Goal: Task Accomplishment & Management: Complete application form

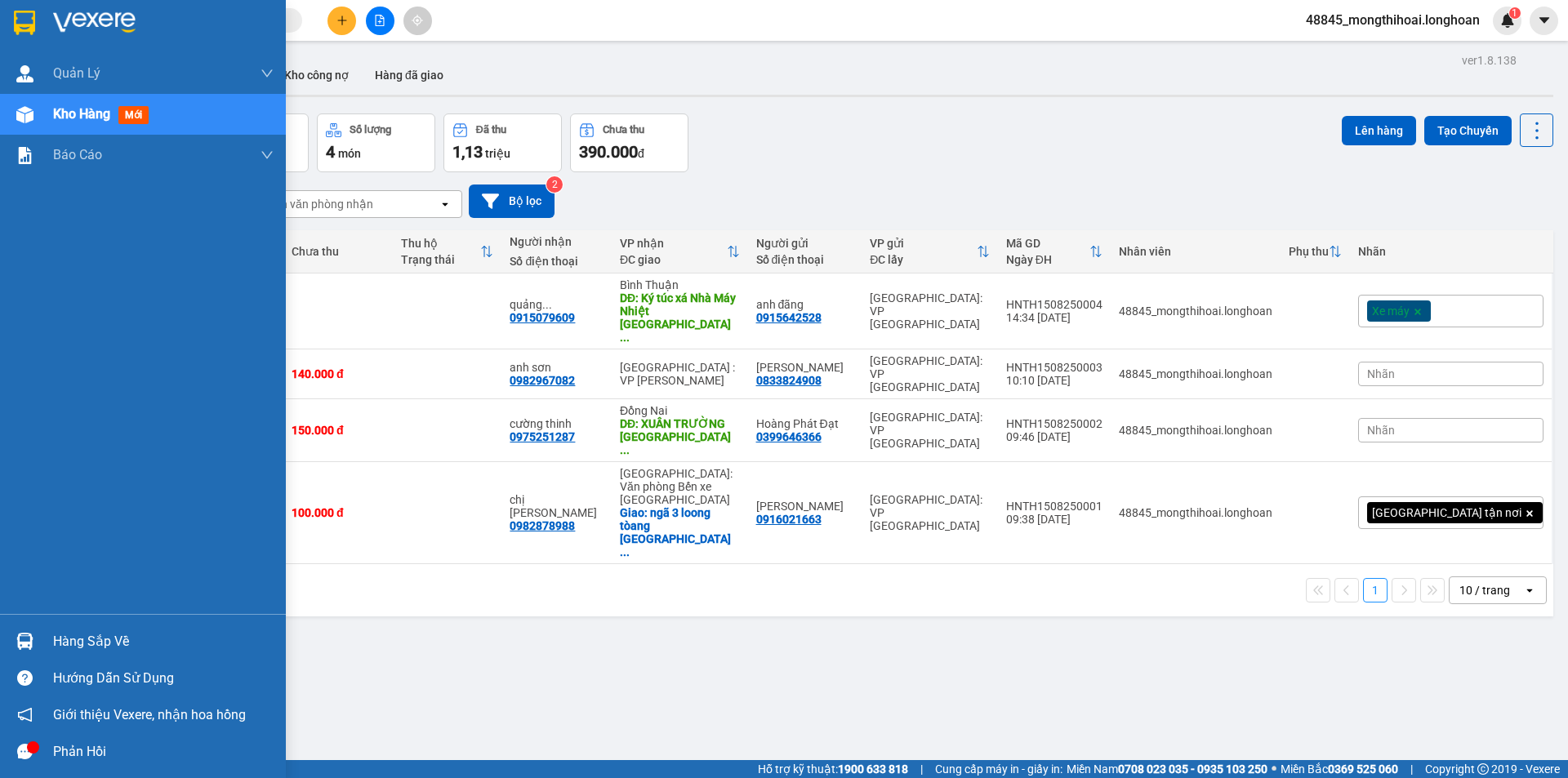
click at [19, 21] on img at bounding box center [24, 23] width 21 height 24
click at [0, 1] on div at bounding box center [143, 26] width 286 height 53
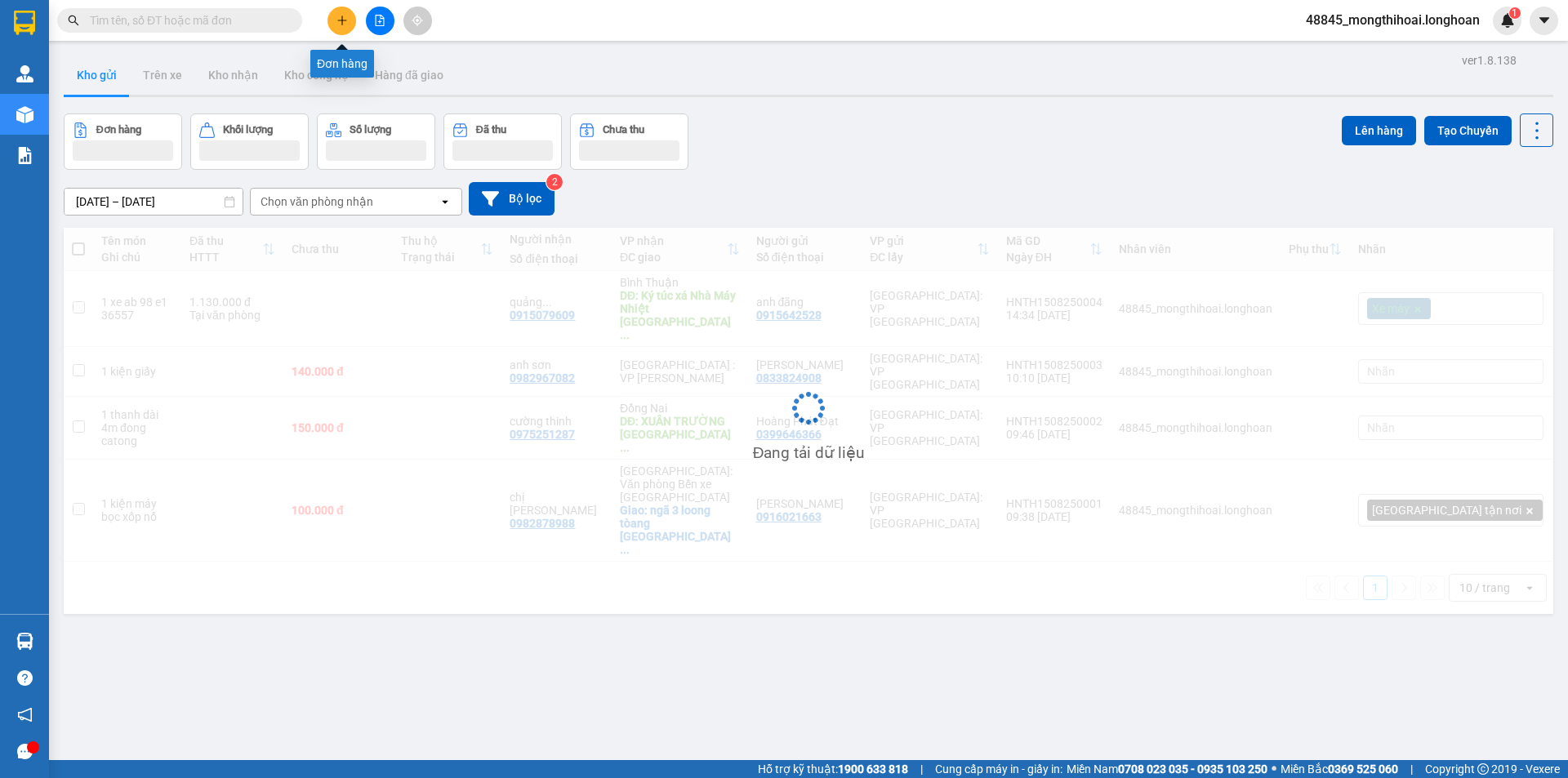
click at [345, 13] on button at bounding box center [342, 21] width 29 height 29
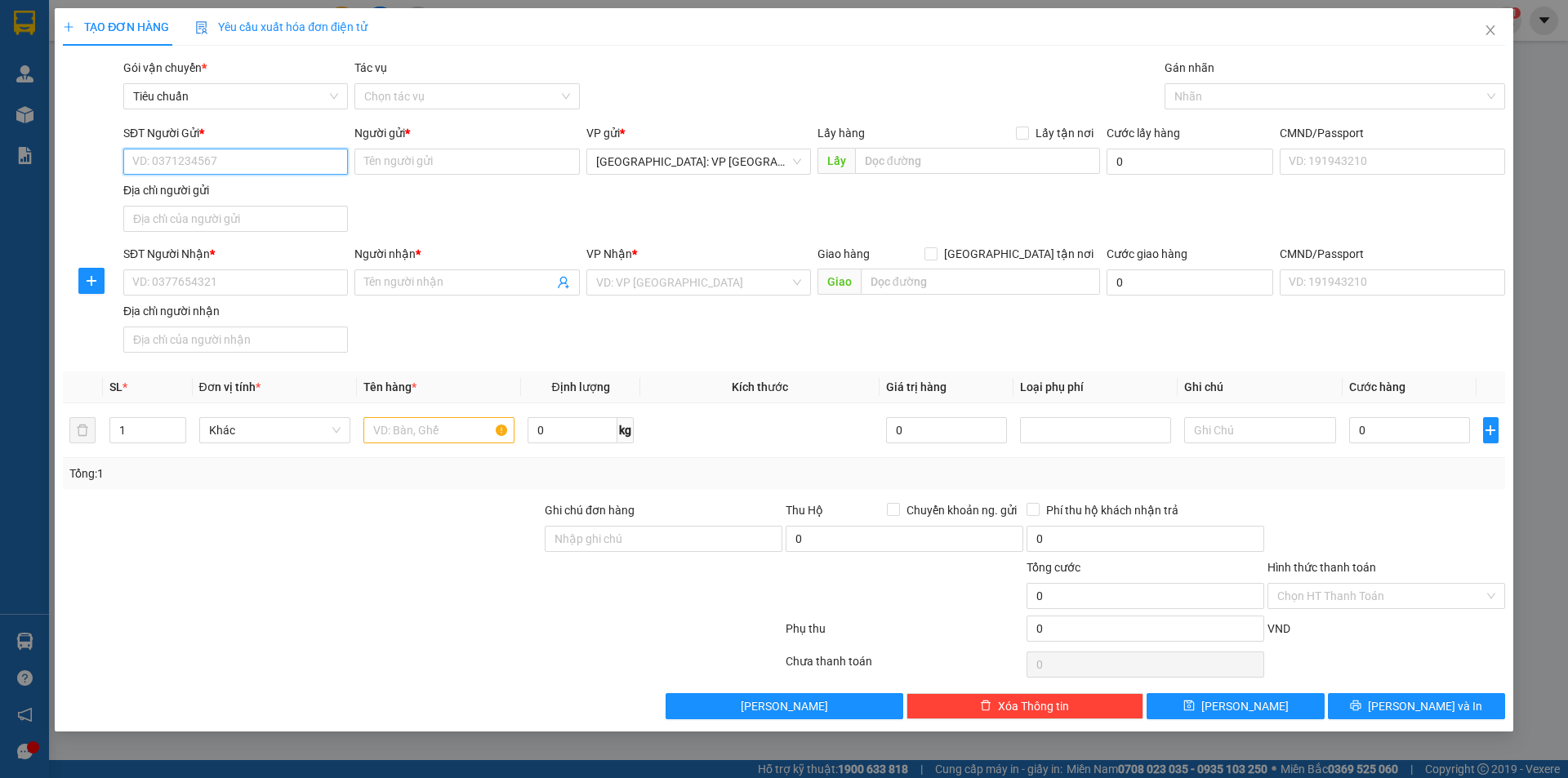
click at [327, 153] on input "SĐT Người Gửi *" at bounding box center [235, 161] width 225 height 26
type input "0983869876"
click at [419, 165] on input "Người gửi *" at bounding box center [467, 161] width 225 height 26
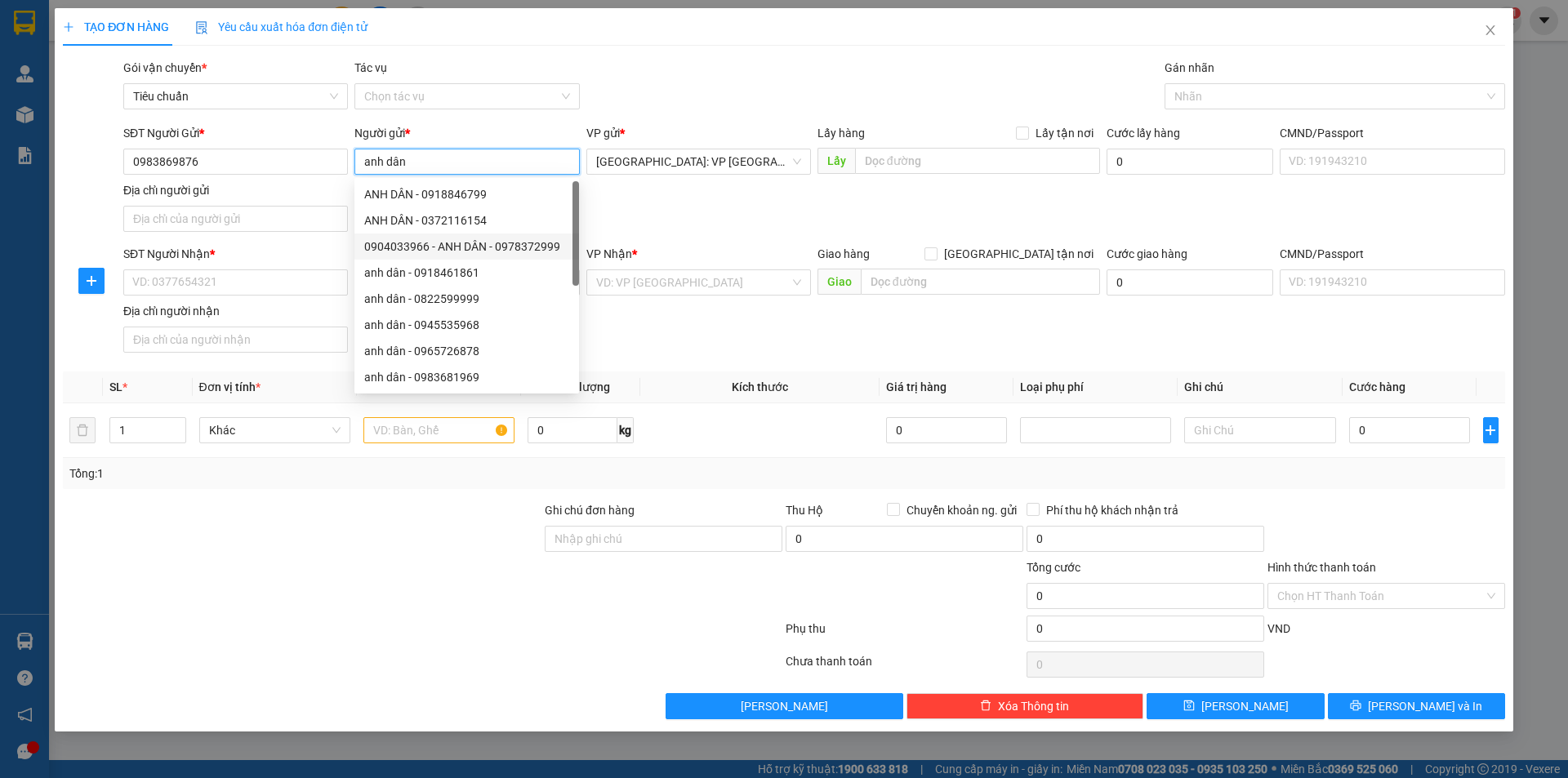
type input "anh dân"
click at [232, 245] on form "SĐT Người Gửi * 0983869876 Người gửi * anh dân VP gửi * [GEOGRAPHIC_DATA]: VP […" at bounding box center [783, 241] width 1442 height 235
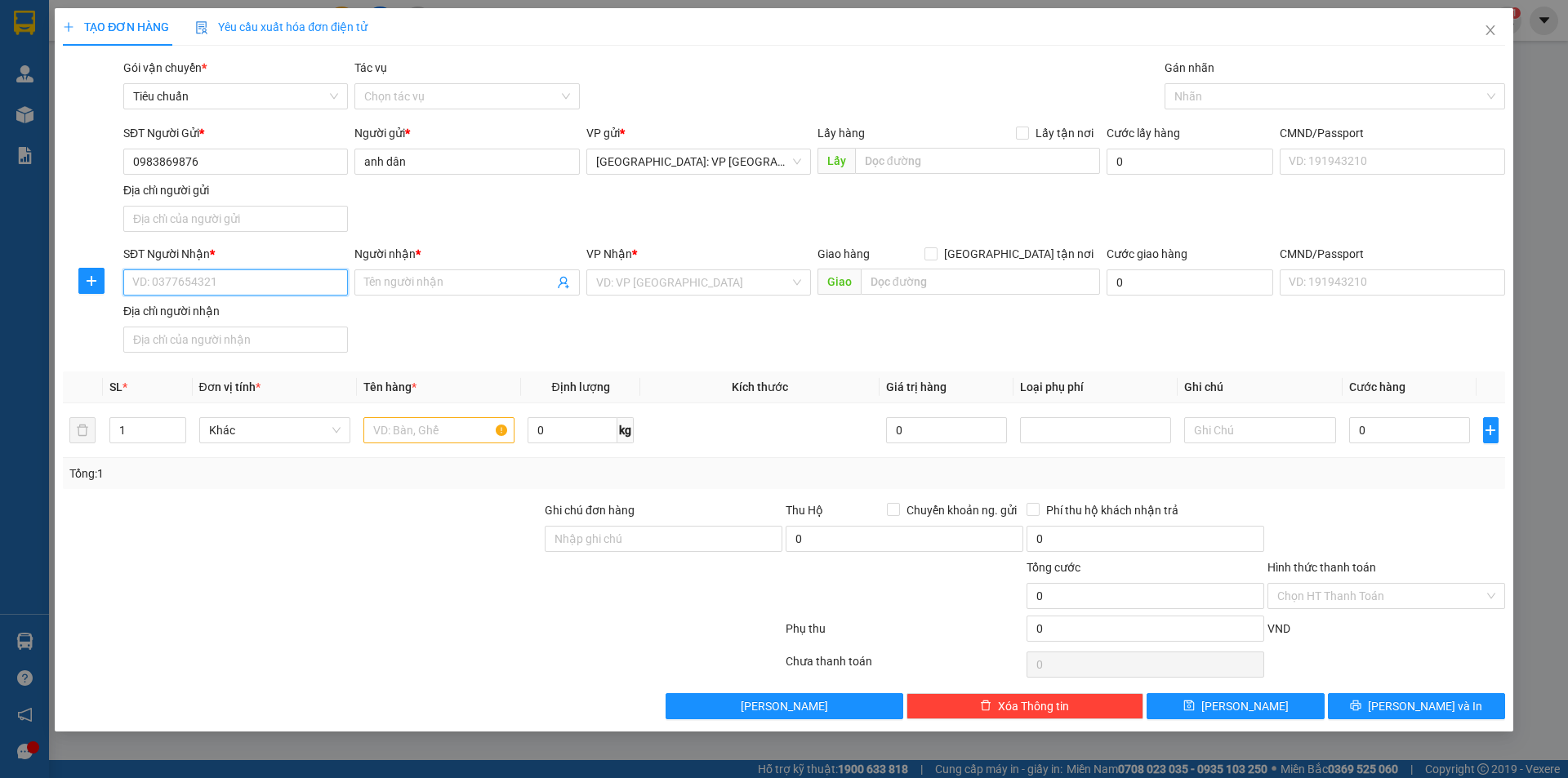
click at [239, 283] on input "SĐT Người Nhận *" at bounding box center [235, 283] width 225 height 26
type input "0981155642"
click at [398, 284] on input "Người nhận *" at bounding box center [458, 282] width 188 height 18
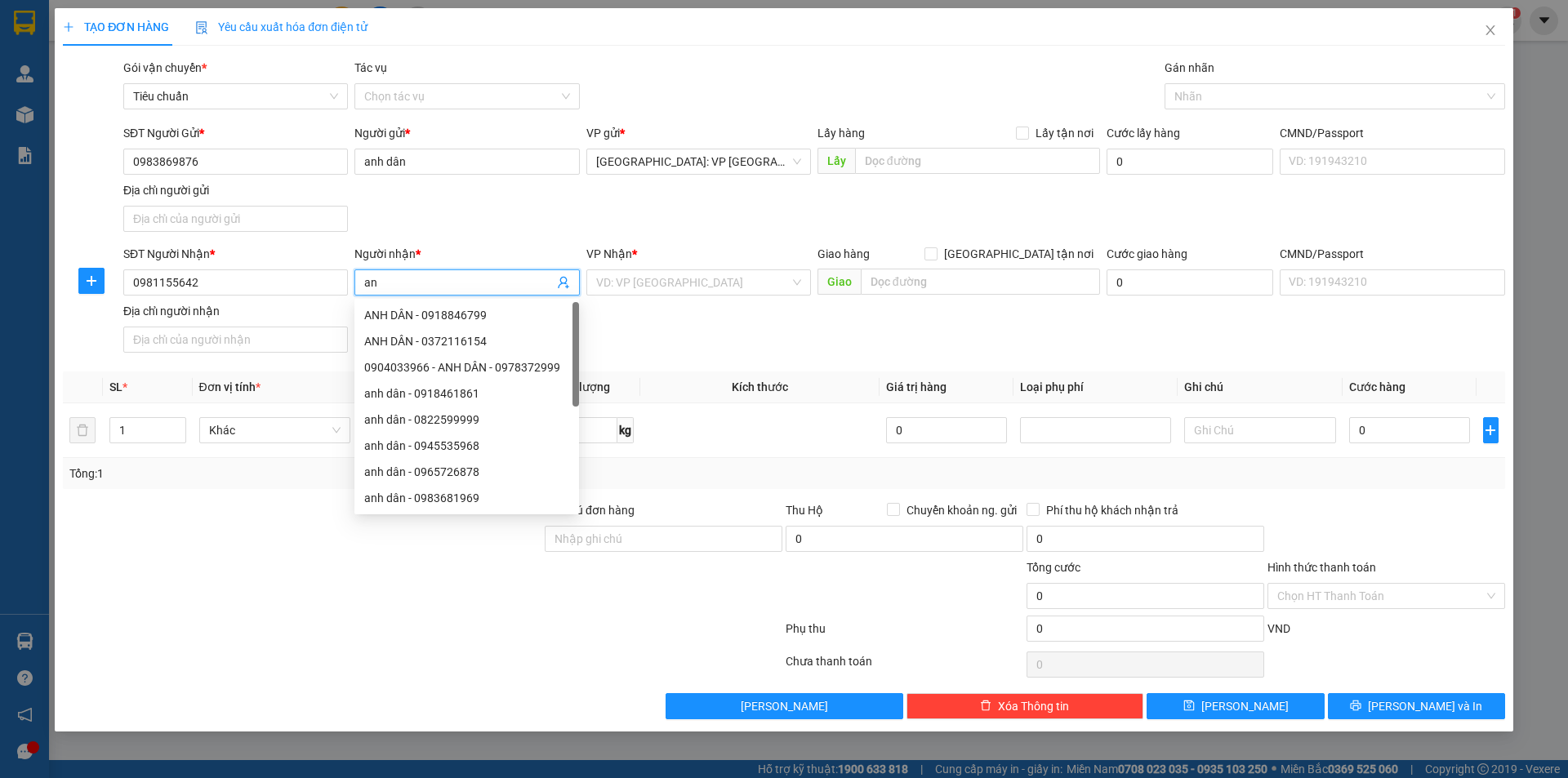
type input "a"
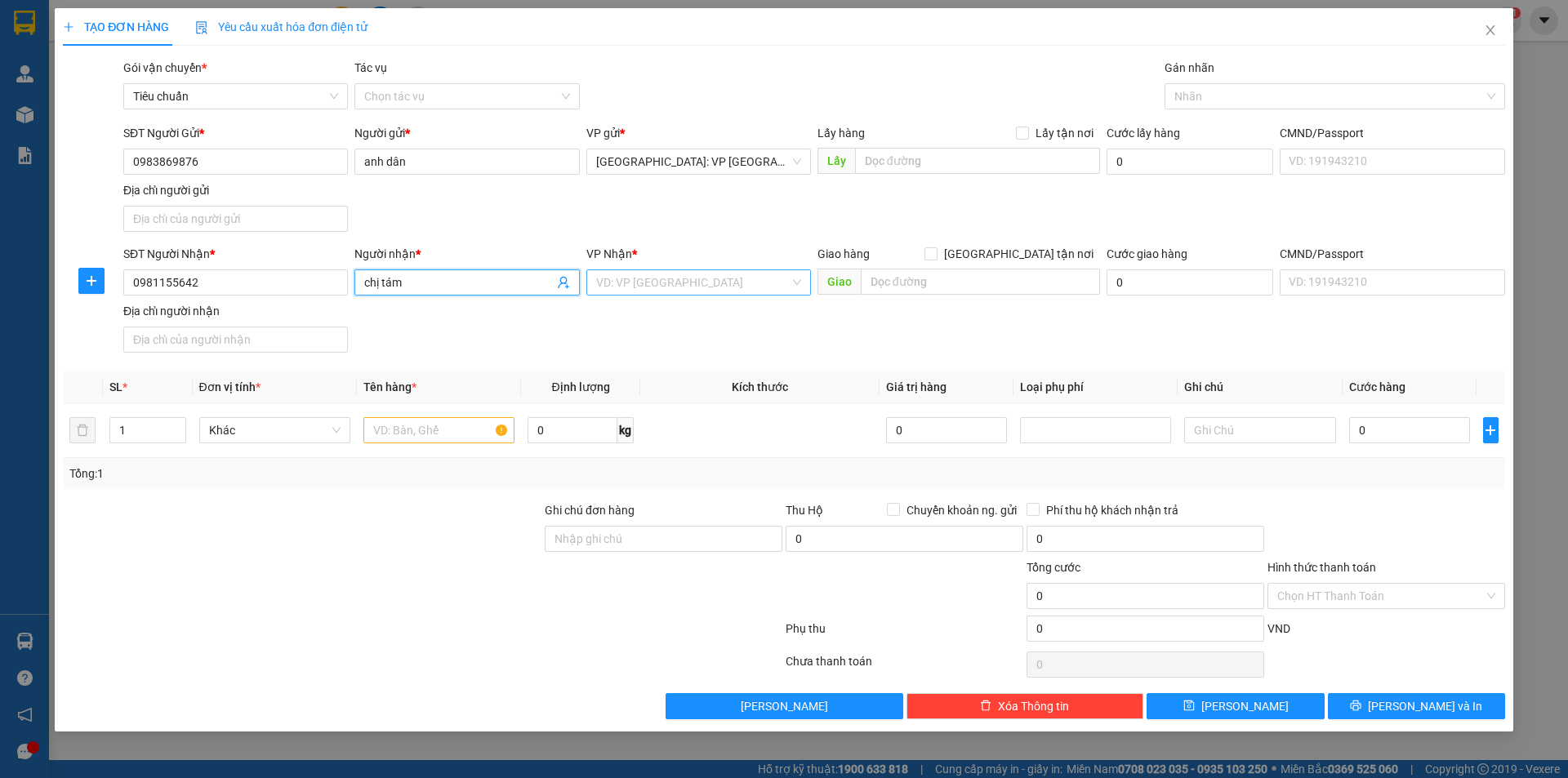
type input "chị tám"
click at [618, 278] on input "search" at bounding box center [692, 283] width 193 height 24
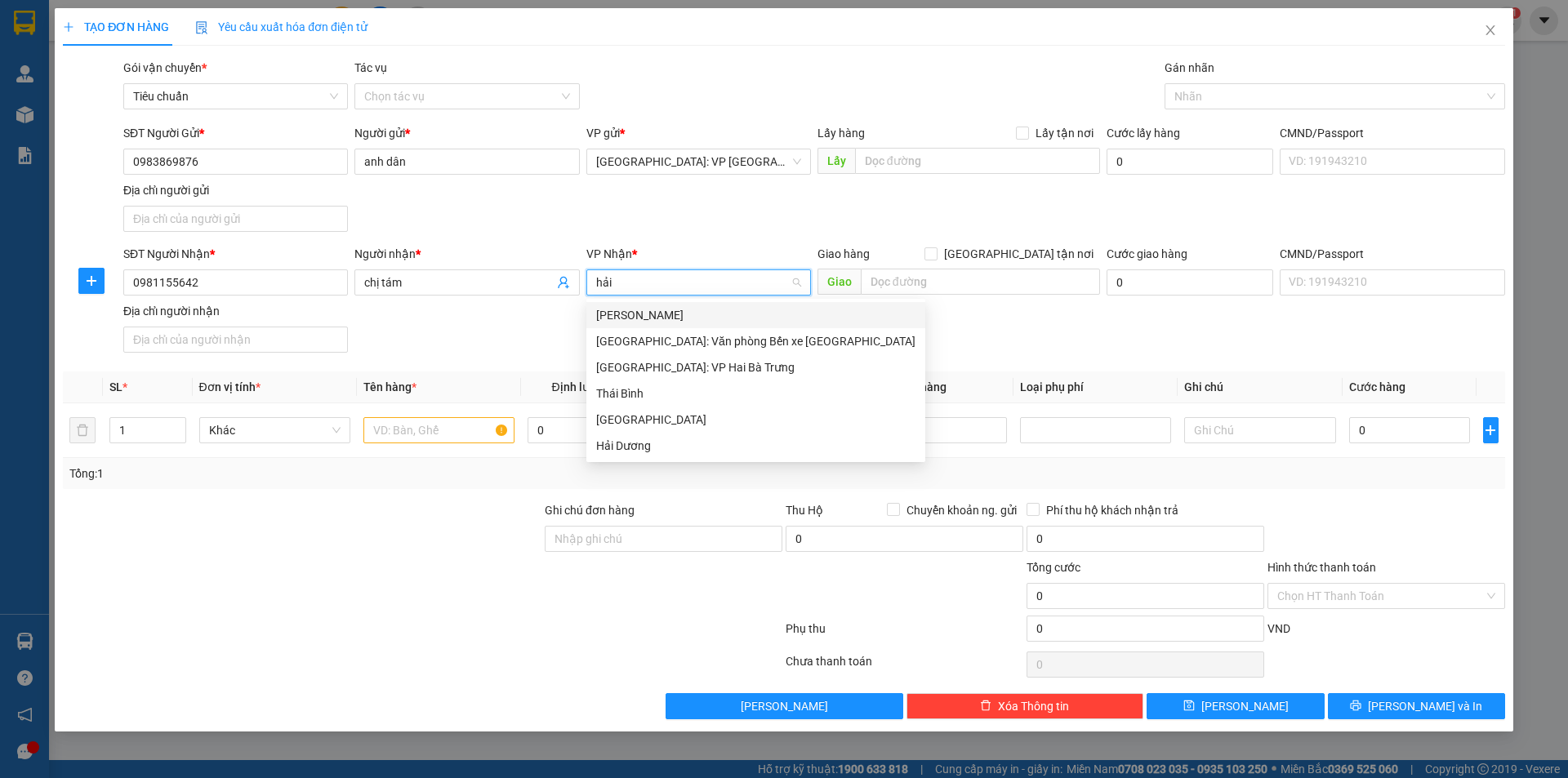
type input "hải"
click at [711, 343] on div "[GEOGRAPHIC_DATA]: Văn phòng Bến xe [GEOGRAPHIC_DATA]" at bounding box center [755, 341] width 319 height 18
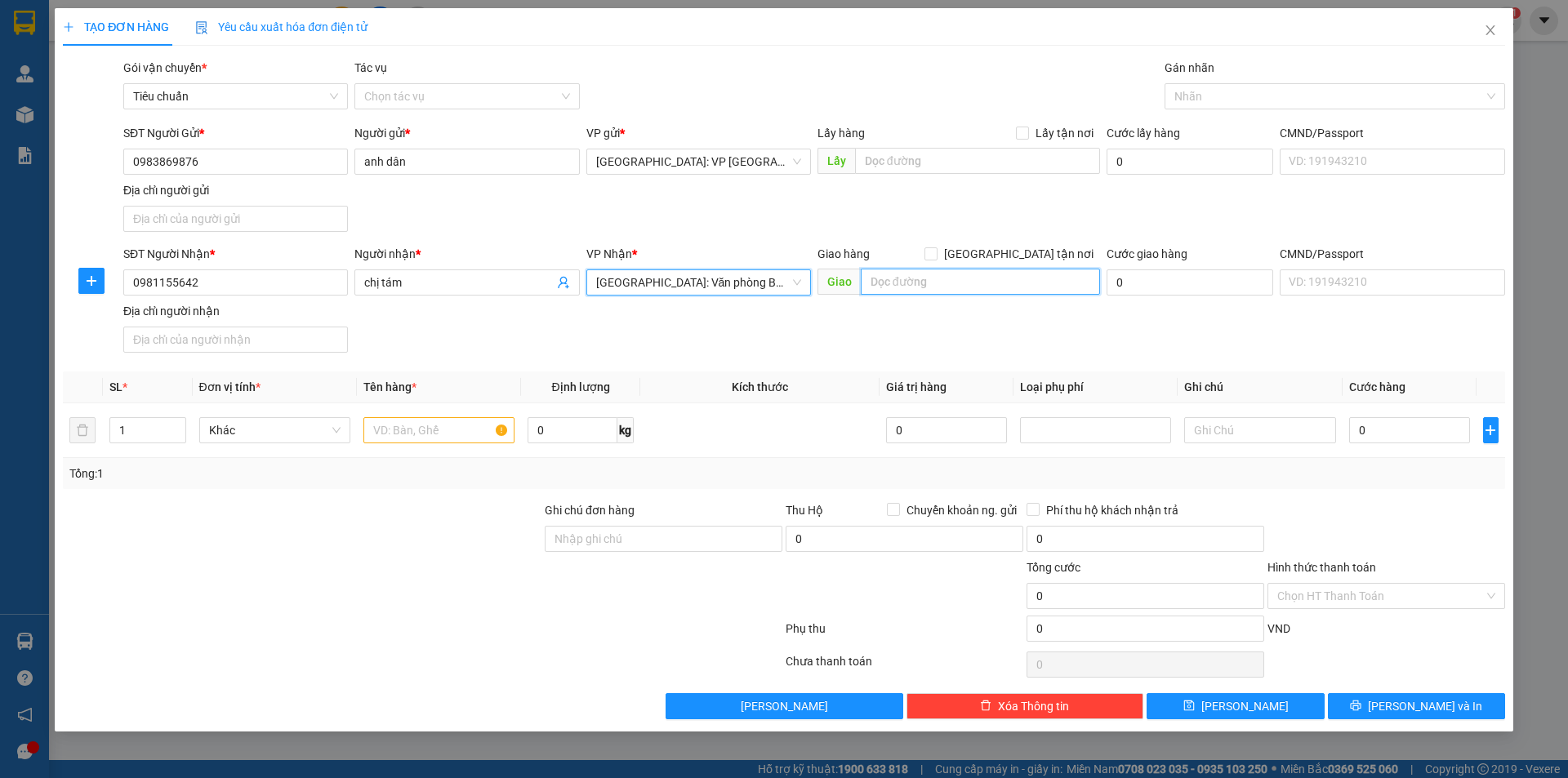
click at [896, 283] on input "text" at bounding box center [980, 282] width 239 height 26
type input "66 tuên lang hải phòng"
drag, startPoint x: 1019, startPoint y: 245, endPoint x: 1015, endPoint y: 232, distance: 13.6
click at [1019, 245] on form "SĐT Người Gửi * 0983869876 Người gửi * anh dân VP gửi * [GEOGRAPHIC_DATA]: VP […" at bounding box center [783, 241] width 1442 height 235
click at [938, 254] on span at bounding box center [931, 253] width 13 height 13
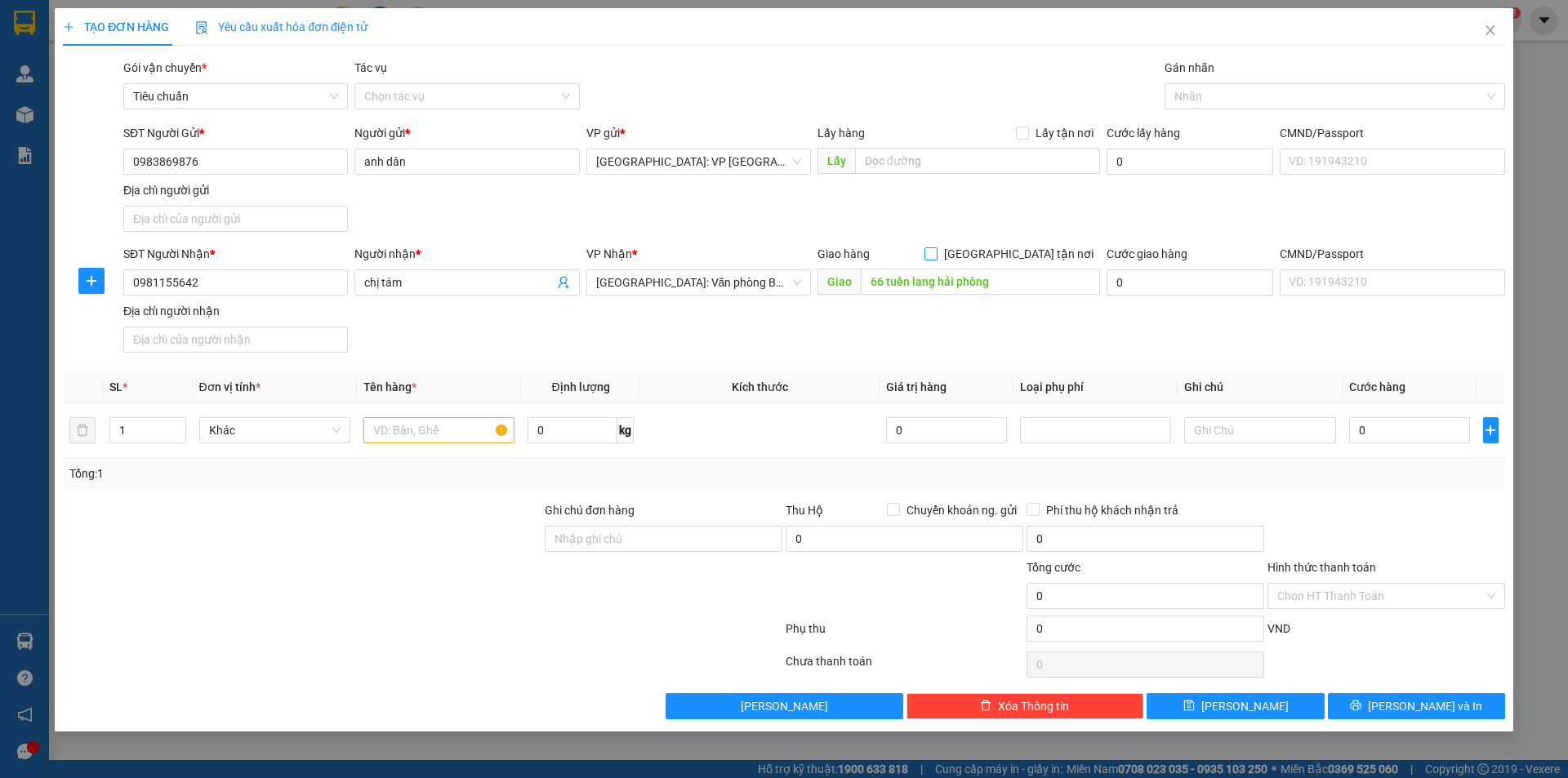
click at [936, 254] on input "[GEOGRAPHIC_DATA] tận nơi" at bounding box center [930, 252] width 11 height 11
checkbox input "true"
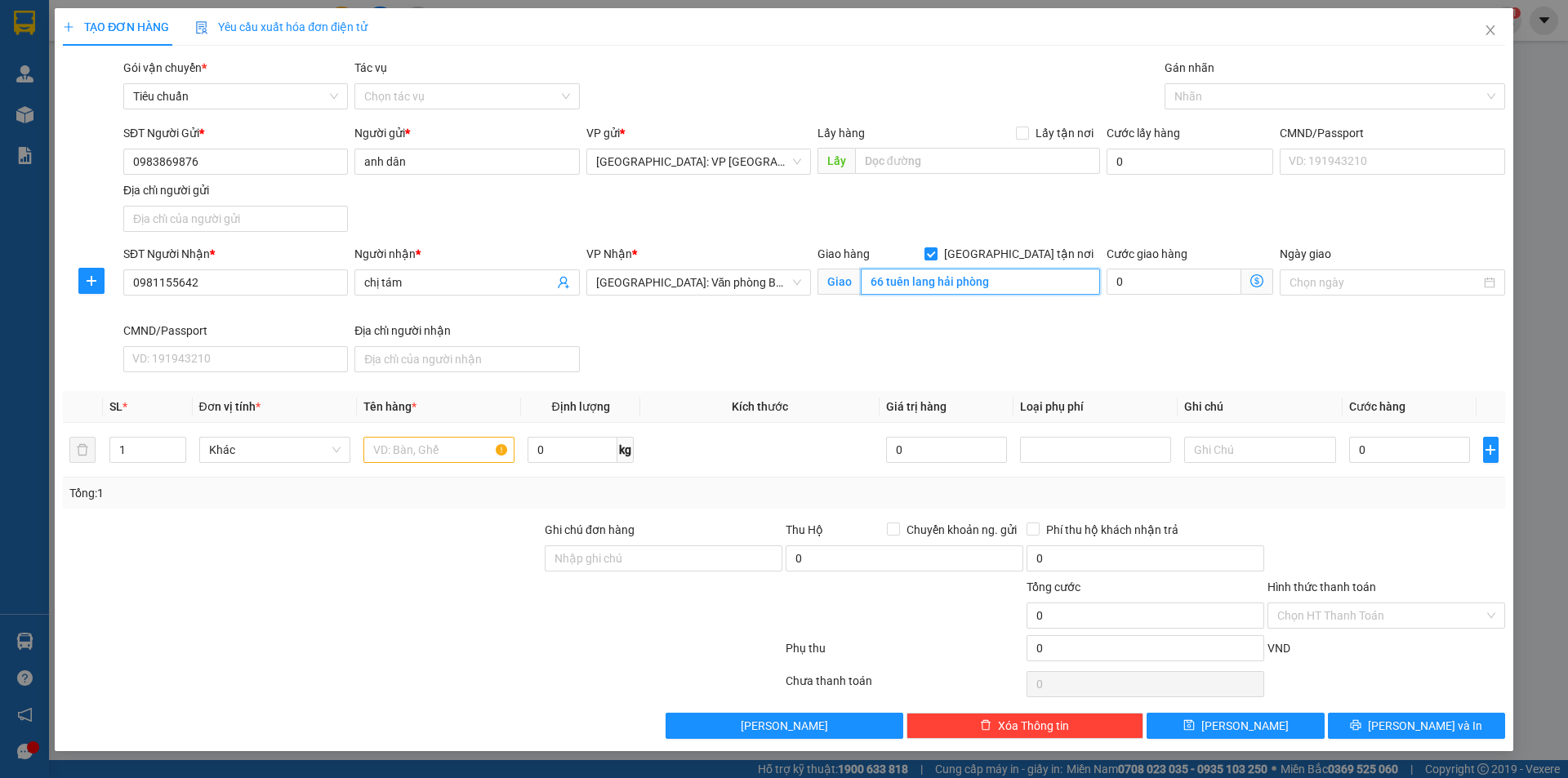
click at [911, 284] on input "66 tuên lang hải phòng" at bounding box center [980, 282] width 239 height 26
click at [919, 290] on input "66 tuên lang hải phòng" at bounding box center [980, 282] width 239 height 26
click at [903, 283] on input "66 tuên lang hải phòng" at bounding box center [980, 282] width 239 height 26
click at [913, 280] on input "66 tuên lang hải phòng" at bounding box center [980, 282] width 239 height 26
click at [909, 280] on input "66 tuên lang hải phòng" at bounding box center [980, 282] width 239 height 26
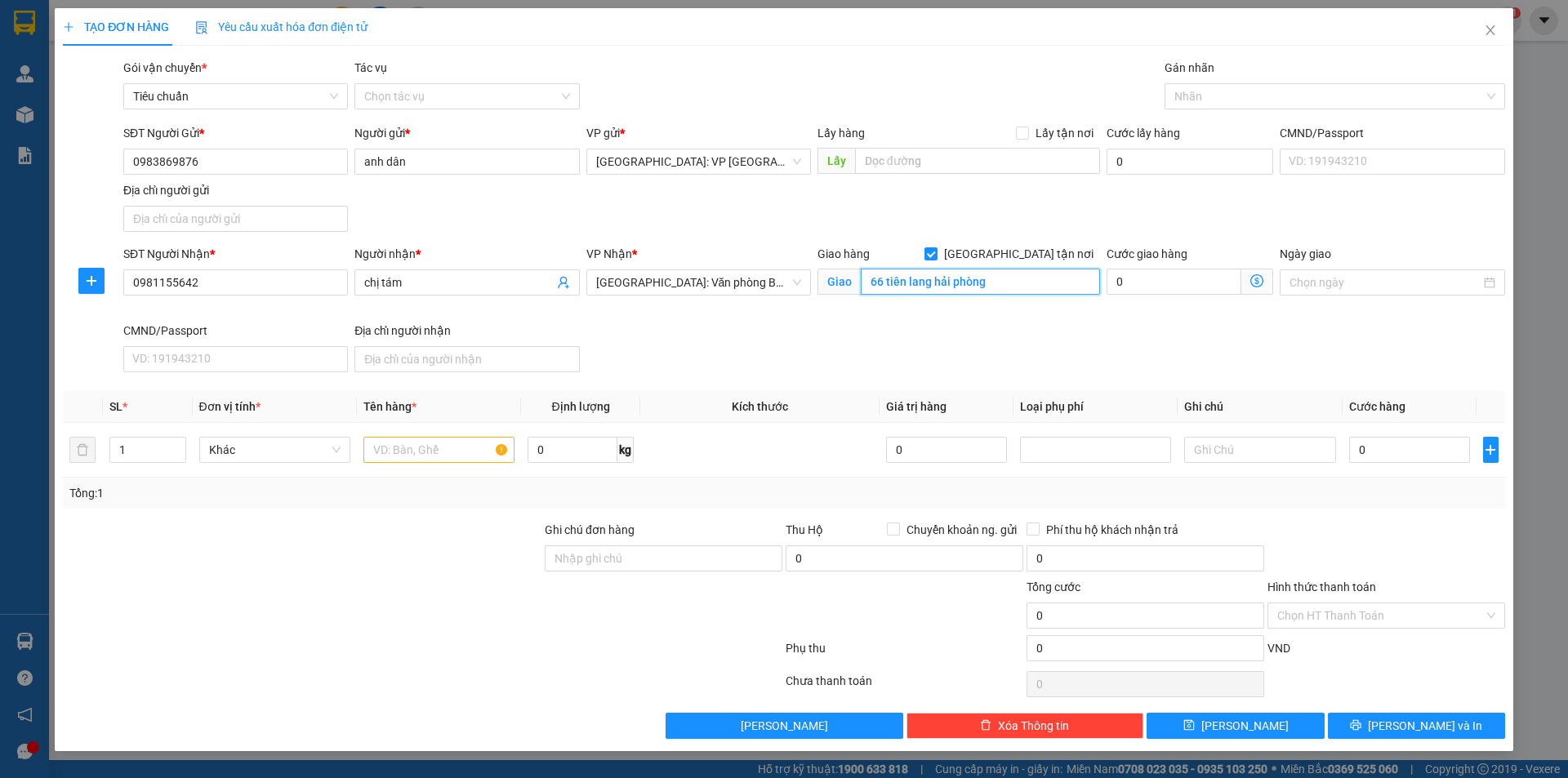
click at [912, 283] on input "66 tiên lang hải phòng" at bounding box center [980, 282] width 239 height 26
click at [916, 280] on input "66 tiên lang hải phòng" at bounding box center [980, 282] width 239 height 26
click at [1168, 93] on div at bounding box center [1173, 96] width 9 height 20
type input "66 tiên lãng hải phòng"
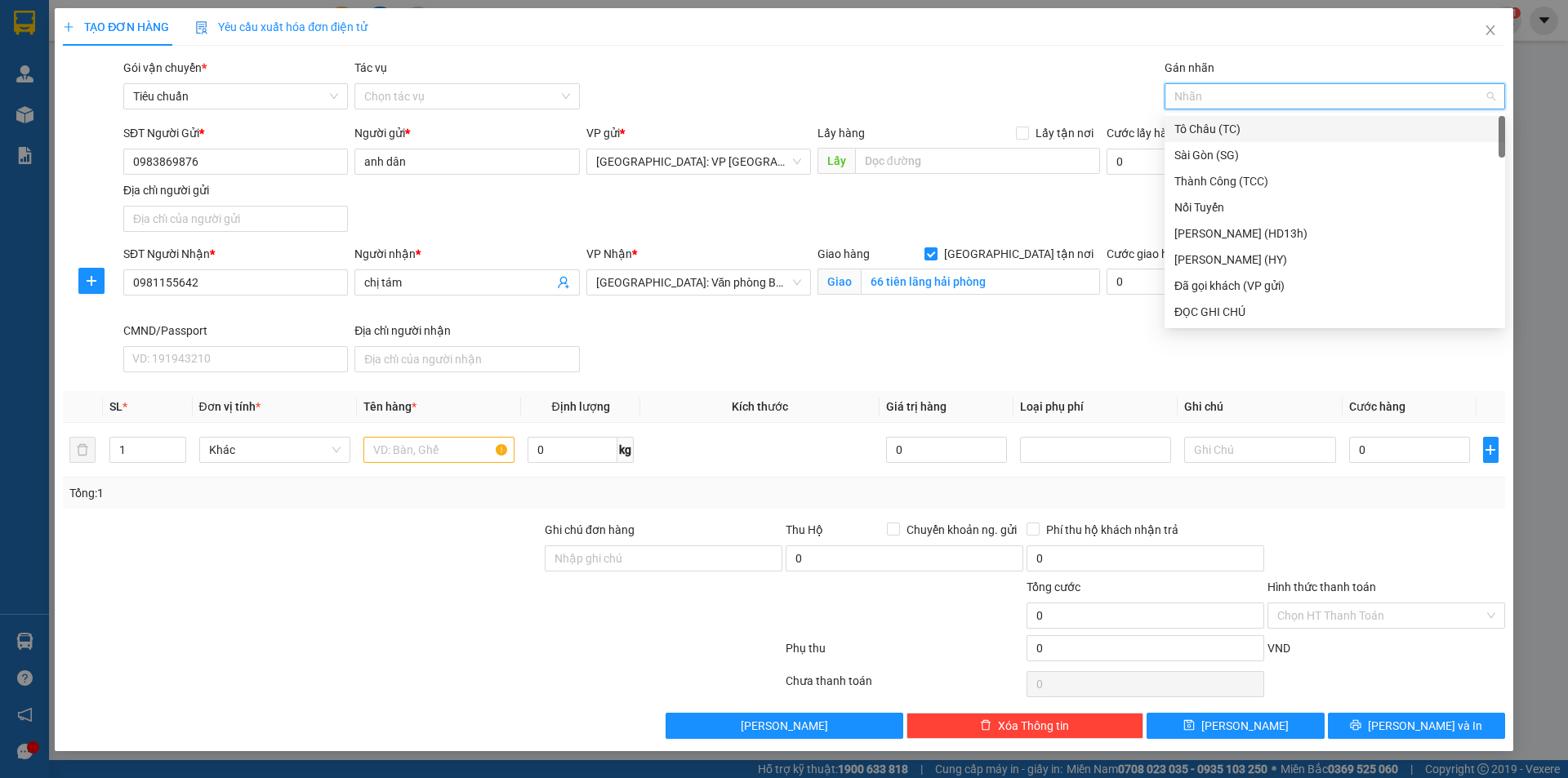
type input "f"
type input "gi"
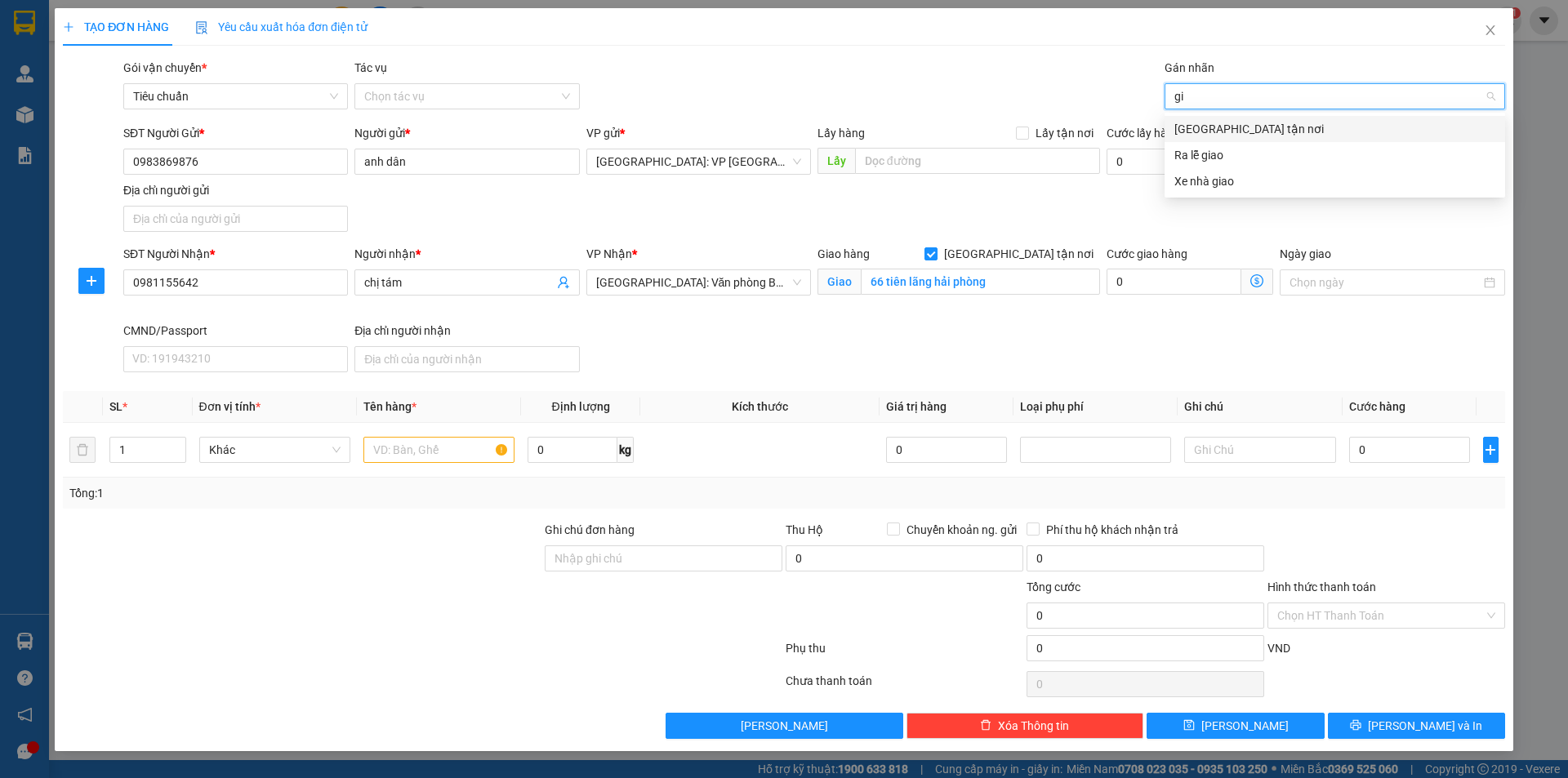
click at [1199, 137] on div "Giao tận nơi" at bounding box center [1335, 128] width 321 height 18
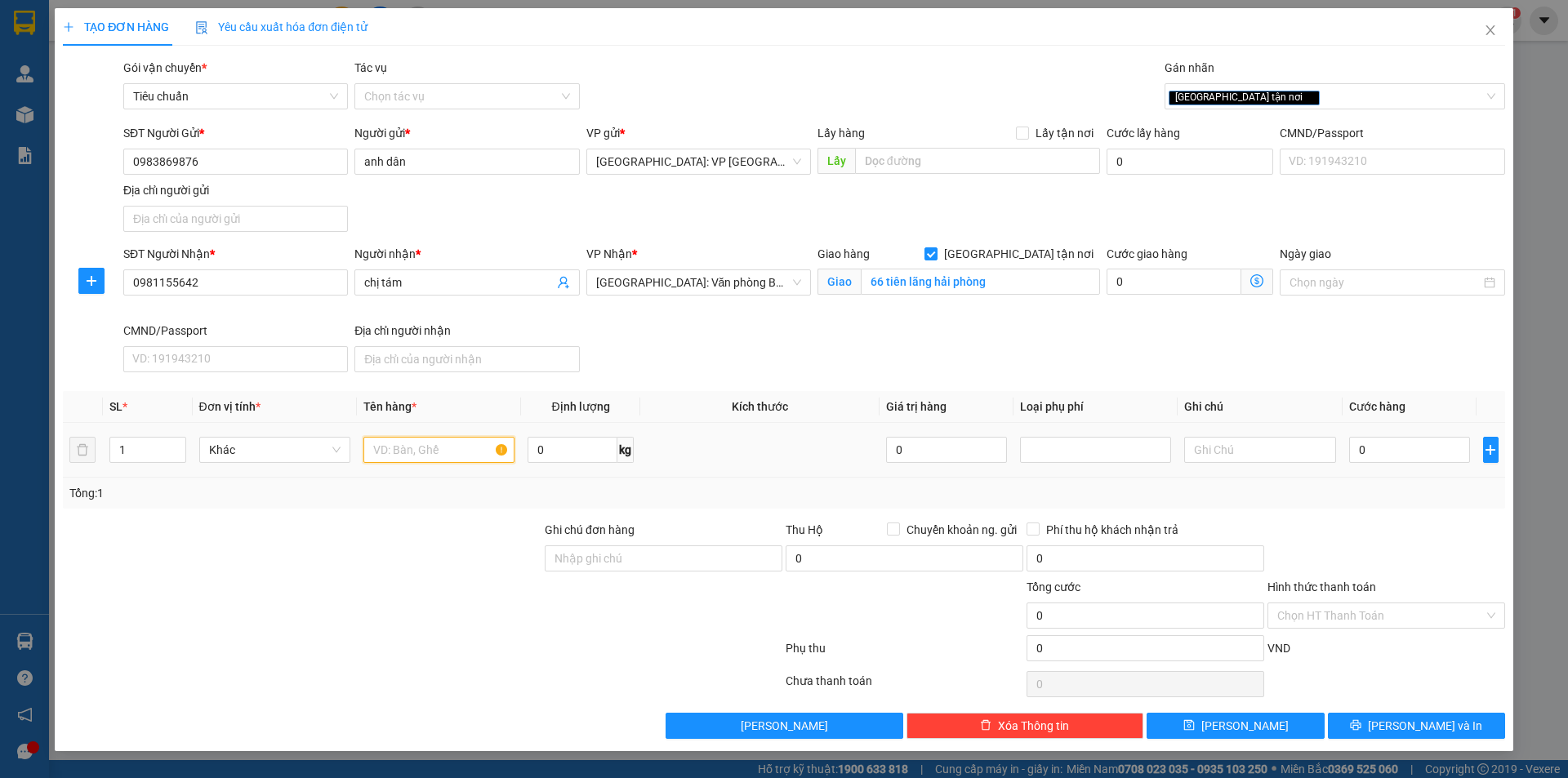
click at [409, 445] on input "text" at bounding box center [439, 450] width 151 height 26
type input "1 balo bọc xốp nổ"
click at [1424, 440] on input "0" at bounding box center [1409, 450] width 121 height 26
click at [1392, 455] on input "0" at bounding box center [1409, 450] width 121 height 26
type input "01"
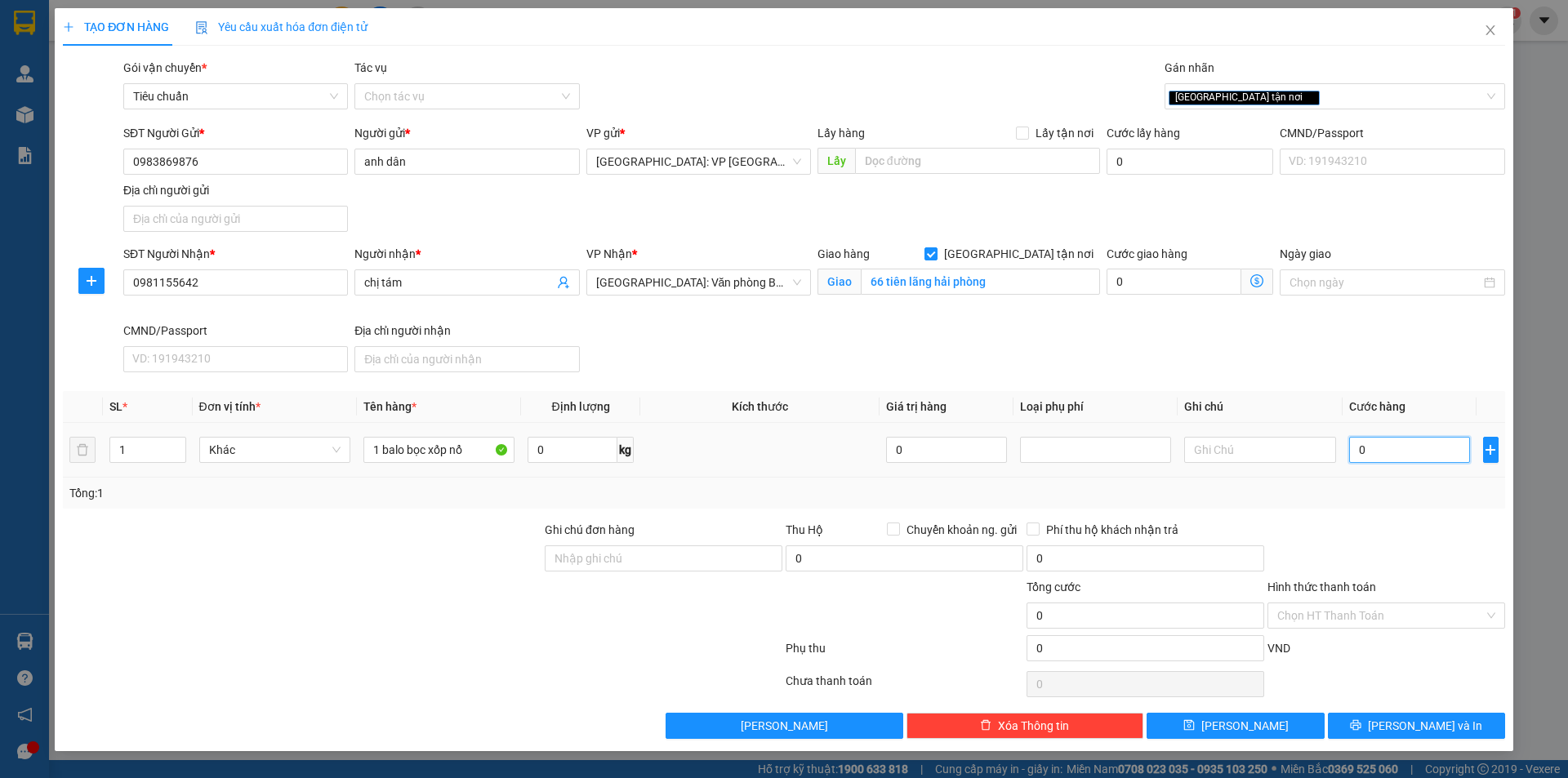
type input "1"
type input "012"
type input "12"
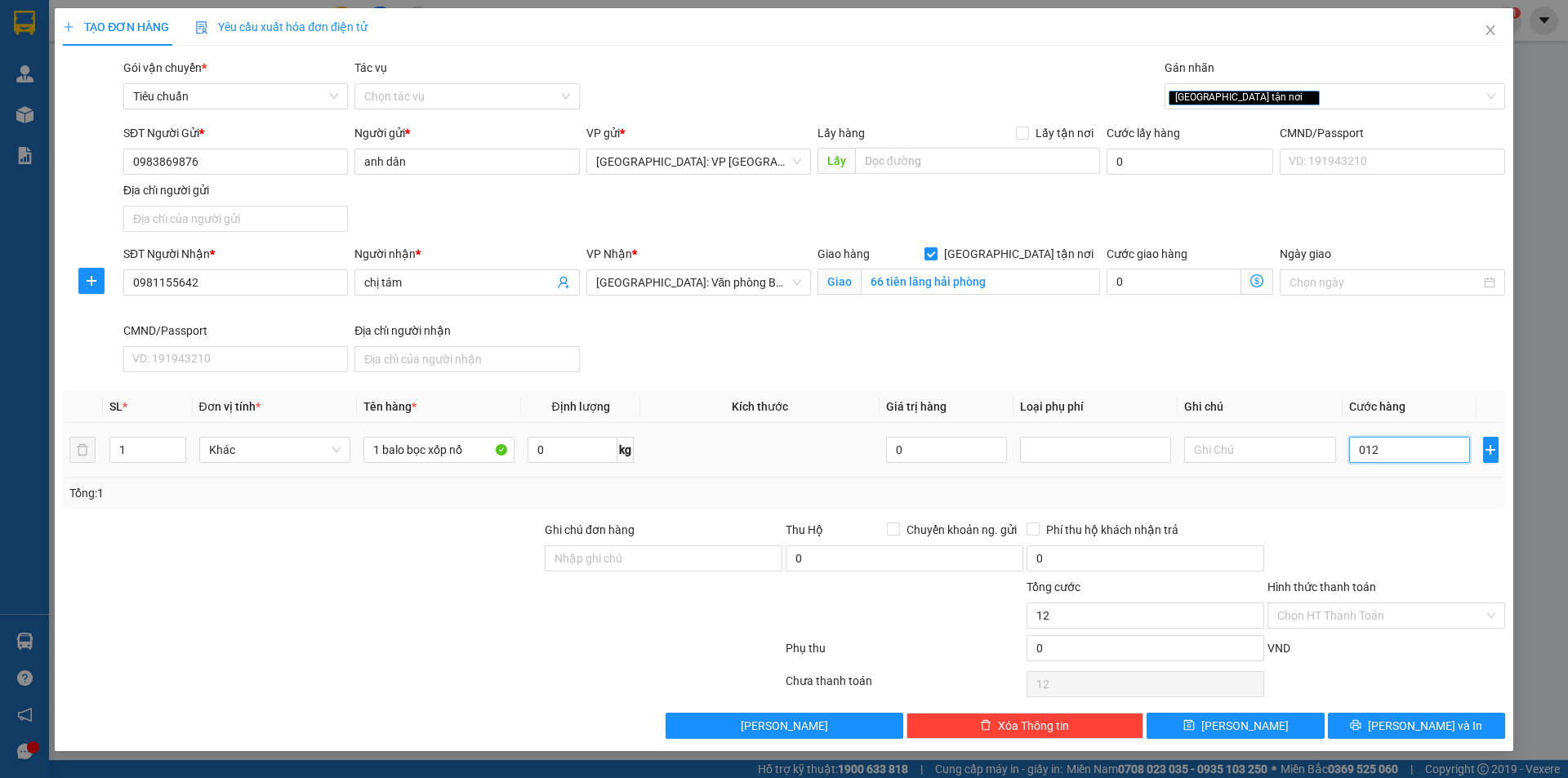
type input "01"
type input "1"
type input "0"
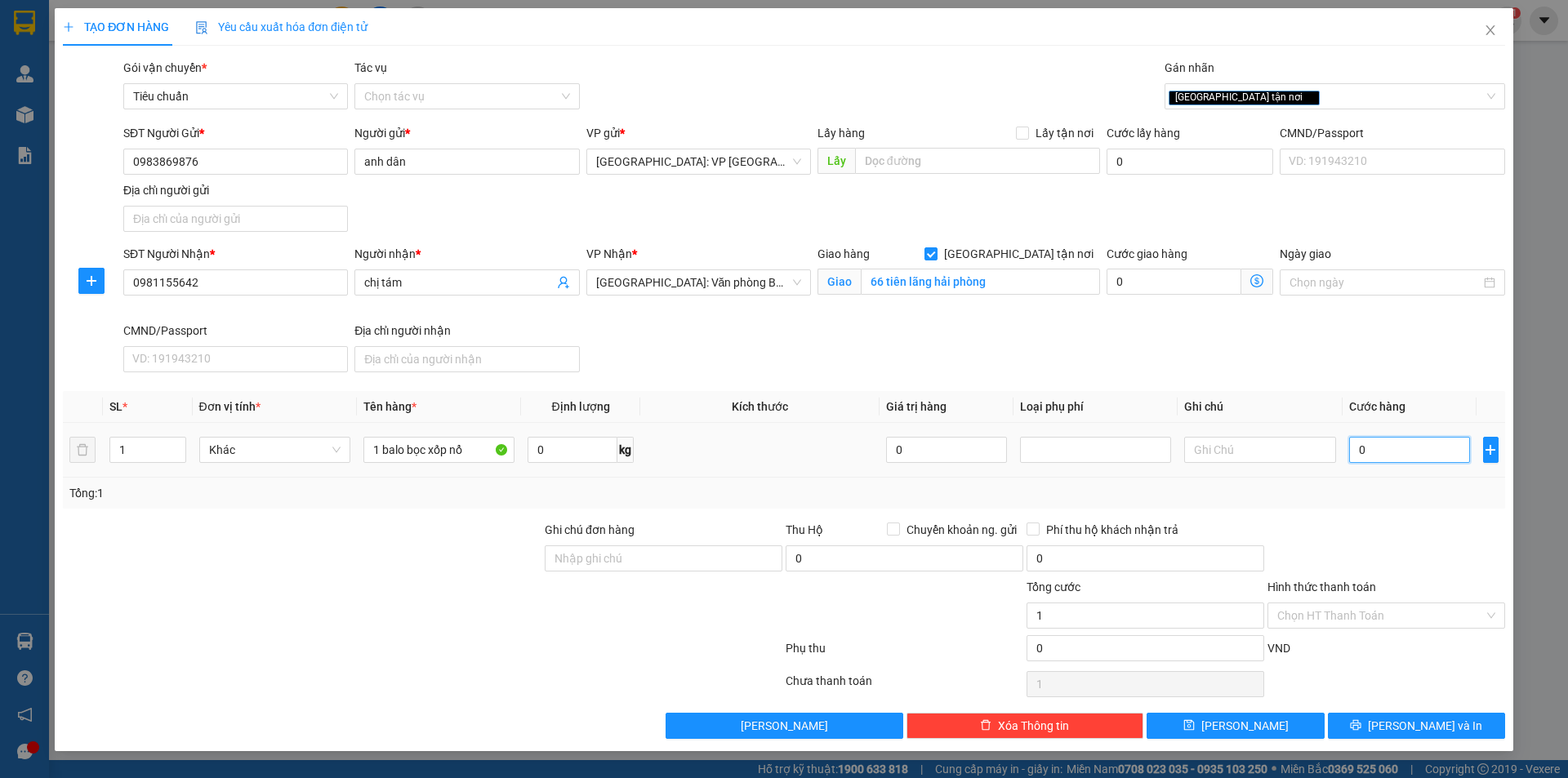
type input "0"
click at [1381, 448] on input "0" at bounding box center [1409, 450] width 121 height 26
type input "01"
type input "1"
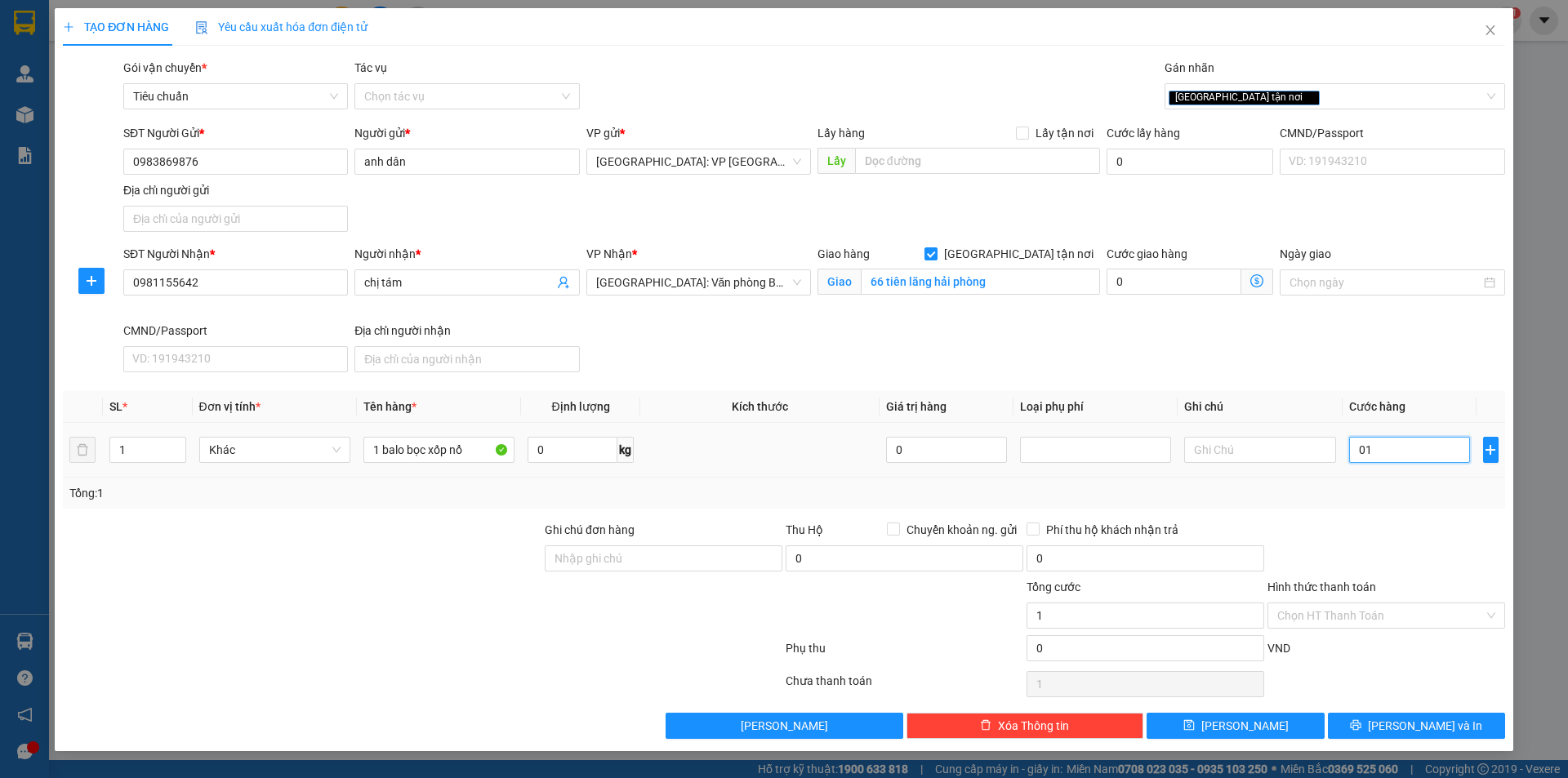
type input "010"
type input "10"
type input "0.100"
type input "100"
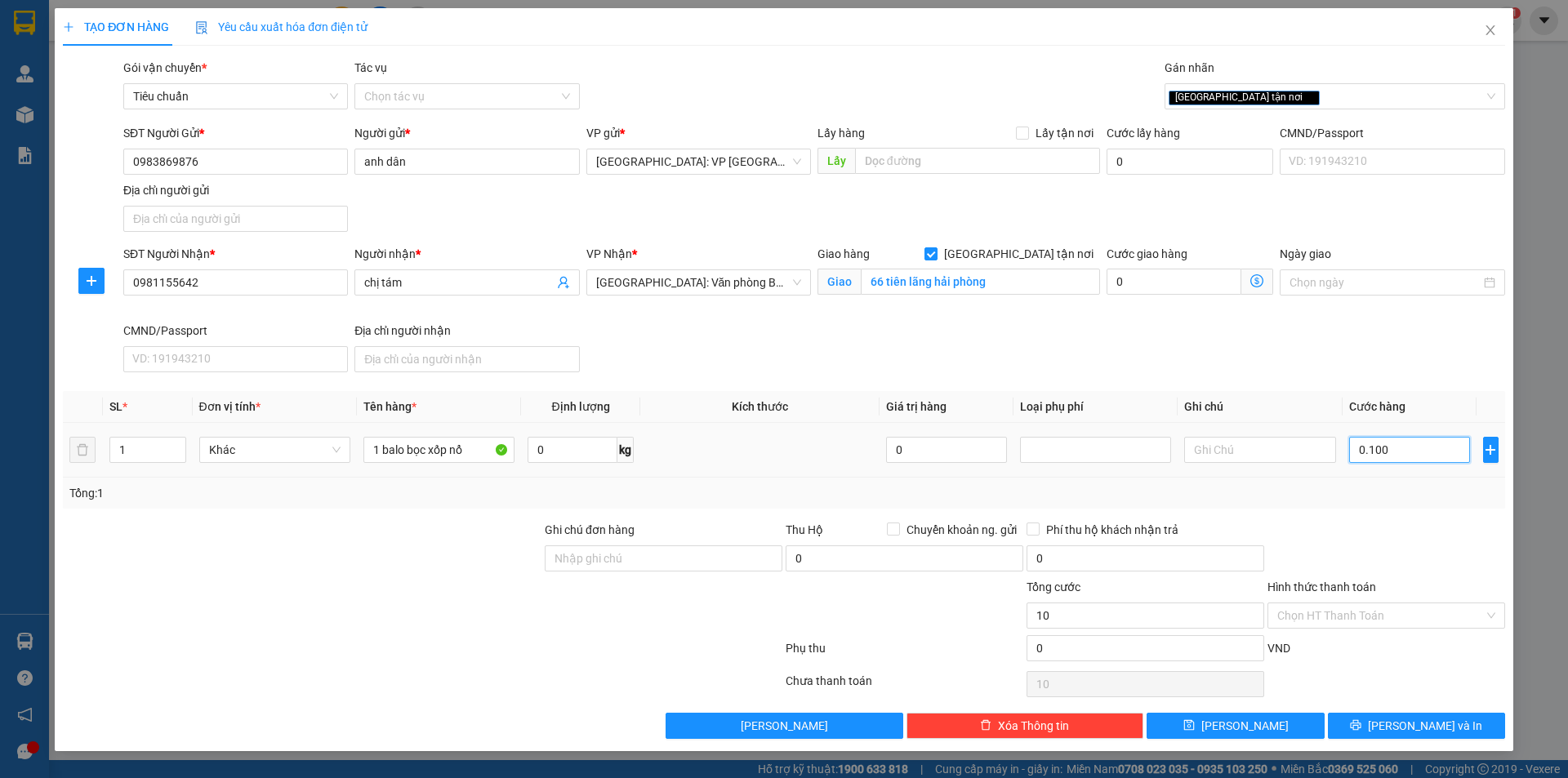
type input "100"
type input "01.000"
type input "1.000"
type input "010.000"
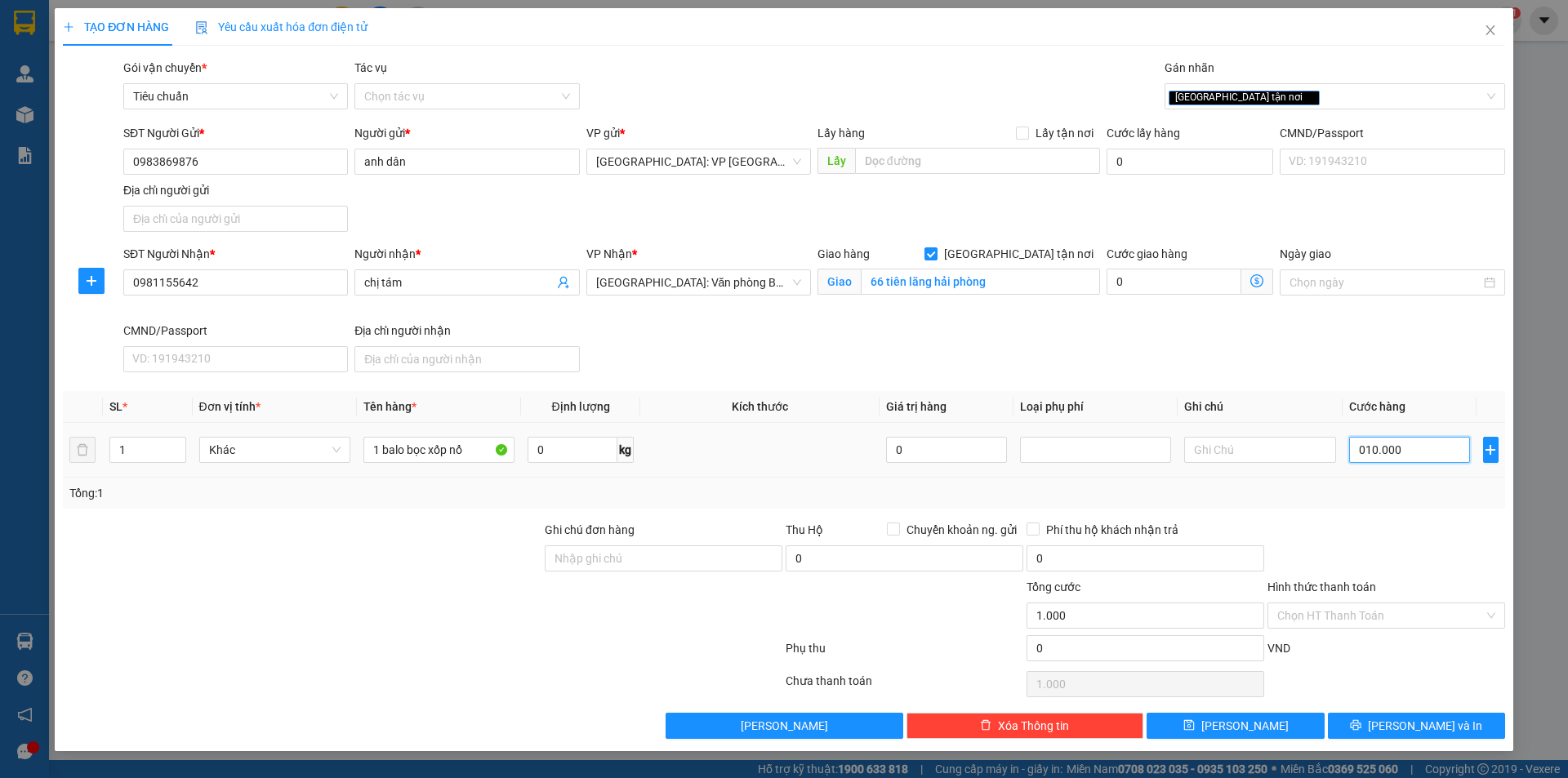
type input "10.000"
type input "0.100.000"
type input "100.000"
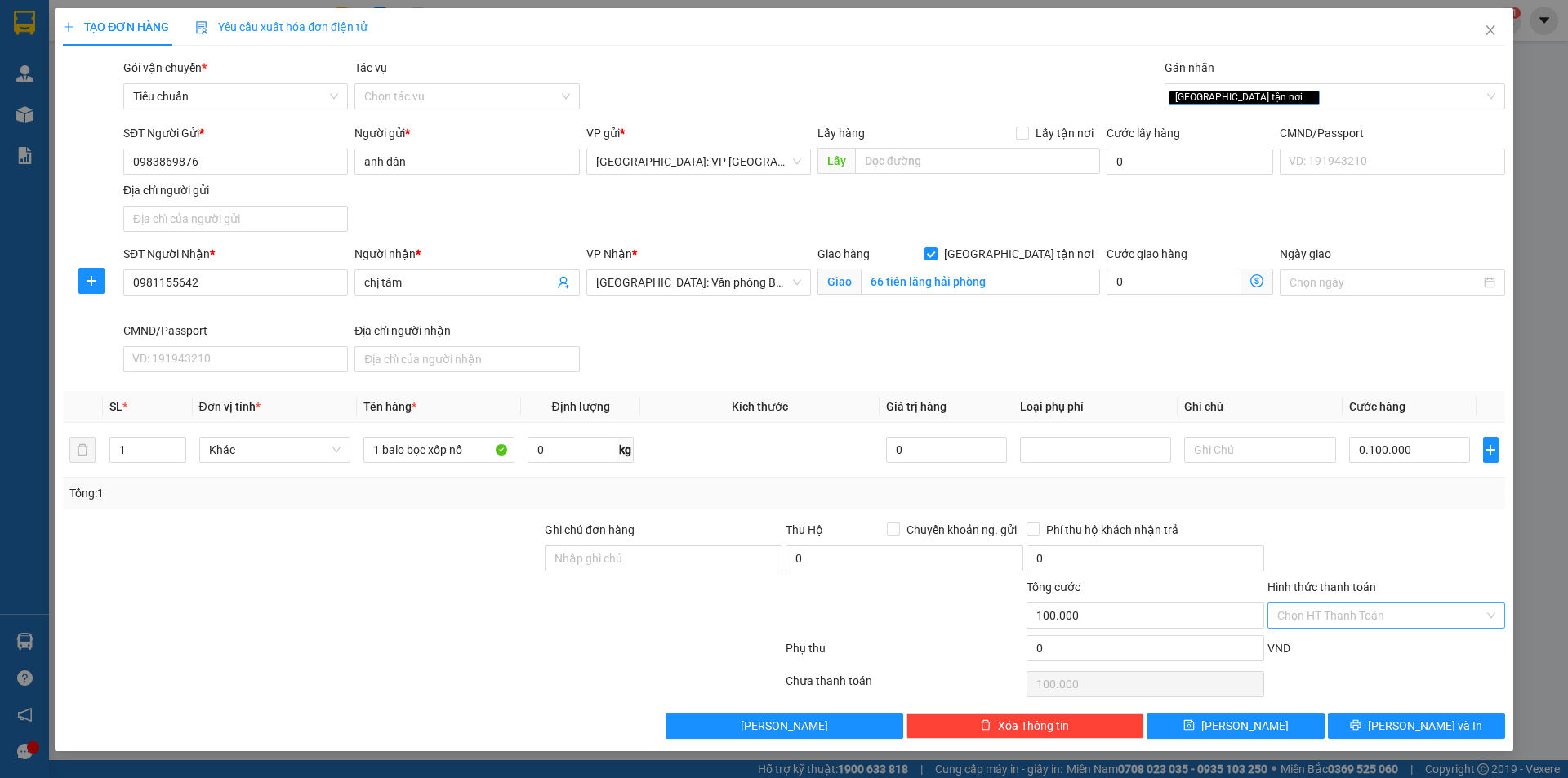
type input "100.000"
click at [1365, 617] on input "Hình thức thanh toán" at bounding box center [1381, 616] width 206 height 24
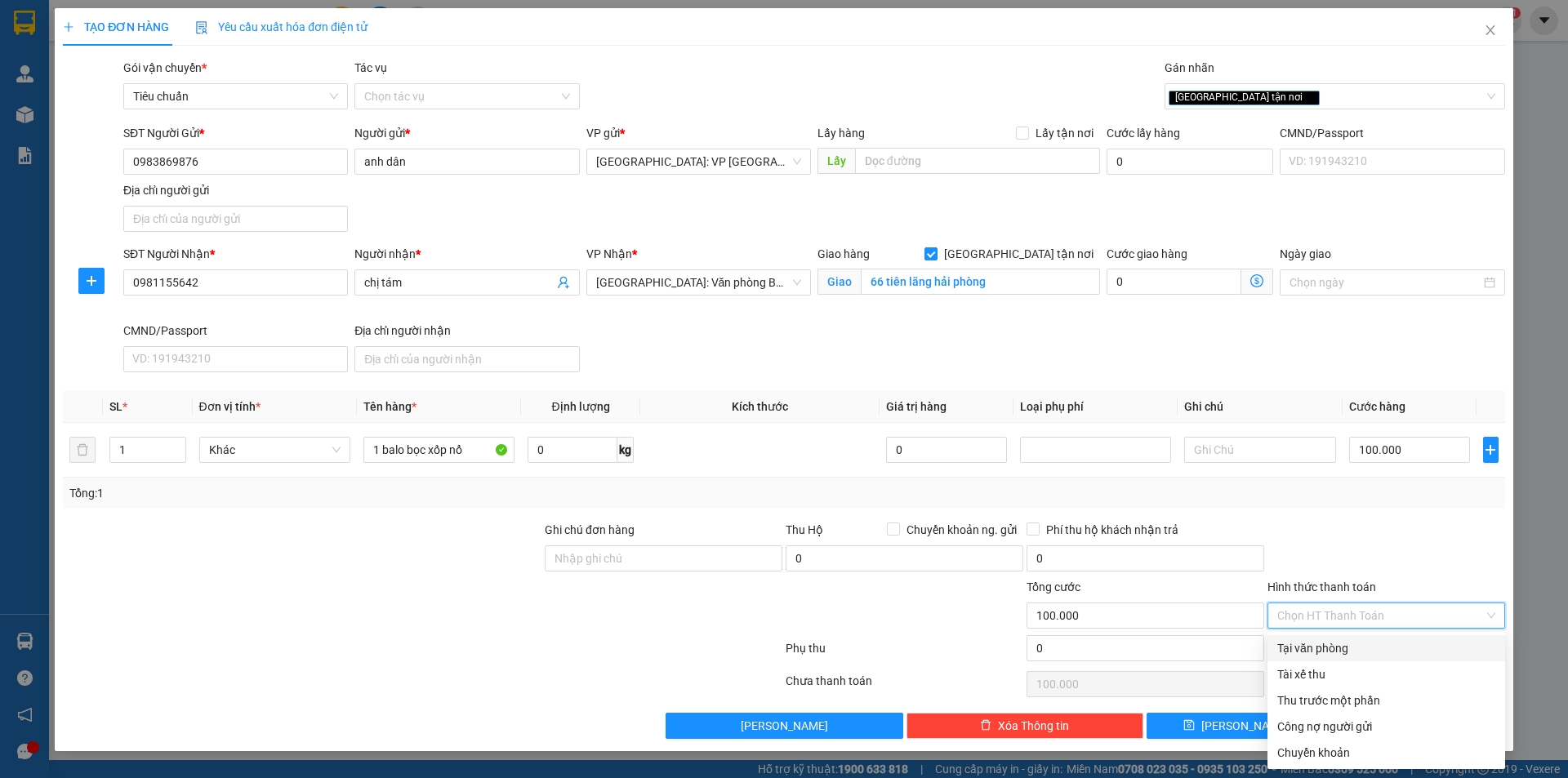
click at [1343, 647] on div "Tại văn phòng" at bounding box center [1386, 648] width 218 height 18
type input "0"
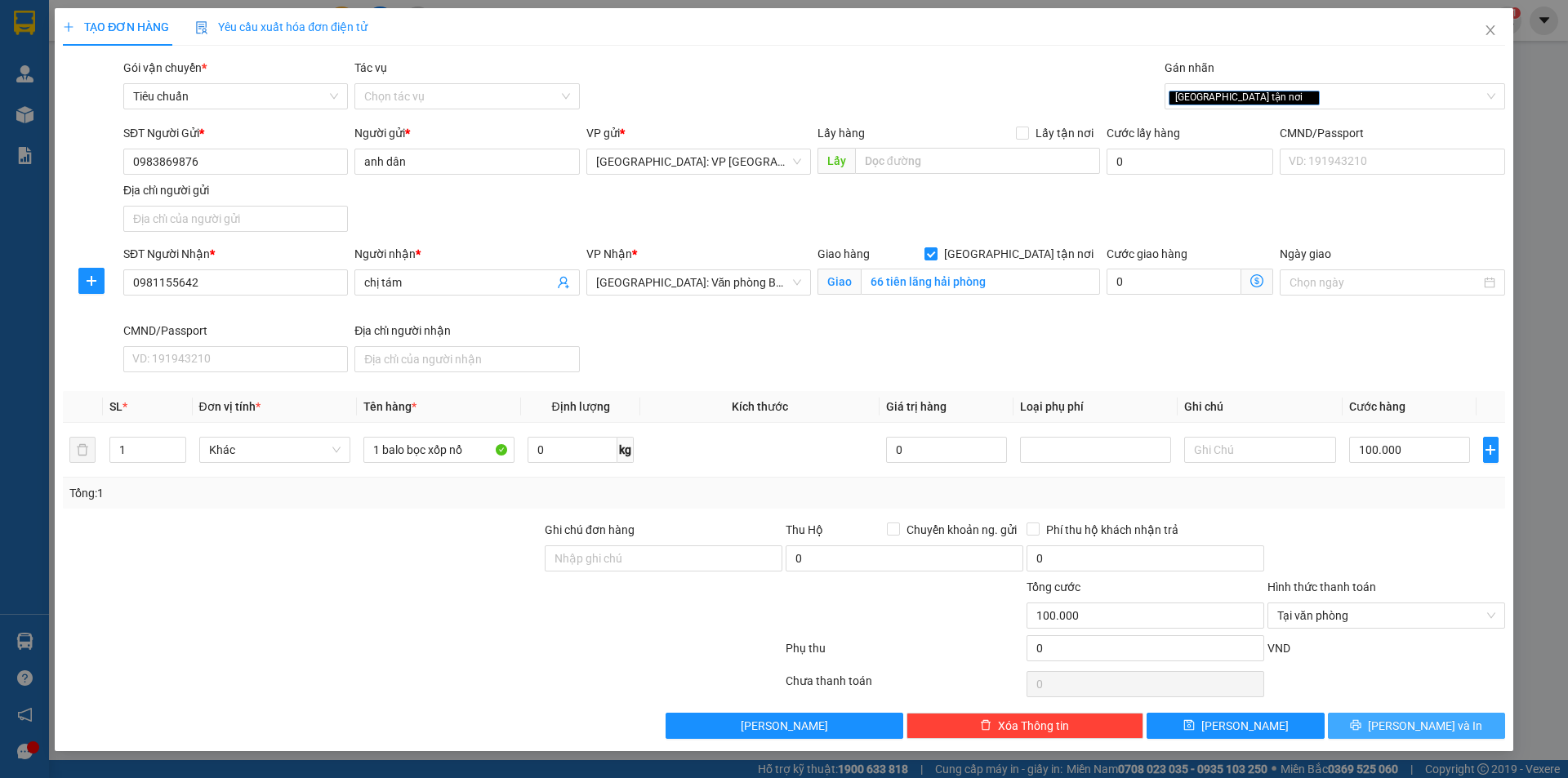
click at [1362, 726] on icon "printer" at bounding box center [1355, 724] width 11 height 11
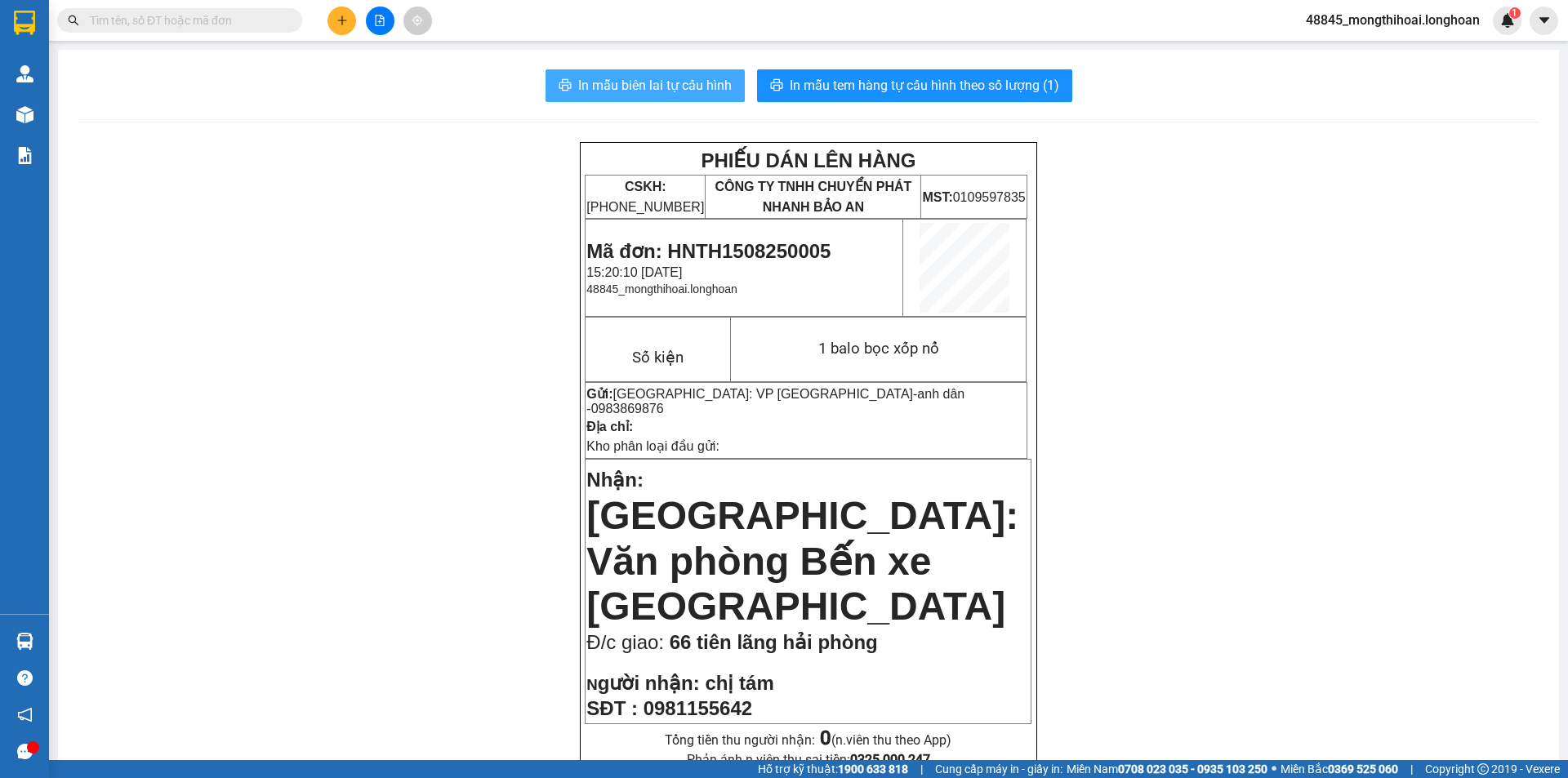
click at [683, 77] on span "In mẫu biên lai tự cấu hình" at bounding box center [655, 86] width 154 height 21
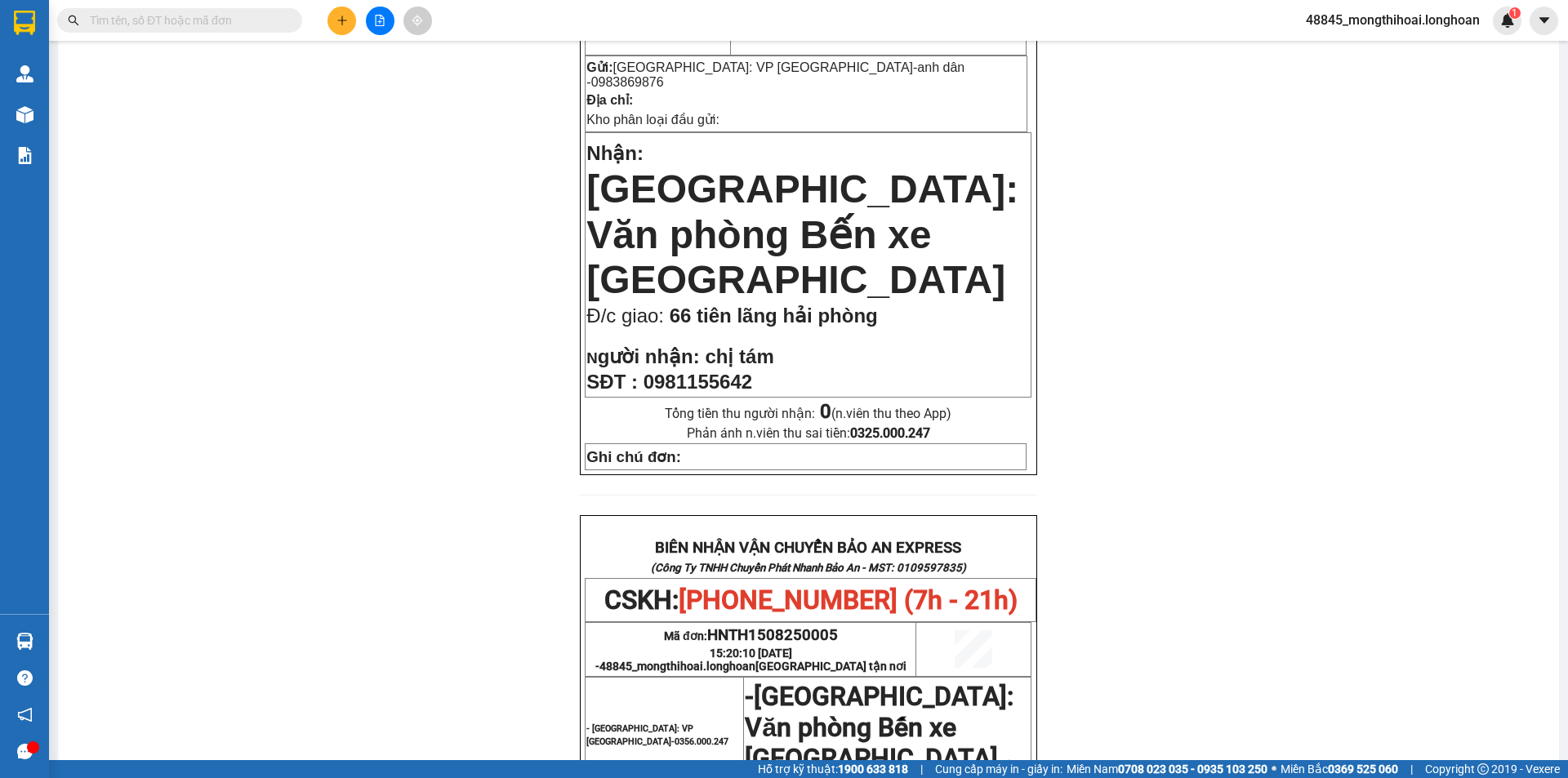
scroll to position [409, 0]
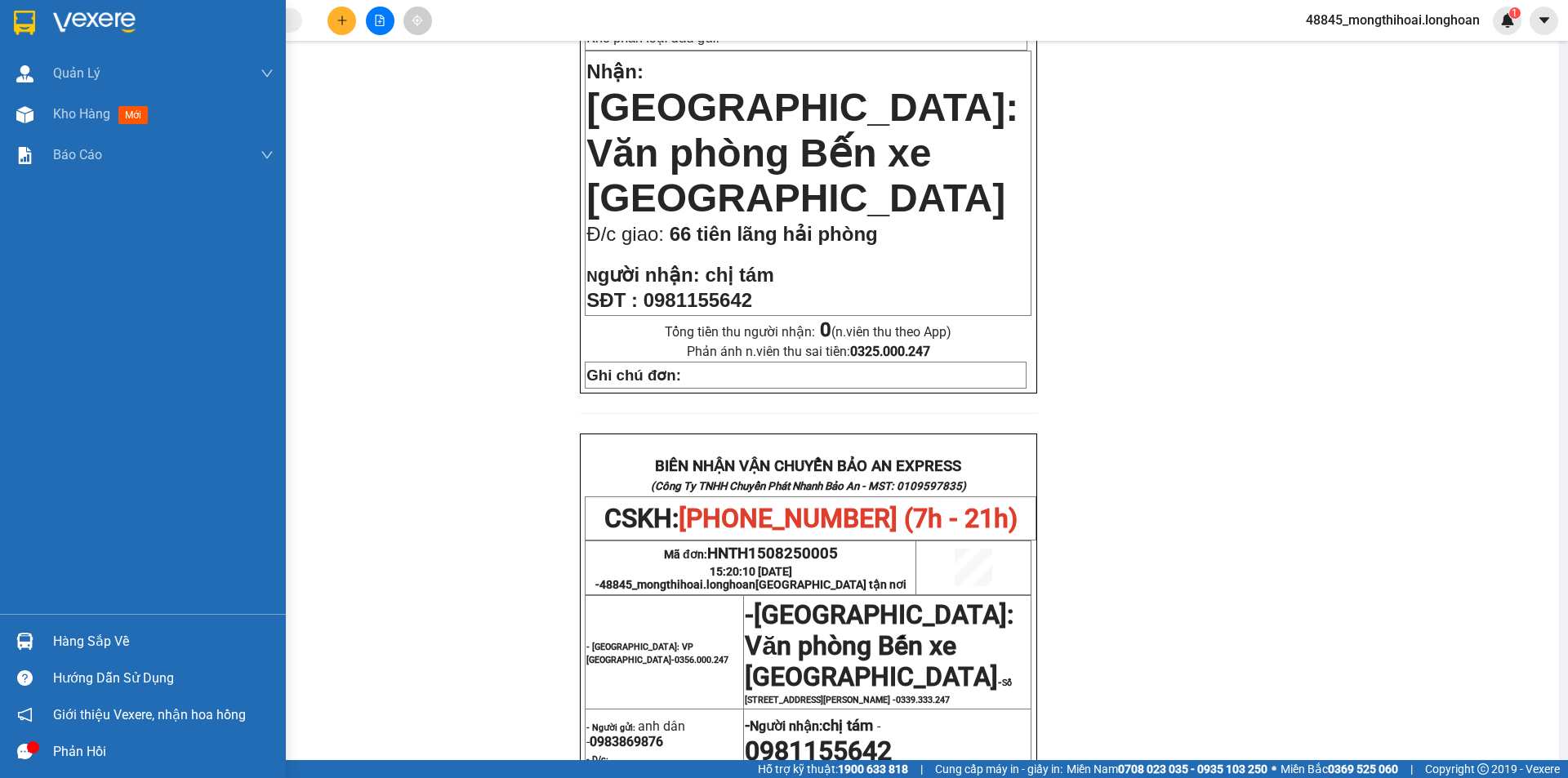
drag, startPoint x: 0, startPoint y: 23, endPoint x: 17, endPoint y: 19, distance: 17.5
click at [17, 19] on div at bounding box center [143, 26] width 286 height 53
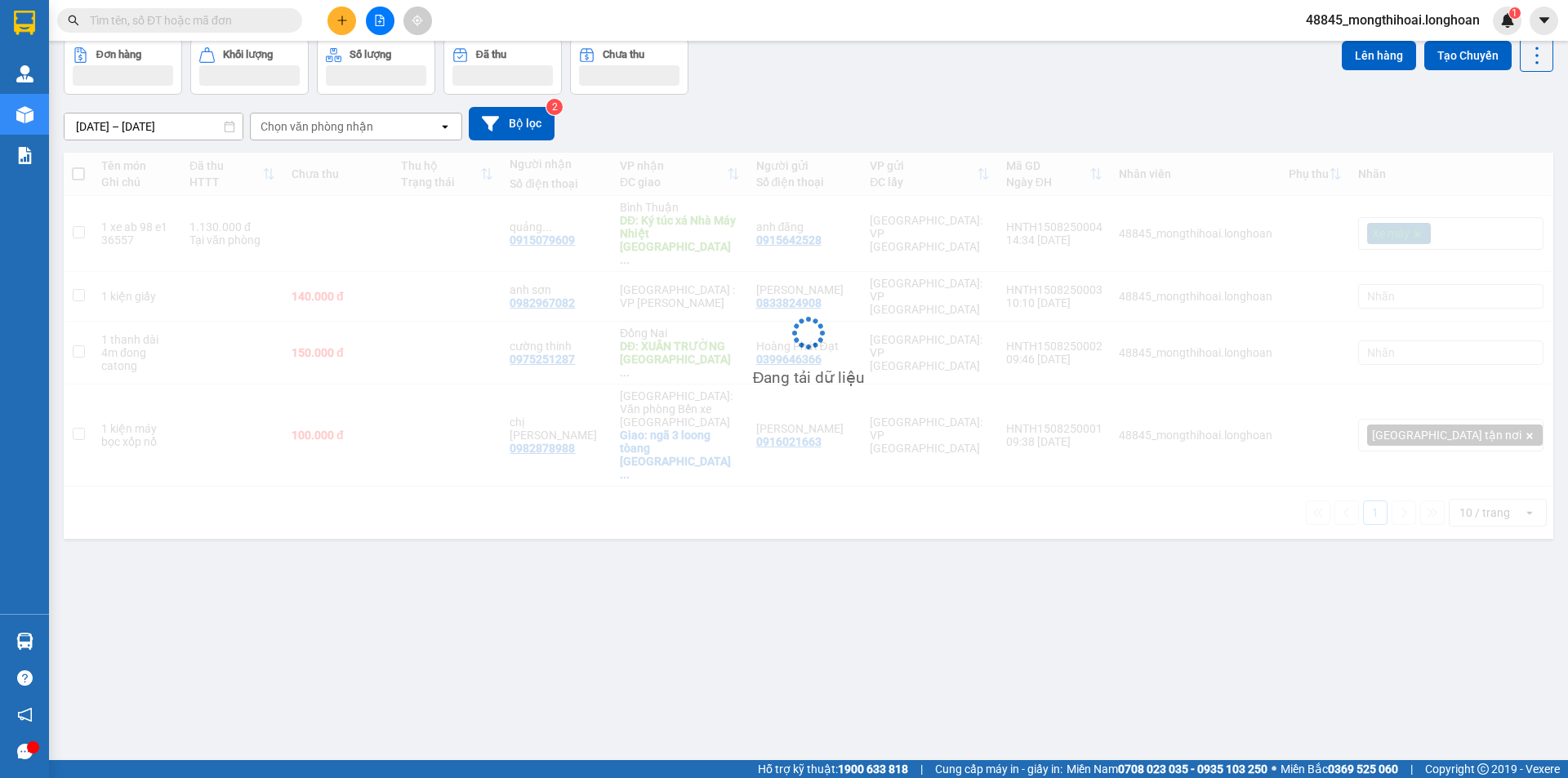
scroll to position [75, 0]
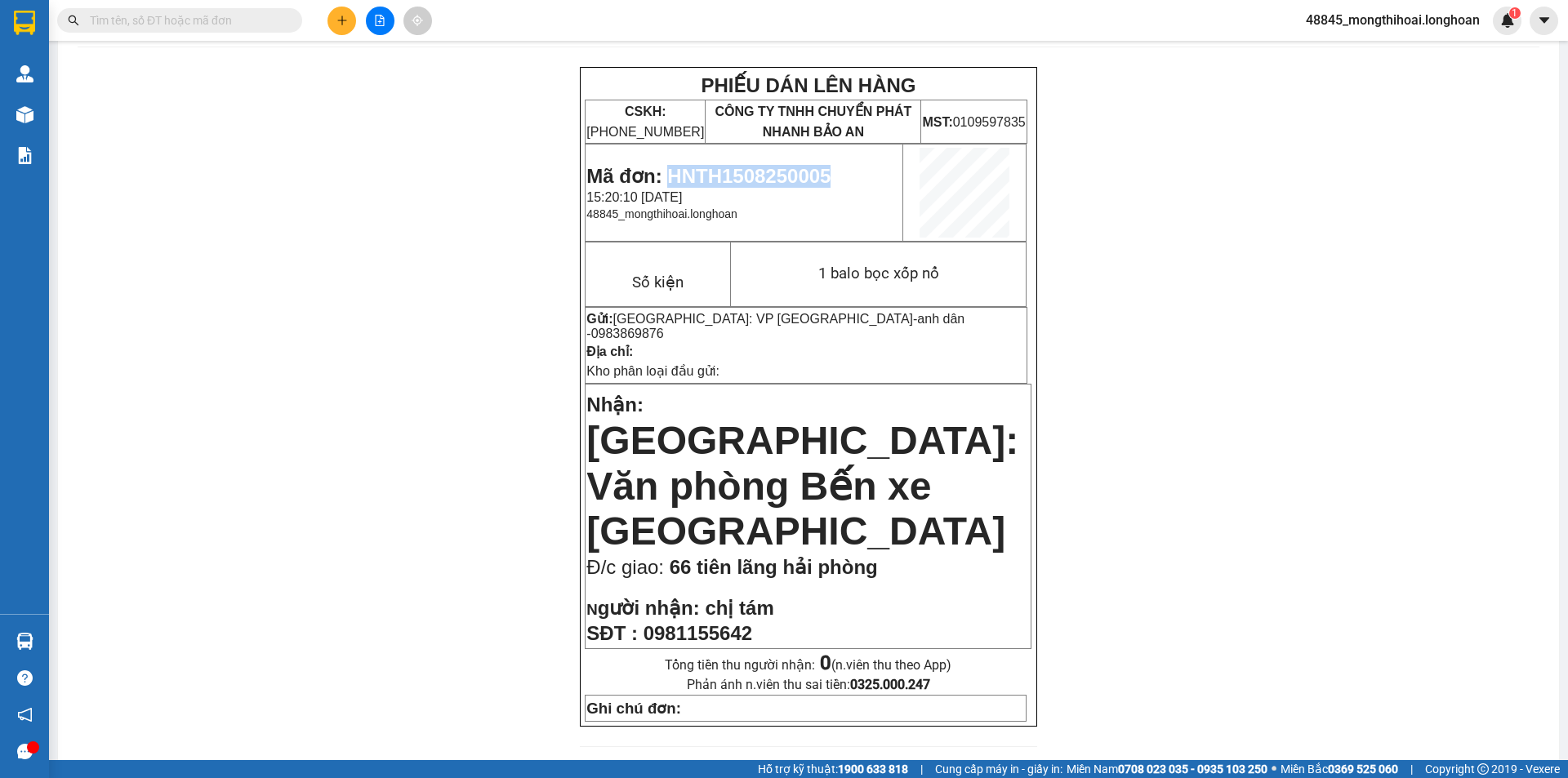
drag, startPoint x: 663, startPoint y: 169, endPoint x: 838, endPoint y: 165, distance: 175.0
click at [838, 165] on p "Mã đơn: HNTH1508250005" at bounding box center [743, 176] width 315 height 23
copy span "HNTH1508250005"
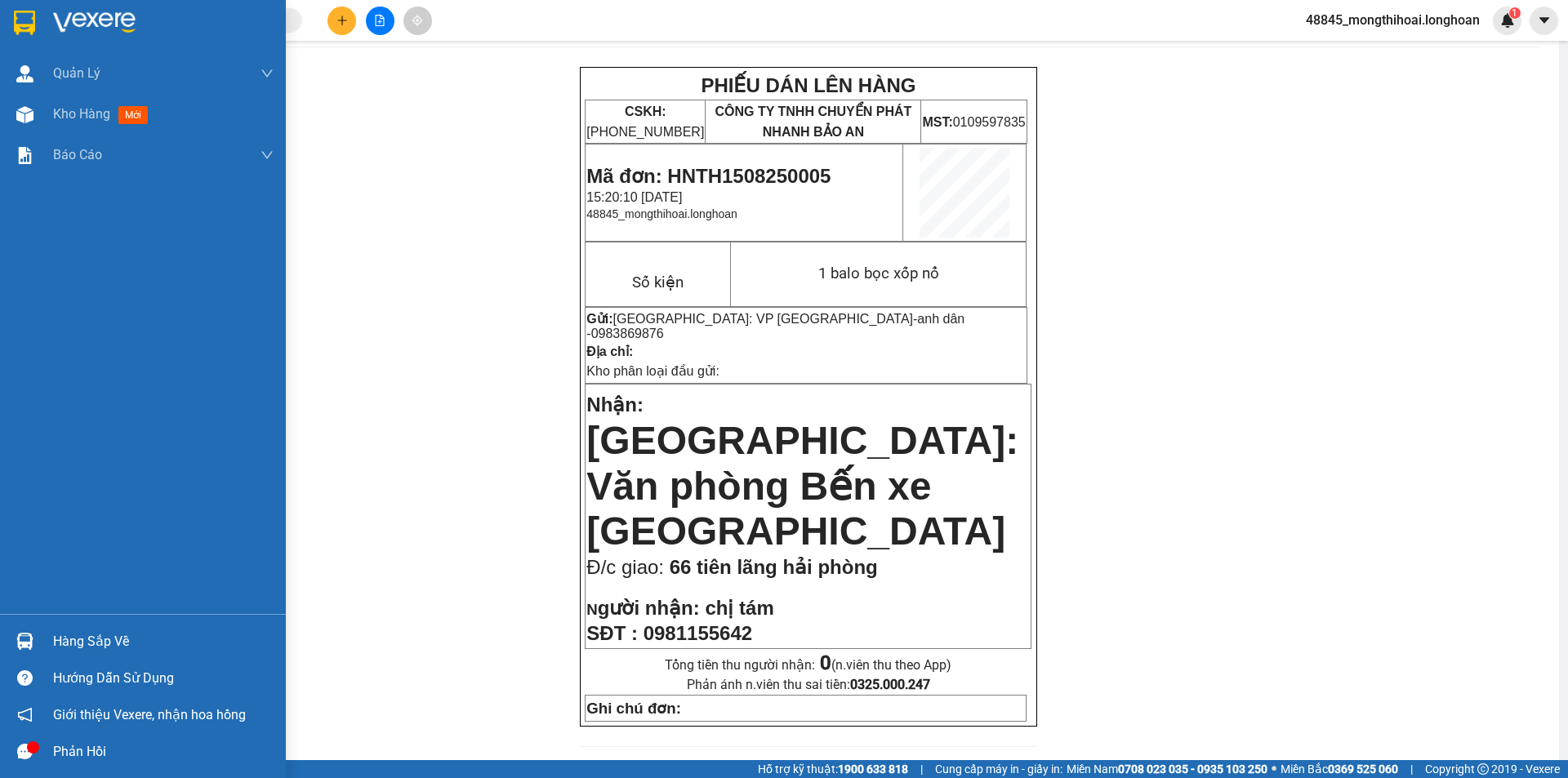
click at [1, 11] on div at bounding box center [143, 26] width 286 height 53
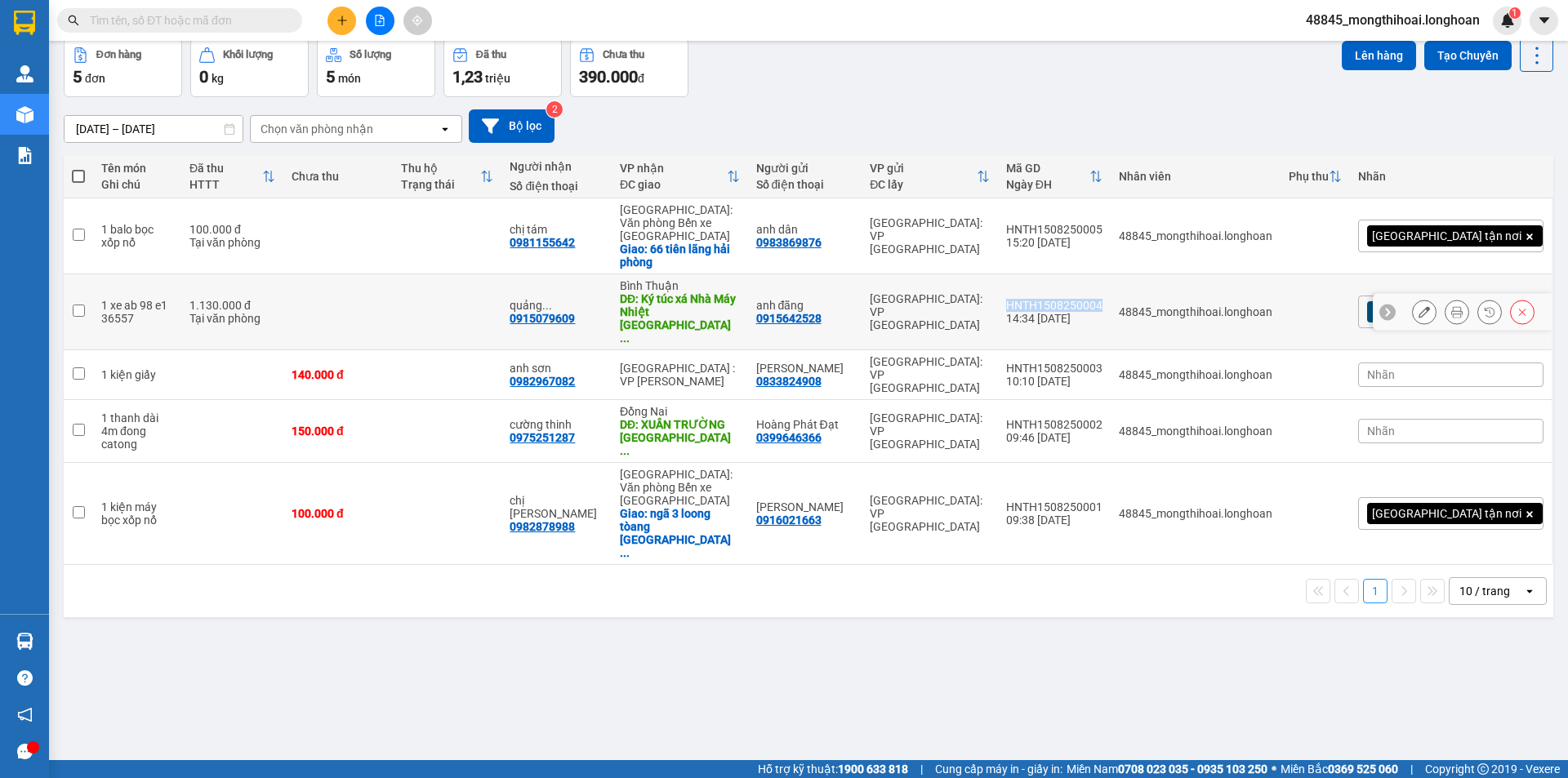
drag, startPoint x: 1079, startPoint y: 278, endPoint x: 1180, endPoint y: 284, distance: 101.2
click at [1110, 284] on td "HNTH1508250004 14:34 15/08" at bounding box center [1055, 312] width 113 height 76
checkbox input "true"
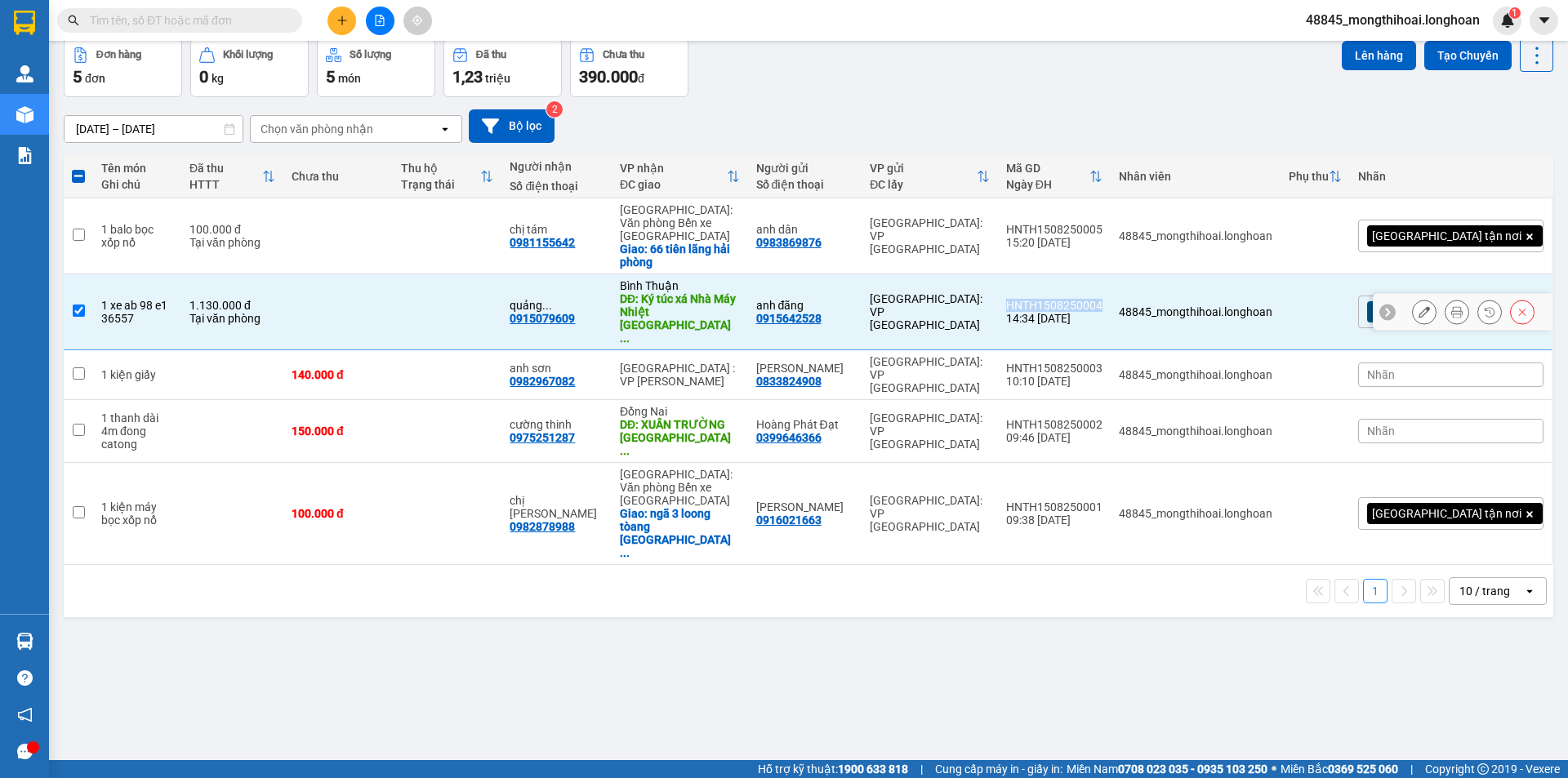
copy div "HNTH1508250004"
click at [1454, 298] on button at bounding box center [1457, 312] width 23 height 29
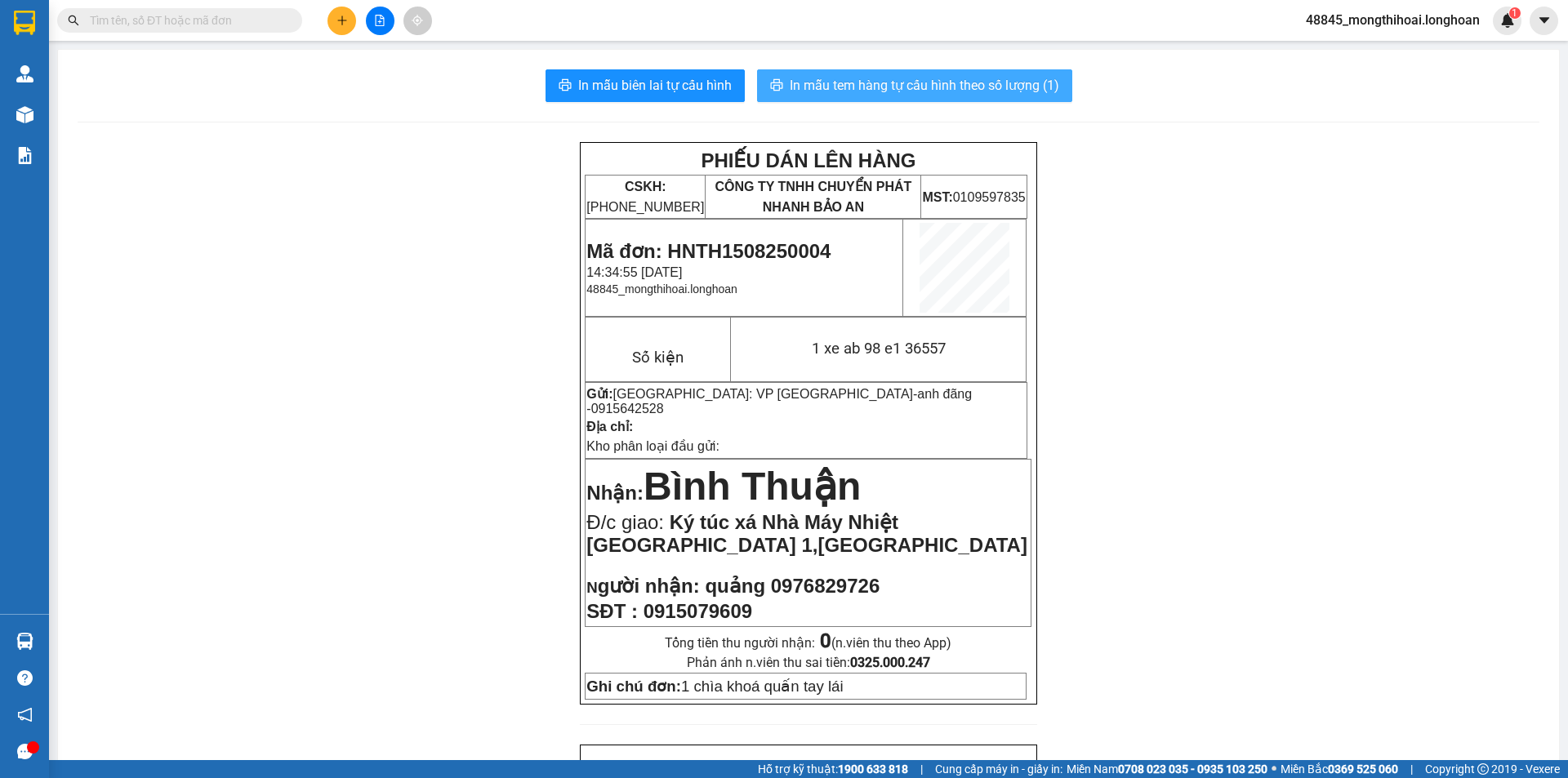
click at [908, 86] on span "In mẫu tem hàng tự cấu hình theo số lượng (1)" at bounding box center [924, 86] width 270 height 21
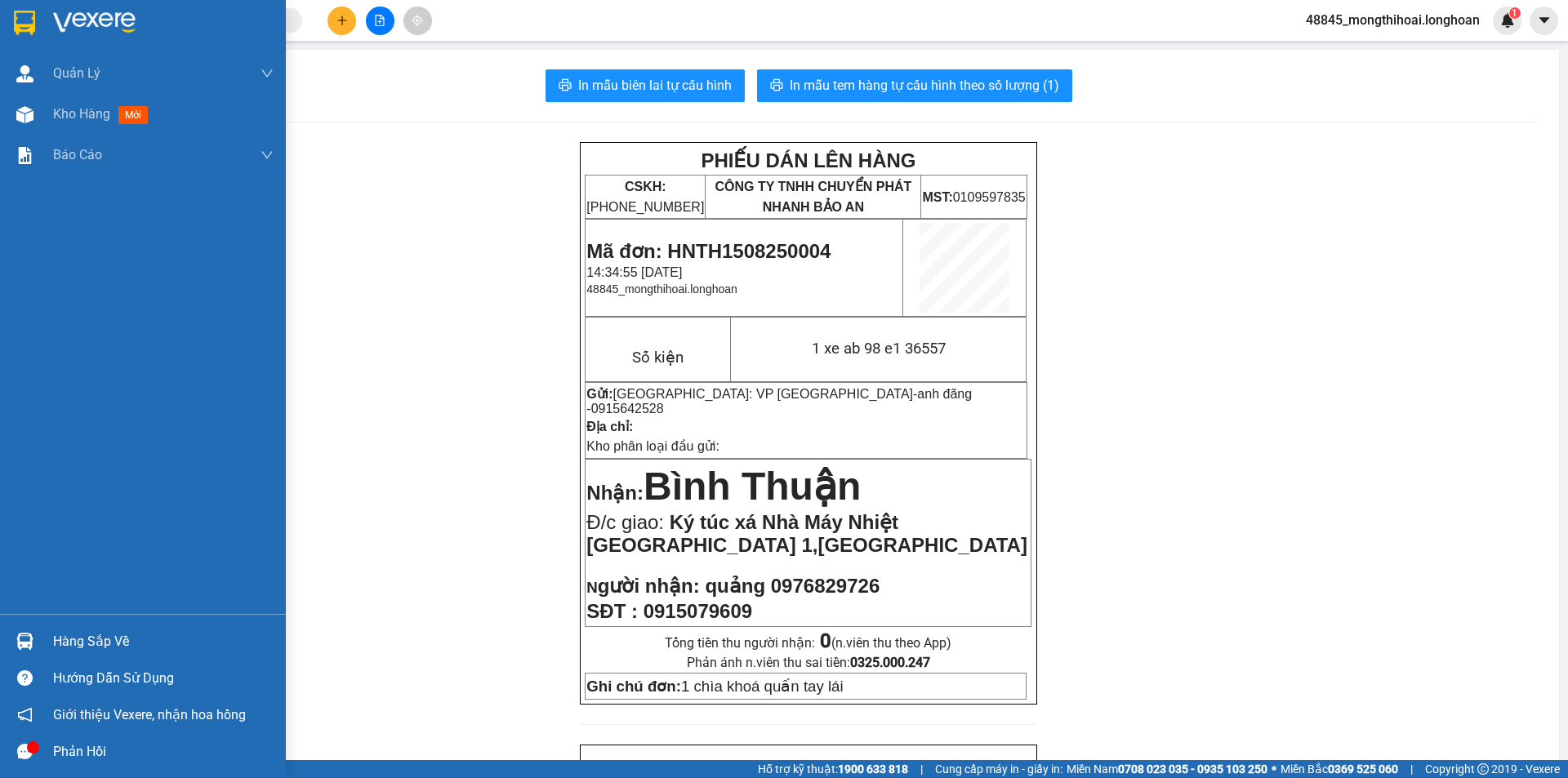
click at [14, 17] on img at bounding box center [24, 23] width 21 height 24
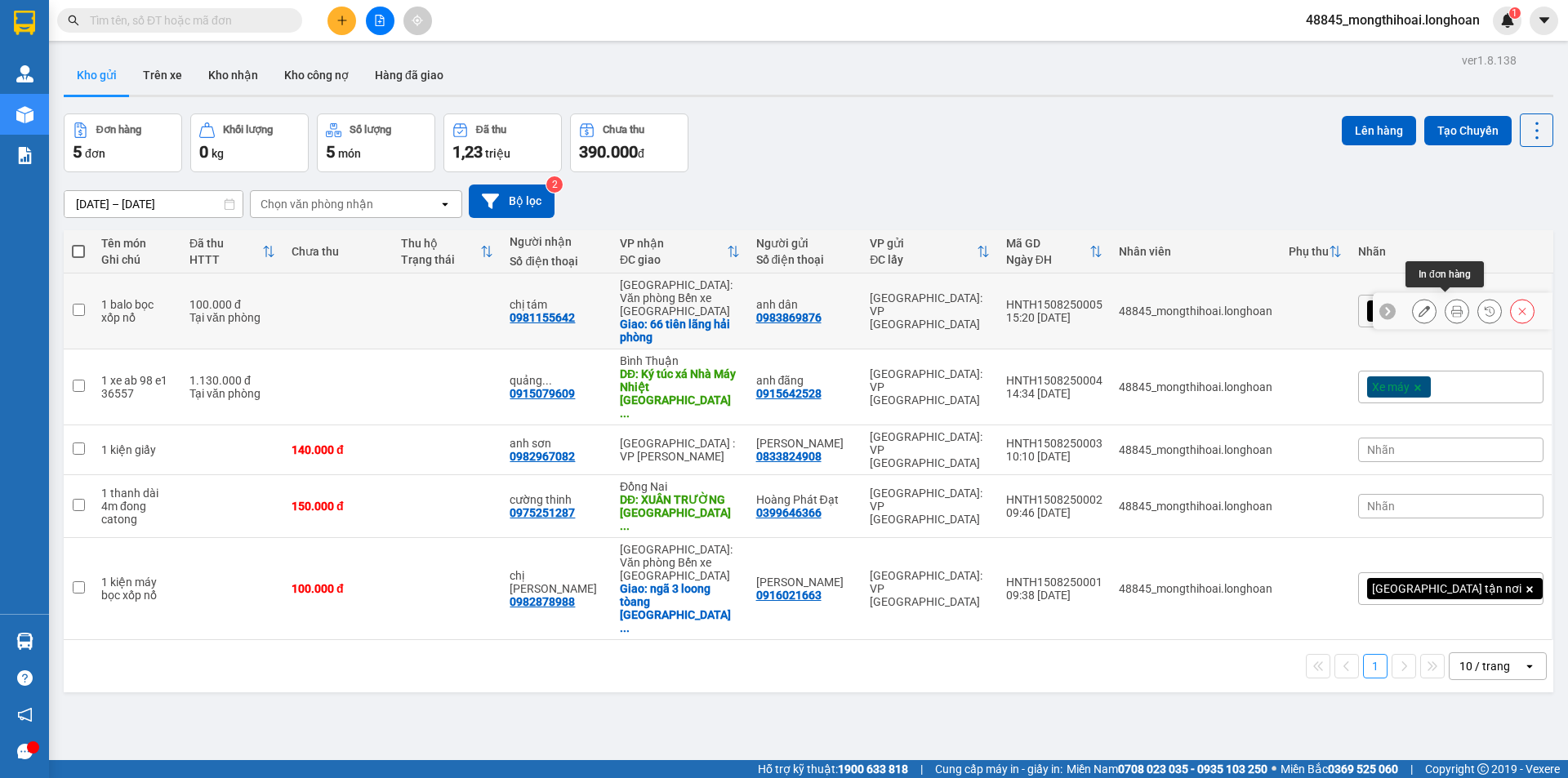
click at [1451, 310] on icon at bounding box center [1456, 311] width 11 height 11
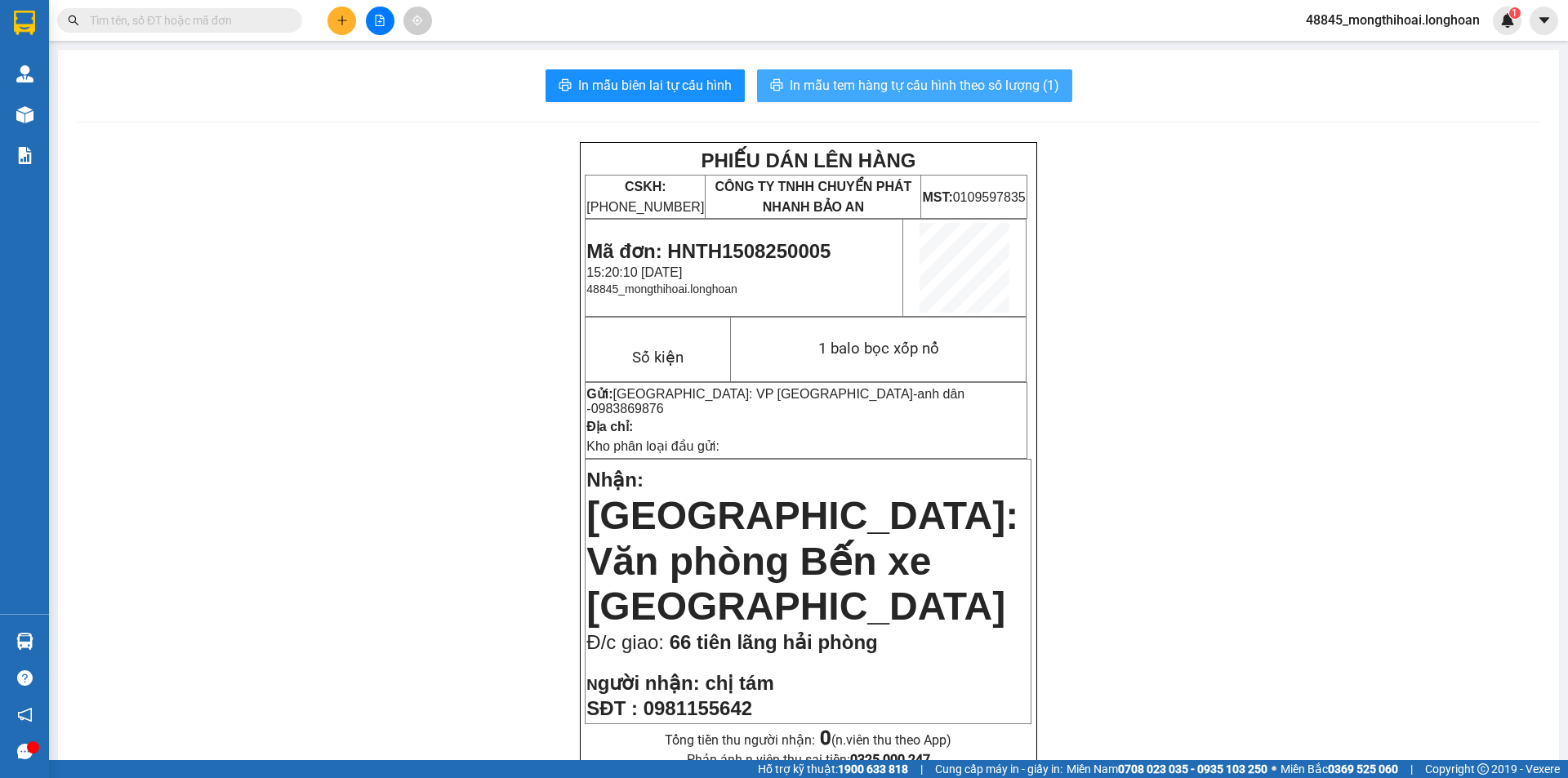
click at [929, 92] on span "In mẫu tem hàng tự cấu hình theo số lượng (1)" at bounding box center [924, 86] width 270 height 21
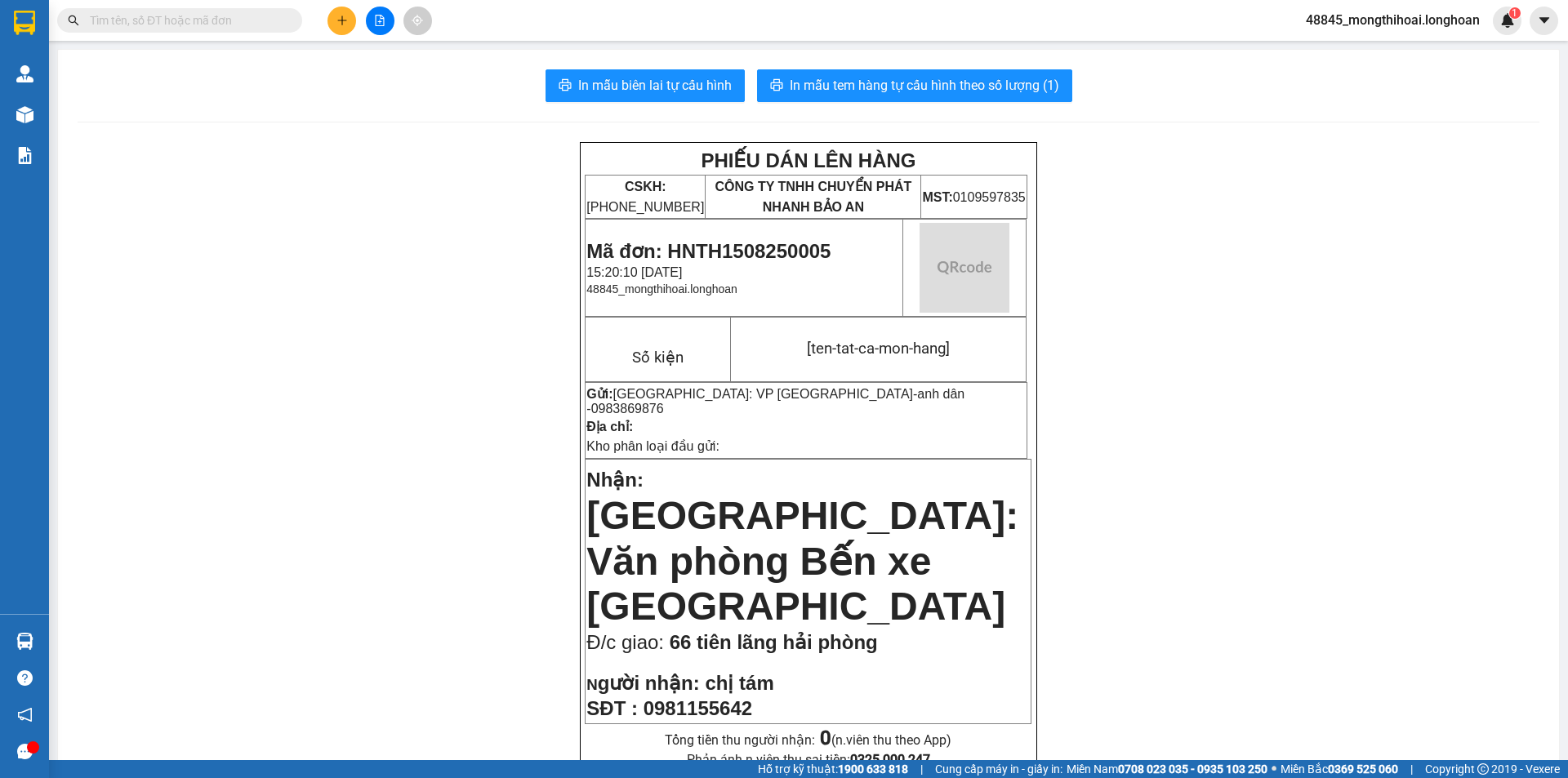
scroll to position [327, 0]
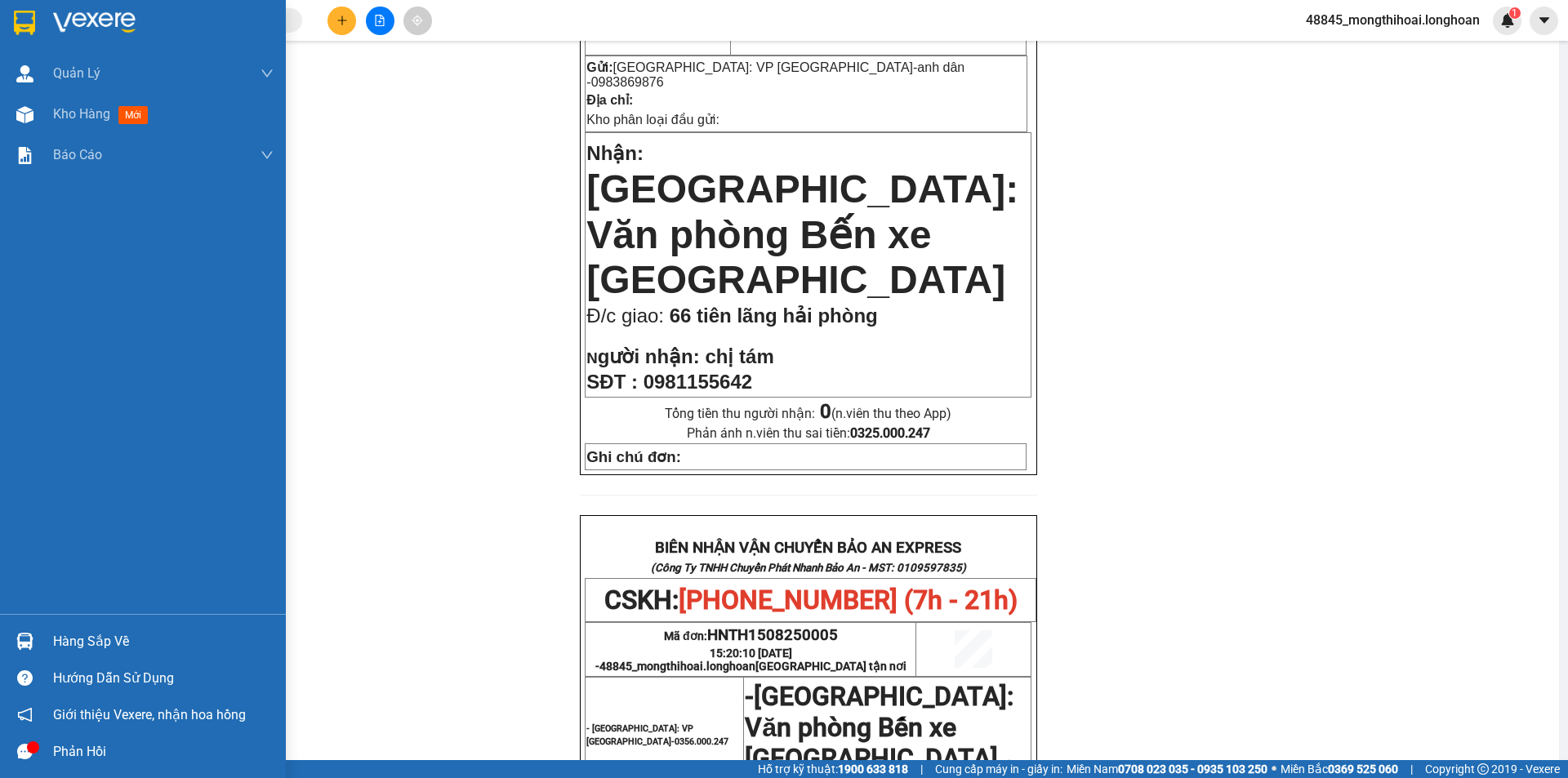
click at [10, 20] on div at bounding box center [24, 22] width 29 height 29
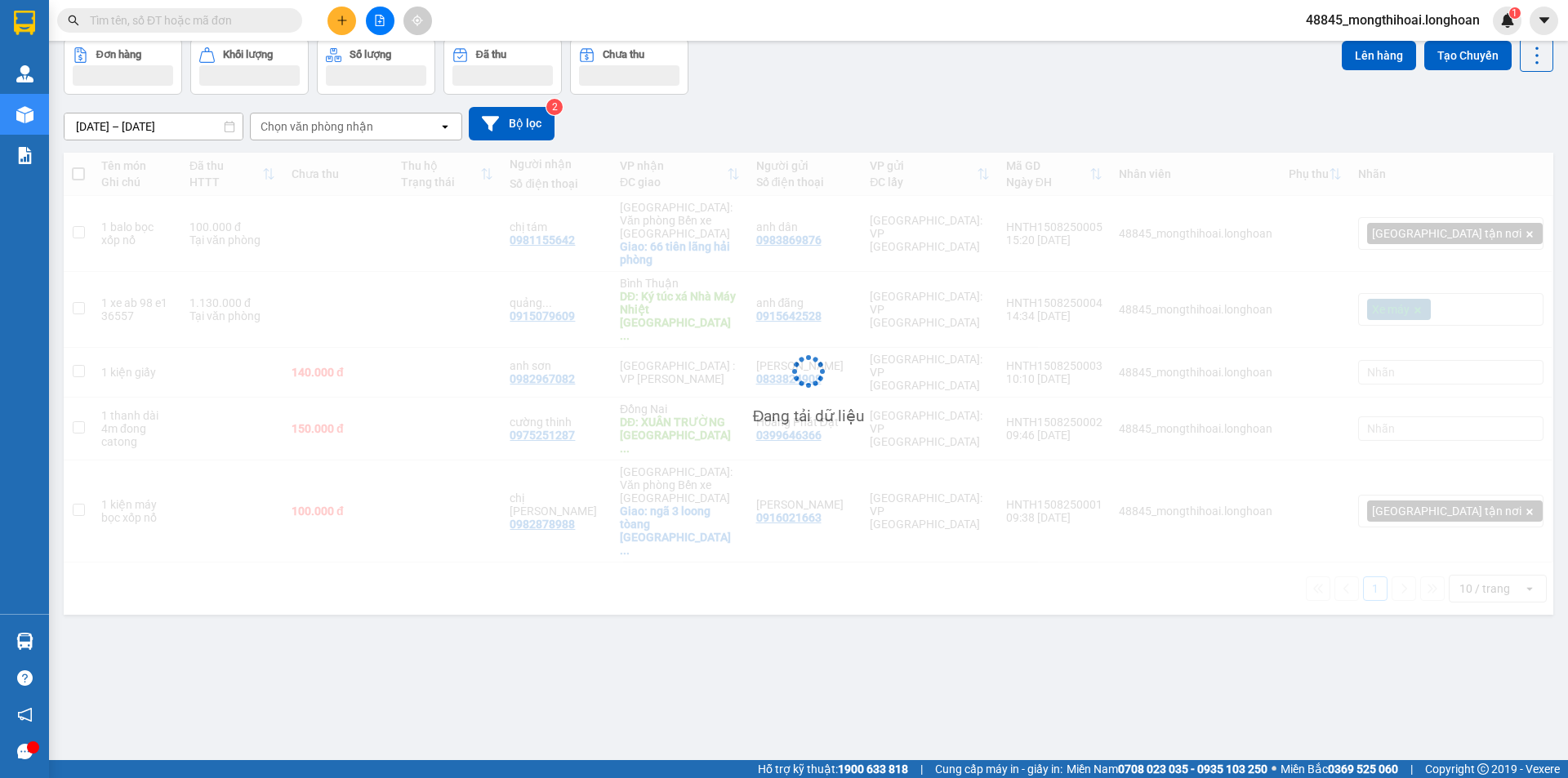
scroll to position [75, 0]
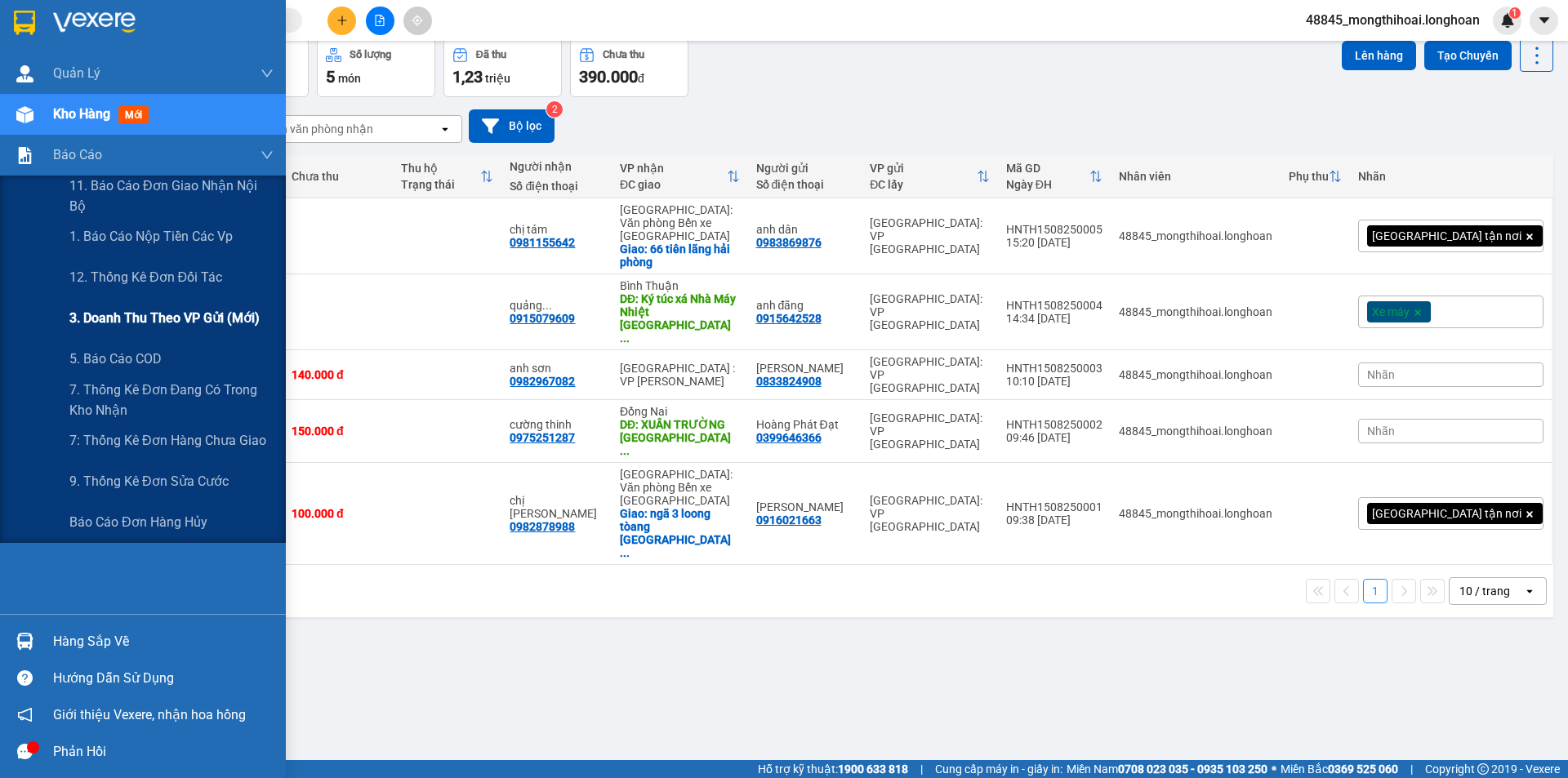
click at [193, 317] on span "3. Doanh Thu theo VP Gửi (mới)" at bounding box center [164, 318] width 190 height 21
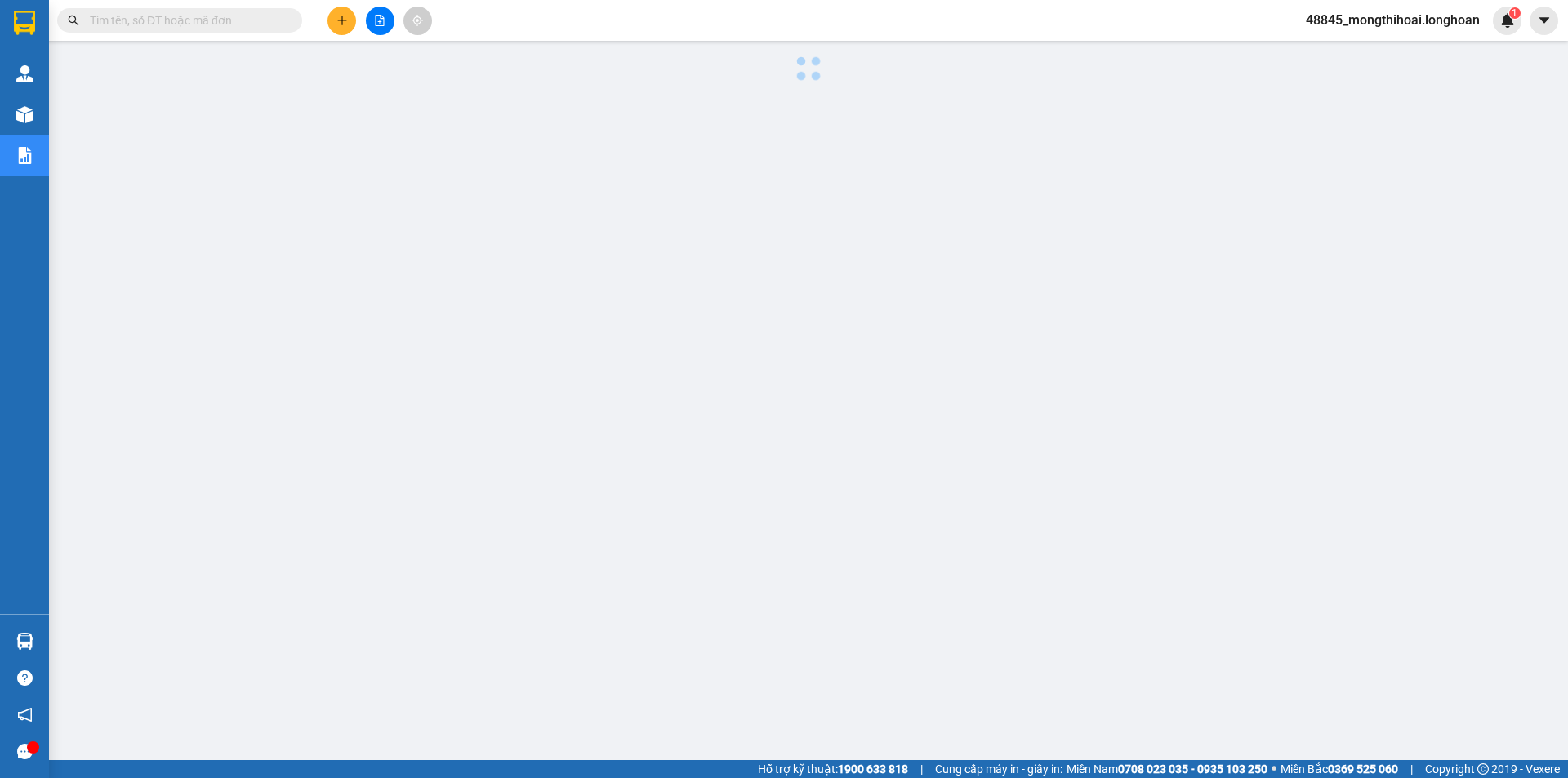
scroll to position [32, 0]
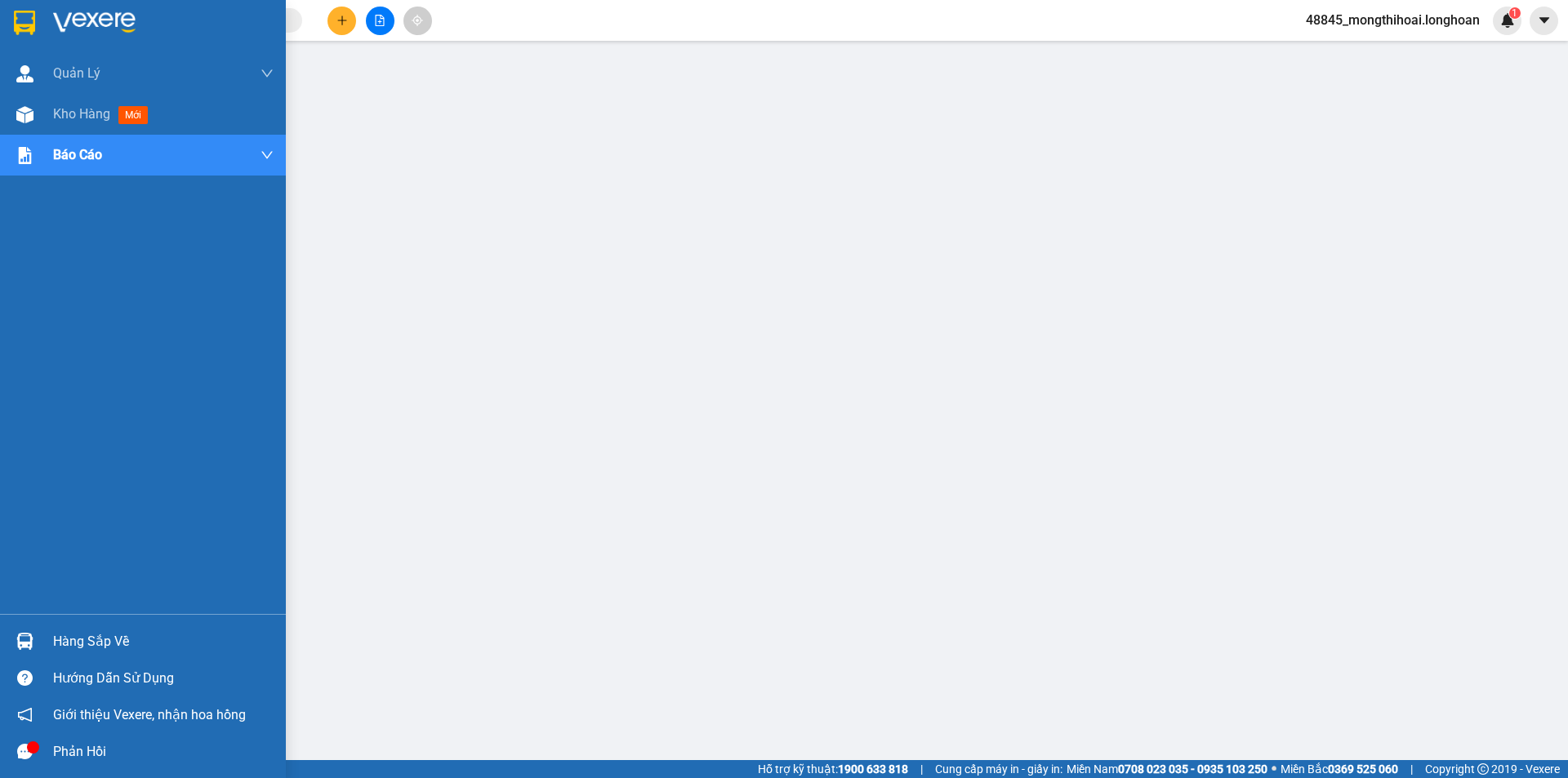
click at [9, 21] on div at bounding box center [143, 26] width 286 height 53
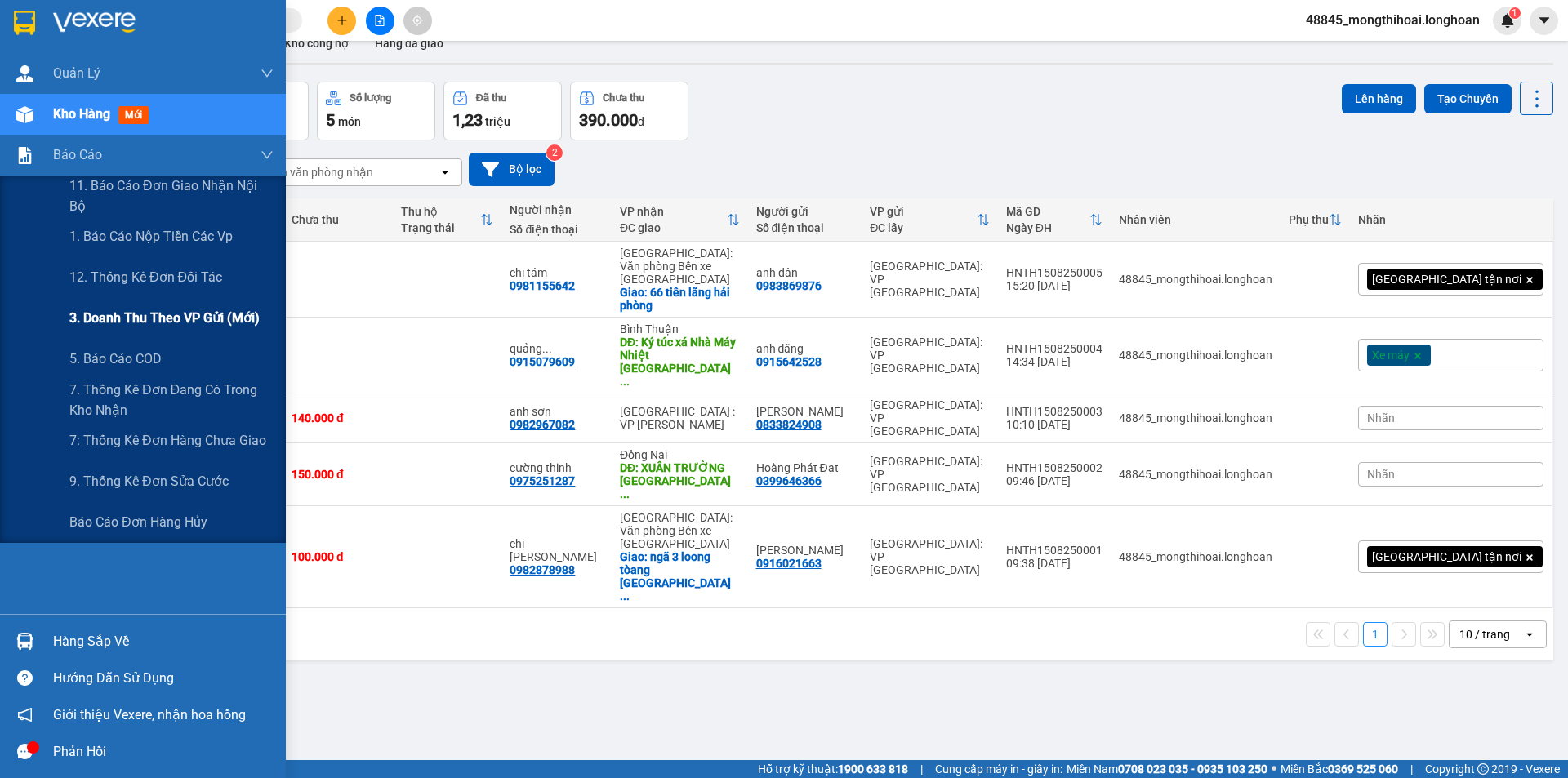
click at [212, 317] on span "3. Doanh Thu theo VP Gửi (mới)" at bounding box center [164, 318] width 190 height 21
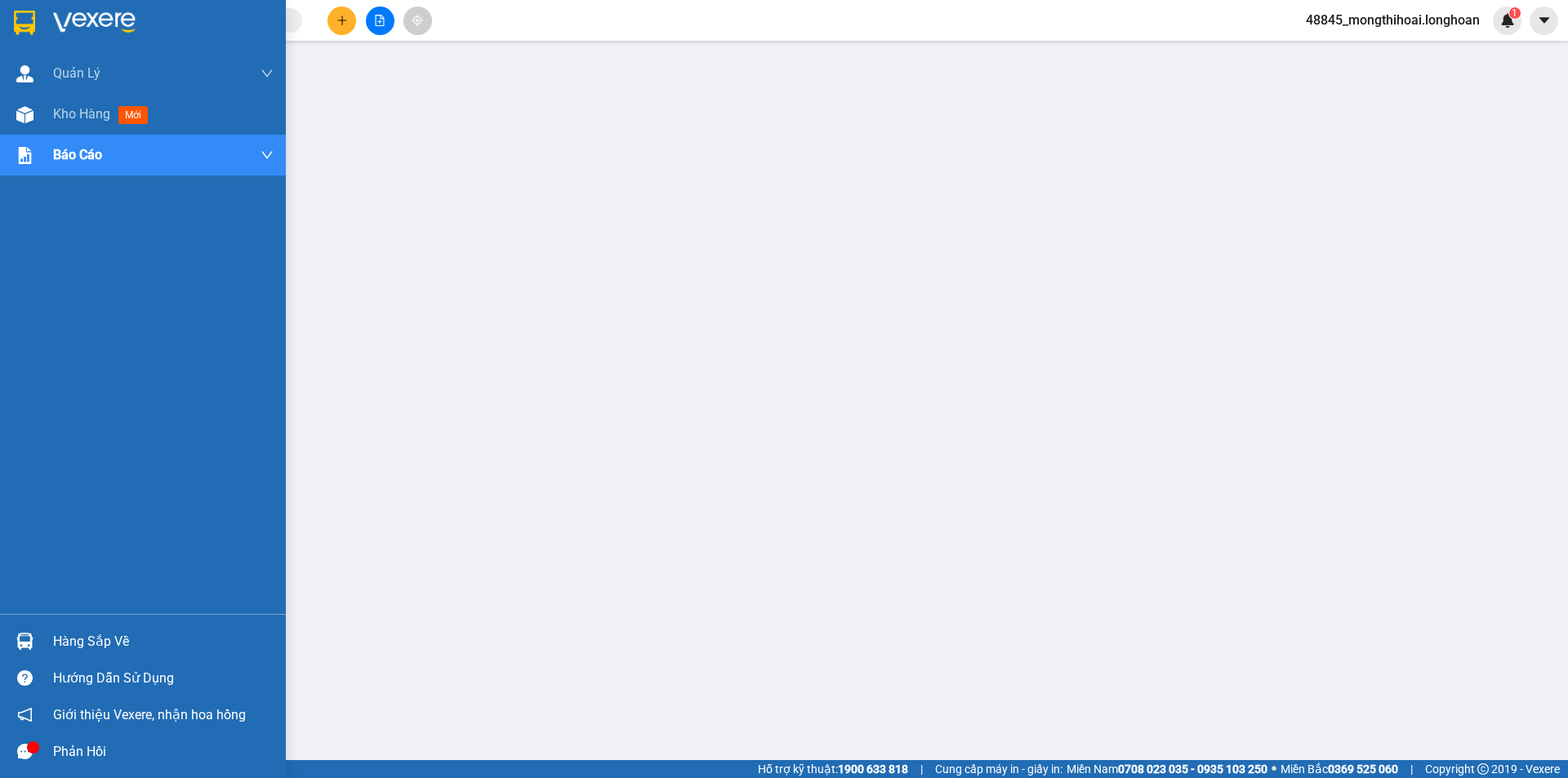
click at [0, 10] on div at bounding box center [143, 26] width 286 height 53
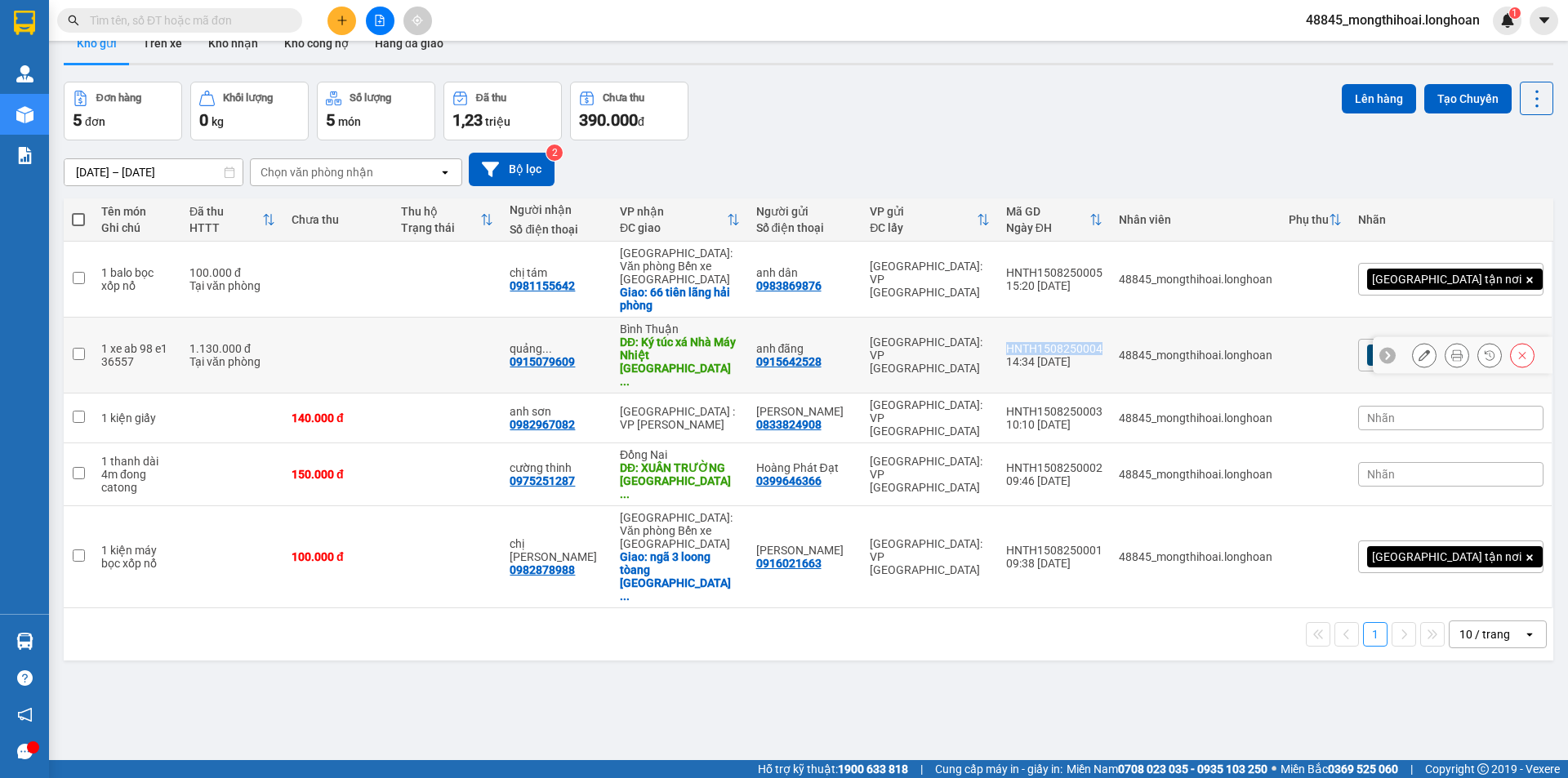
drag, startPoint x: 1083, startPoint y: 317, endPoint x: 1186, endPoint y: 321, distance: 103.1
click at [1110, 321] on td "HNTH1508250004 14:34 15/08" at bounding box center [1055, 356] width 113 height 76
checkbox input "true"
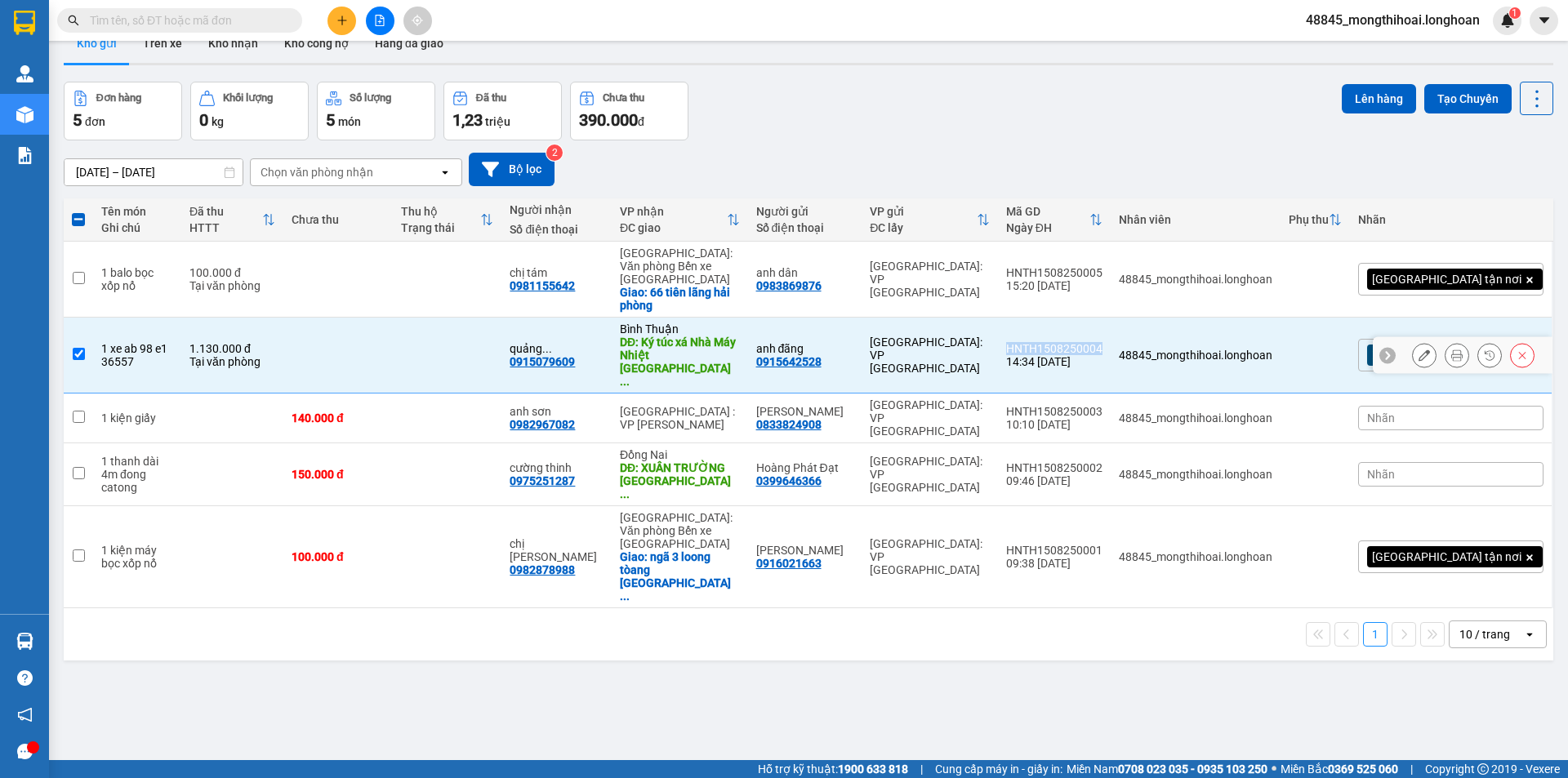
copy div "HNTH1508250004"
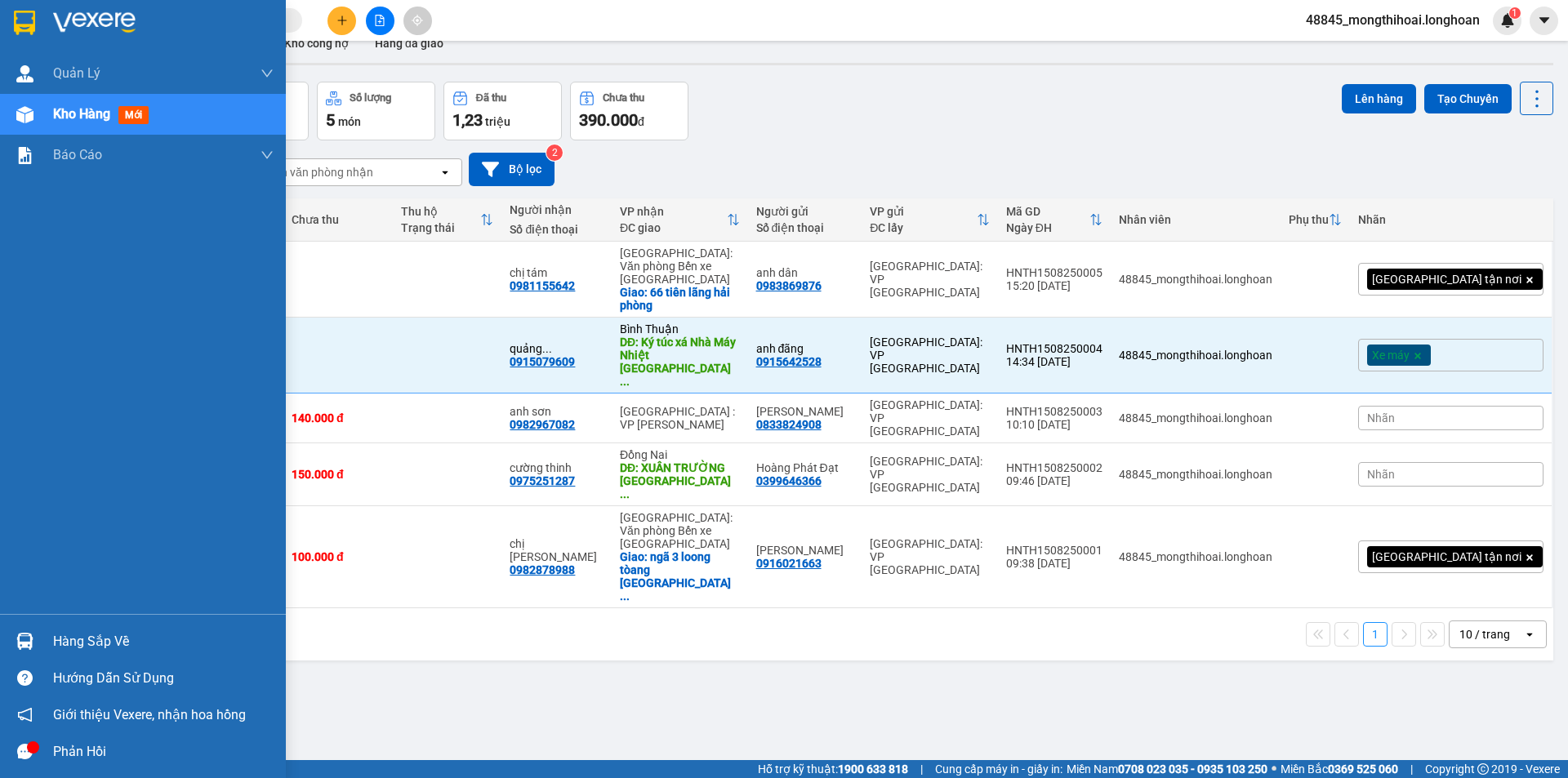
click at [0, 21] on div at bounding box center [143, 26] width 286 height 53
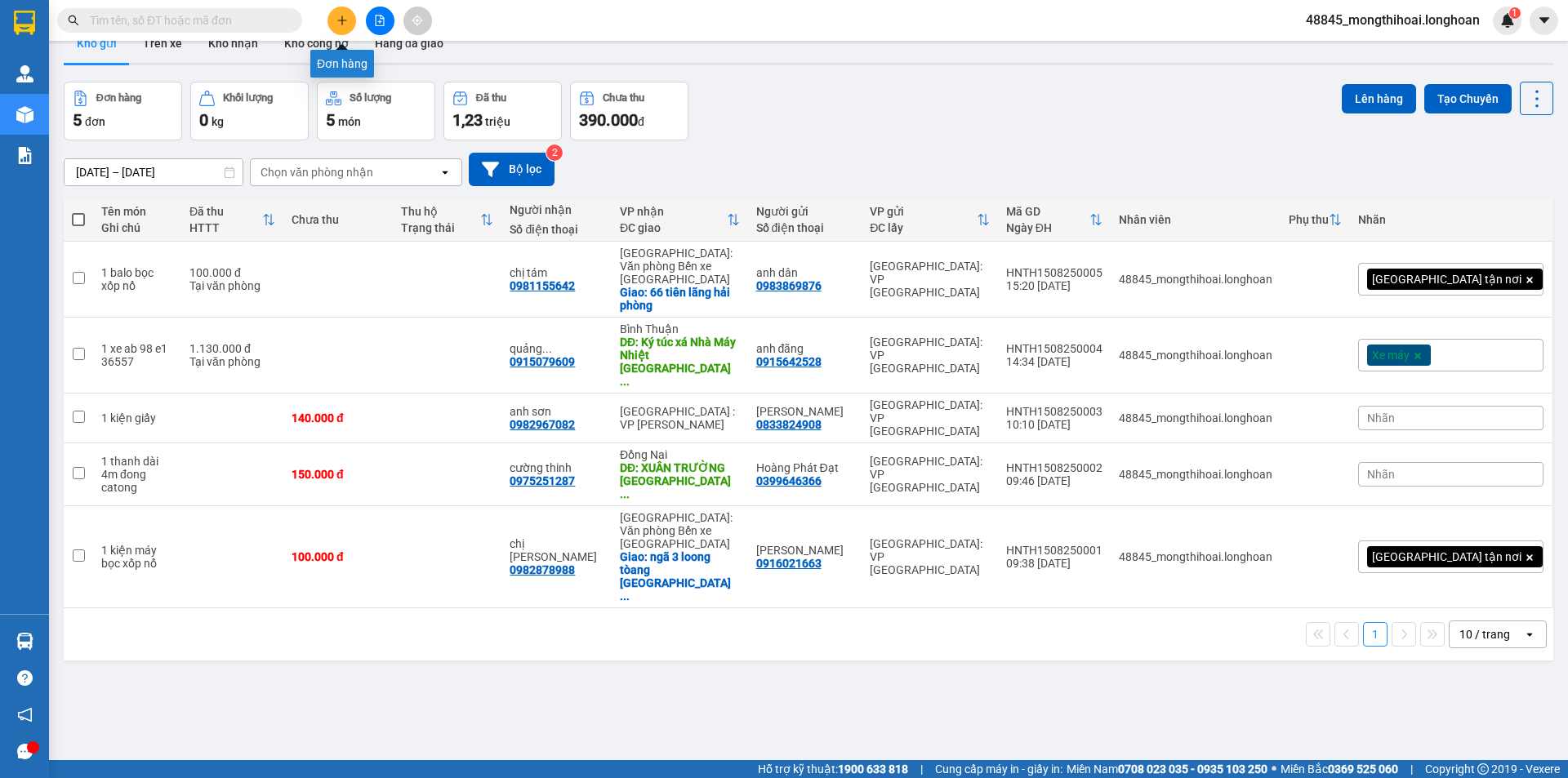
click at [330, 19] on button at bounding box center [342, 21] width 29 height 29
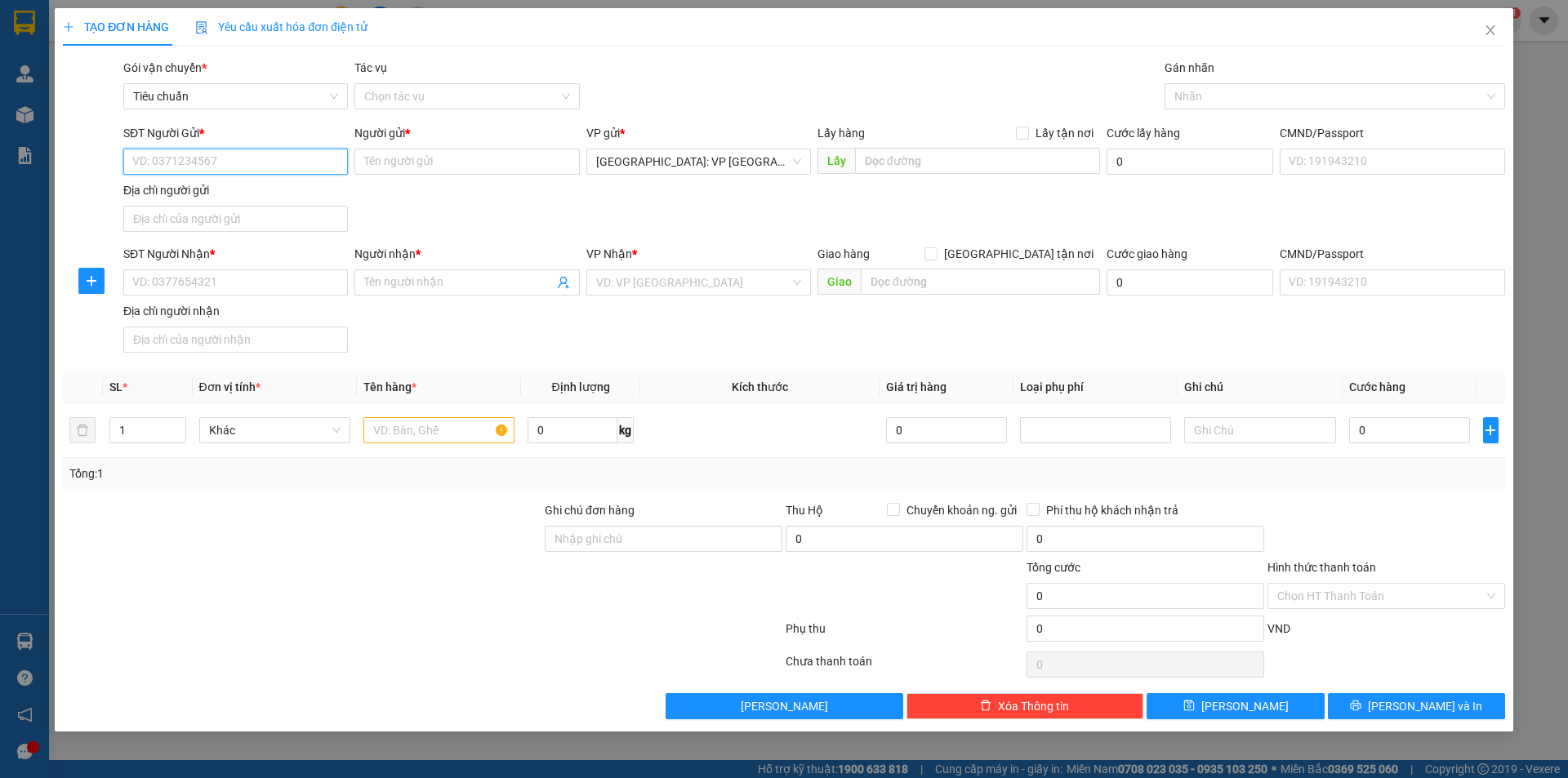
click at [308, 160] on input "SĐT Người Gửi *" at bounding box center [235, 161] width 225 height 26
click at [228, 188] on div "0986170330 - anh thượng" at bounding box center [235, 194] width 205 height 18
type input "0986170330"
type input "anh thượng"
type input "525 xuân đỉnh bắc từ liêm hà nội"
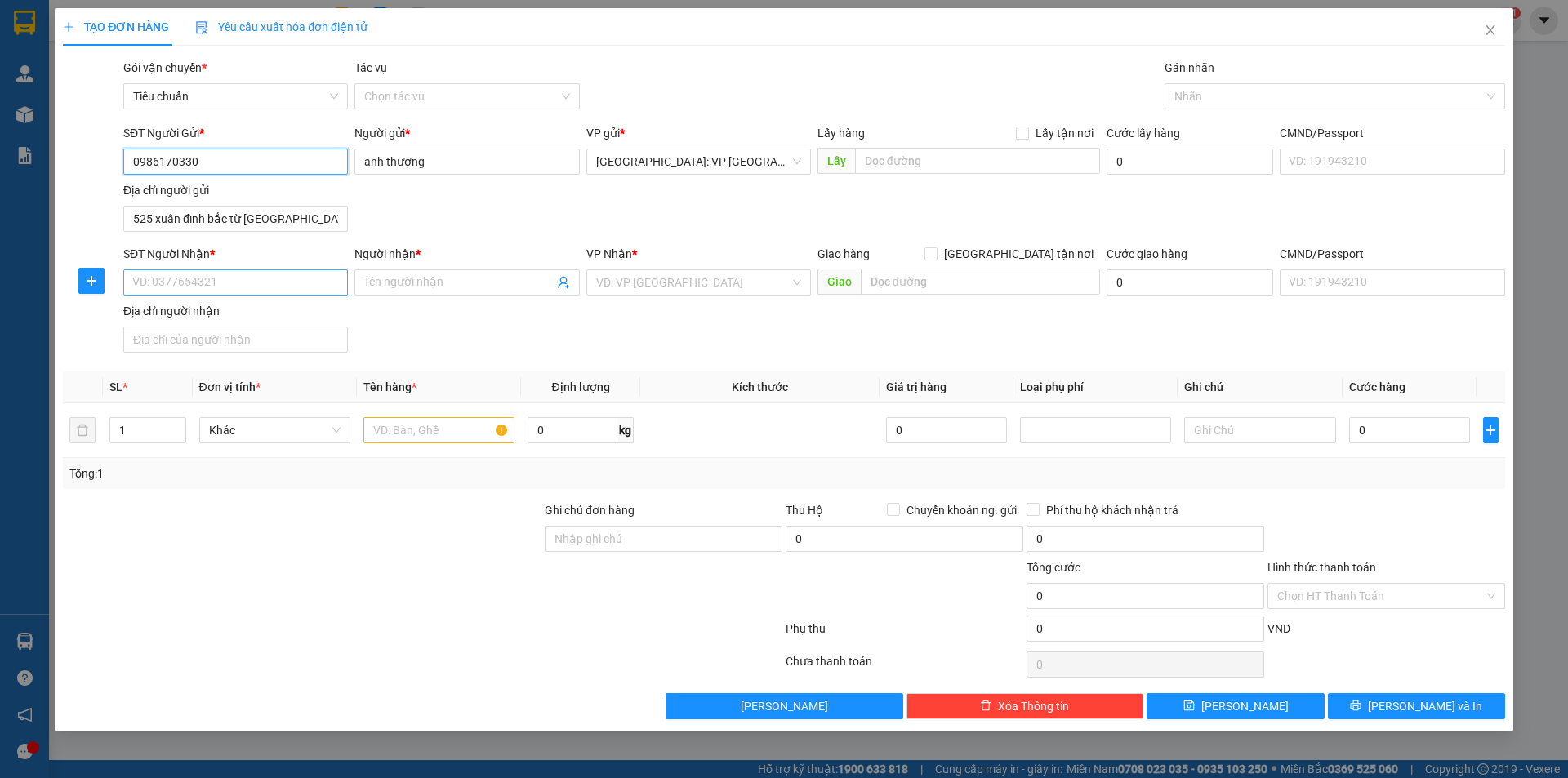
type input "0986170330"
click at [307, 281] on input "SĐT Người Nhận *" at bounding box center [235, 283] width 225 height 26
type input "0985515033"
click at [412, 282] on input "Người nhận *" at bounding box center [458, 282] width 188 height 18
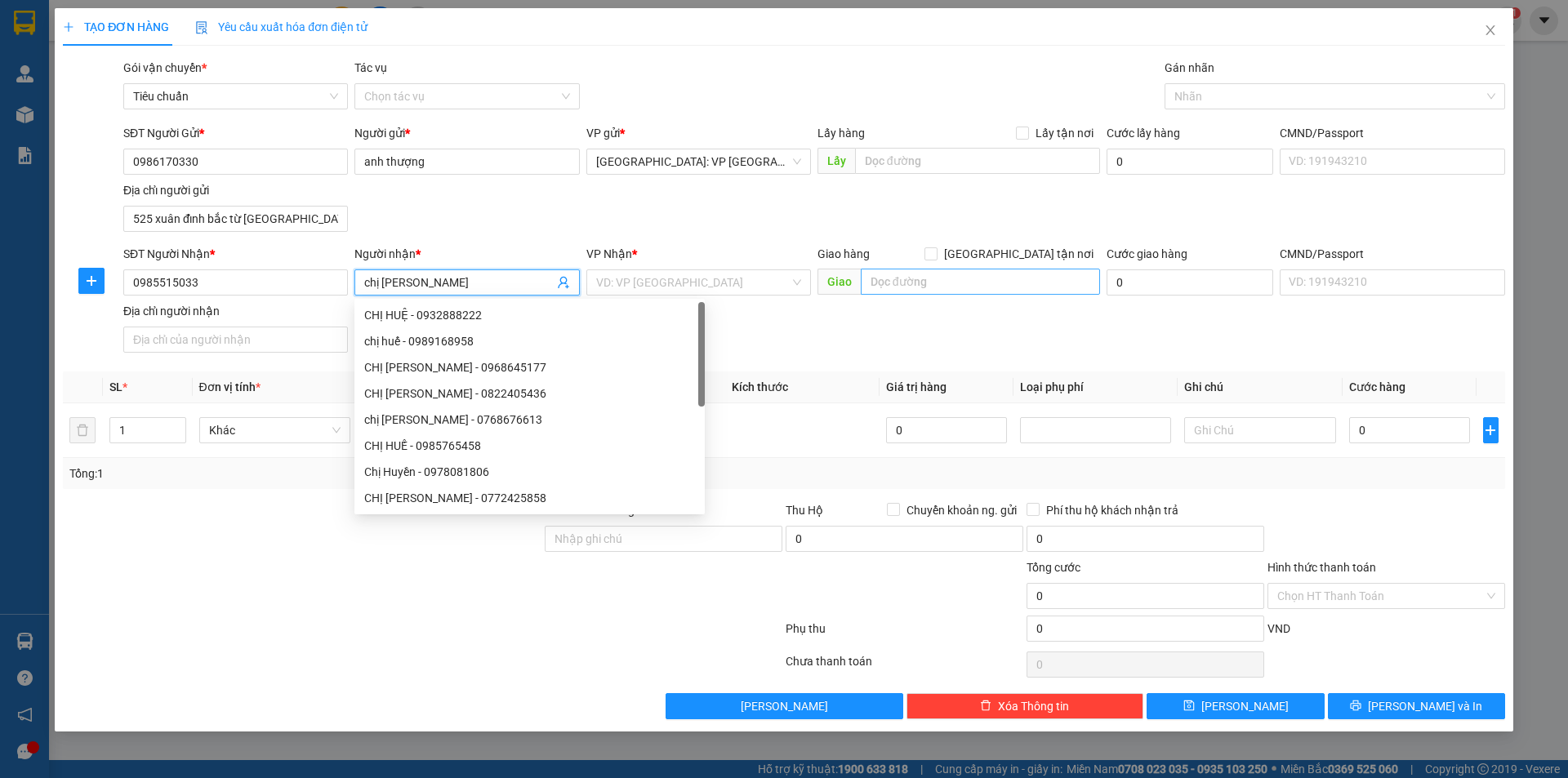
type input "chị hu"
click at [915, 271] on input "text" at bounding box center [980, 282] width 239 height 26
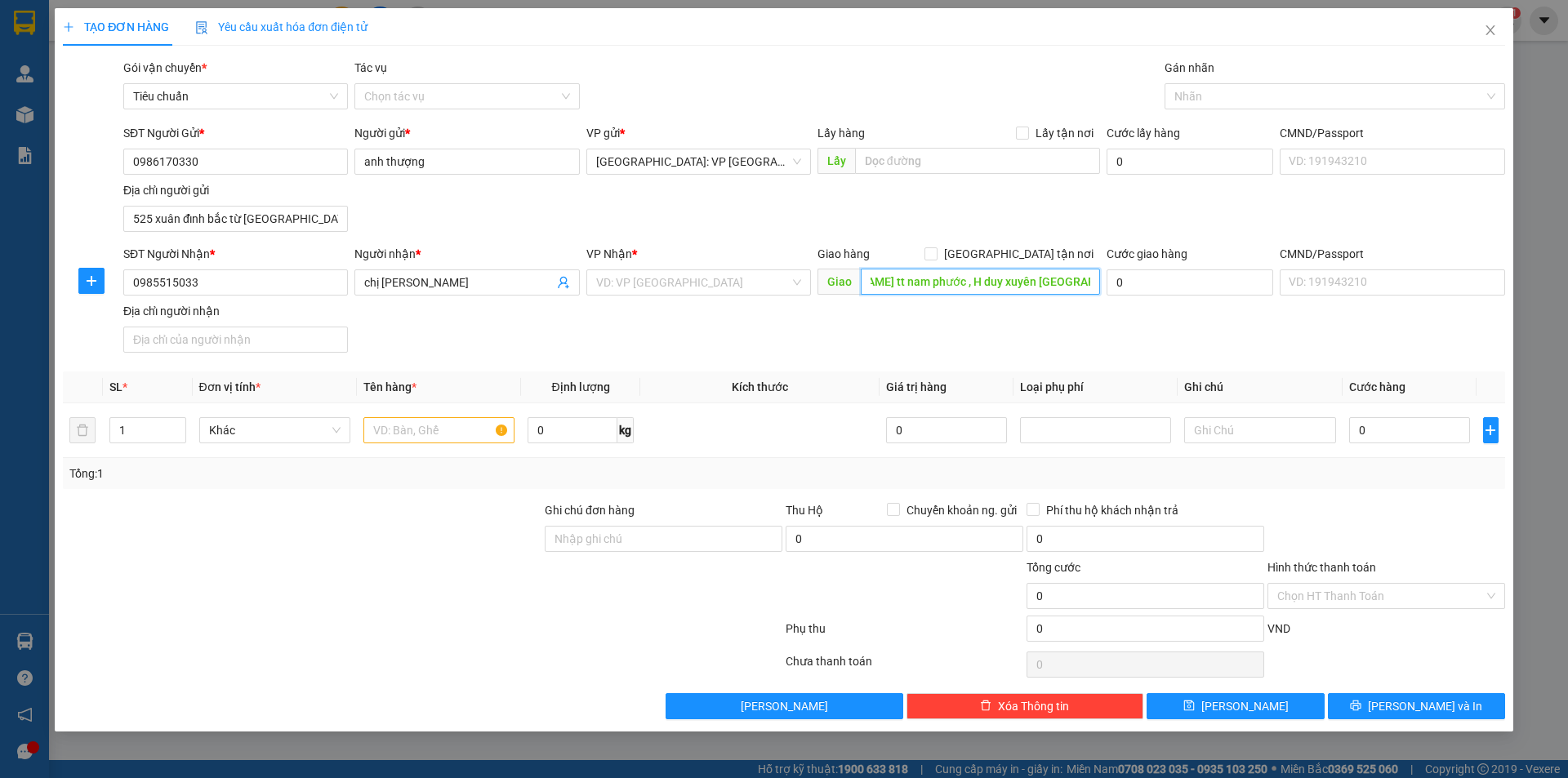
scroll to position [0, 89]
type input "164 nguyễn hoàng tt nam phước , H duy xuyên quảng nam"
click at [450, 277] on input "chị hu" at bounding box center [458, 282] width 188 height 18
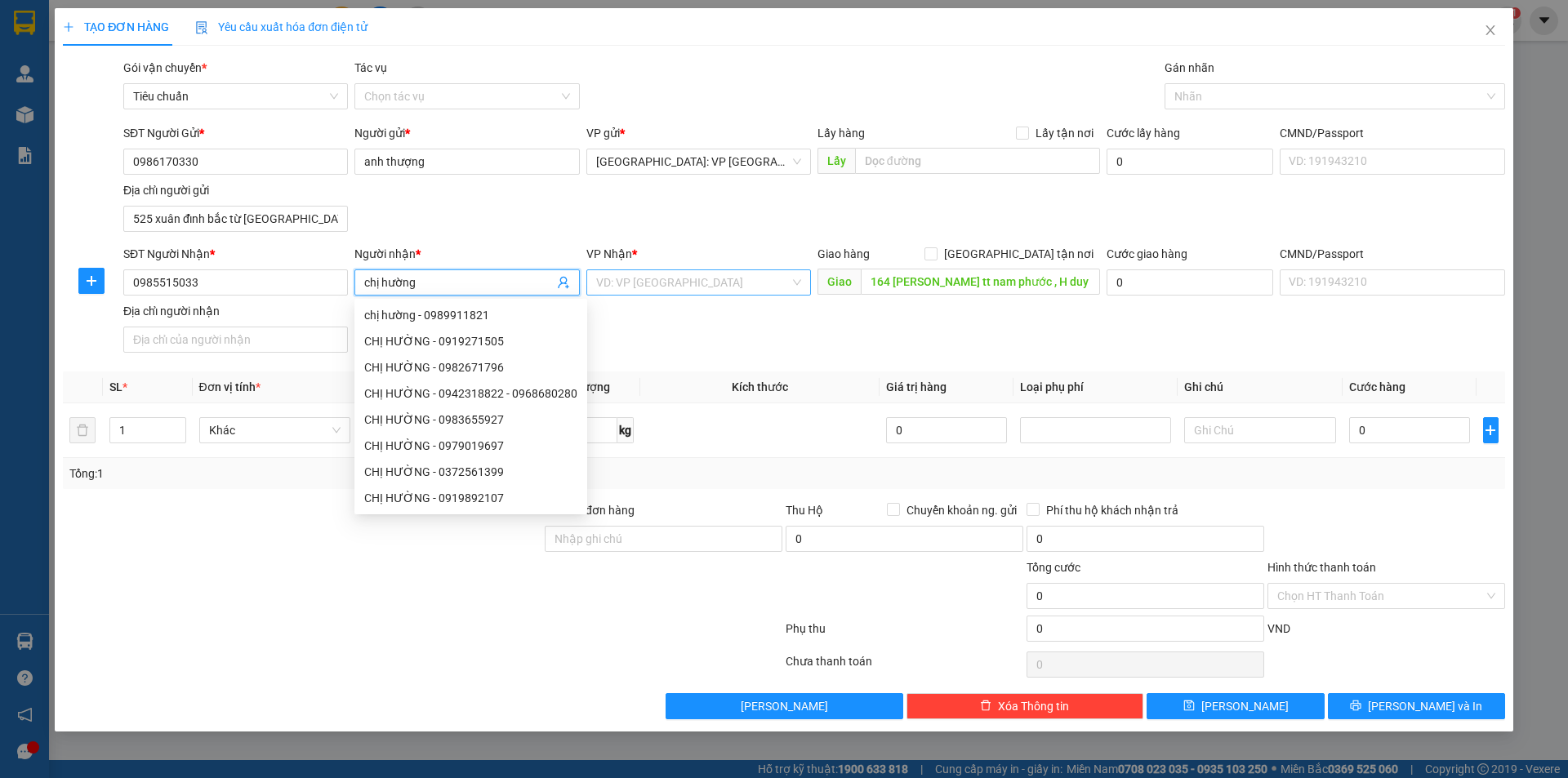
type input "chị hường"
click at [622, 288] on input "search" at bounding box center [692, 283] width 193 height 24
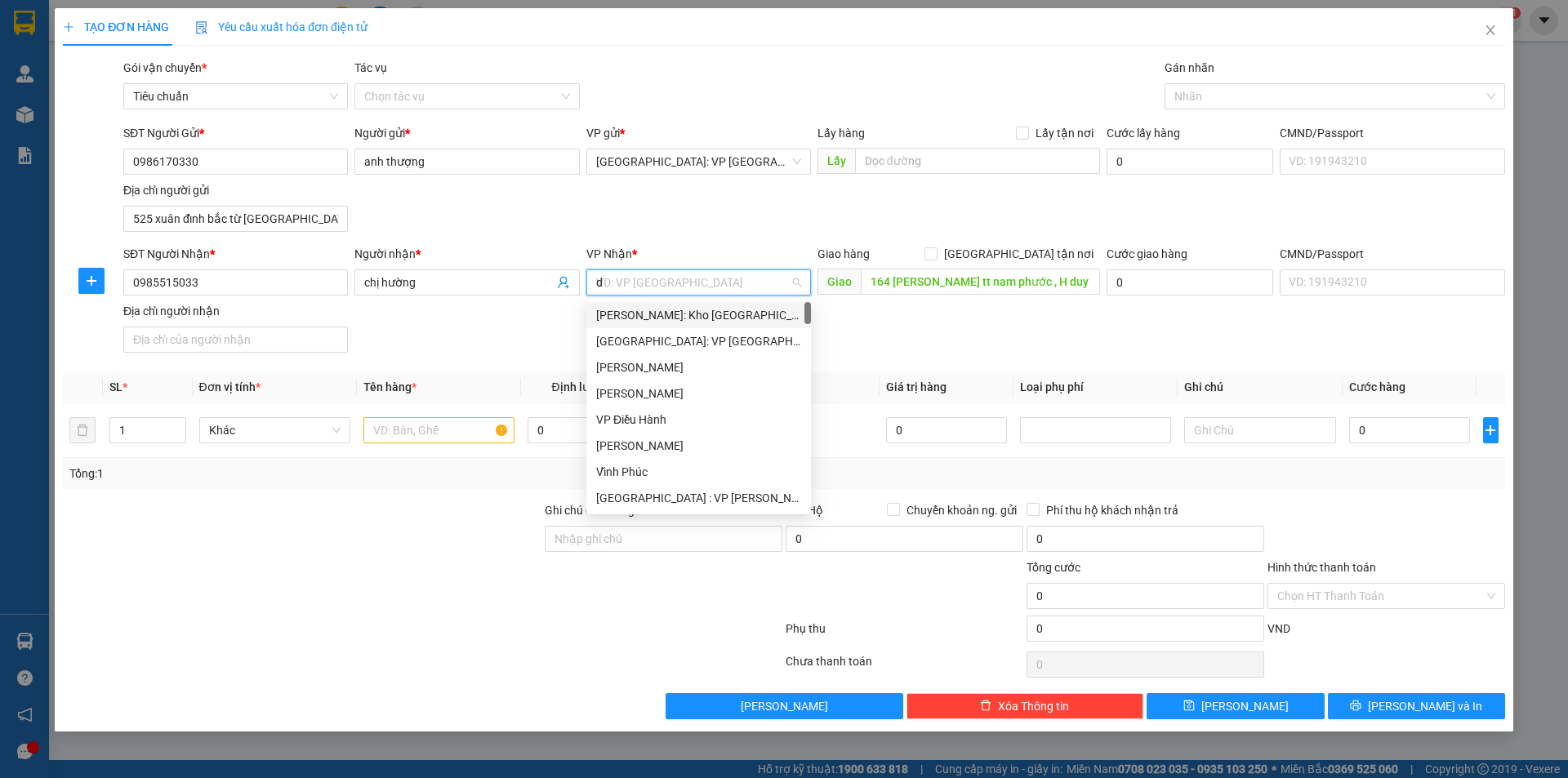
type input "dà"
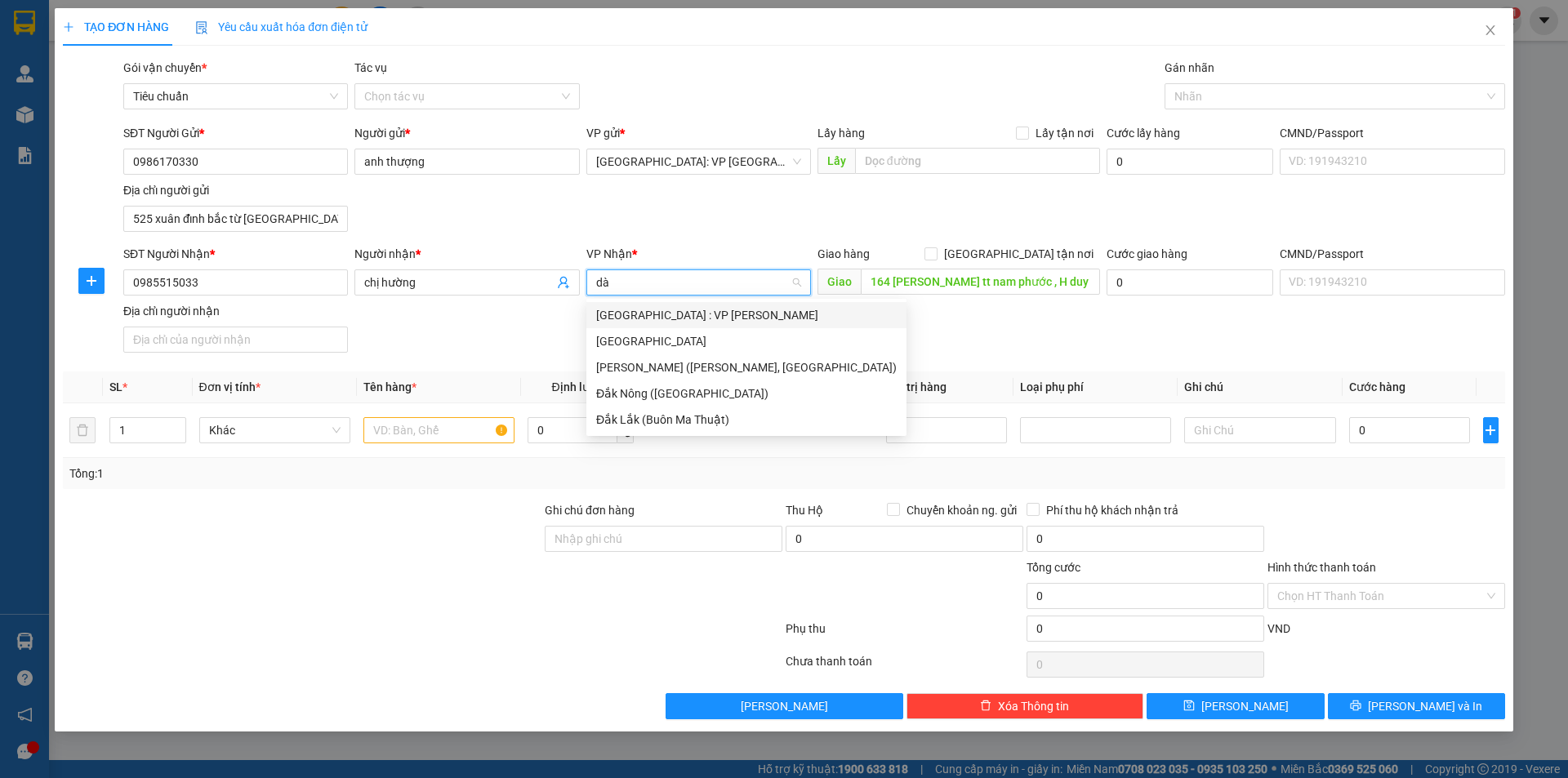
drag, startPoint x: 695, startPoint y: 320, endPoint x: 728, endPoint y: 301, distance: 38.1
click at [698, 318] on div "Đà Nẵng : VP Thanh Khê" at bounding box center [746, 315] width 300 height 18
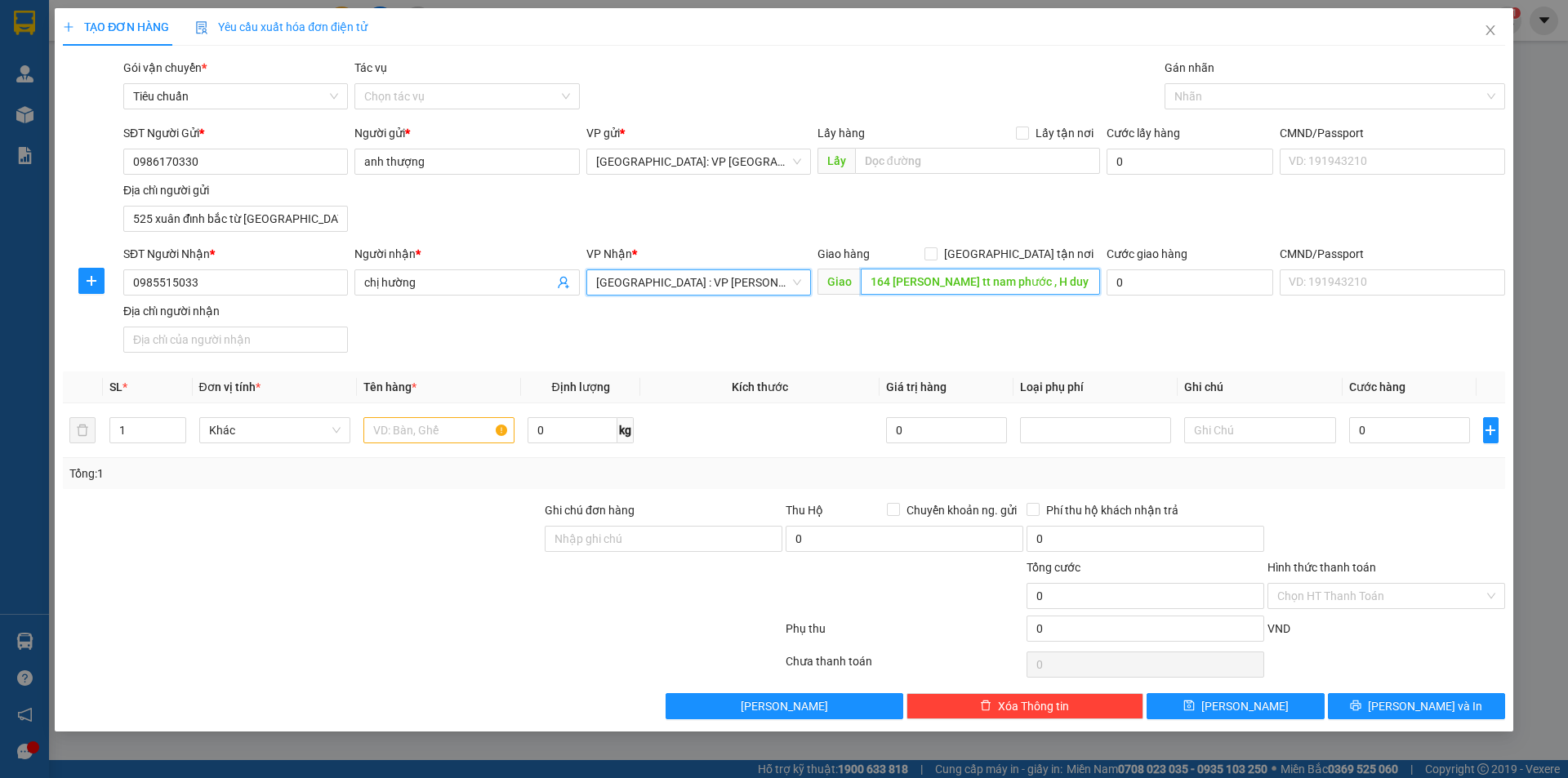
click at [1040, 289] on input "164 nguyễn hoàng tt nam phước , H duy xuyên quảng nam" at bounding box center [980, 282] width 239 height 26
click at [1022, 284] on input "164 nguyễn hoàng tt nam phước , H duy xuyên quảng nam" at bounding box center [980, 282] width 239 height 26
click at [974, 278] on input "164 nguyễn hoàng tt nam phước , H duy xuyên quảng nam" at bounding box center [980, 282] width 239 height 26
click at [980, 277] on input "164 nguyễn hoàng tt nam phước , H duy xuyên quảng nam" at bounding box center [980, 282] width 239 height 26
click at [976, 279] on input "164 nguyễn hoàng tt nam phước , H duy xuyên quảng nam" at bounding box center [980, 282] width 239 height 26
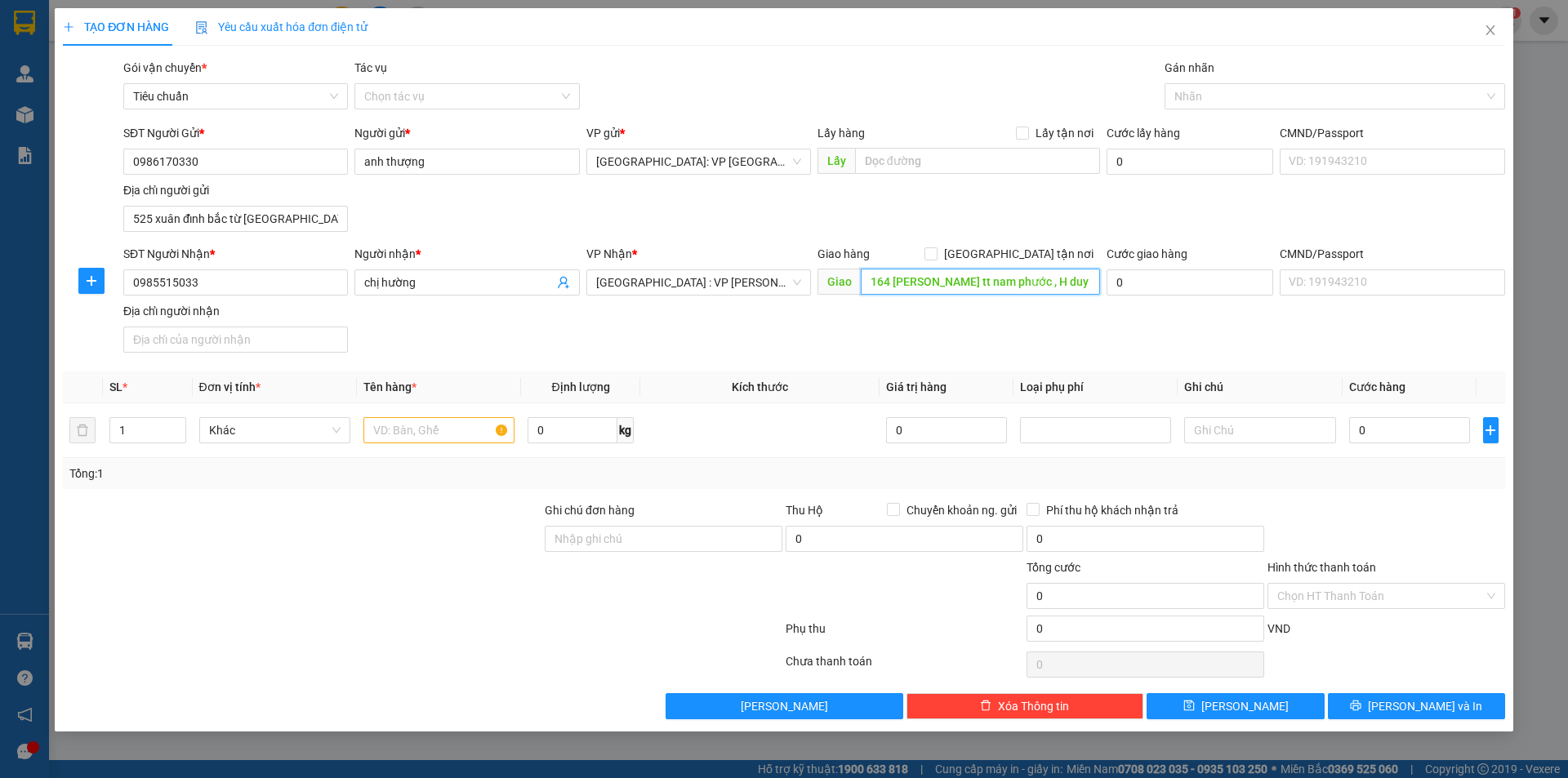
click at [976, 279] on input "164 nguyễn hoàng tt nam phước , H duy xuyên quảng nam" at bounding box center [980, 282] width 239 height 26
click at [979, 279] on input "164 nguyễn hoàng tt nam phước , H duy xuyên quảng nam" at bounding box center [980, 282] width 239 height 26
type input "164 nguyễn hoàng TT nam phước , H duy xuyên quảng nam"
click at [936, 247] on input "Giao tận nơi" at bounding box center [930, 252] width 11 height 11
checkbox input "true"
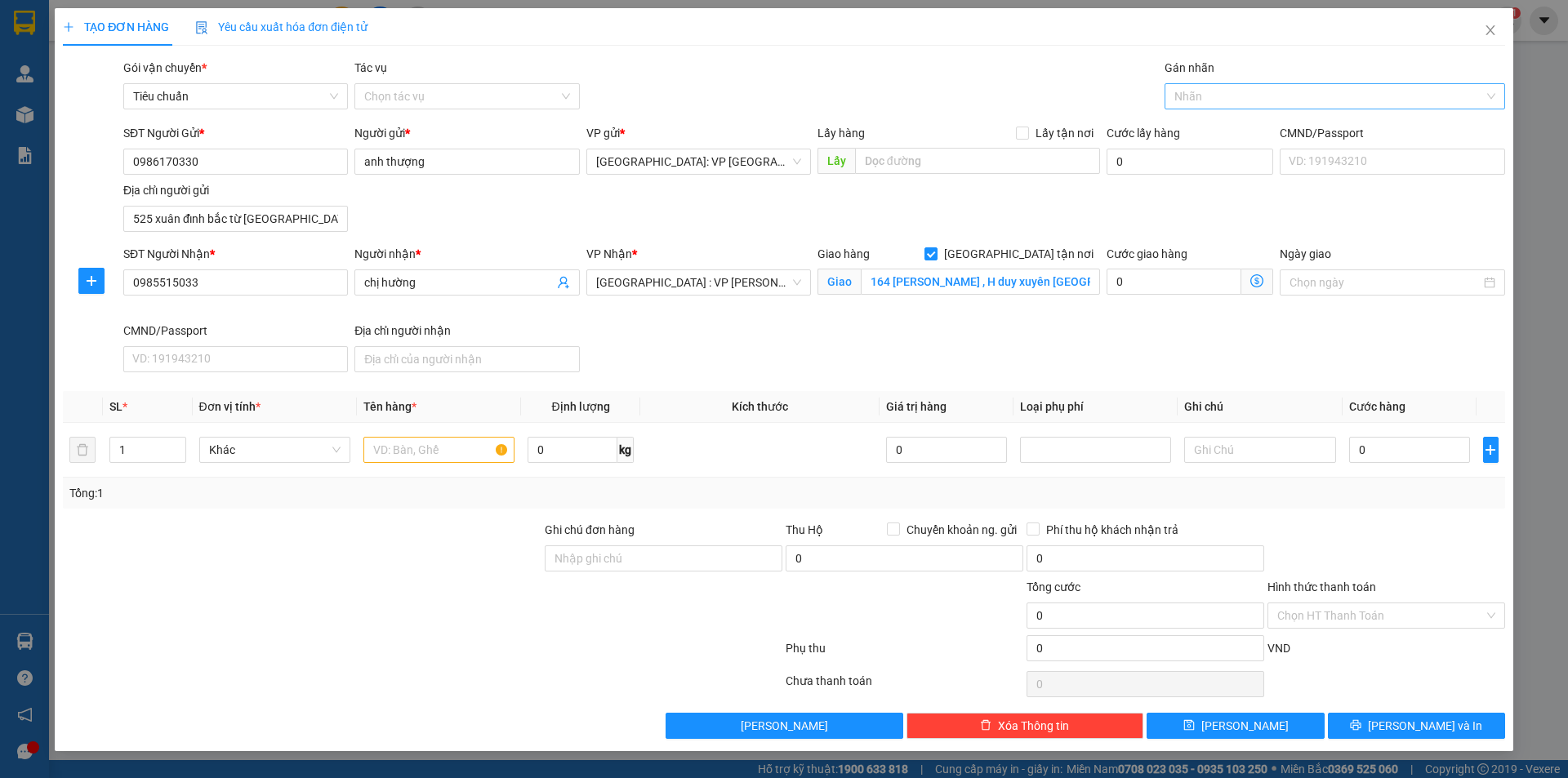
click at [1187, 95] on div at bounding box center [1326, 96] width 316 height 20
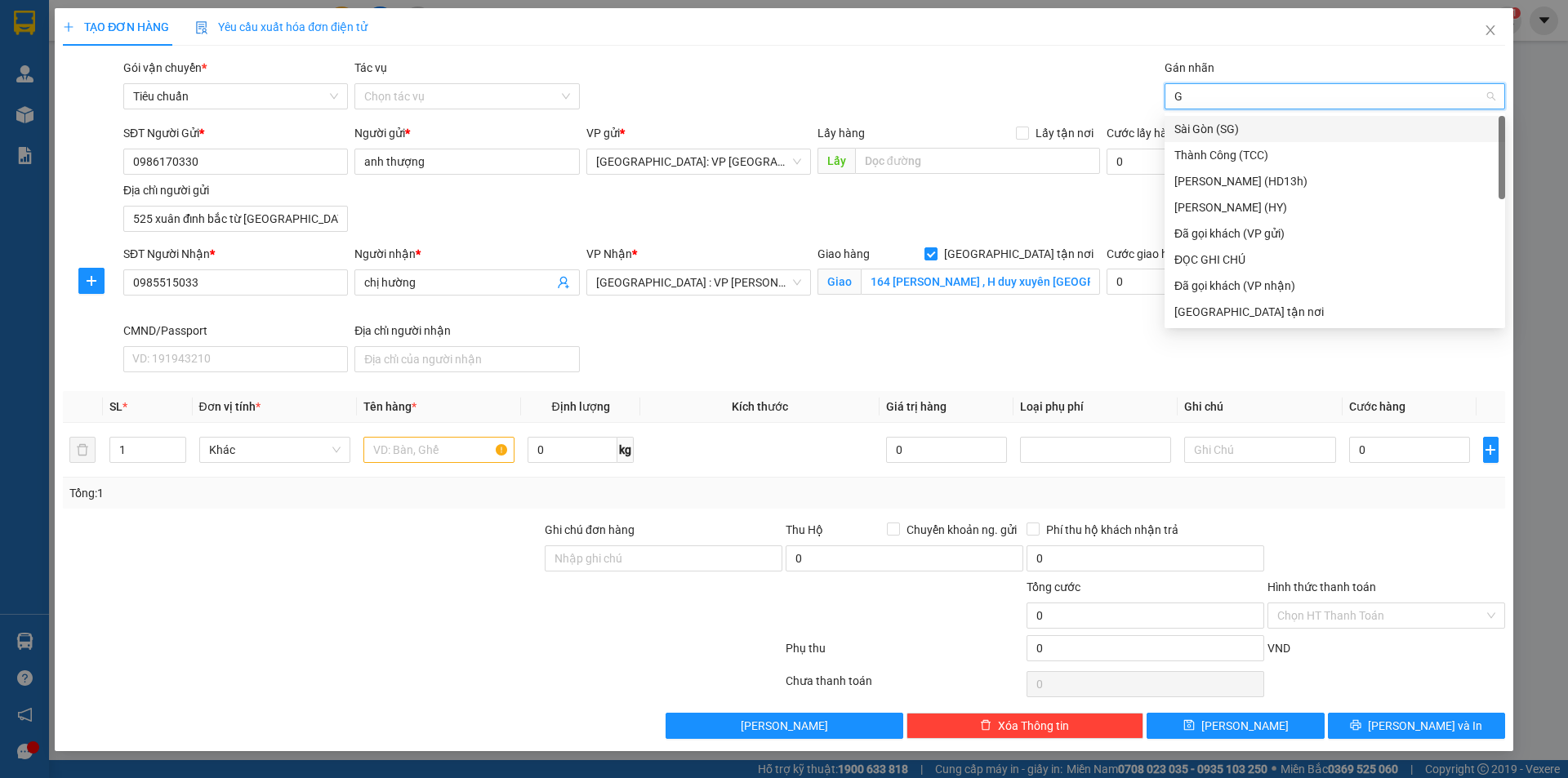
type input "GI"
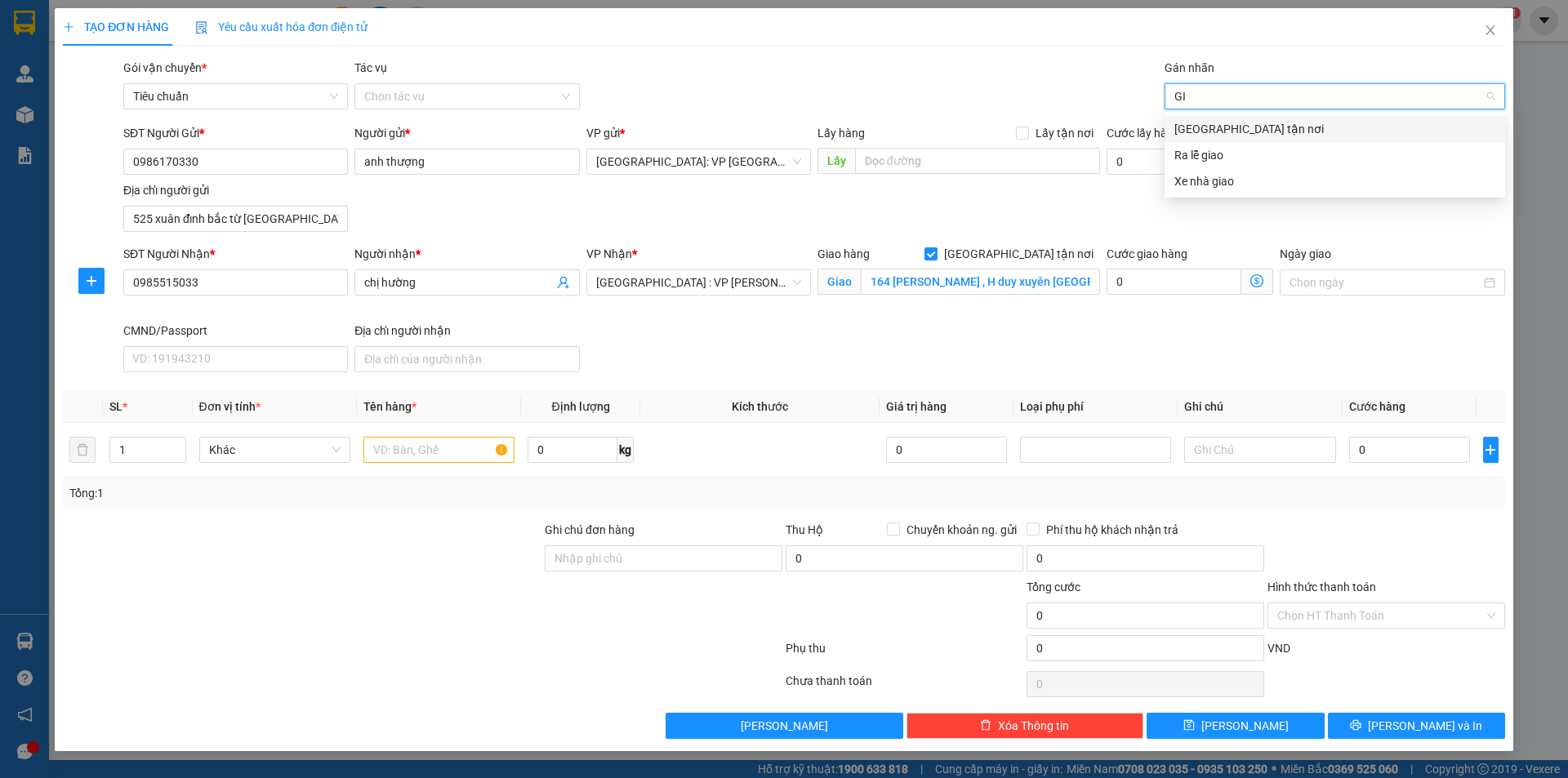
click at [1197, 125] on div "Giao tận nơi" at bounding box center [1335, 128] width 321 height 18
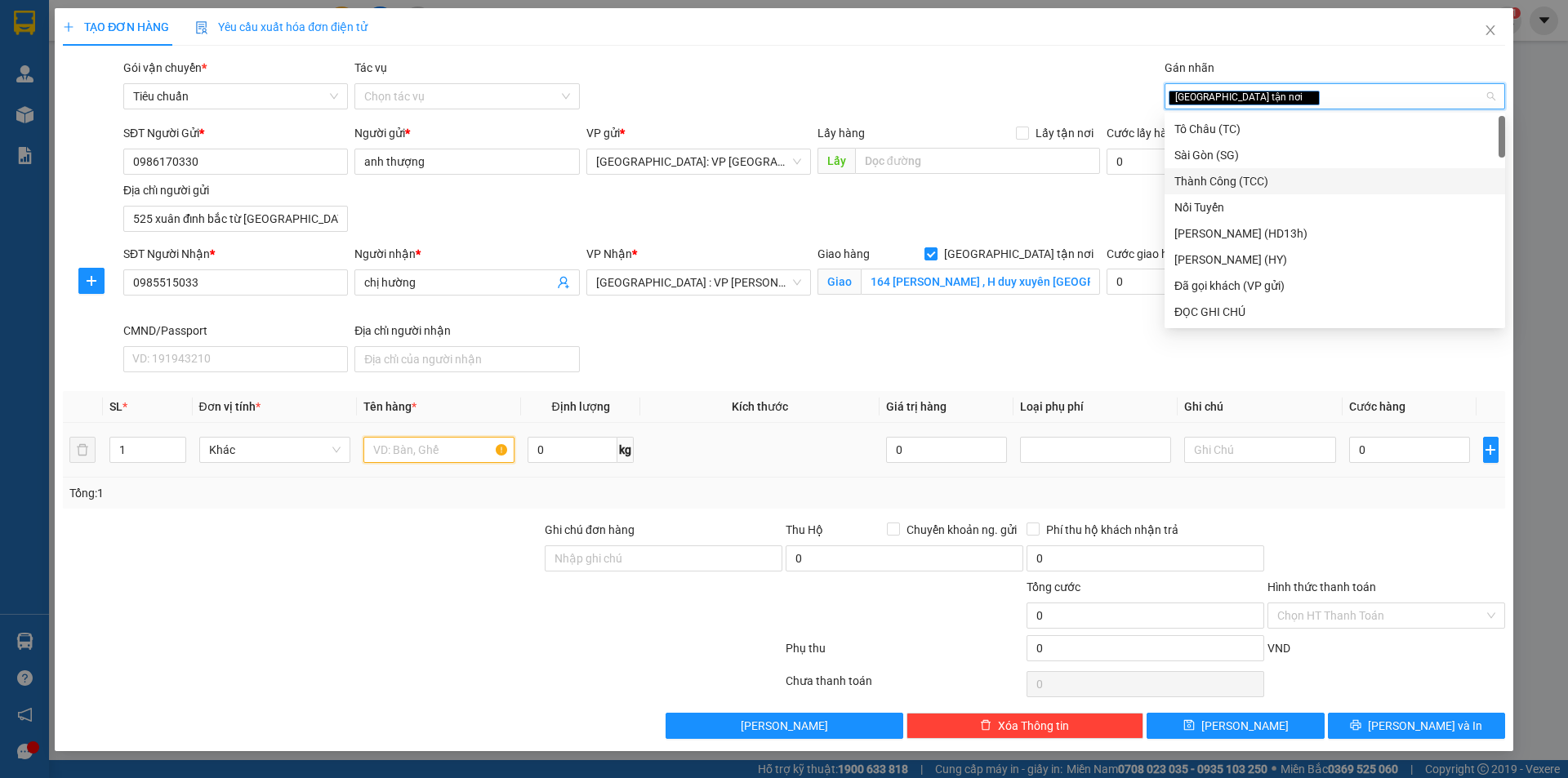
click at [450, 457] on input "text" at bounding box center [439, 450] width 151 height 26
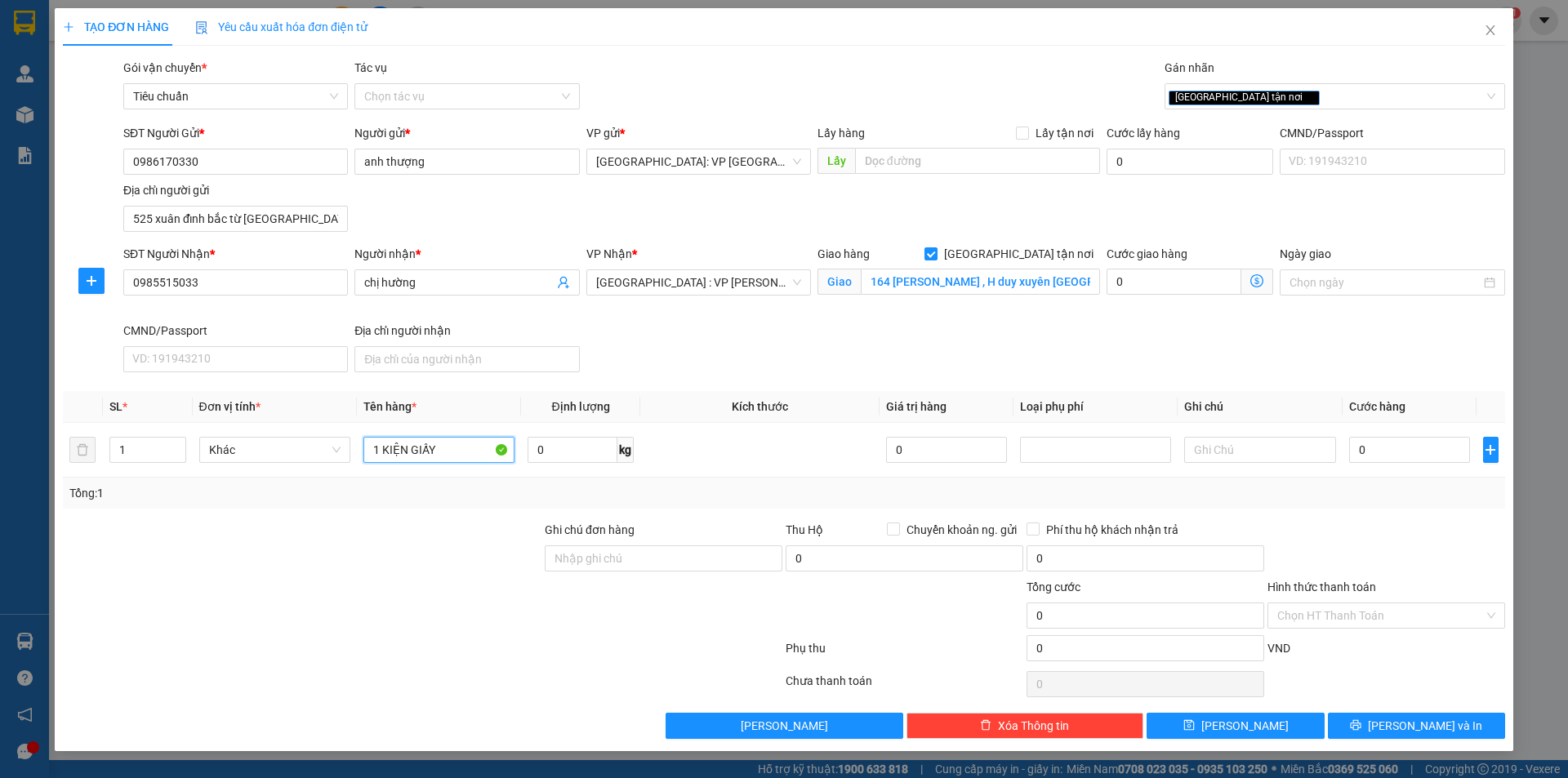
type input "1 KIỆN GIẤY"
click at [1408, 451] on input "0" at bounding box center [1409, 450] width 121 height 26
type input "1"
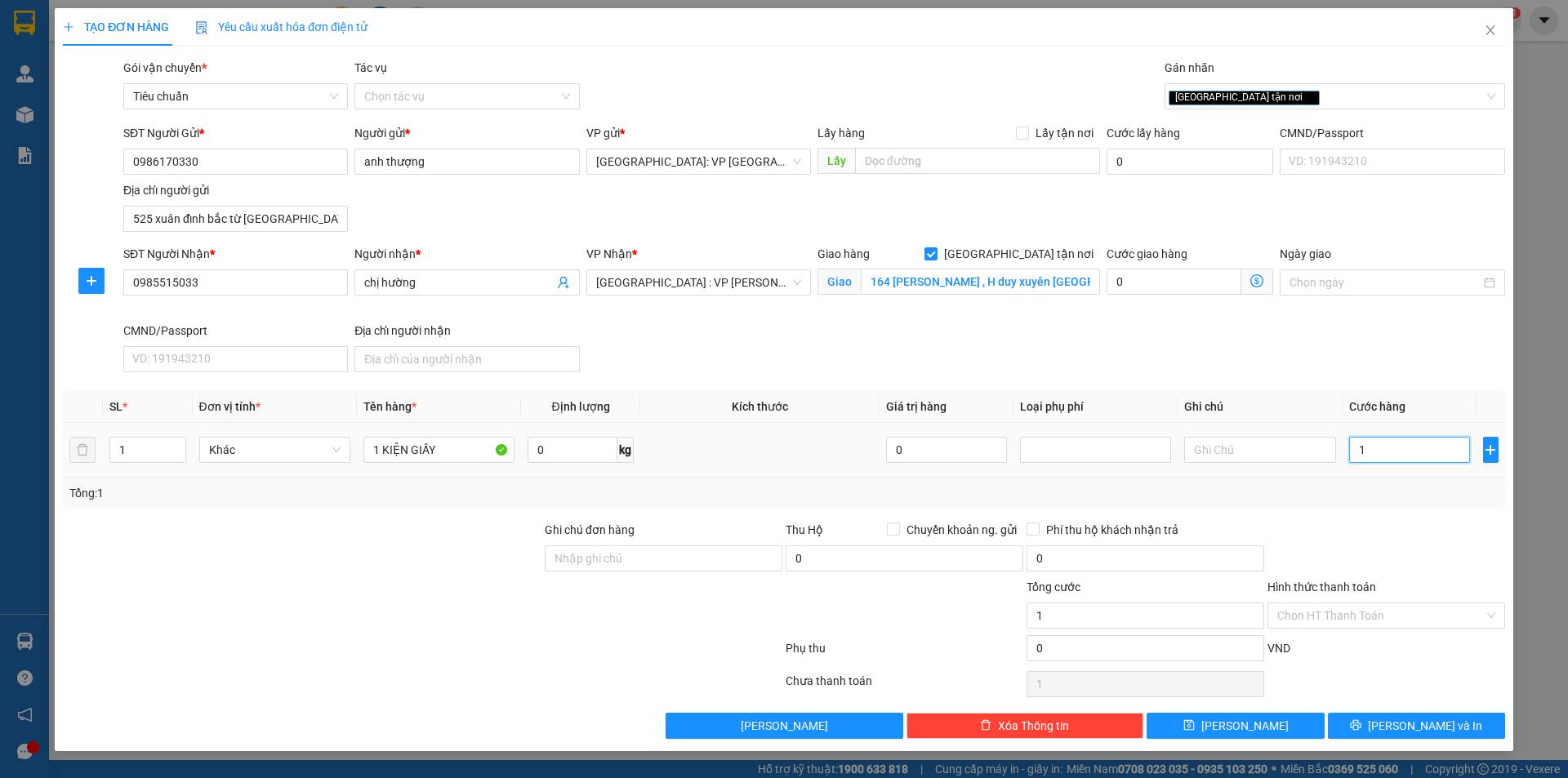
type input "18"
type input "1"
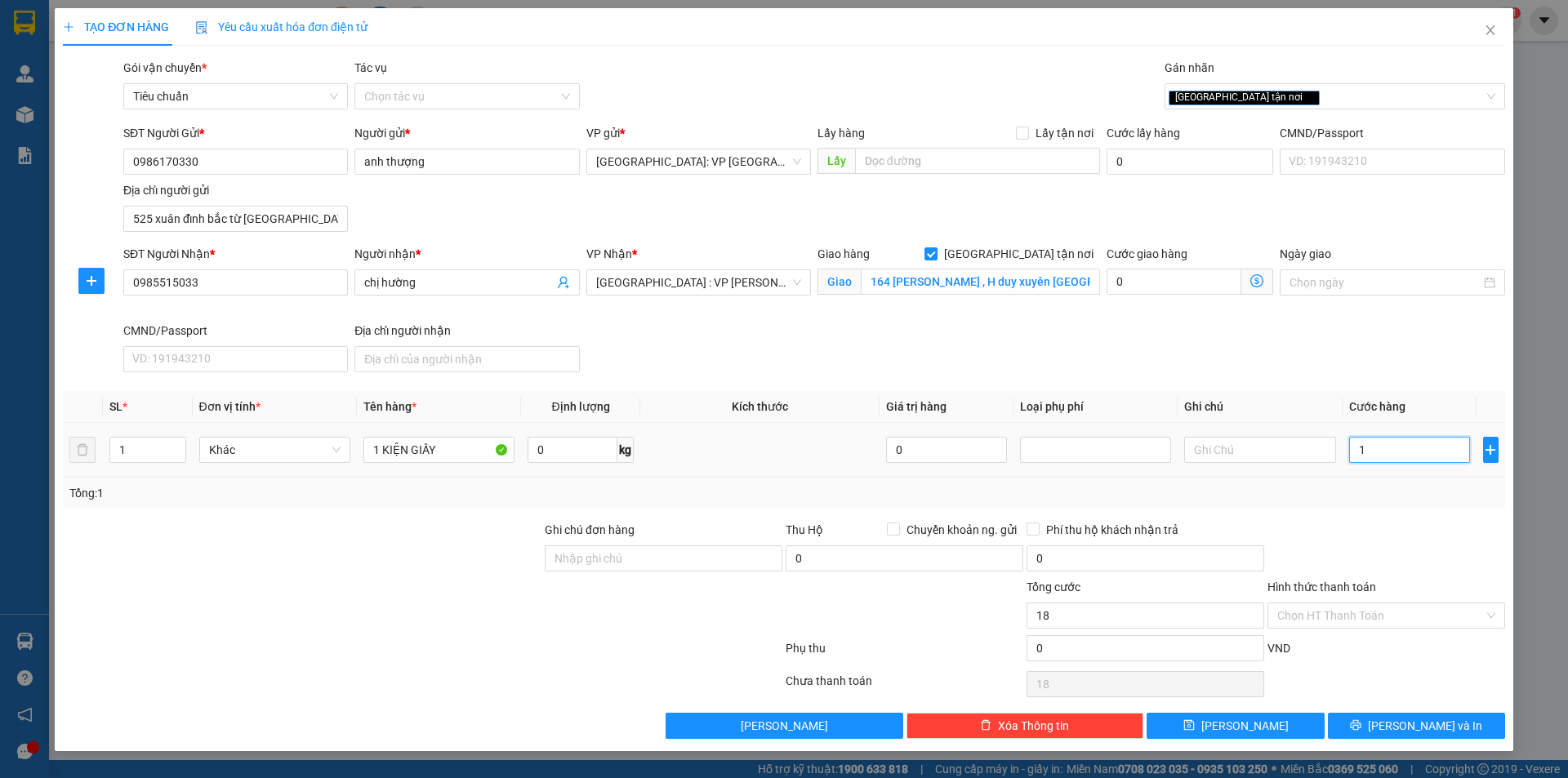
type input "1"
type input "19"
type input "190"
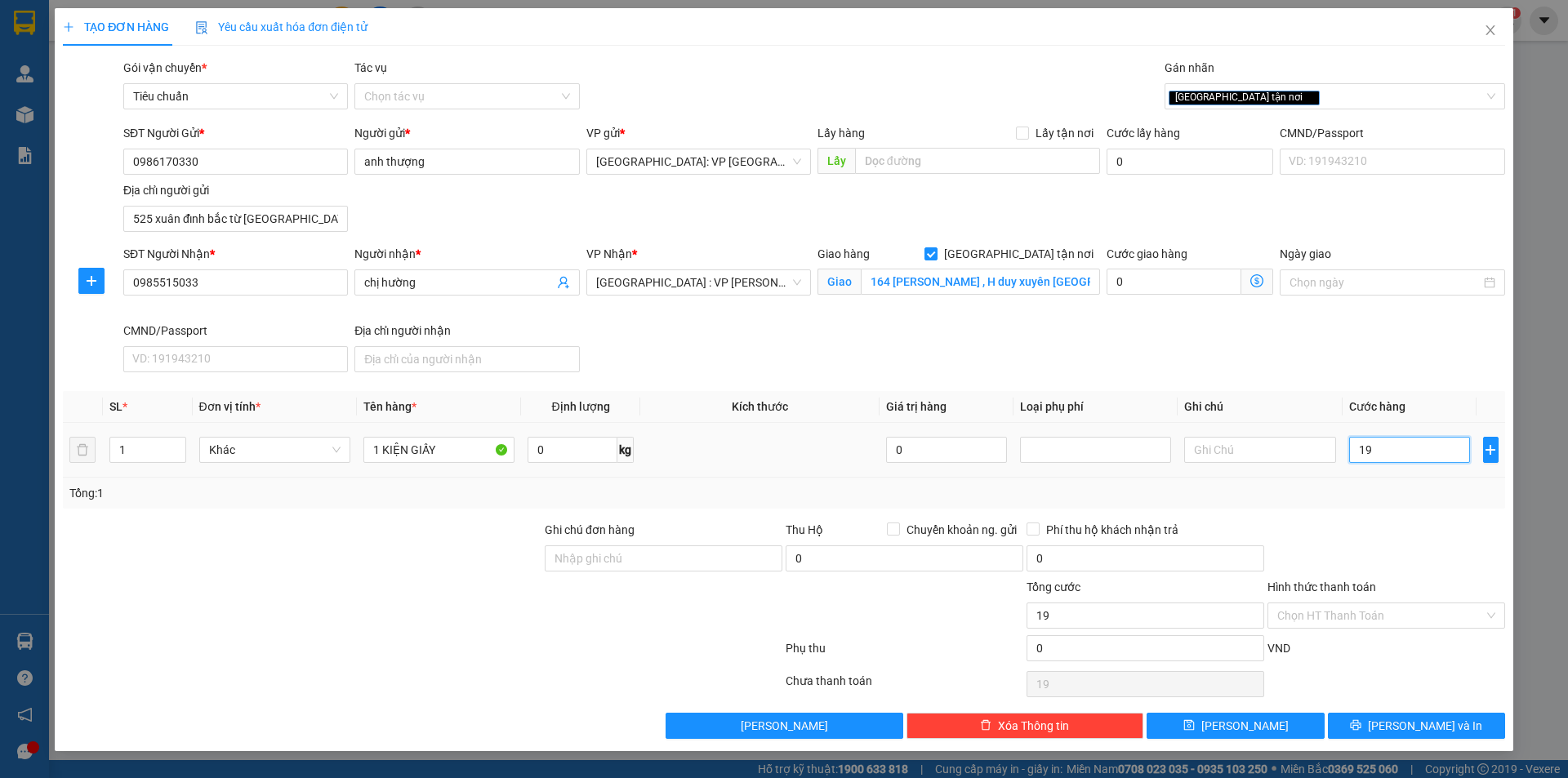
type input "190"
type input "1.900"
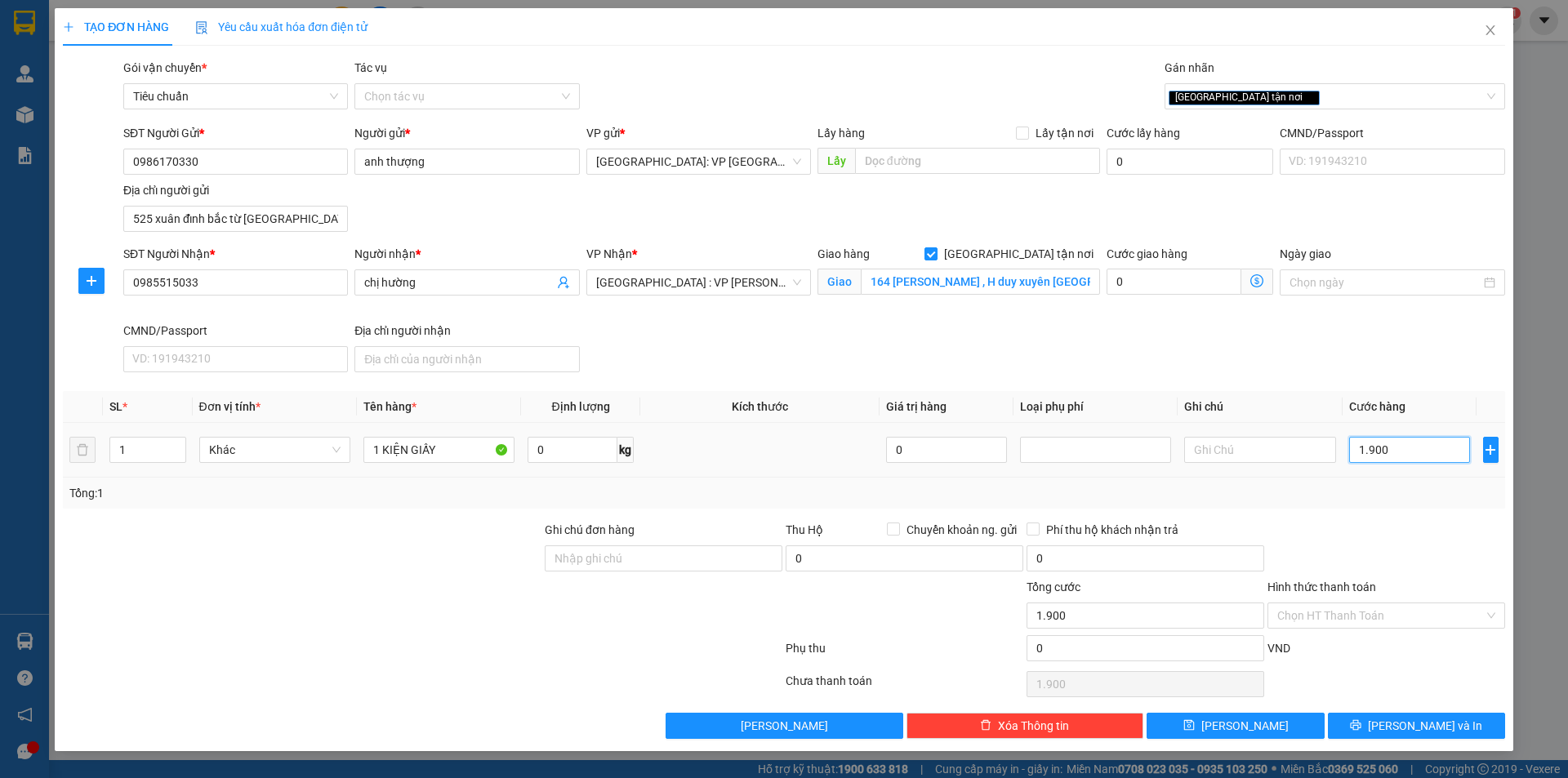
type input "19.000"
type input "190.000"
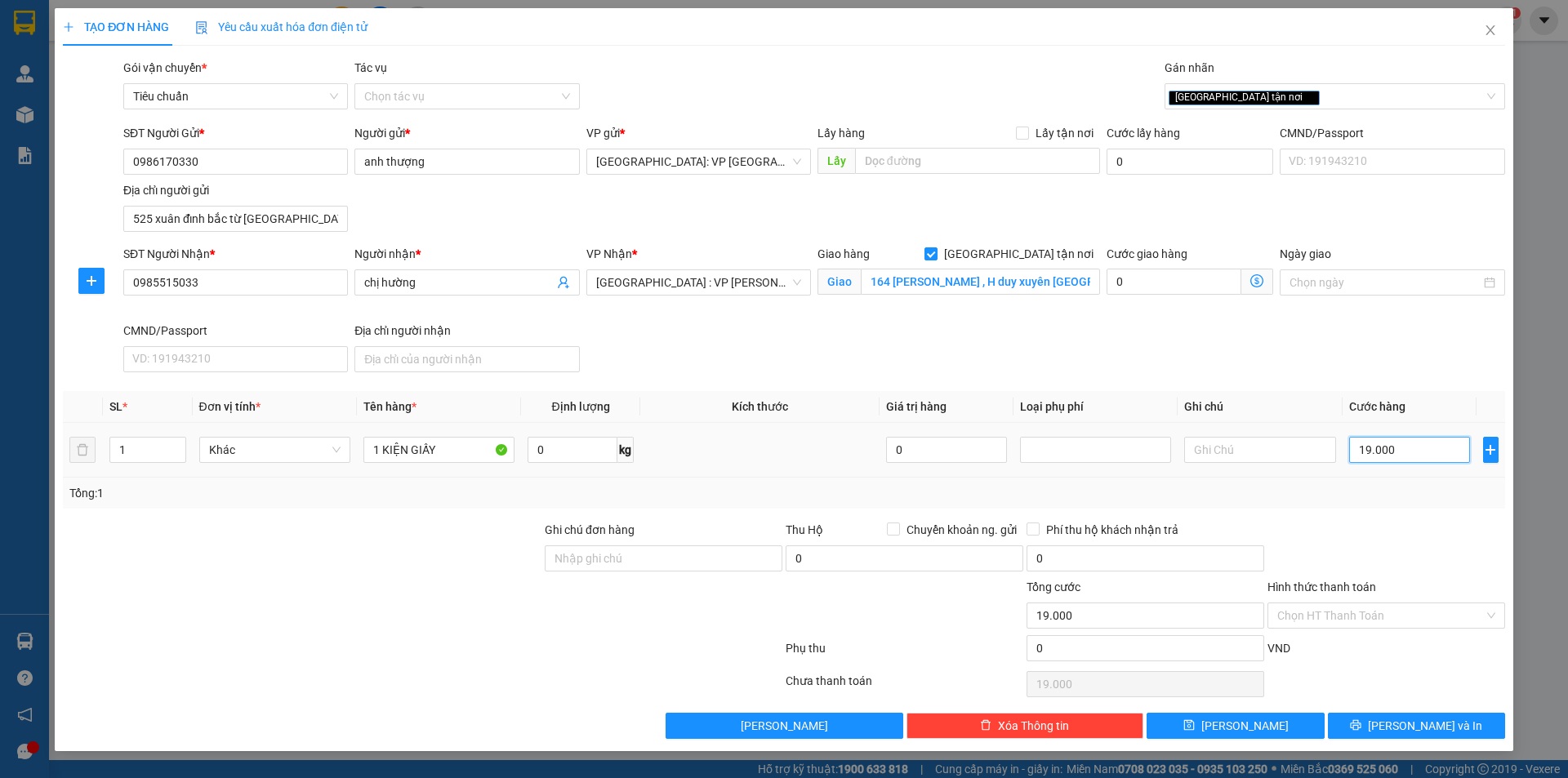
type input "190.000"
click at [1362, 730] on icon "printer" at bounding box center [1356, 725] width 10 height 10
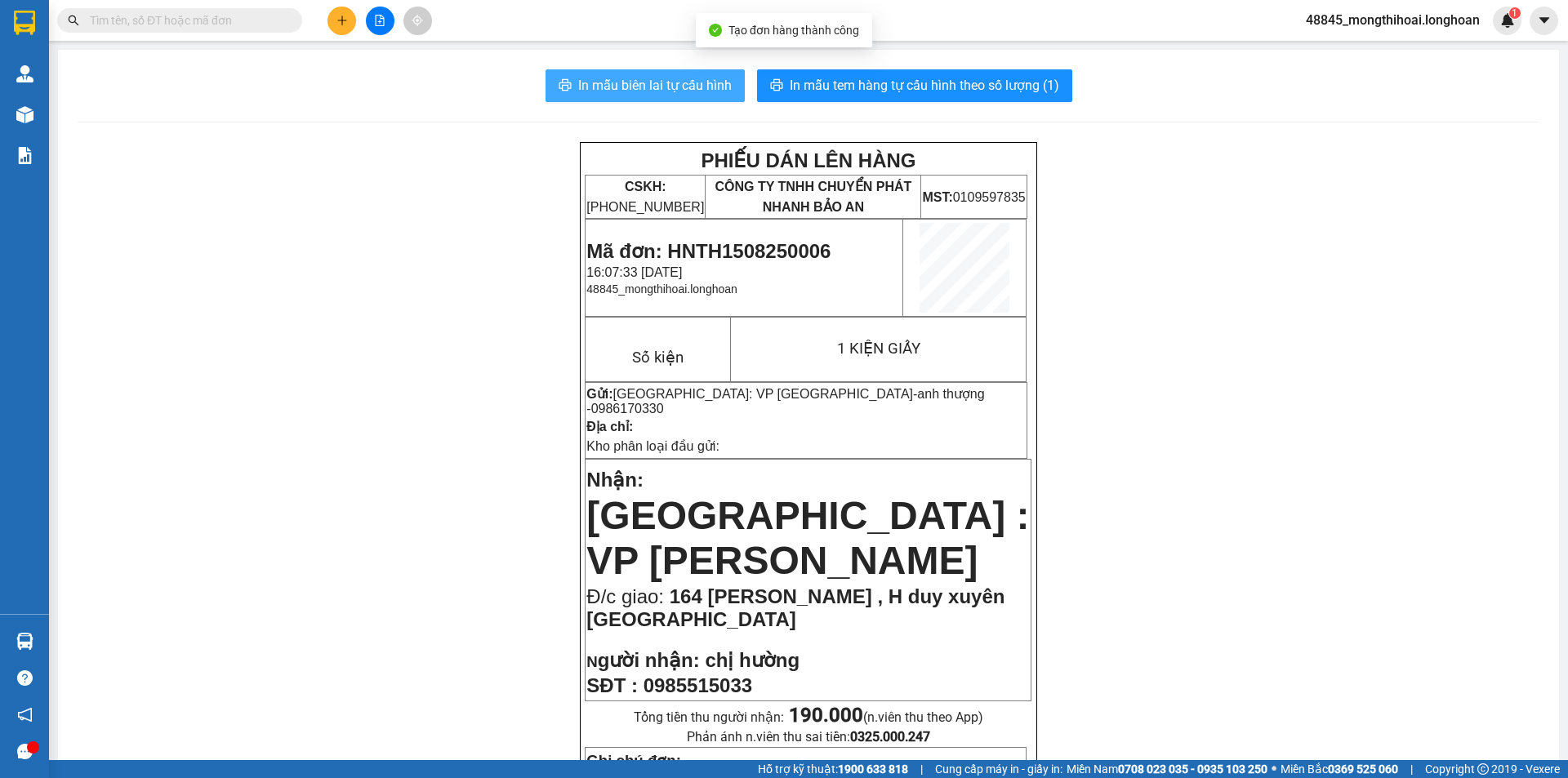
click at [689, 83] on span "In mẫu biên lai tự cấu hình" at bounding box center [655, 86] width 154 height 21
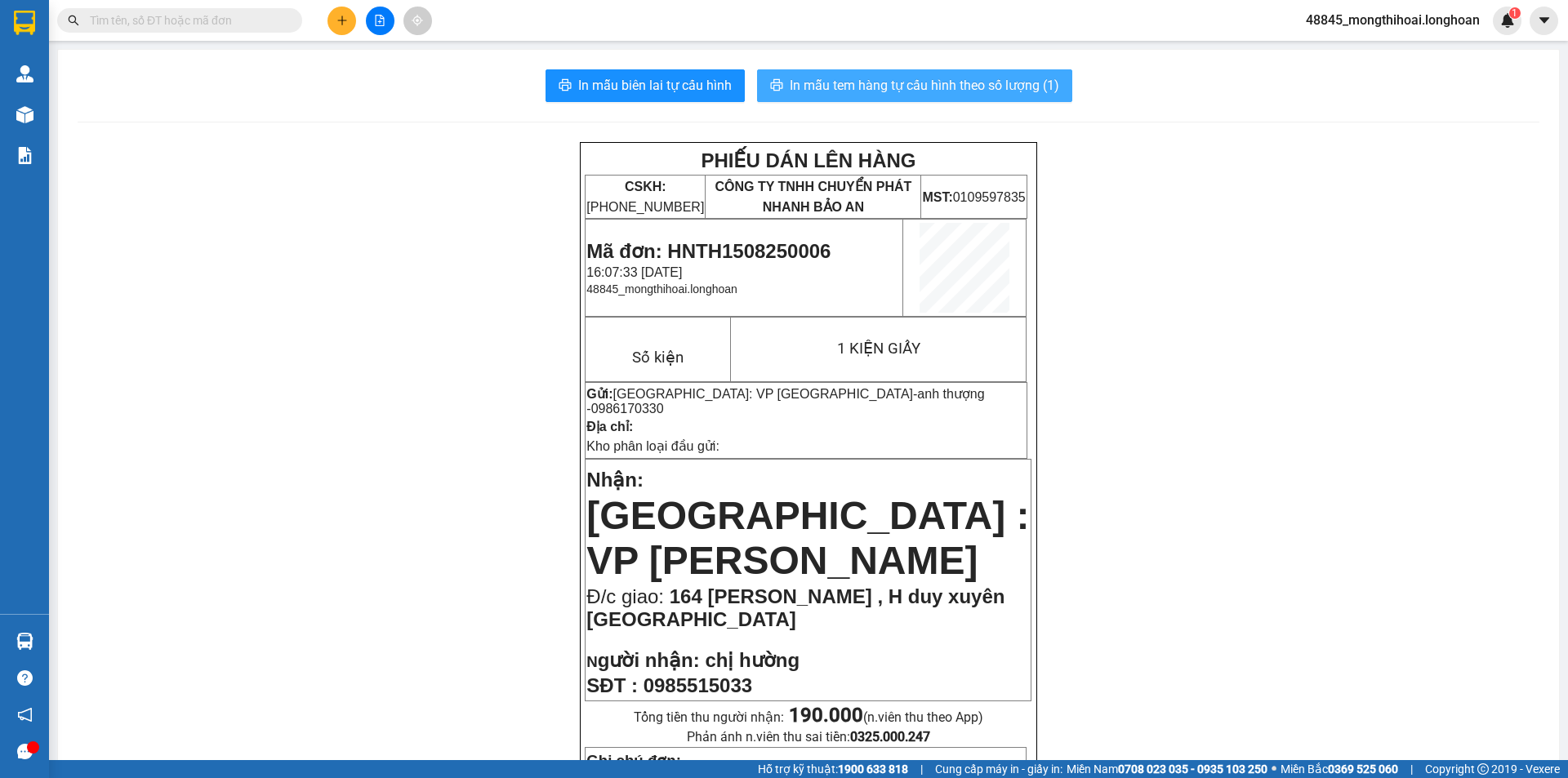
click at [871, 95] on span "In mẫu tem hàng tự cấu hình theo số lượng (1)" at bounding box center [924, 86] width 270 height 21
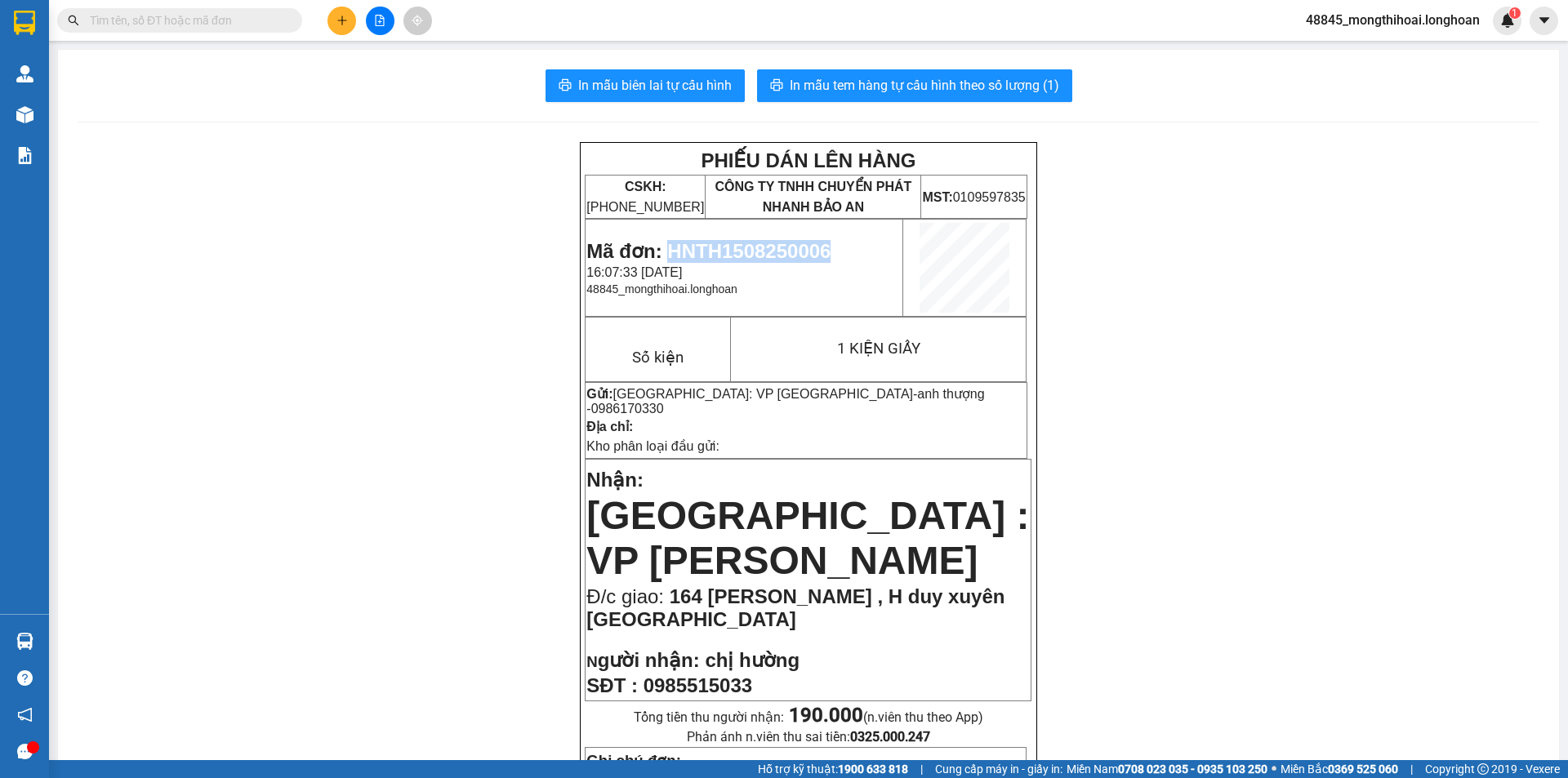
drag, startPoint x: 663, startPoint y: 245, endPoint x: 852, endPoint y: 245, distance: 189.0
click at [852, 245] on p "Mã đơn: HNTH1508250006" at bounding box center [743, 252] width 315 height 23
copy span "HNTH1508250006"
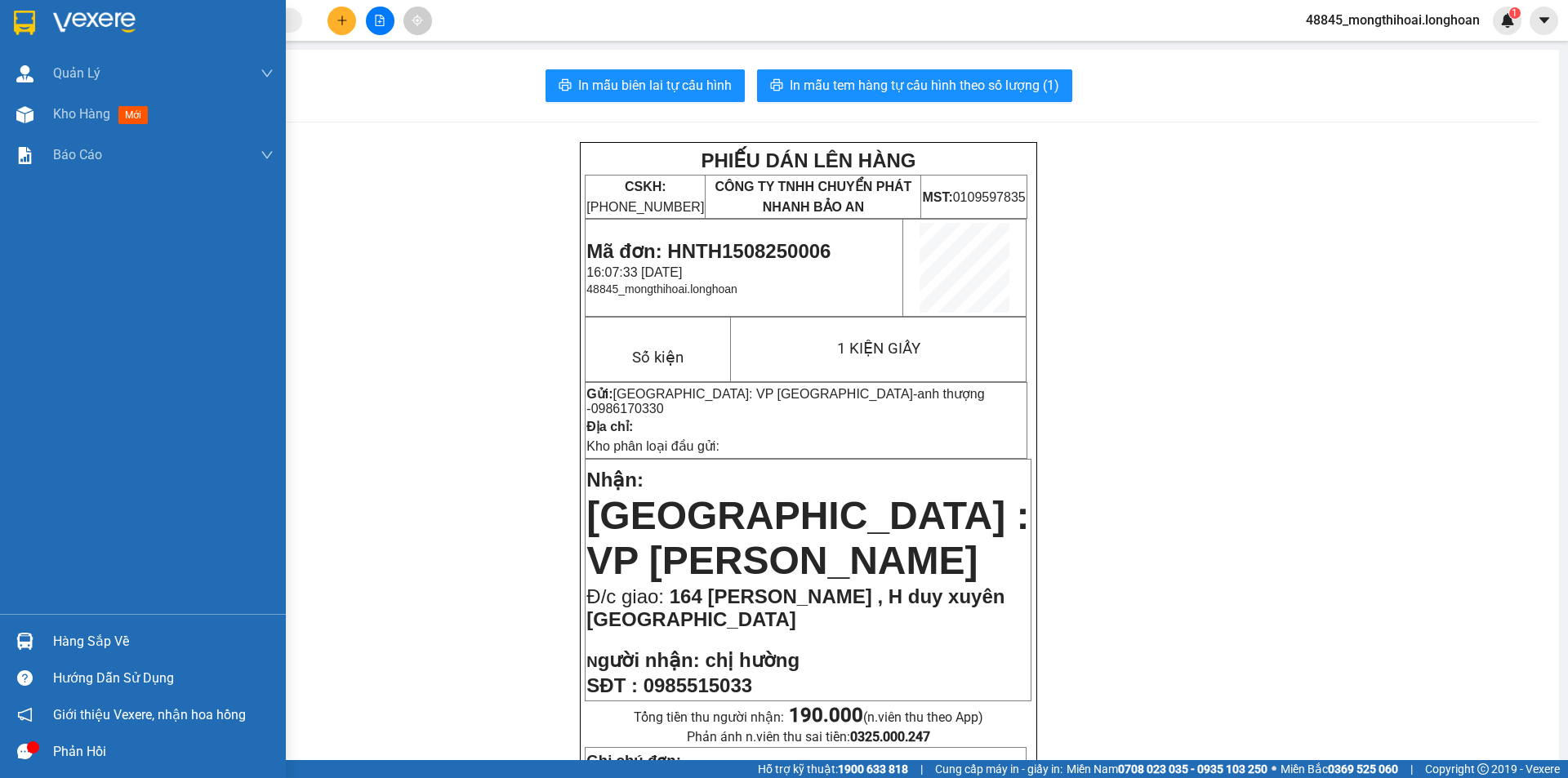
click at [0, 11] on div at bounding box center [143, 26] width 286 height 53
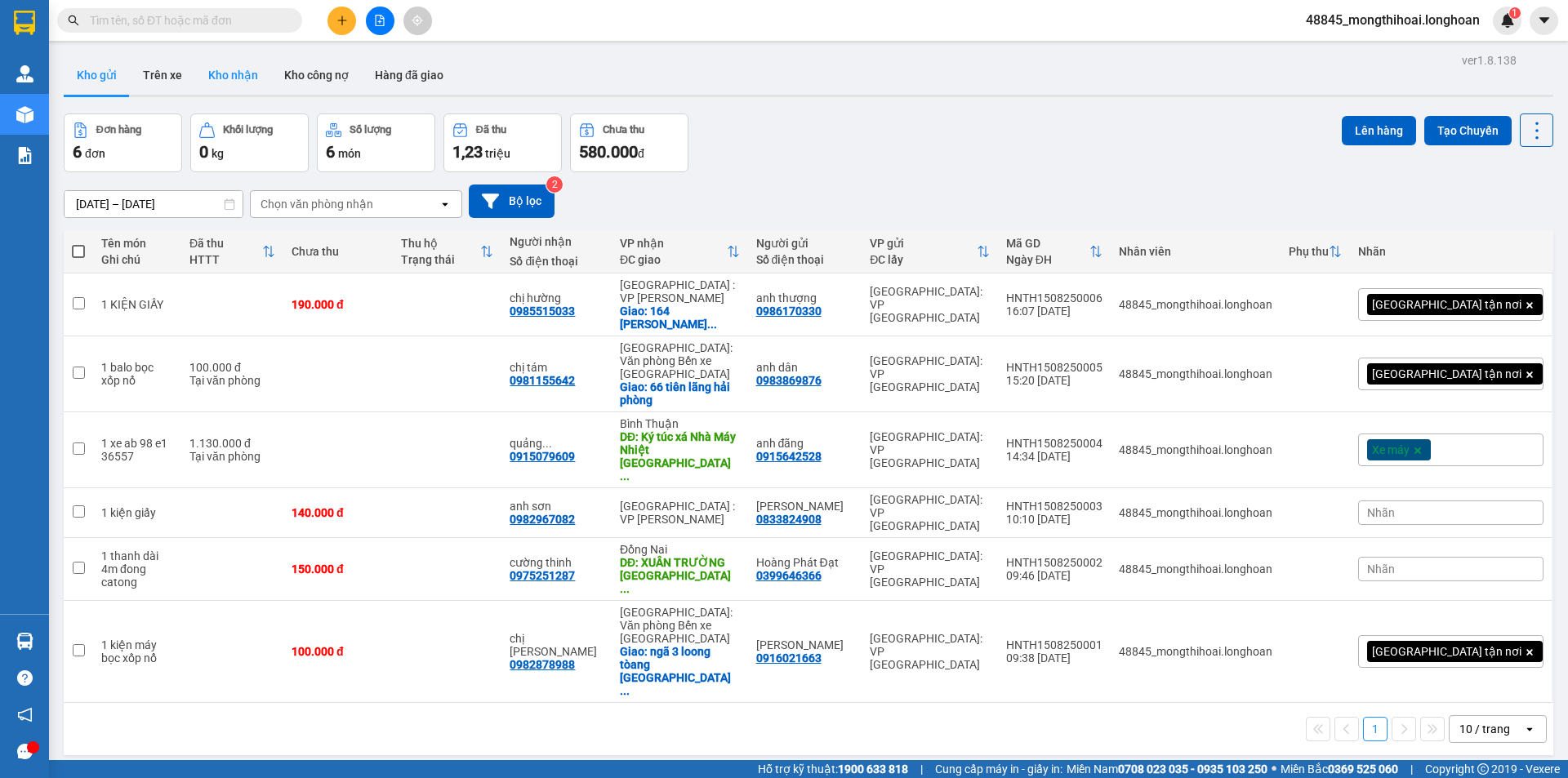
click at [244, 77] on button "Kho nhận" at bounding box center [233, 75] width 76 height 39
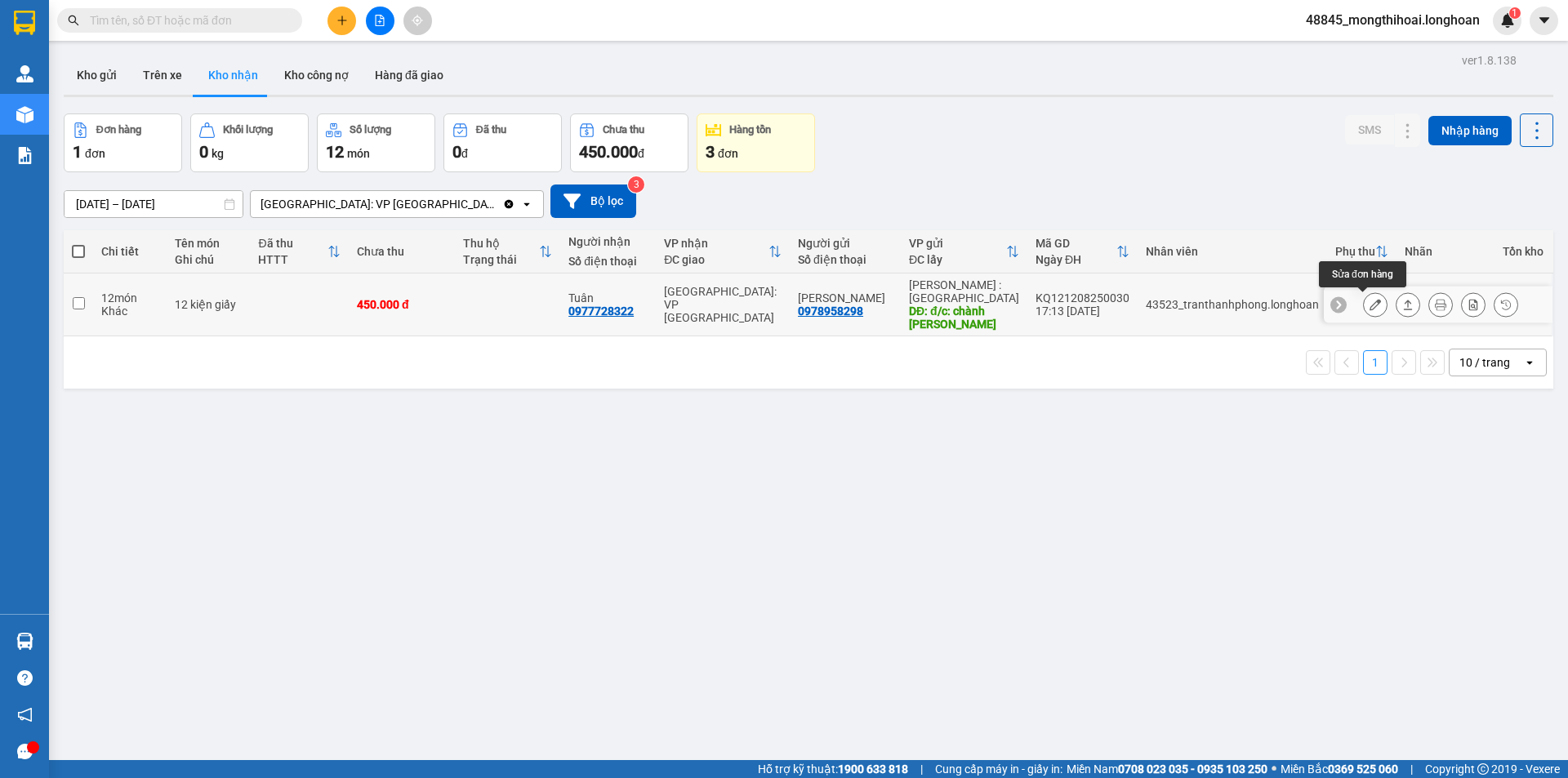
click at [1369, 302] on icon at bounding box center [1375, 304] width 11 height 11
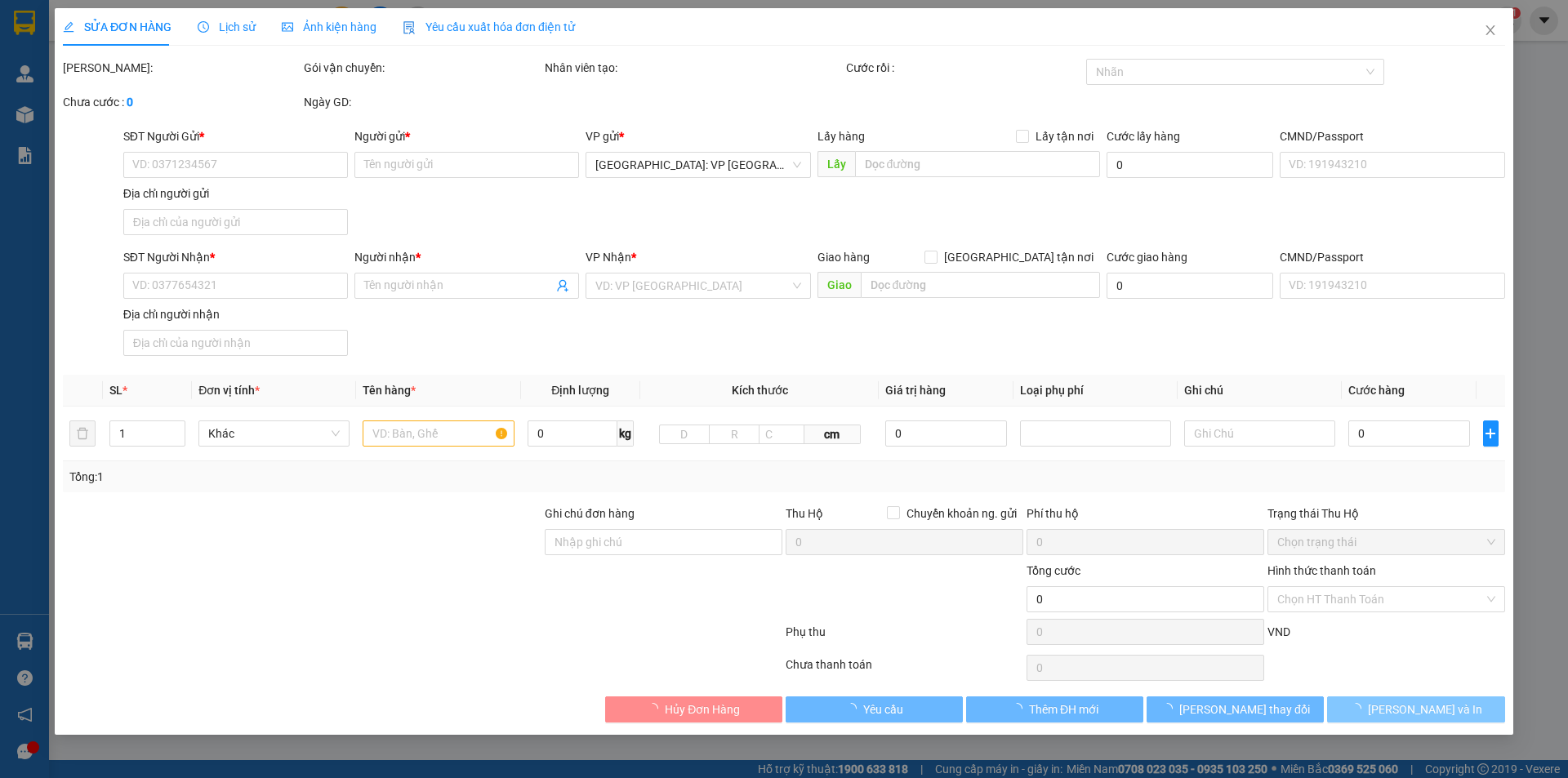
type input "0978958298"
type input "Tuấn Anh"
type input "đ/c: chành hồng ngọc"
type input "0977728322"
type input "Tuân"
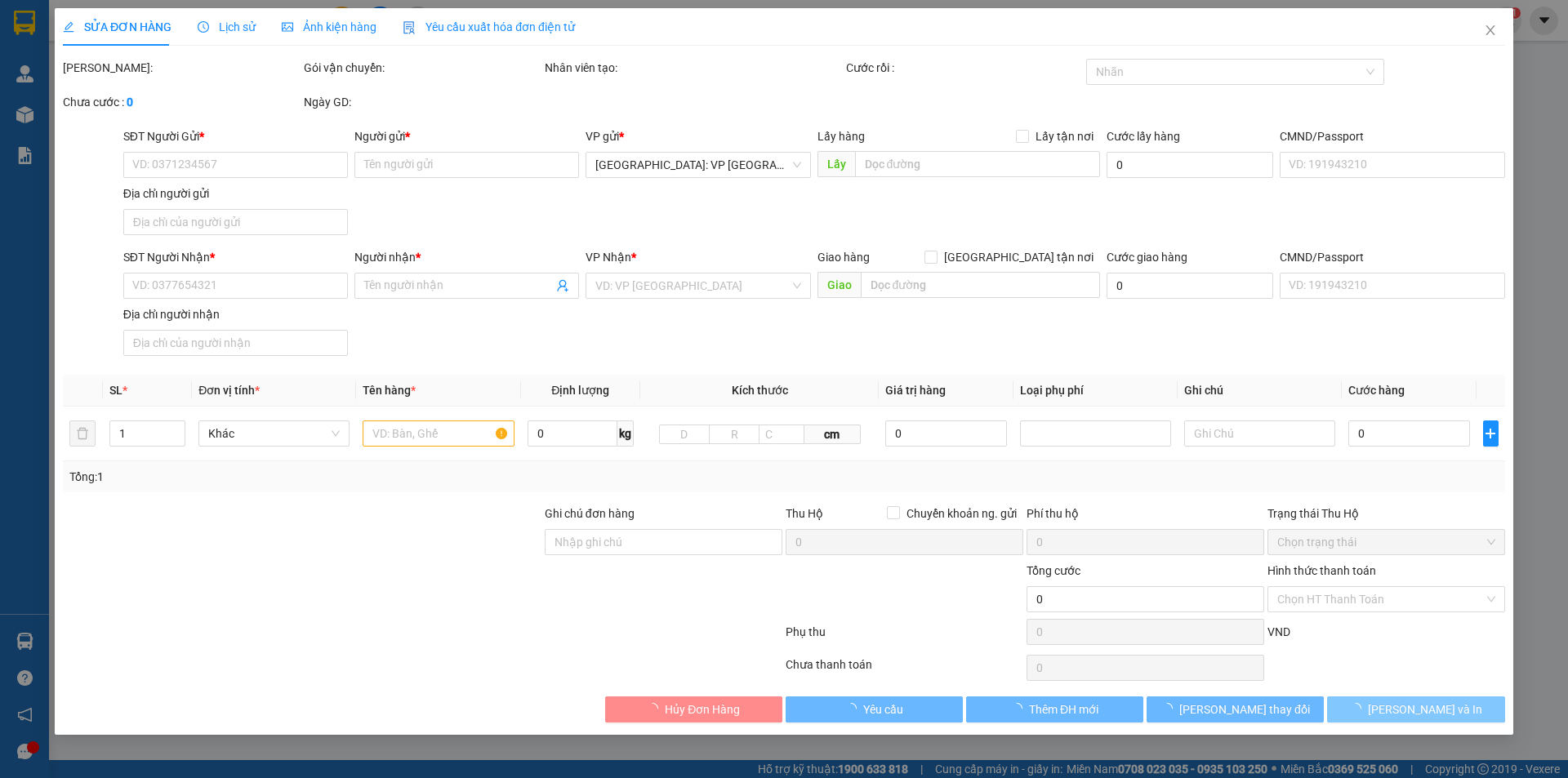
type input "450.000"
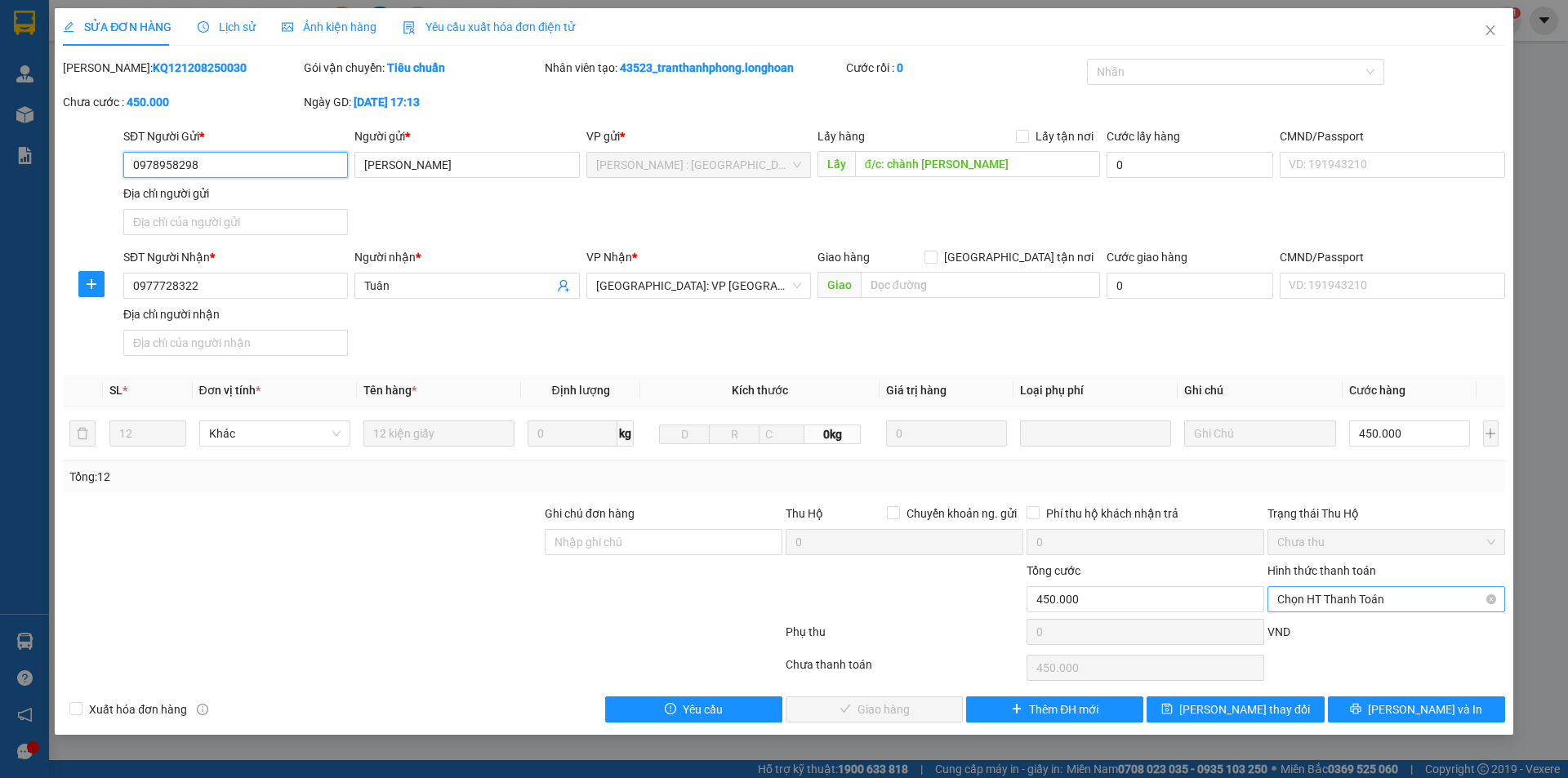
click at [1375, 593] on span "Chọn HT Thanh Toán" at bounding box center [1386, 599] width 218 height 24
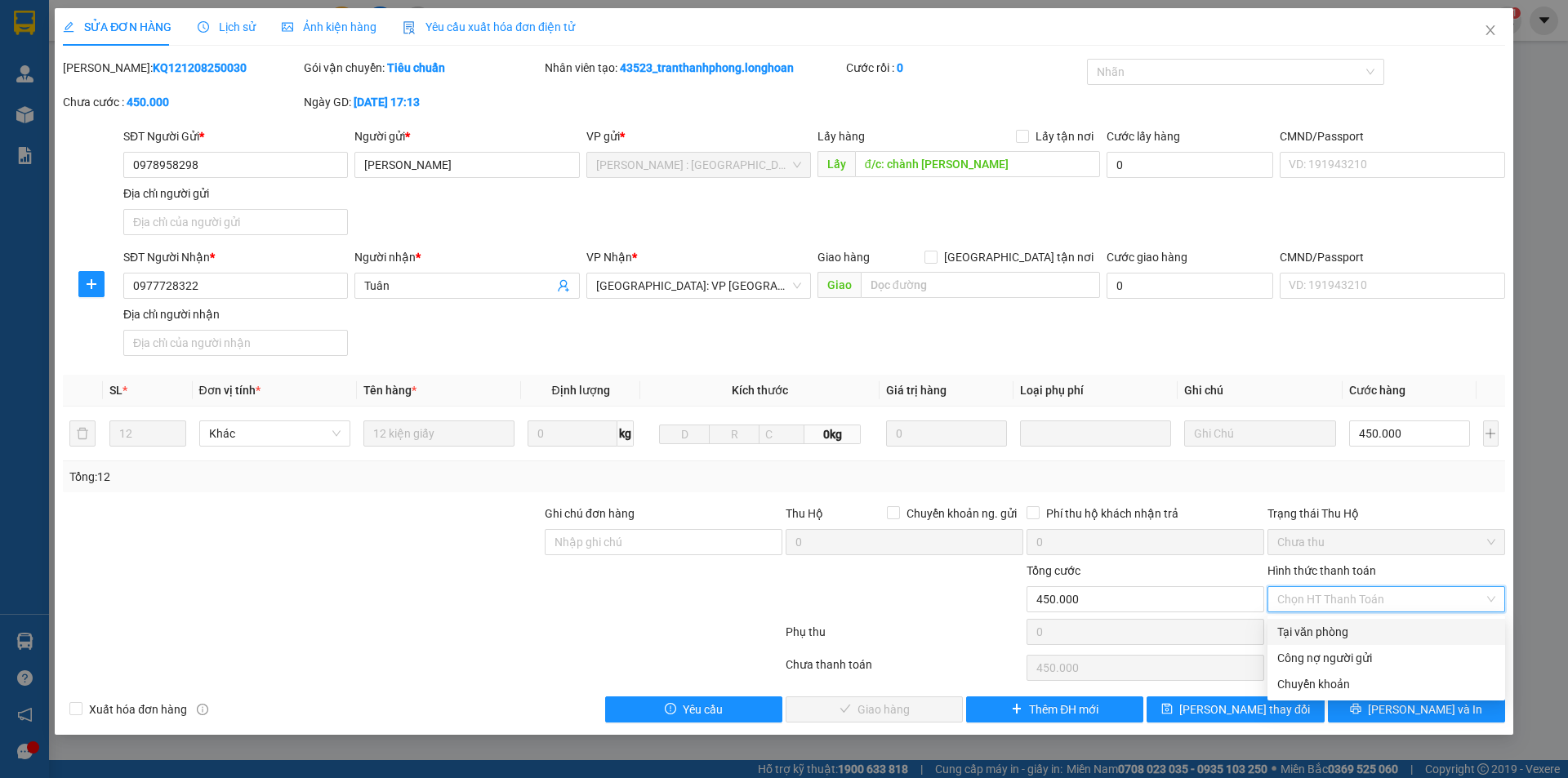
click at [1341, 622] on div "Tại văn phòng" at bounding box center [1386, 632] width 238 height 26
type input "0"
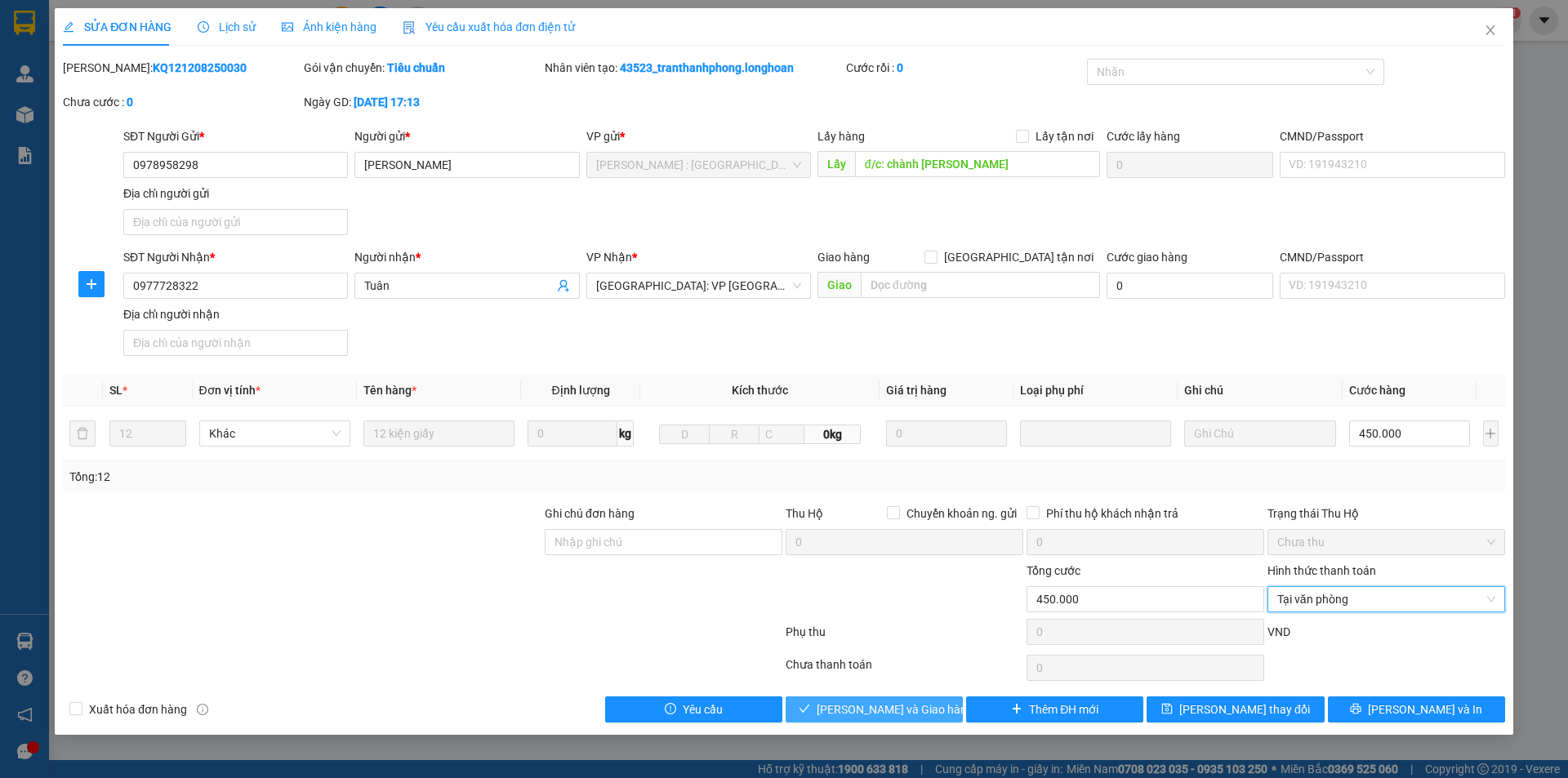
click at [842, 702] on span "Lưu và Giao hàng" at bounding box center [895, 709] width 157 height 18
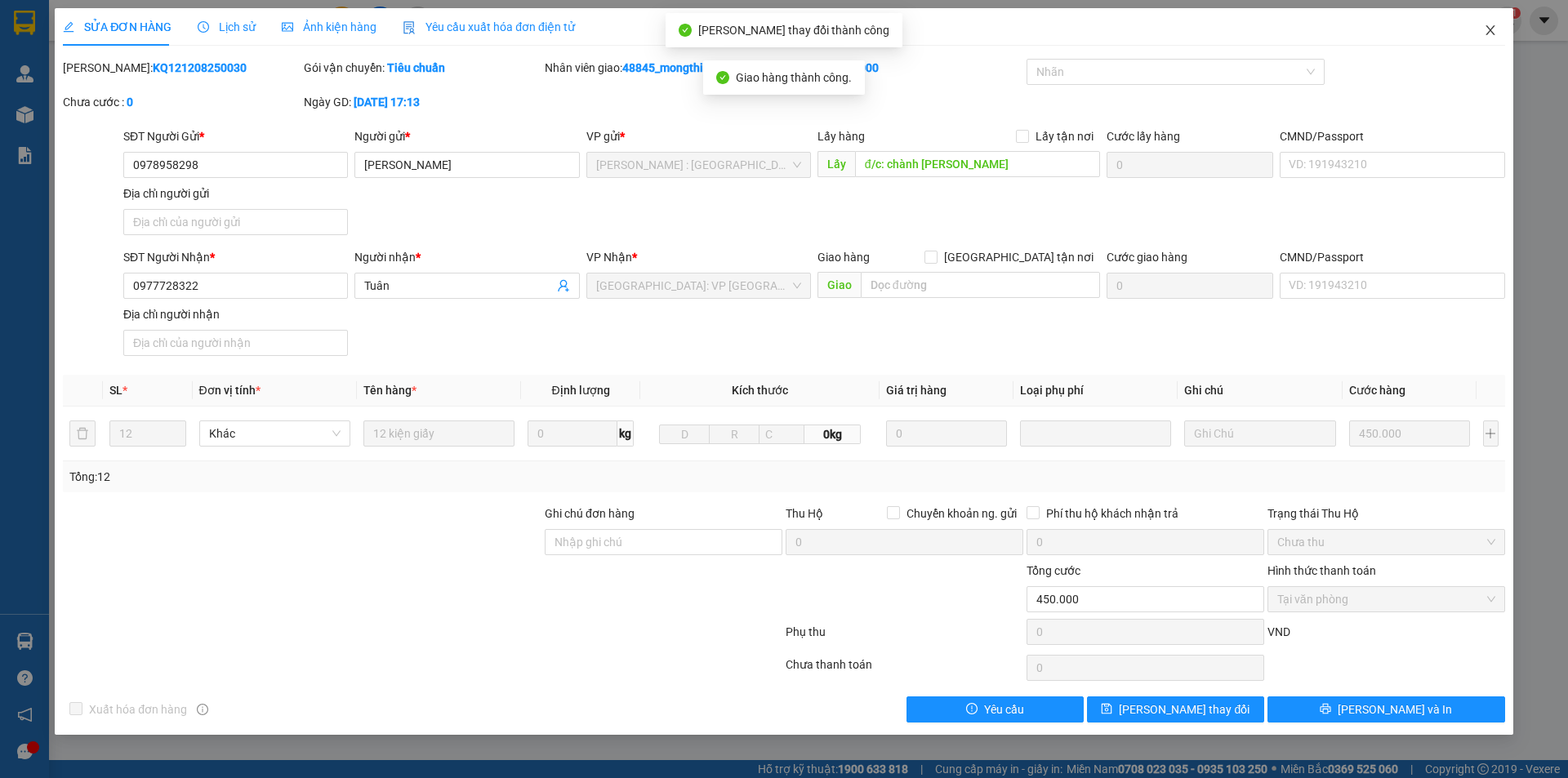
click at [1470, 32] on span "Close" at bounding box center [1490, 30] width 46 height 46
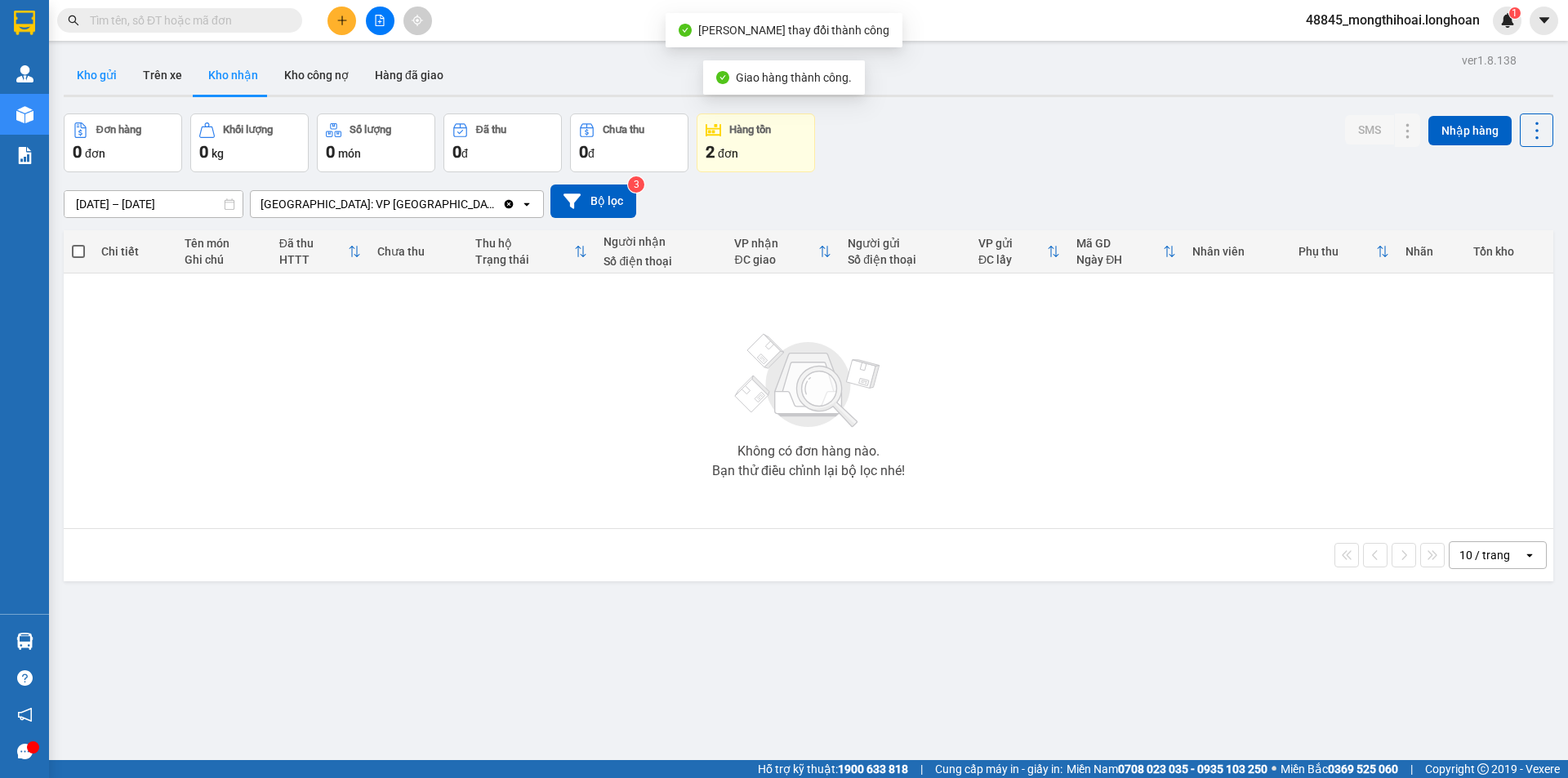
click at [100, 56] on button "Kho gửi" at bounding box center [96, 75] width 66 height 39
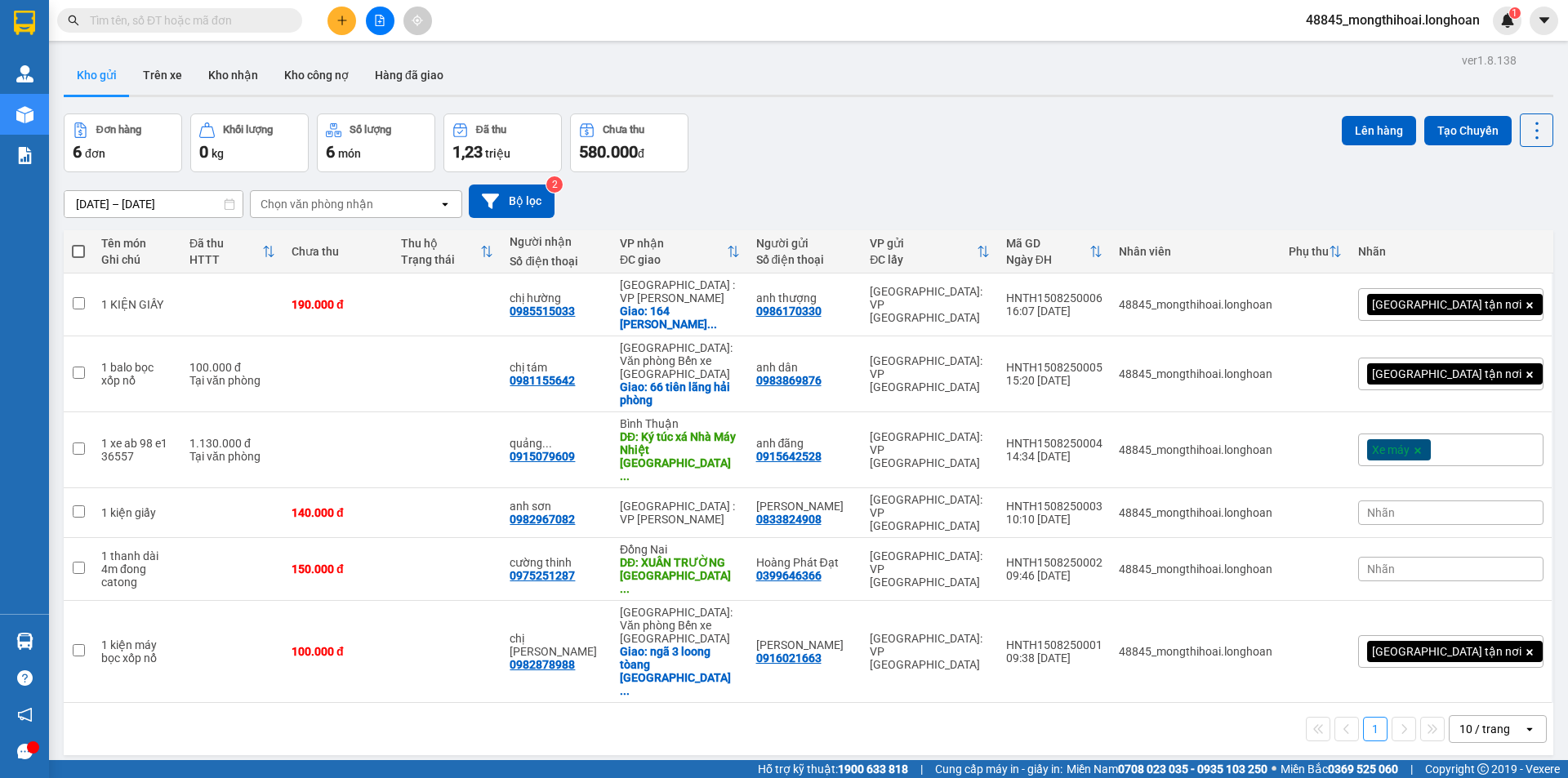
click at [63, 56] on button "Kho gửi" at bounding box center [96, 75] width 66 height 39
click at [336, 11] on button at bounding box center [342, 21] width 29 height 29
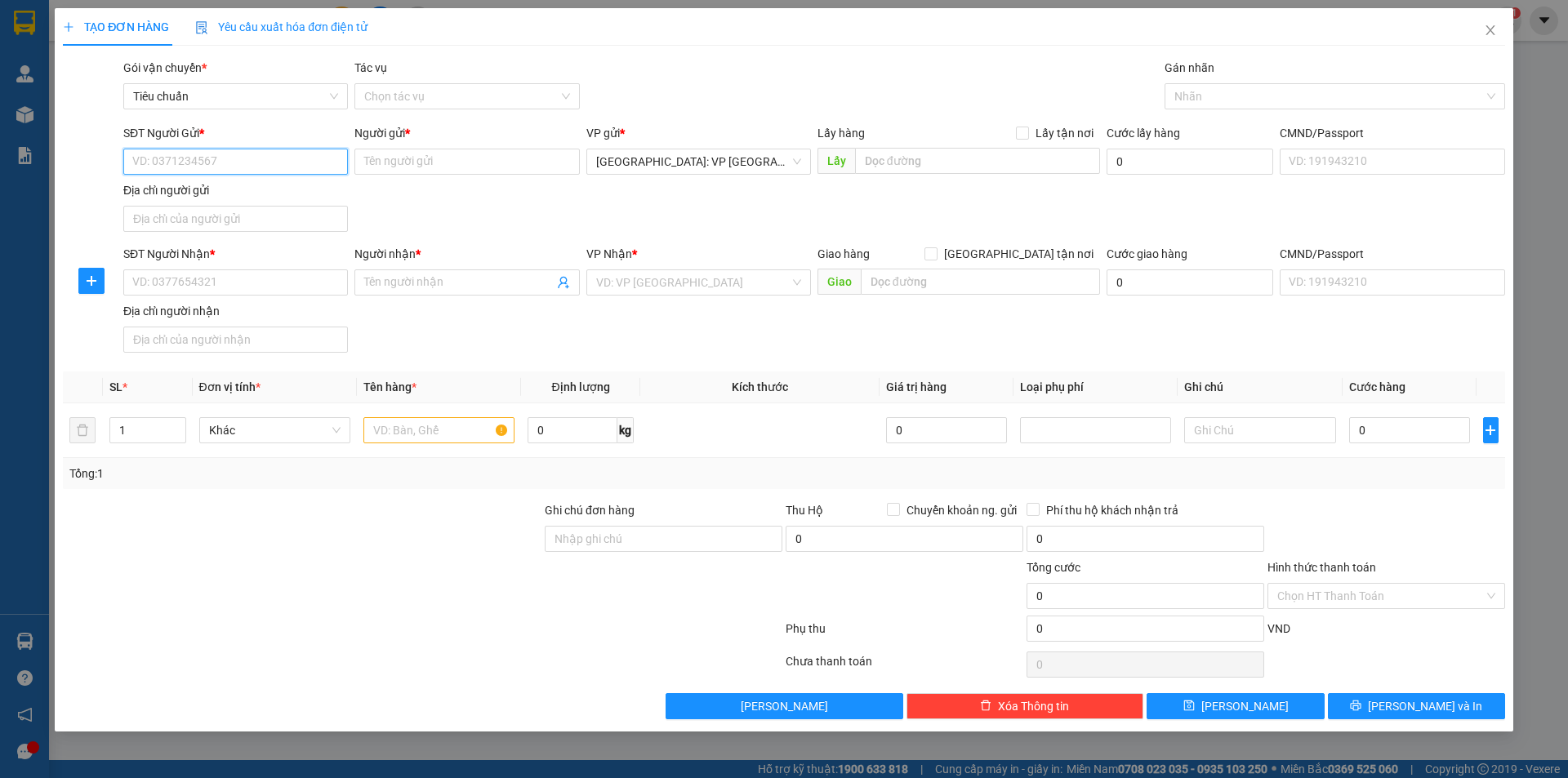
click at [323, 160] on input "SĐT Người Gửi *" at bounding box center [235, 161] width 225 height 26
click at [217, 200] on div "0988654798 - A LONG" at bounding box center [235, 194] width 205 height 18
type input "0988654798"
type input "A LONG"
type input "0988654798"
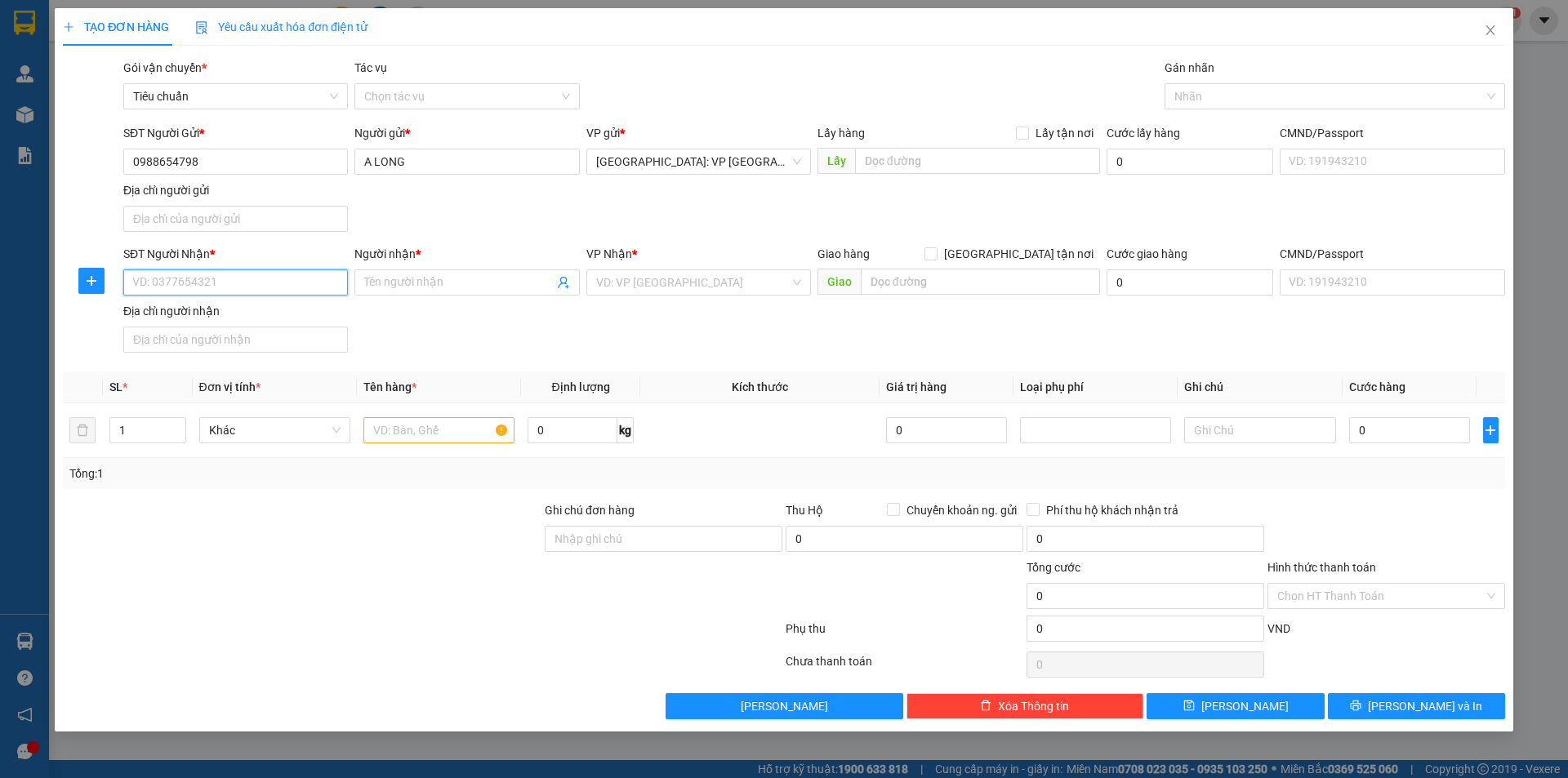
click at [282, 280] on input "SĐT Người Nhận *" at bounding box center [235, 283] width 225 height 26
click at [299, 289] on input "SĐT Người Nhận *" at bounding box center [235, 283] width 225 height 26
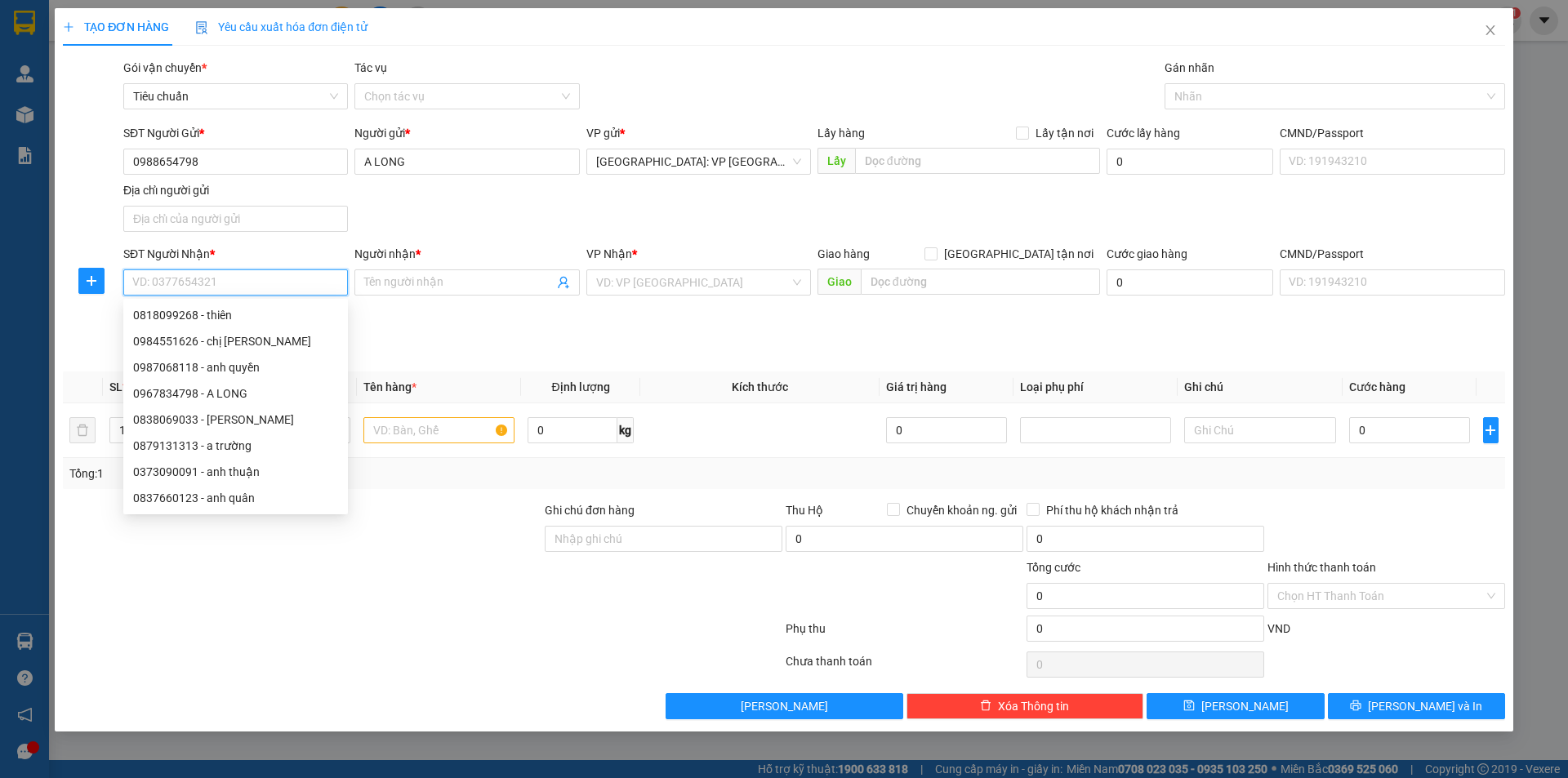
paste input "0369177318"
type input "0369177318"
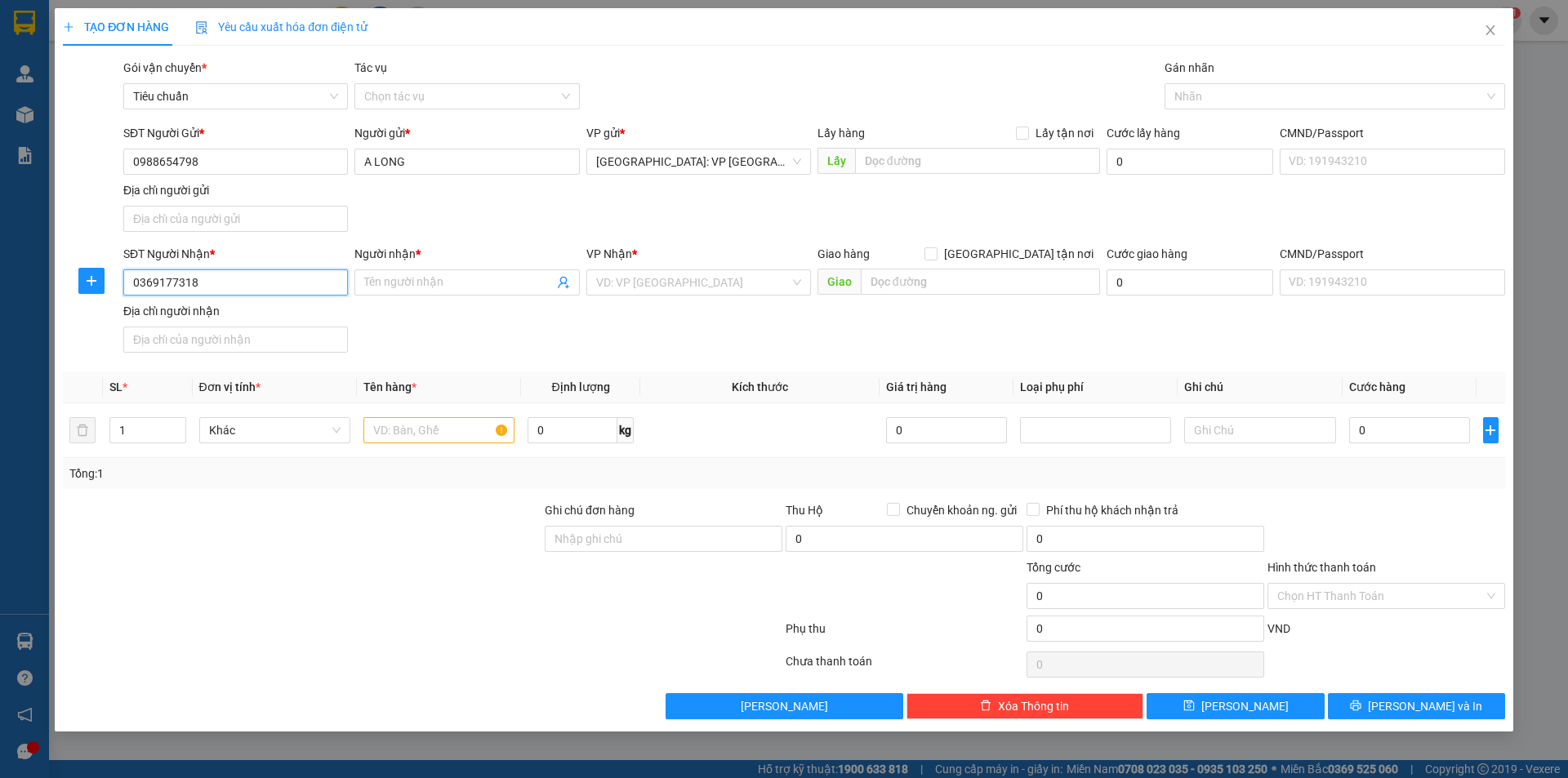
click at [292, 293] on input "0369177318" at bounding box center [235, 283] width 225 height 26
click at [245, 314] on div "0369177318 - khắc tình" at bounding box center [235, 315] width 205 height 18
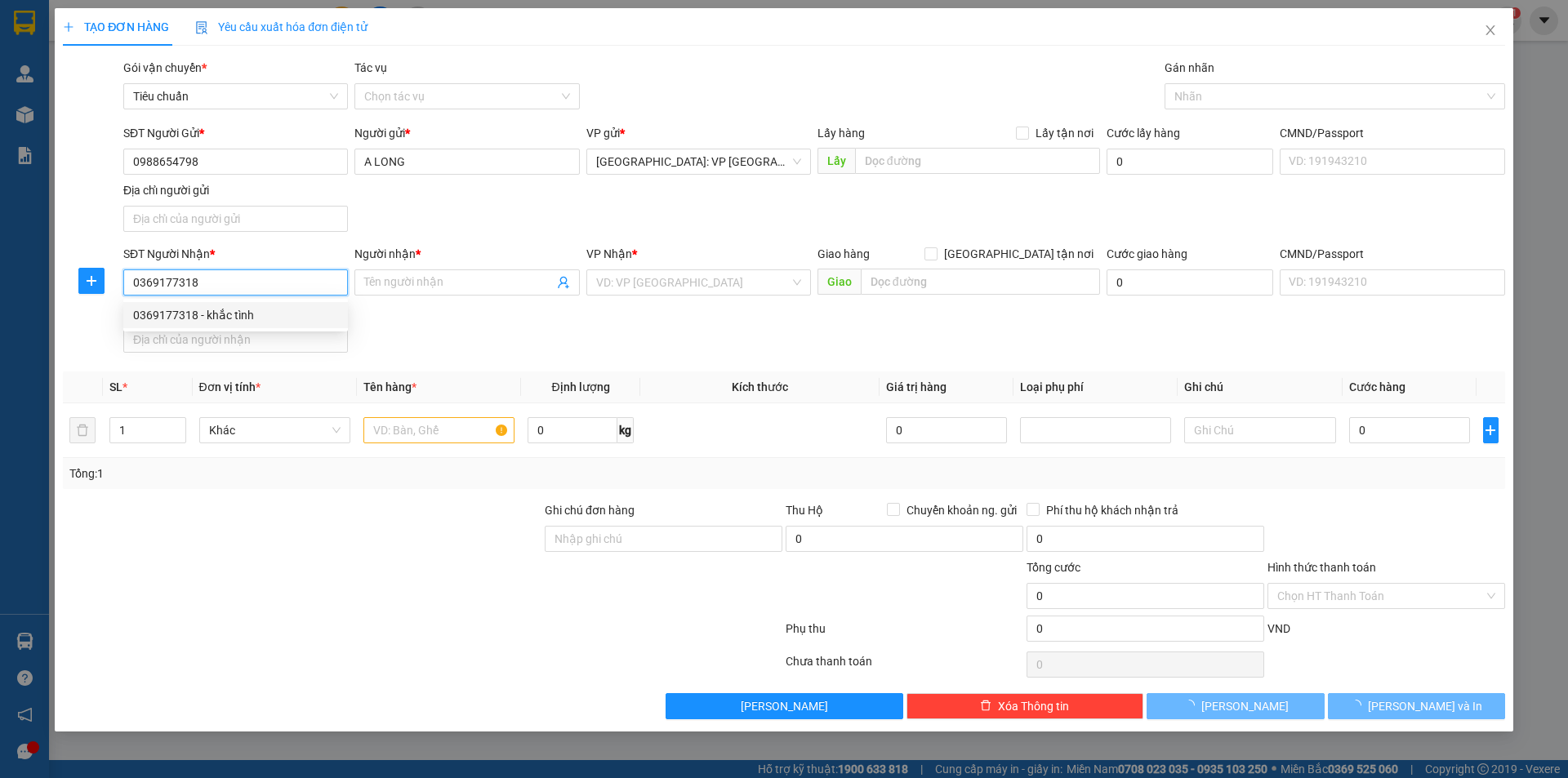
type input "khắc tình"
checkbox input "true"
type input "đường lái thiêu 02 kp bình hoà, lái thiêu thuận an bình dương"
checkbox input "true"
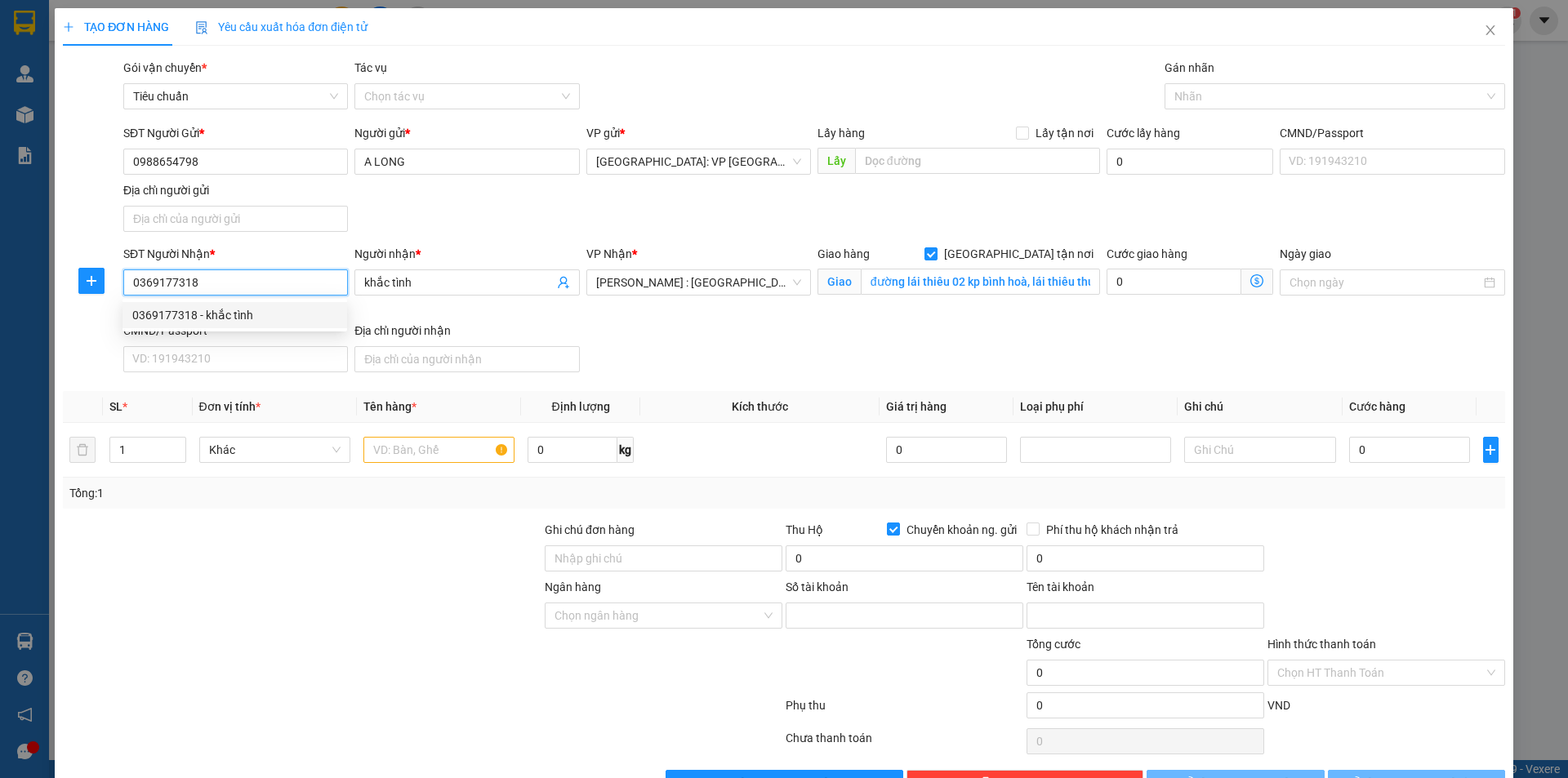
type input "0011004444319"
type input "nguyen minh thang"
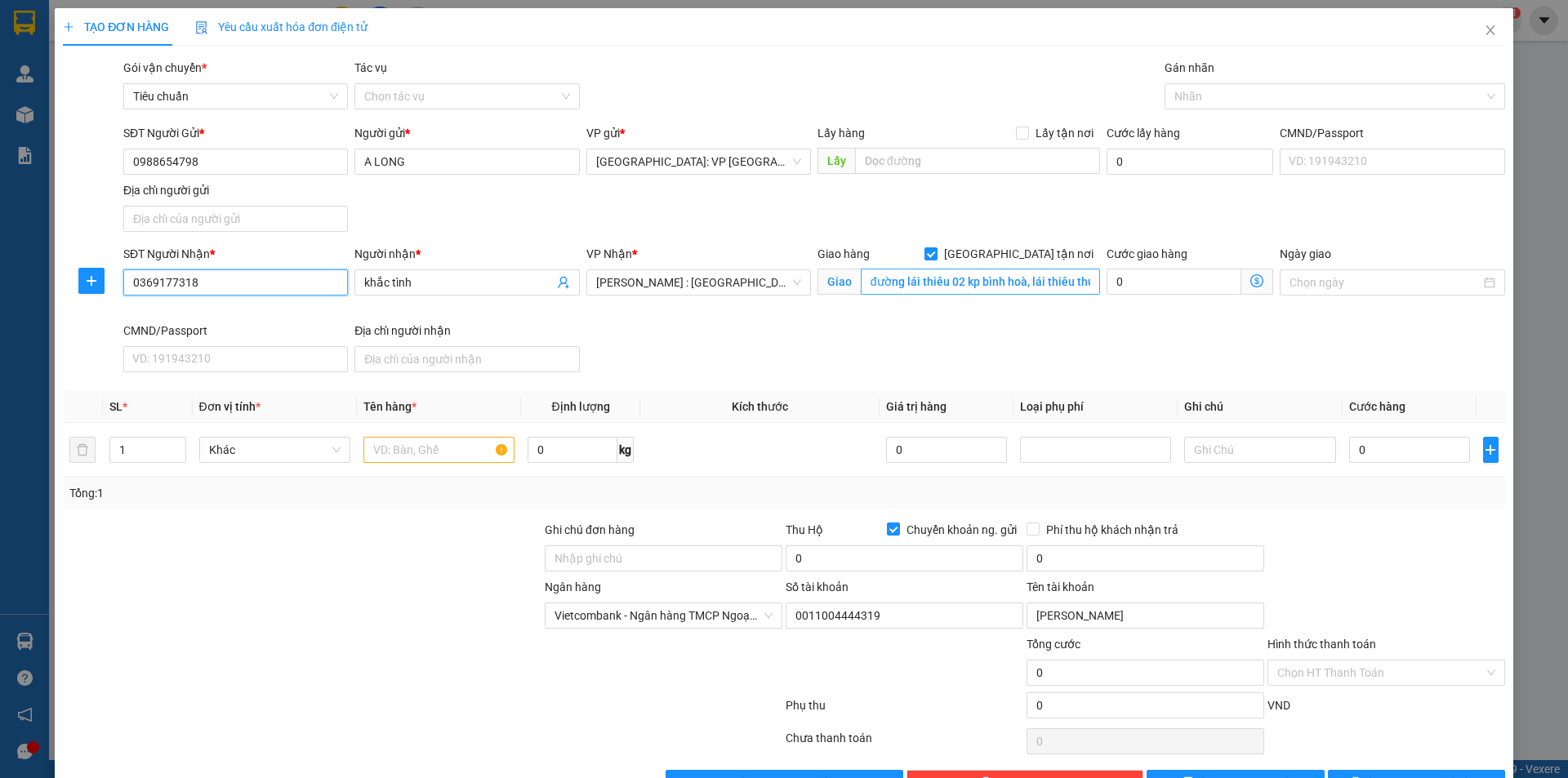
type input "0369177318"
click at [997, 283] on input "đường lái thiêu 02 kp bình hoà, lái thiêu thuận an bình dương" at bounding box center [980, 282] width 239 height 26
click at [949, 282] on input "đường lái thiêu 02 kp bình hoà, lái thiêu thuận an bình dương" at bounding box center [980, 282] width 239 height 26
click at [887, 522] on label "Chuyển khoản ng. gửi" at bounding box center [955, 530] width 136 height 18
click at [887, 523] on input "Chuyển khoản ng. gửi" at bounding box center [892, 528] width 11 height 11
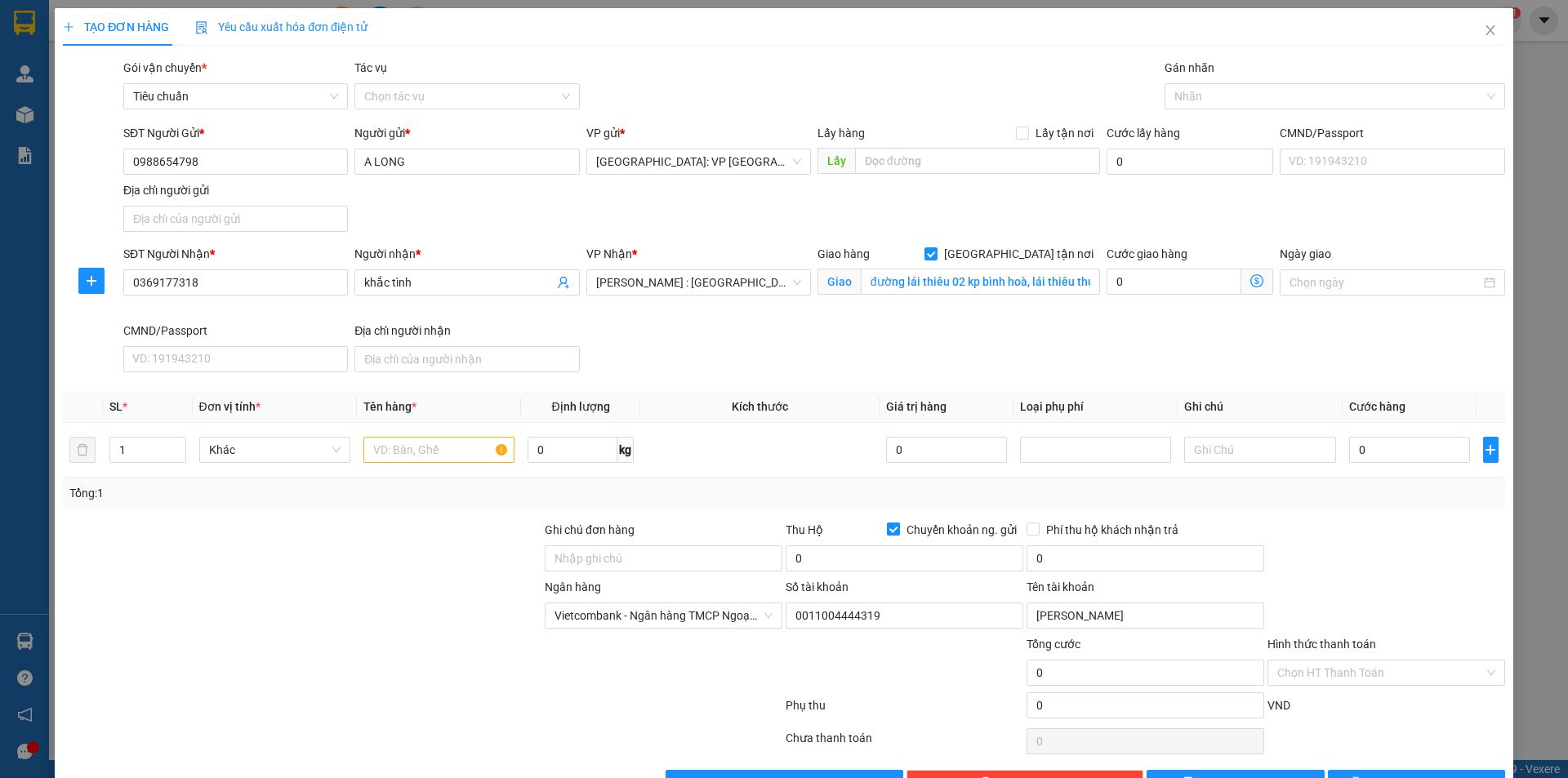
checkbox input "false"
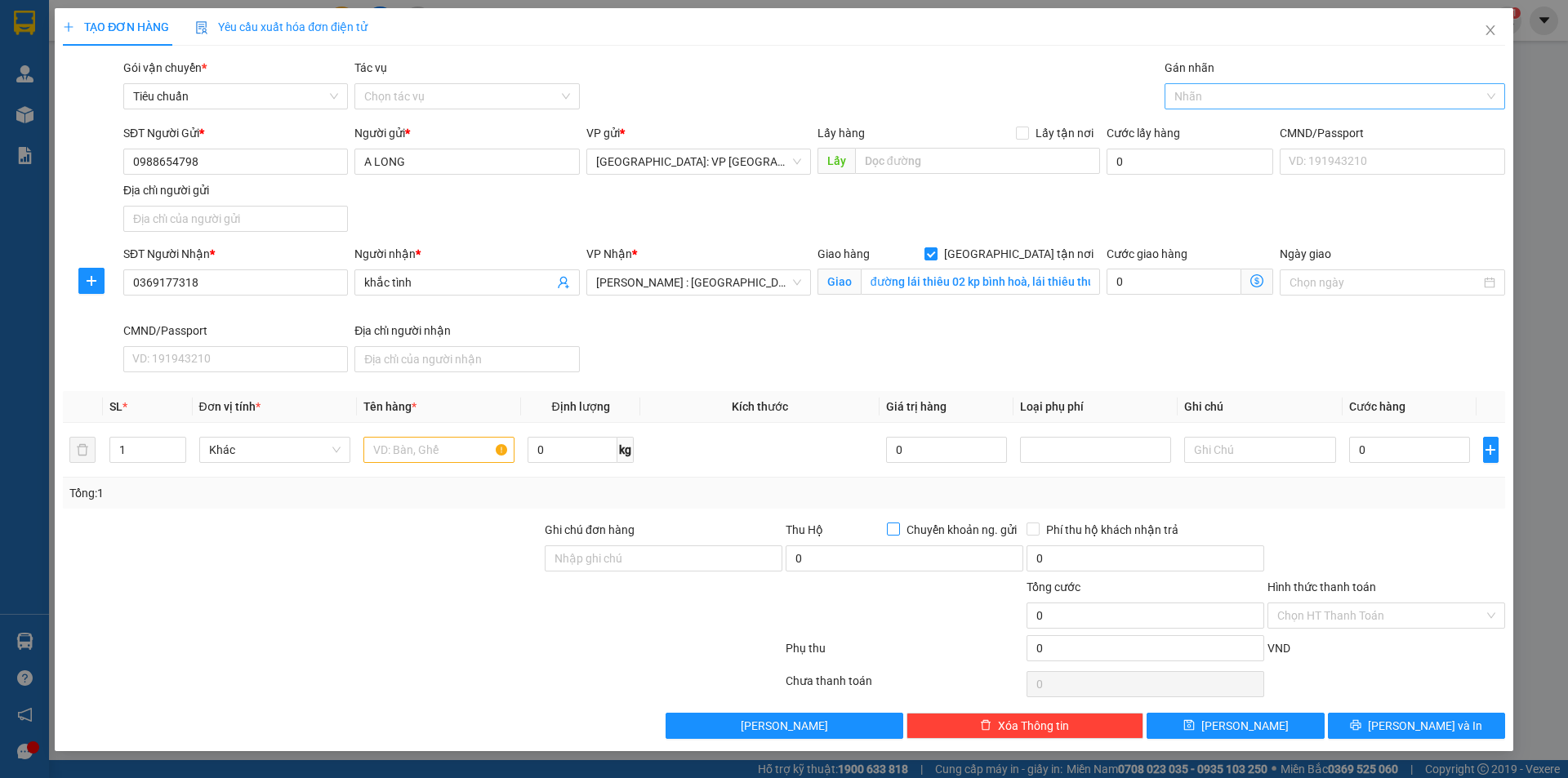
click at [1204, 99] on div at bounding box center [1326, 96] width 316 height 20
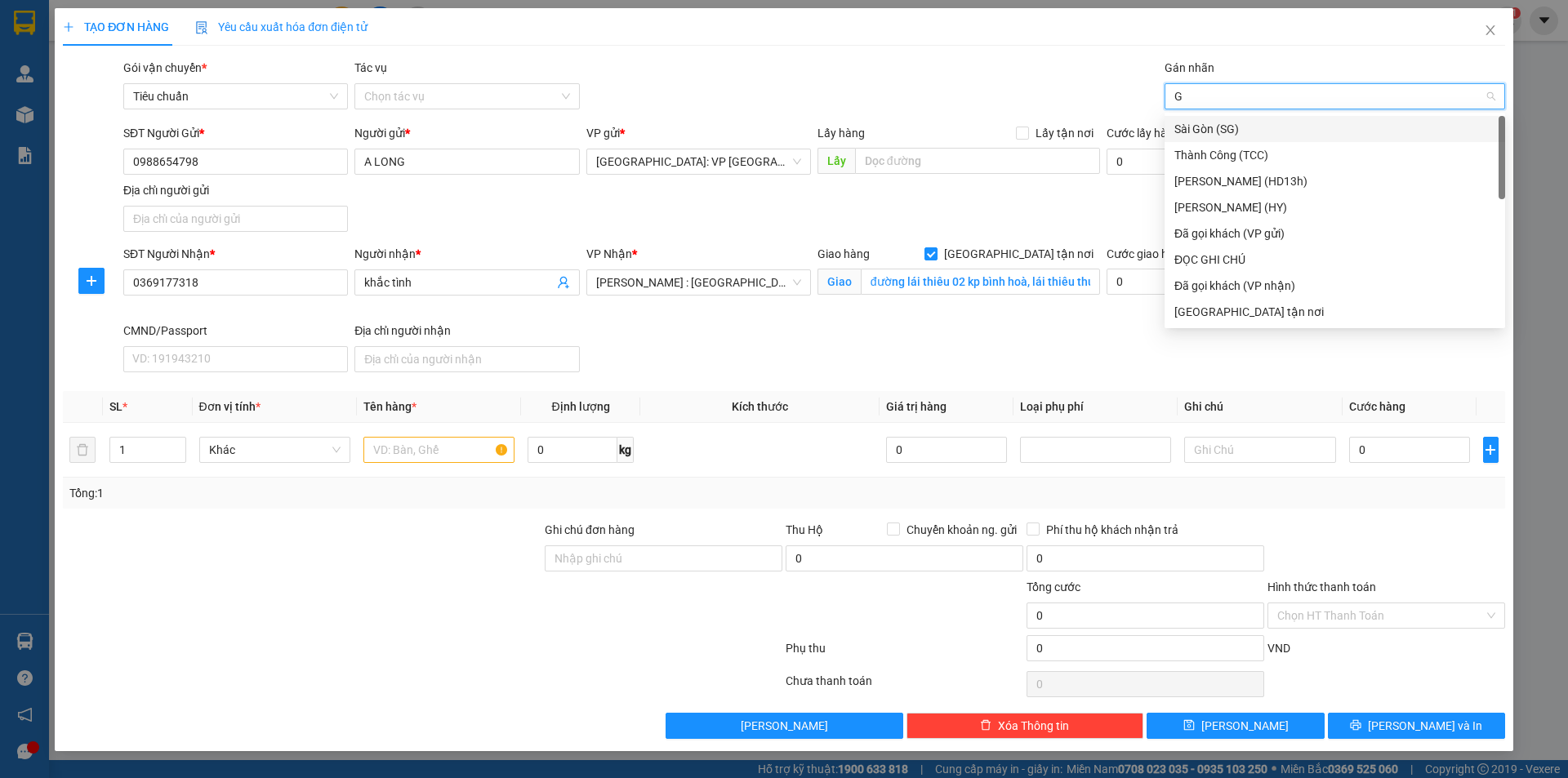
type input "GI"
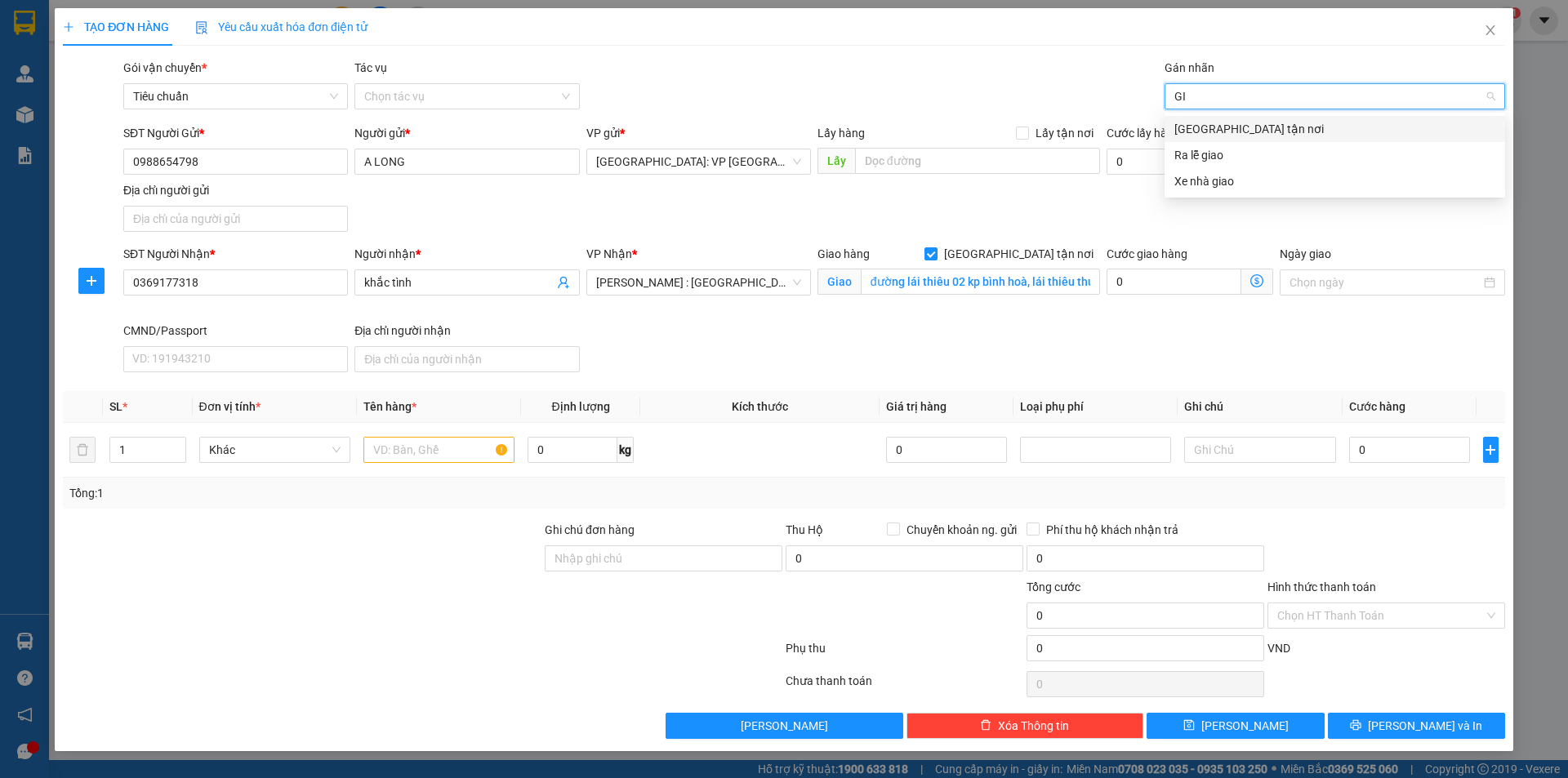
click at [1193, 131] on div "Giao tận nơi" at bounding box center [1335, 128] width 321 height 18
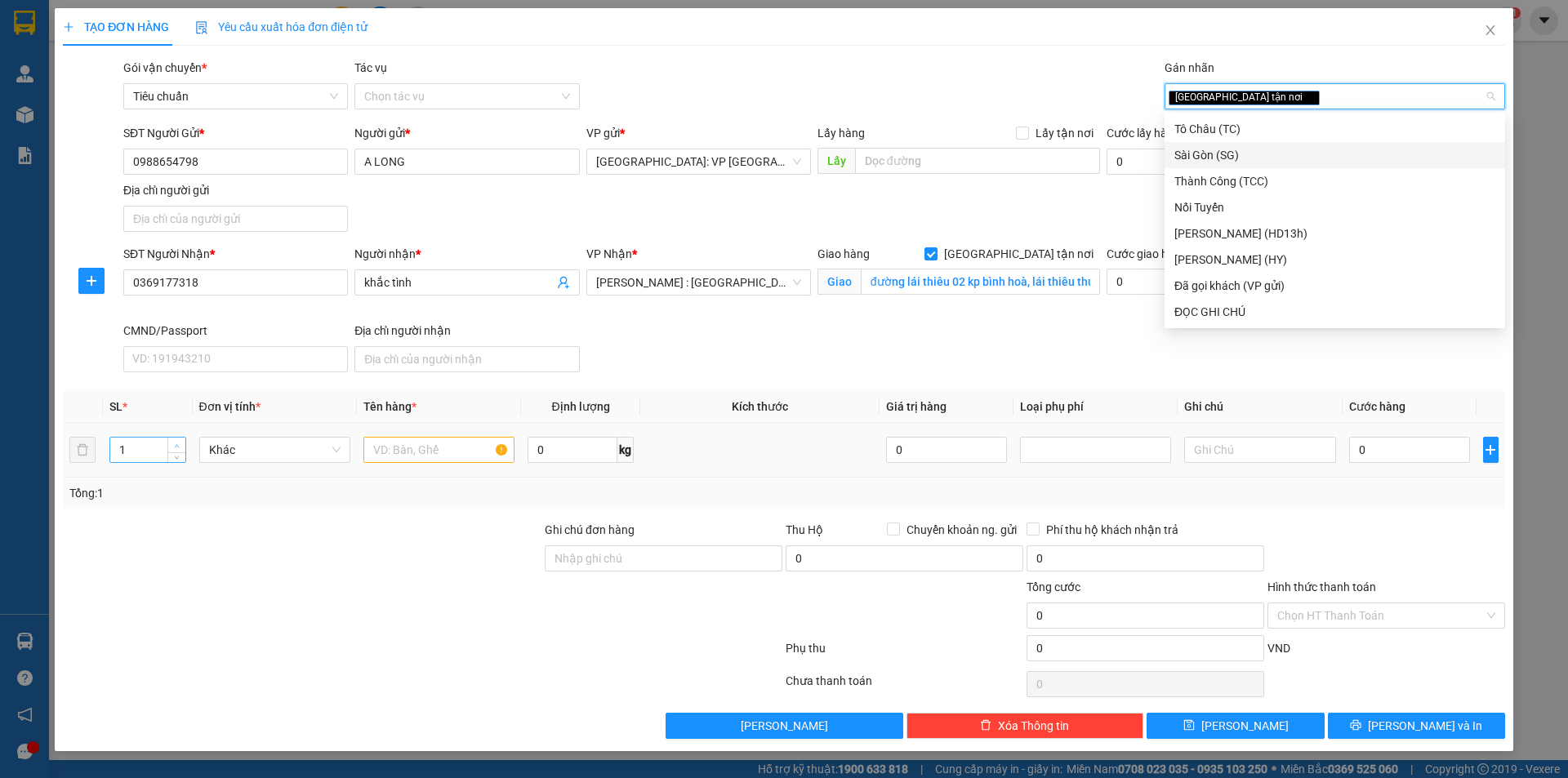
type input "2"
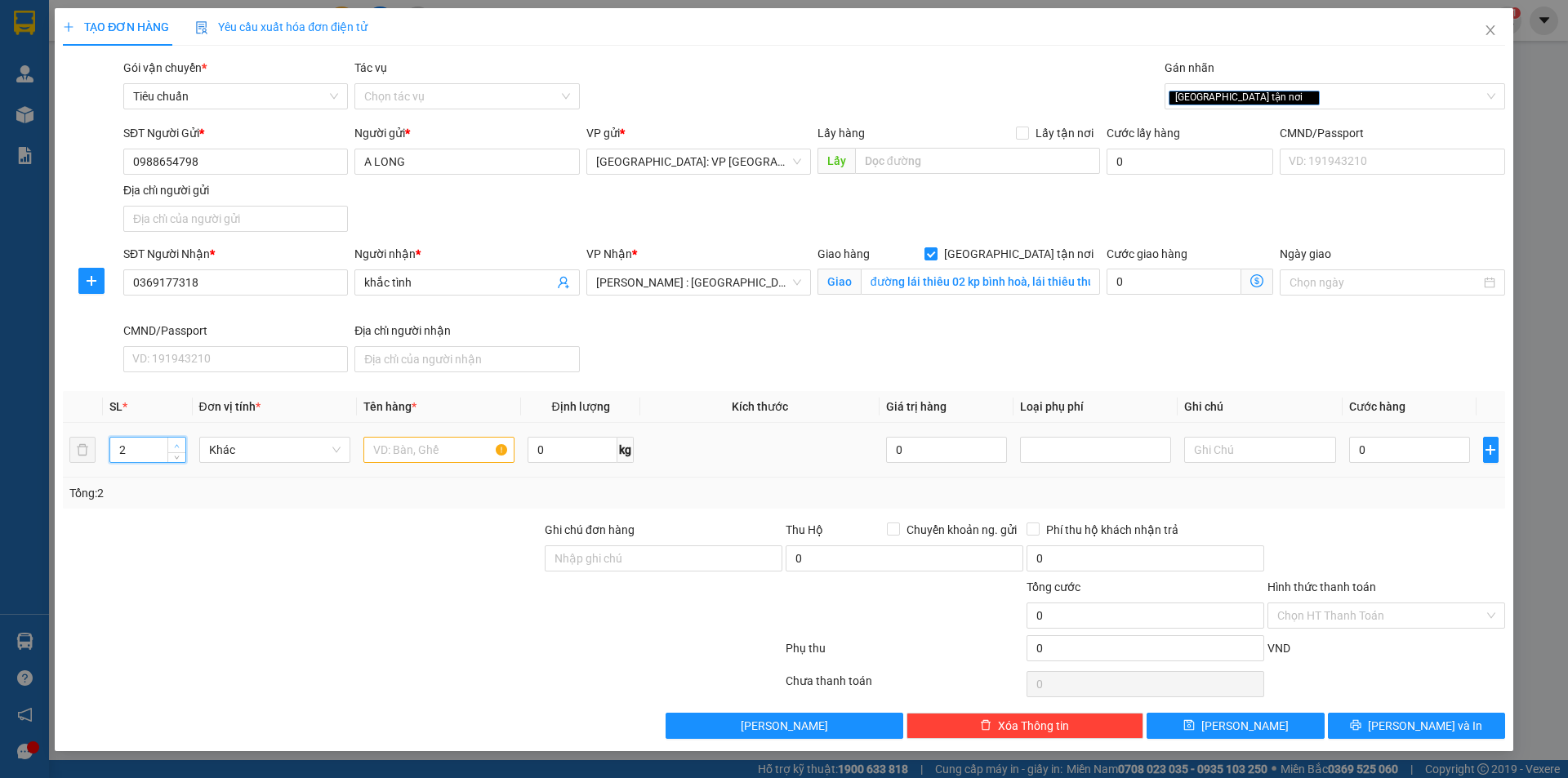
click at [171, 442] on span "Increase Value" at bounding box center [176, 445] width 18 height 15
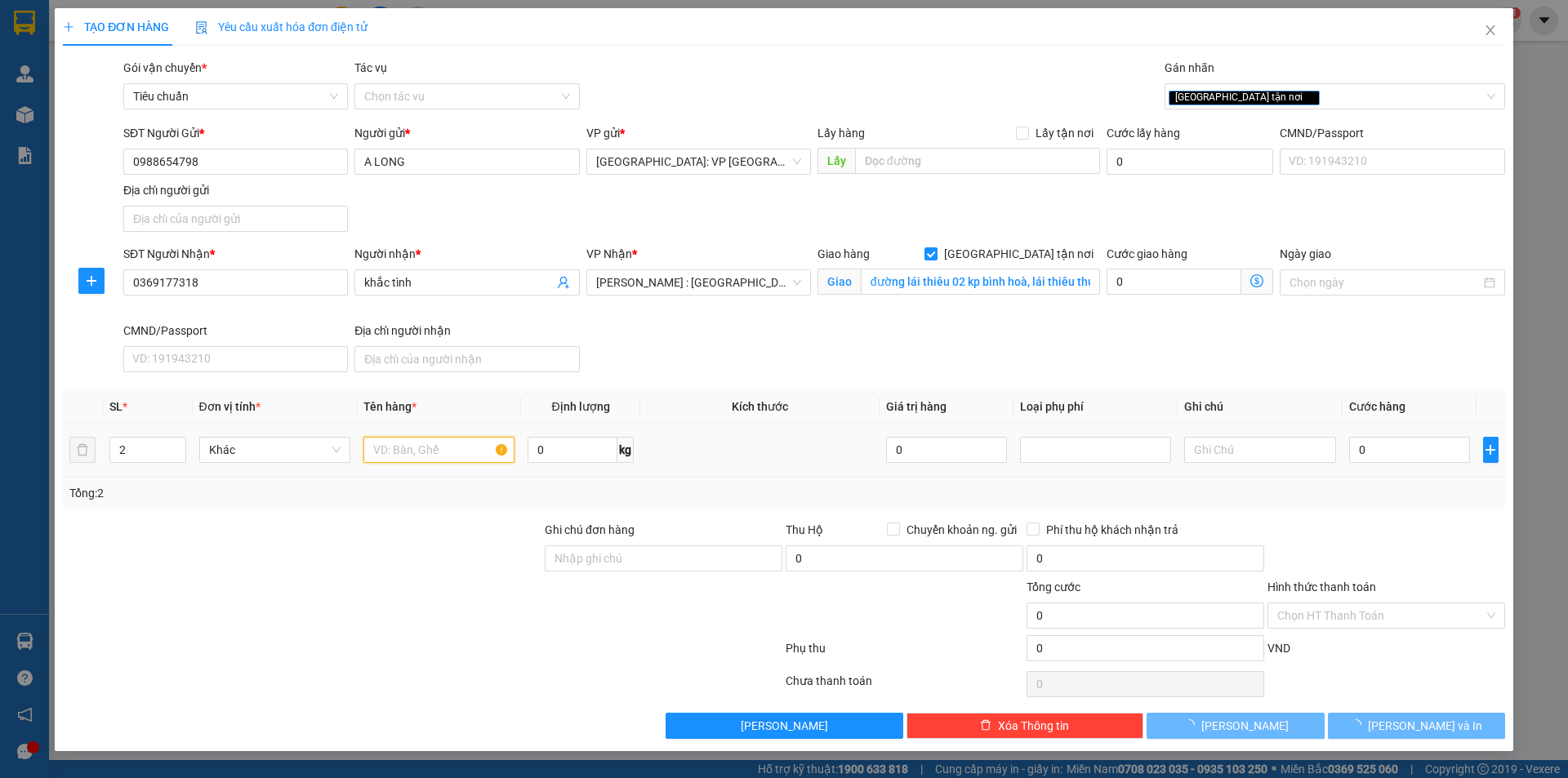
click at [404, 457] on input "text" at bounding box center [439, 450] width 151 height 26
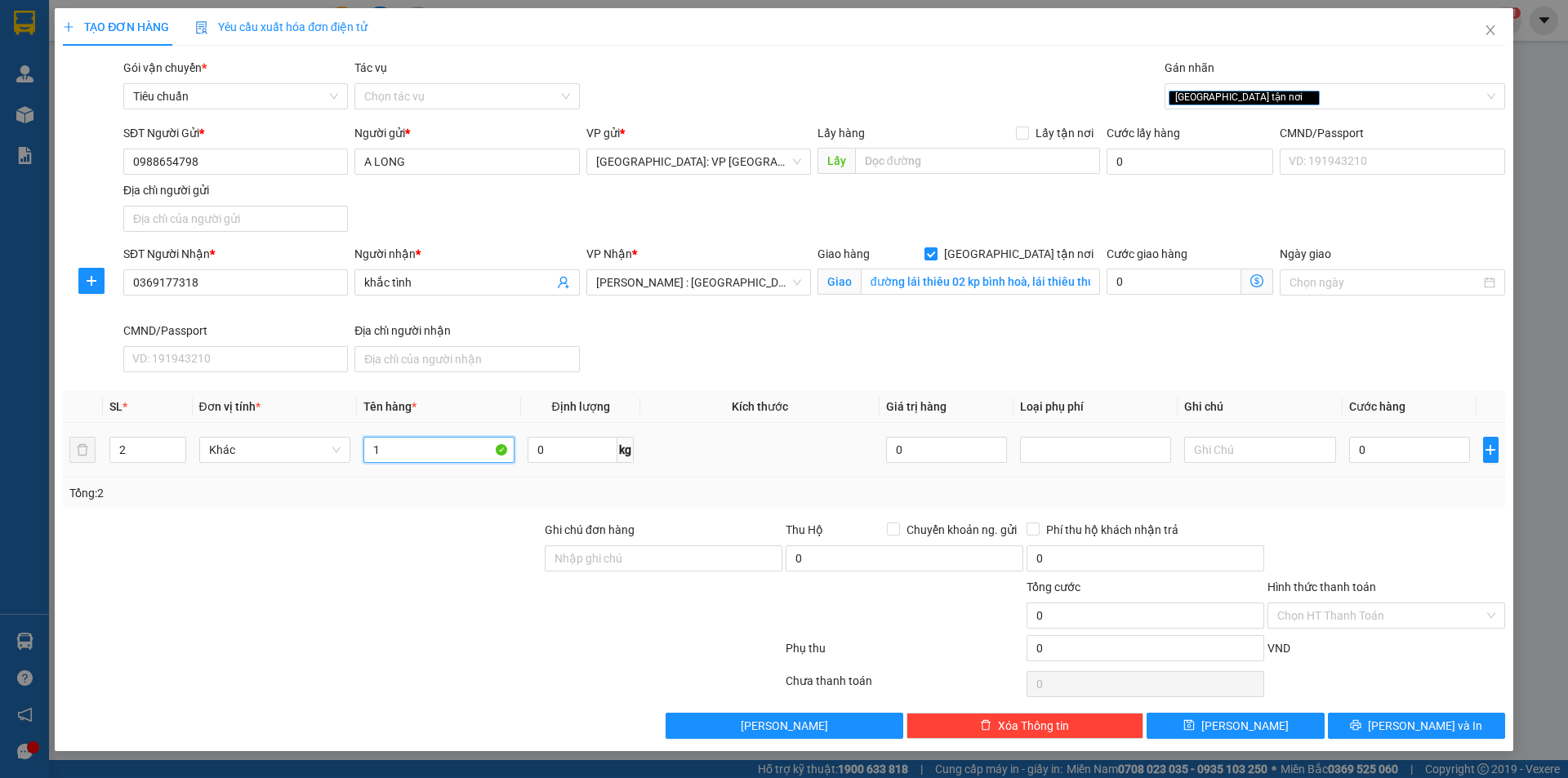
type input "1"
click at [420, 444] on input "1 kiện thanh dài bọc cattong, 1 kiện bọc xốp nổ" at bounding box center [439, 450] width 151 height 26
click at [425, 443] on input "1 kiện thanh dài bọc cattong, 1 kiện bọc xốp nổ" at bounding box center [439, 450] width 151 height 26
click at [415, 443] on input "1 kiện thanh dài bọc cattong, 1 kiện bọc xốp nổ" at bounding box center [439, 450] width 151 height 26
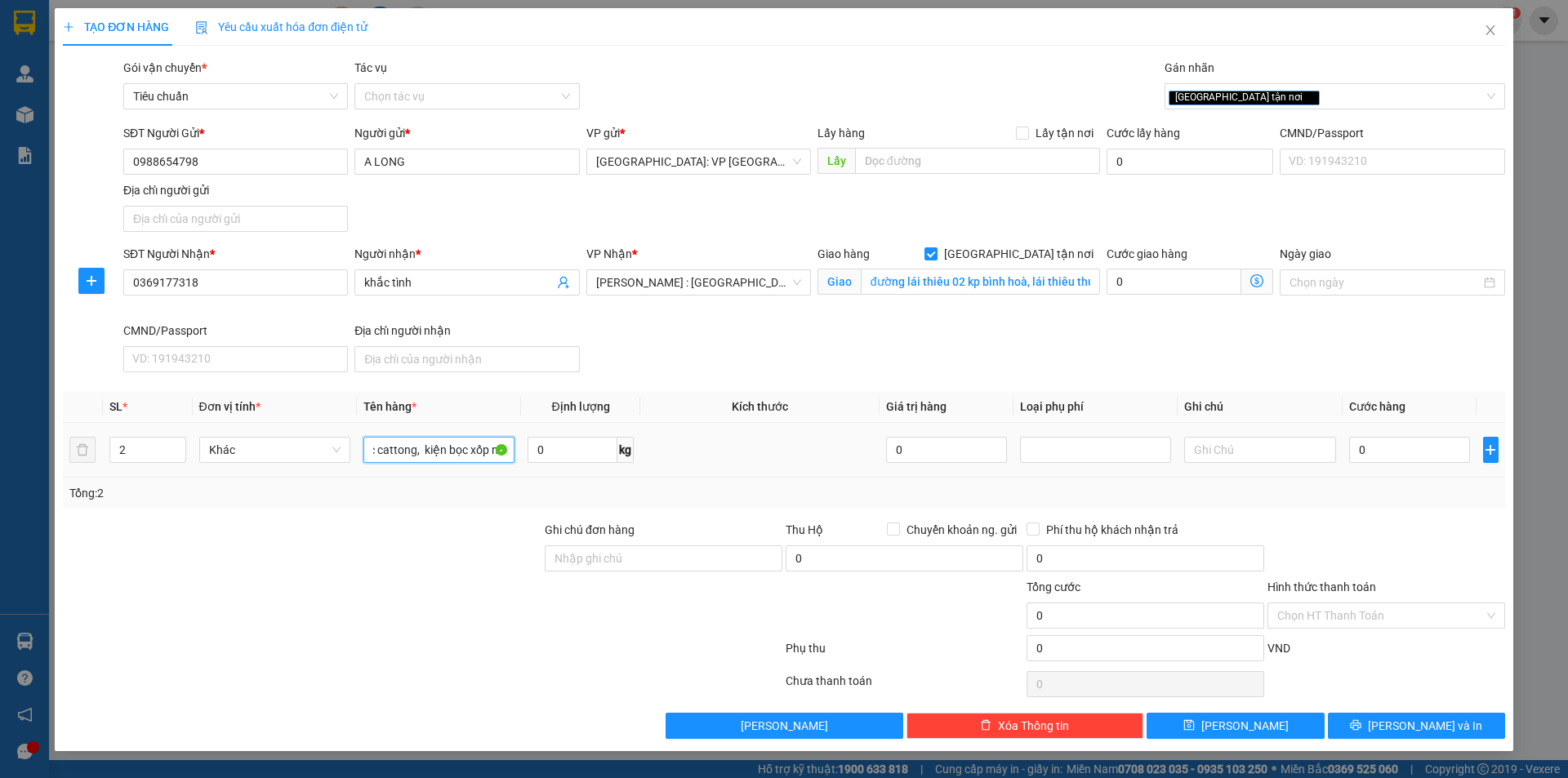
scroll to position [0, 106]
click at [416, 442] on input "1 kiện thanh dài bọc cattong, kiện bọc xốp nổ" at bounding box center [439, 450] width 151 height 26
type input "1 kiện thanh dài bọc cattong, 1 kiện bọc xốp nổ"
click at [1378, 443] on input "0" at bounding box center [1409, 450] width 121 height 26
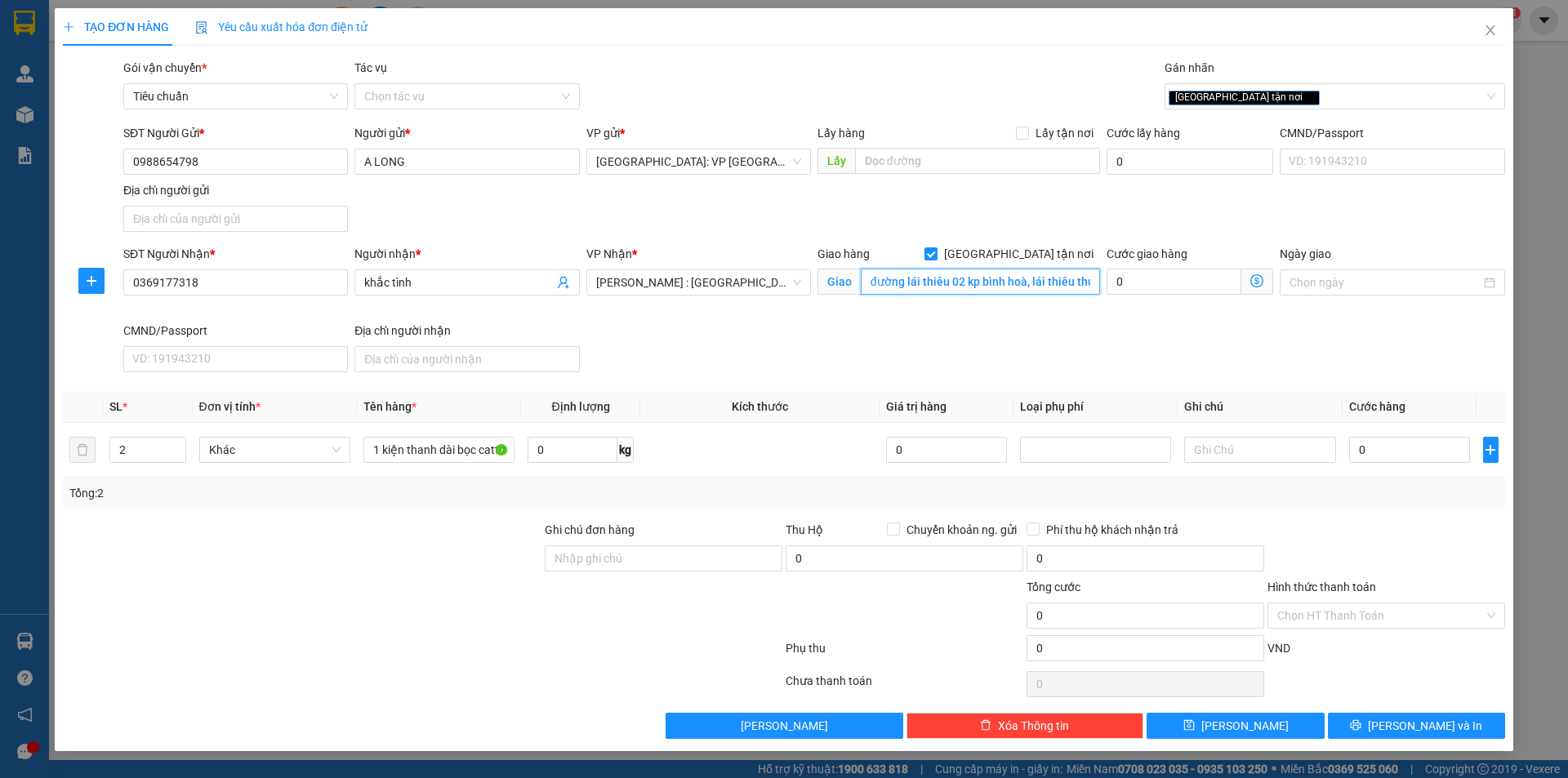
click at [1017, 294] on input "đường lái thiêu 02 kp bình hoà, lái thiêu thuận an bình dương" at bounding box center [980, 282] width 239 height 26
click at [1022, 281] on input "đường lái thiêu 02 kp bình hoà, lái thiêu thuận an bình dương" at bounding box center [980, 282] width 239 height 26
click at [1423, 452] on input "0" at bounding box center [1409, 450] width 121 height 26
type input "2"
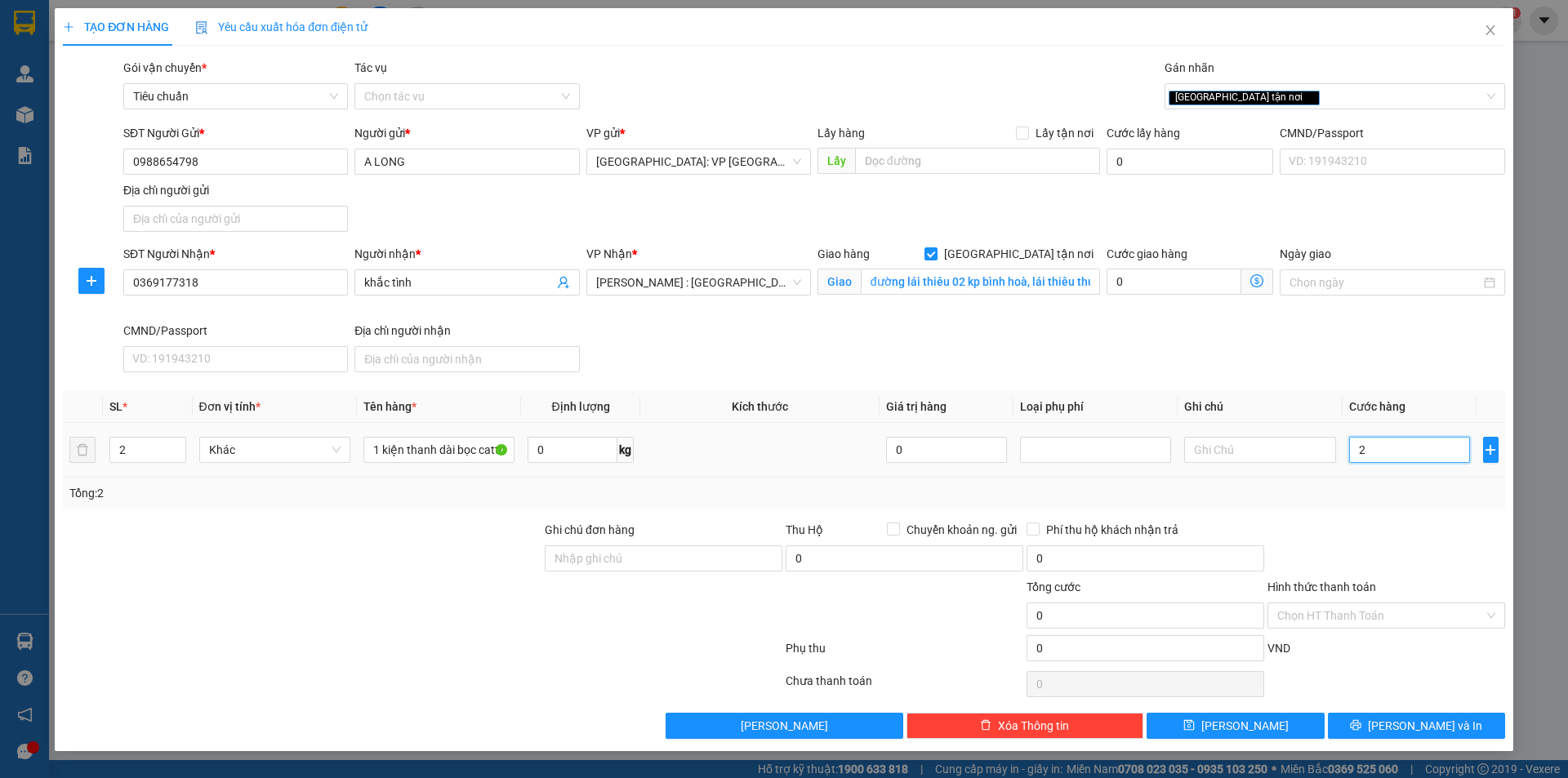
type input "2"
type input "22"
type input "220"
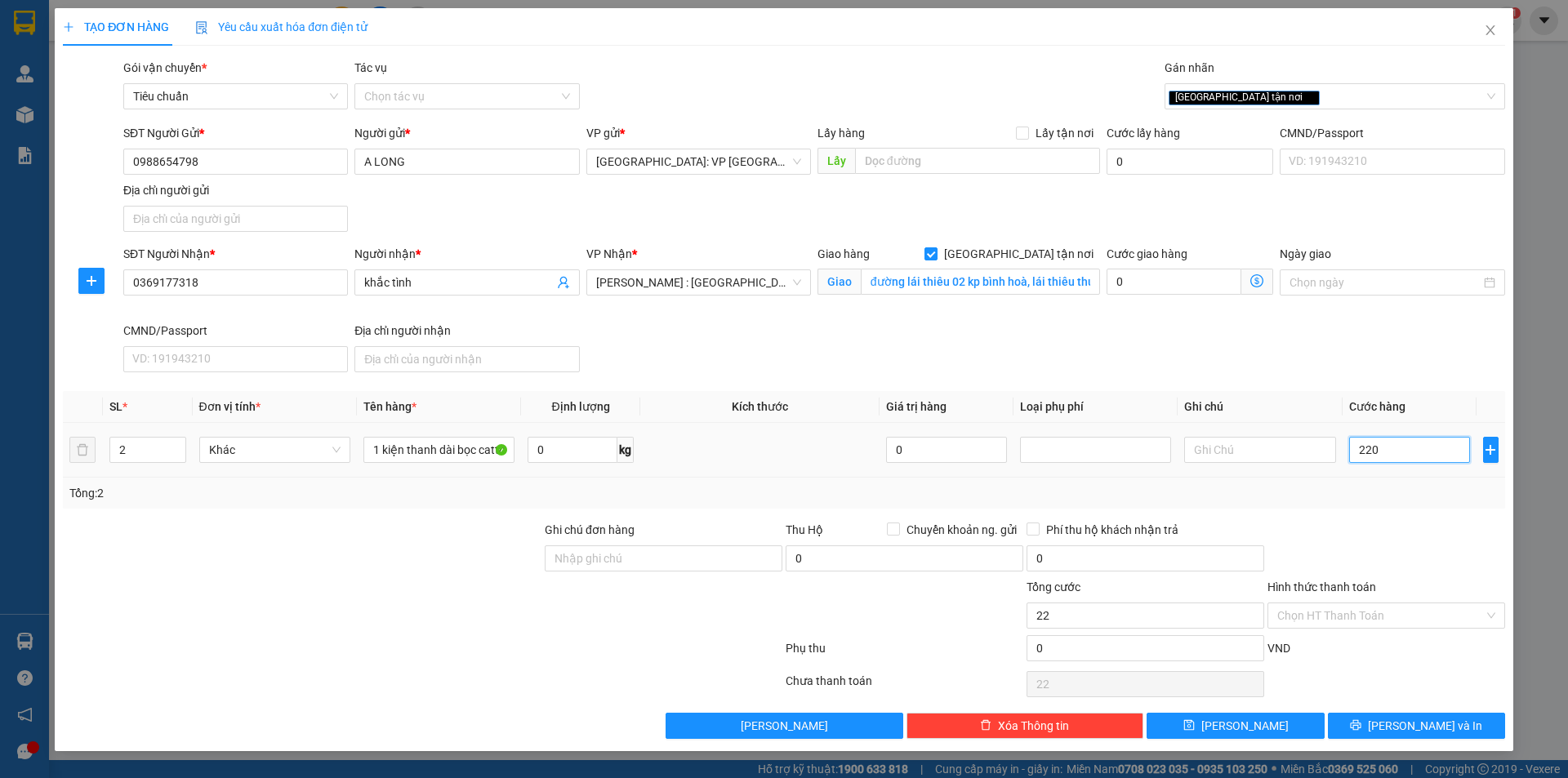
type input "220"
type input "2.200"
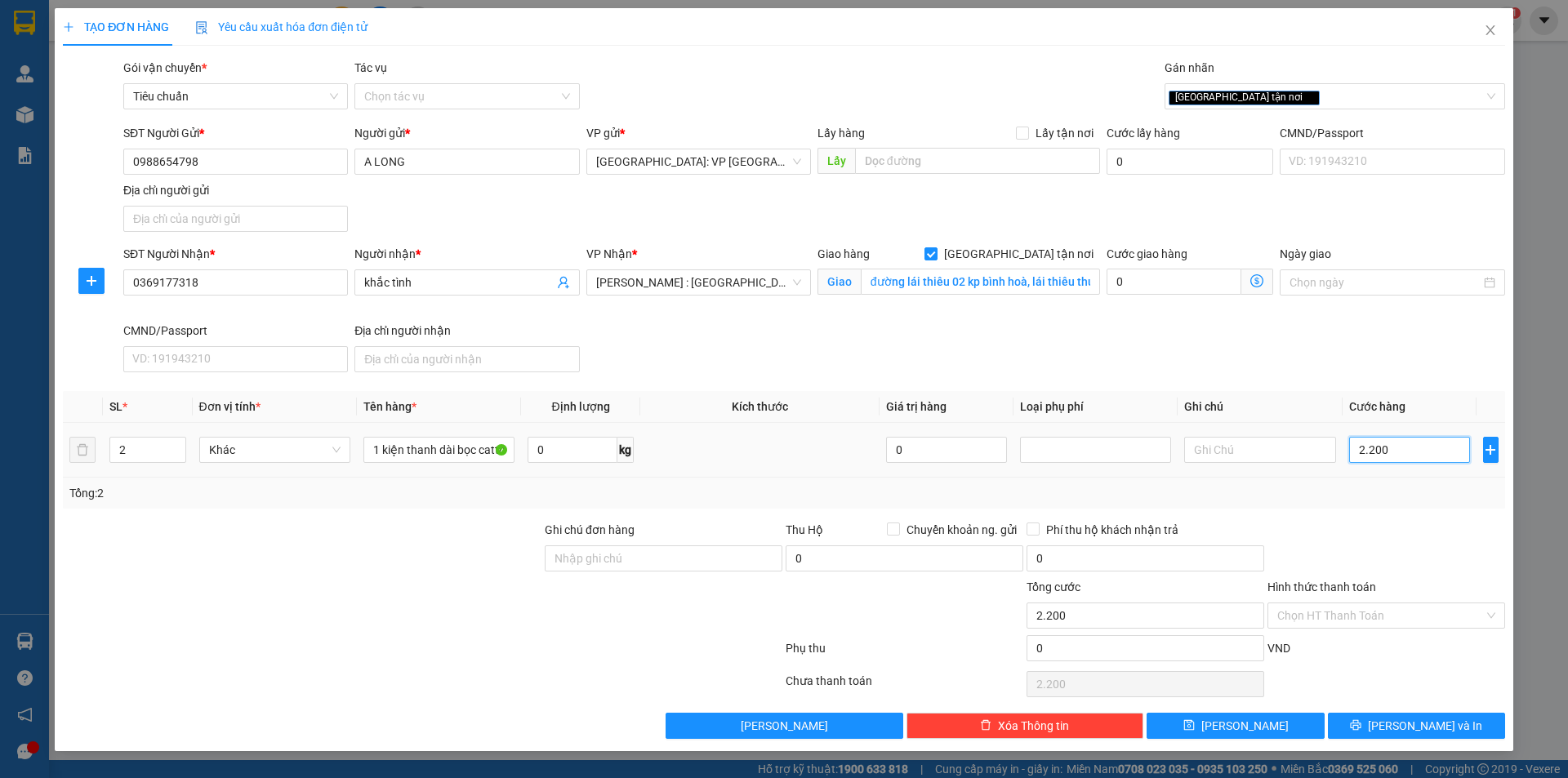
type input "22.000"
type input "220.000"
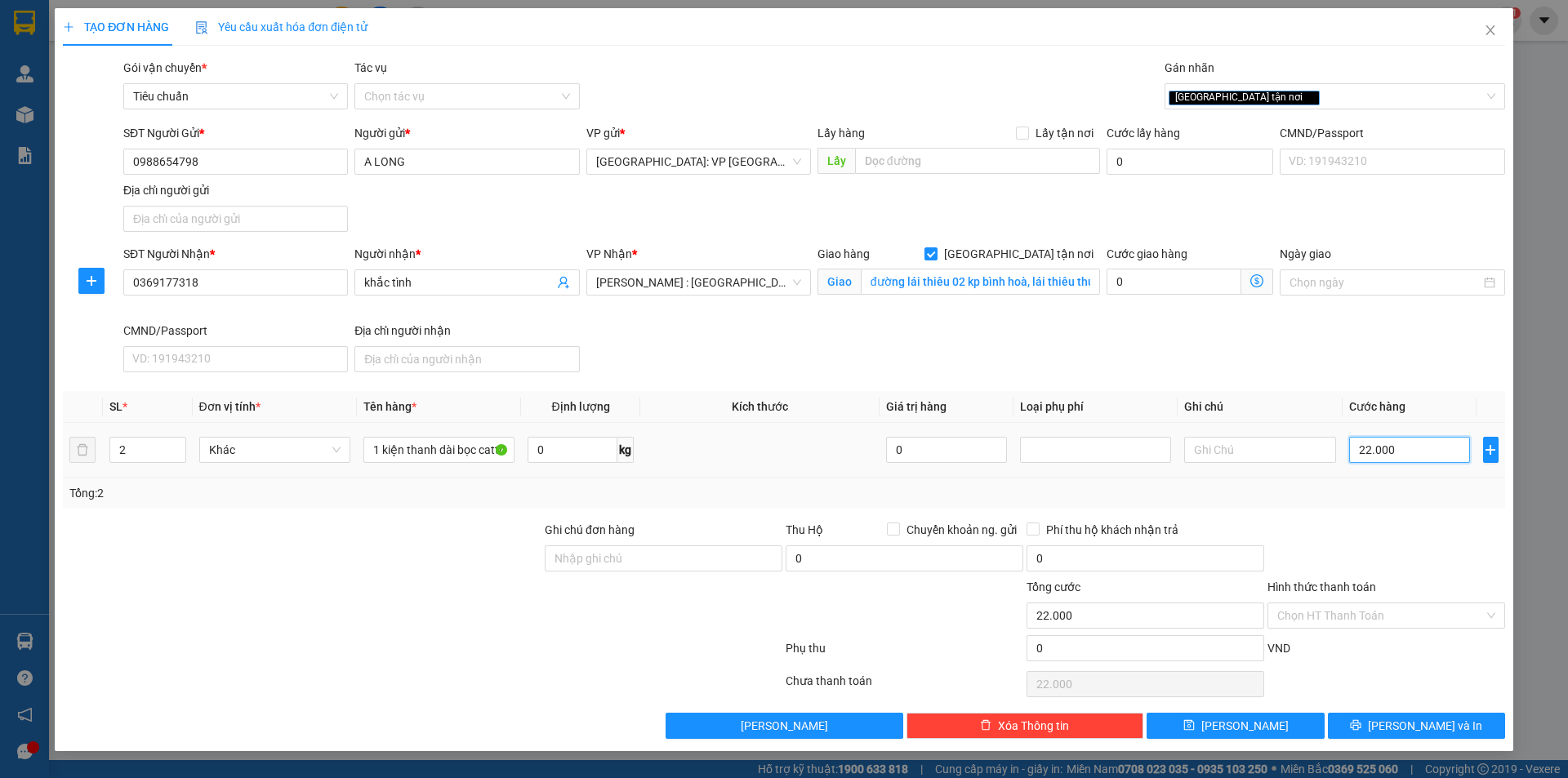
type input "220.000"
click at [1413, 718] on span "Lưu và In" at bounding box center [1425, 726] width 114 height 18
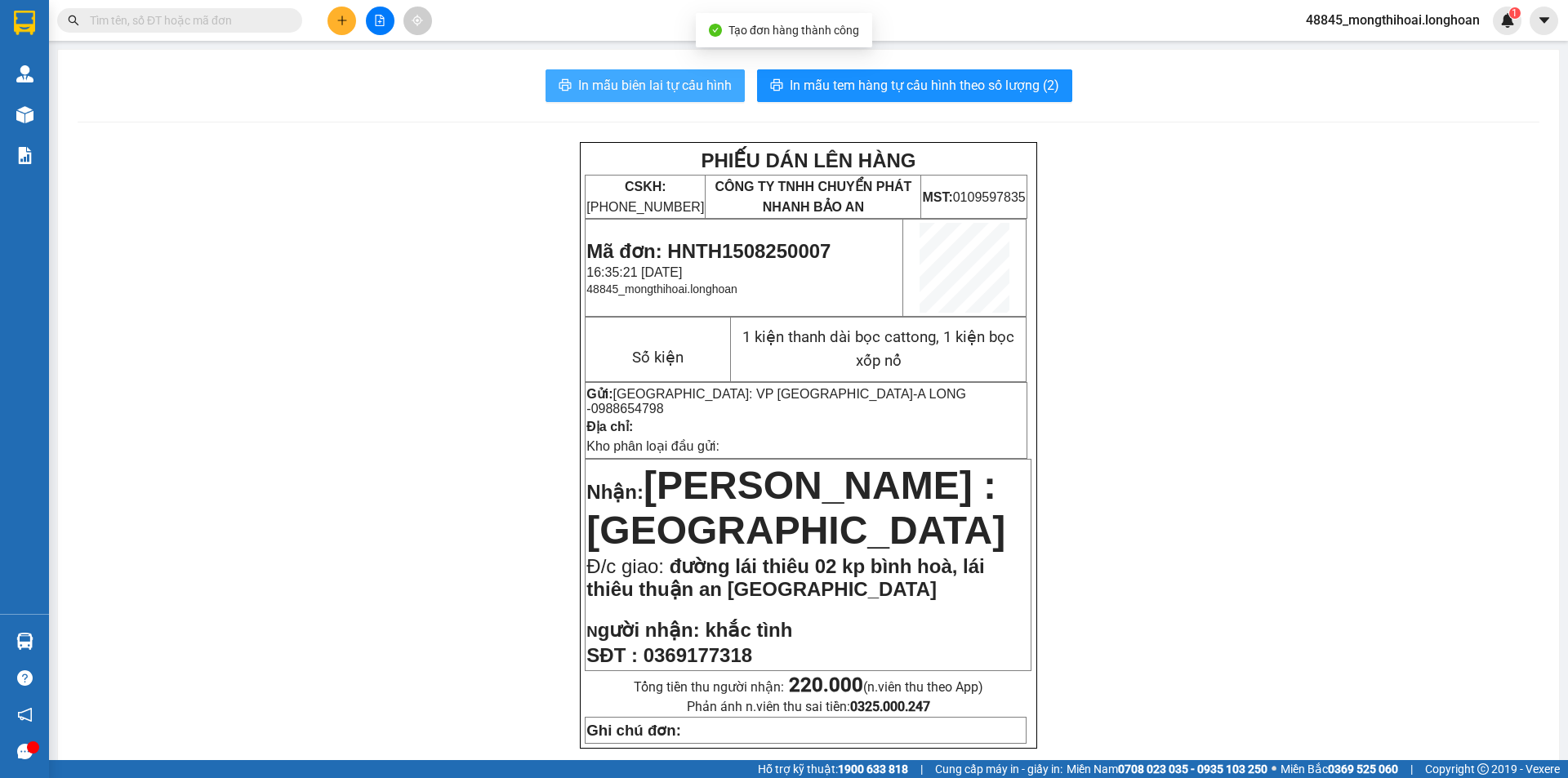
click at [680, 92] on span "In mẫu biên lai tự cấu hình" at bounding box center [655, 86] width 154 height 21
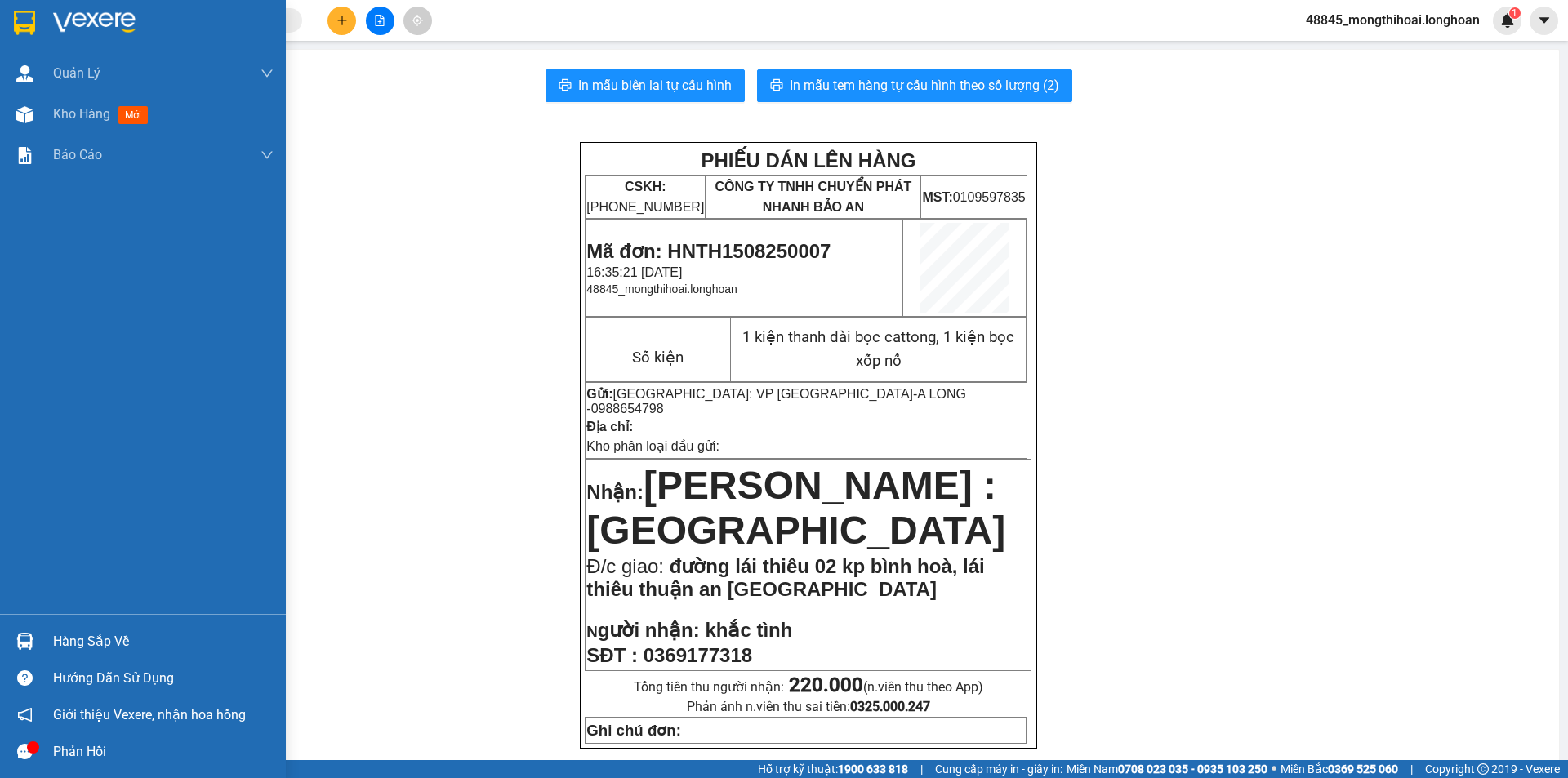
click at [0, 26] on div at bounding box center [143, 26] width 286 height 53
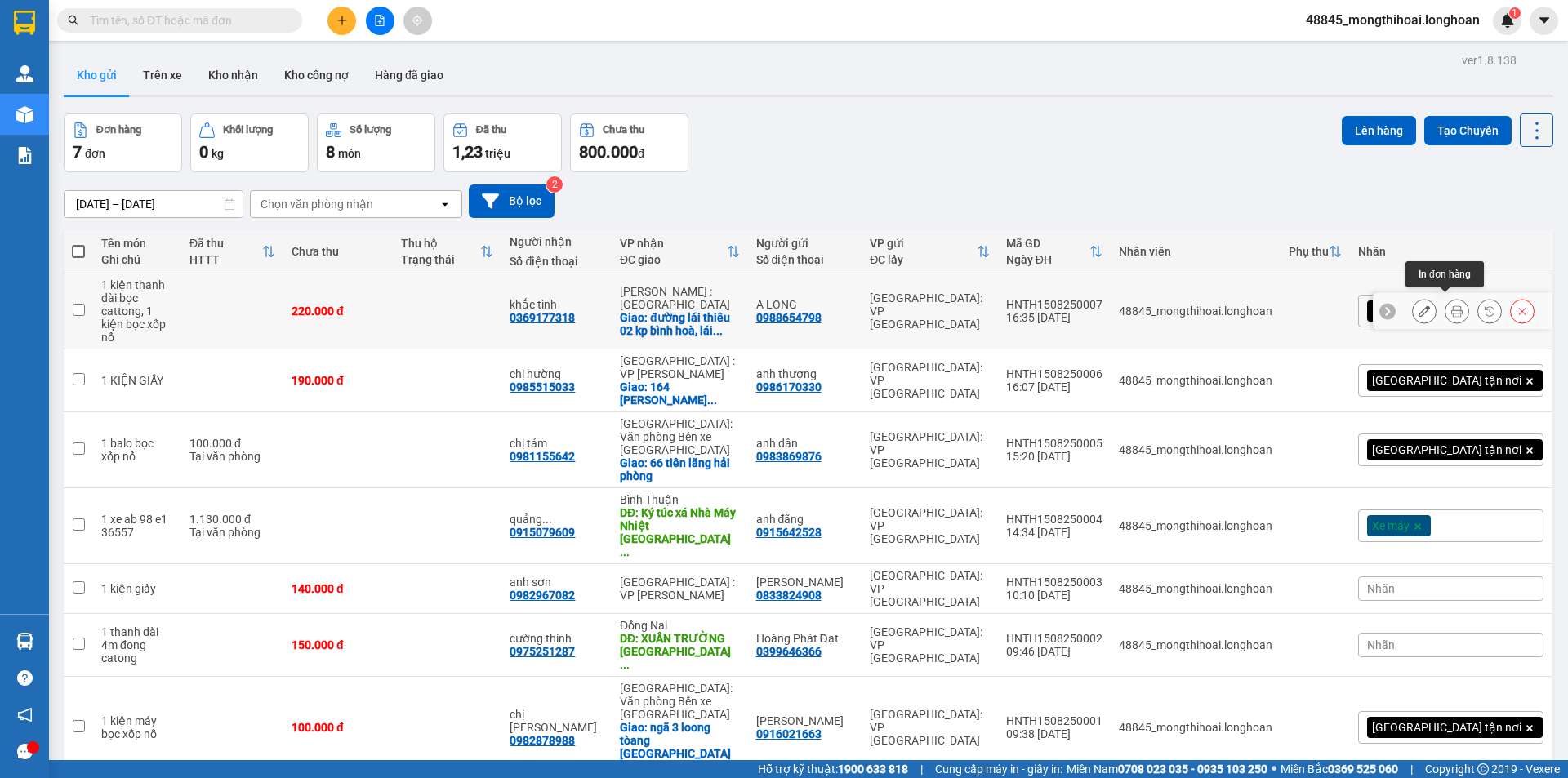
click at [1451, 307] on icon at bounding box center [1456, 311] width 11 height 11
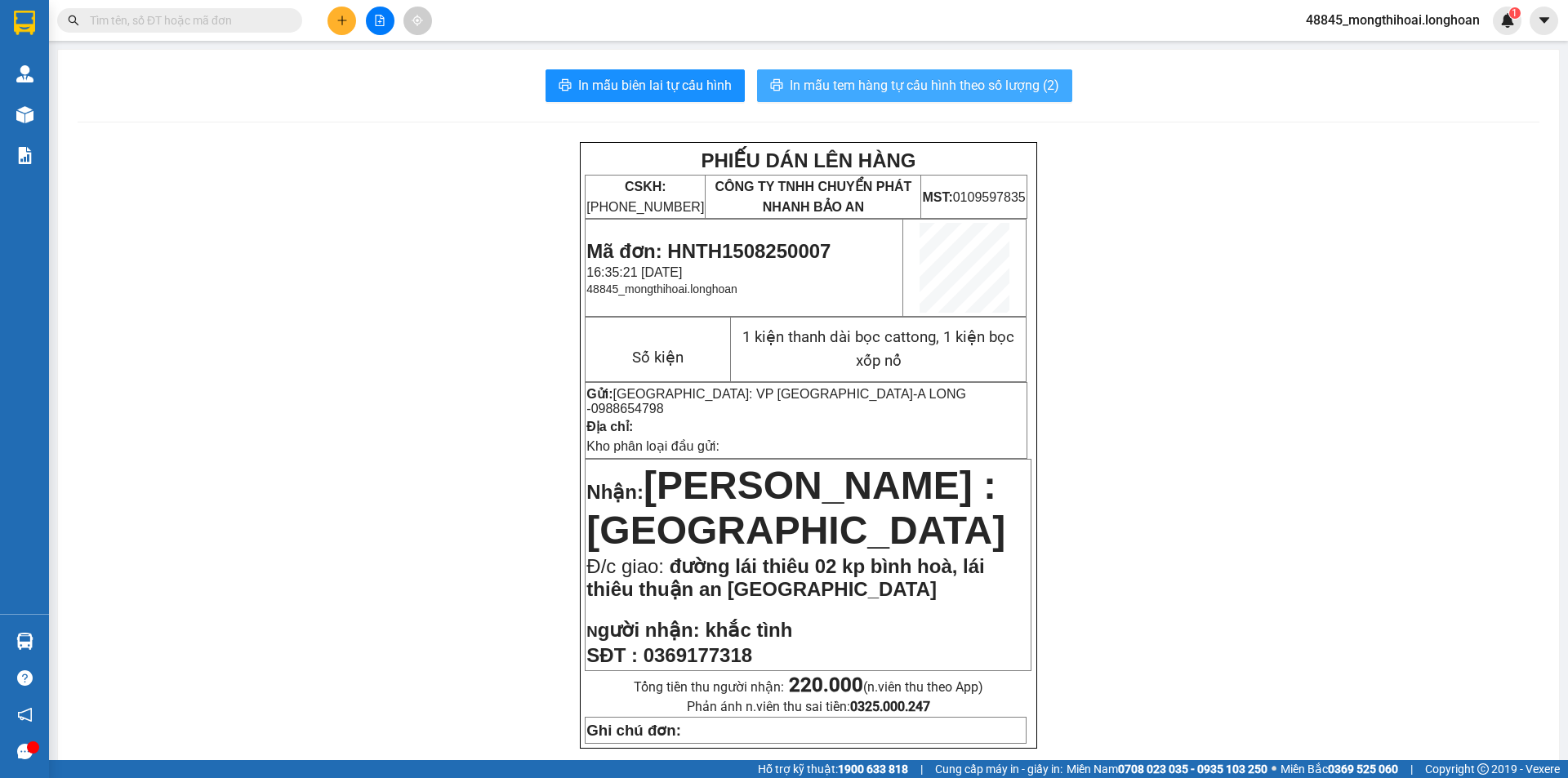
click at [925, 91] on span "In mẫu tem hàng tự cấu hình theo số lượng (2)" at bounding box center [924, 86] width 270 height 21
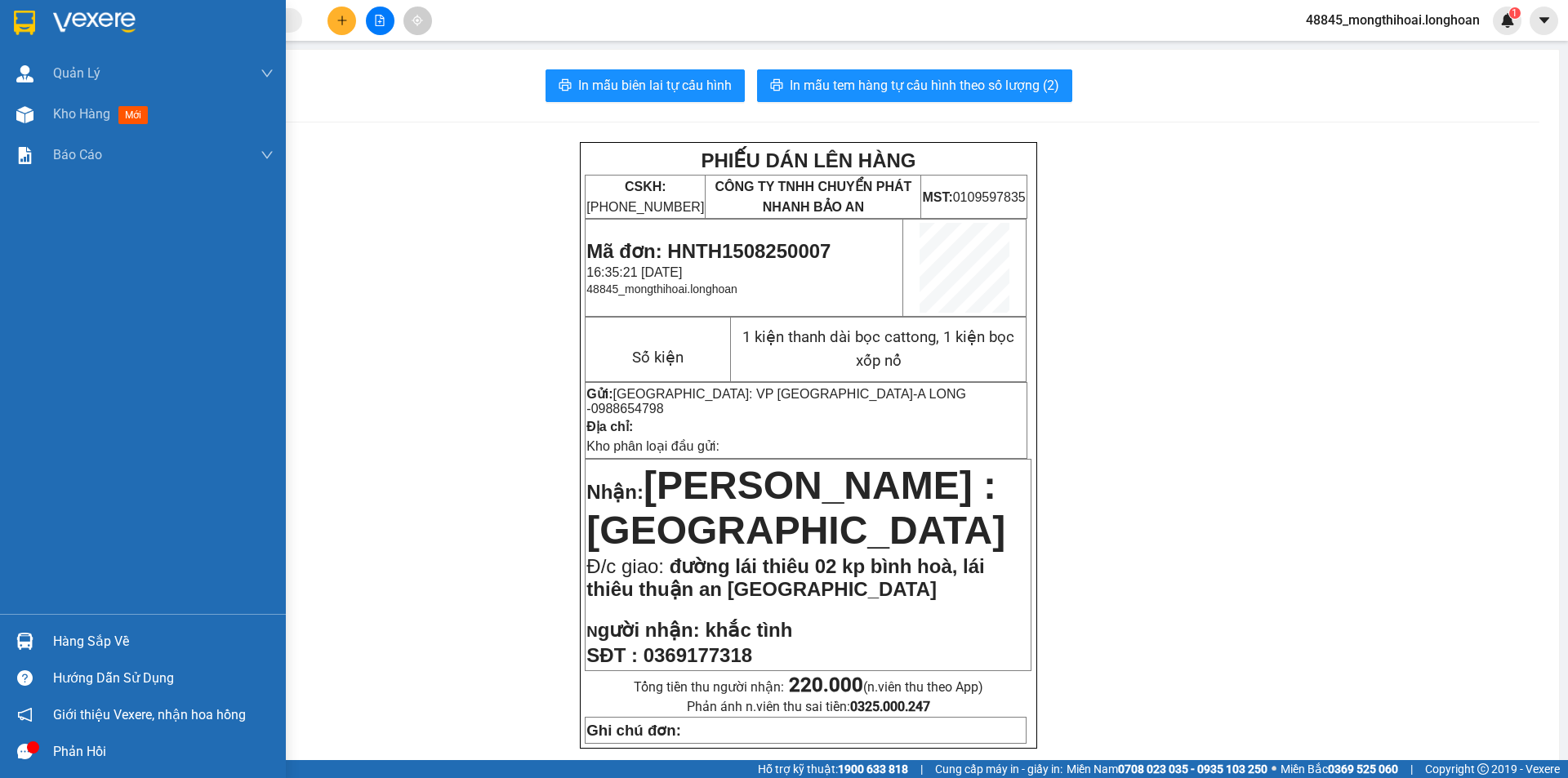
click at [18, 25] on img at bounding box center [24, 23] width 21 height 24
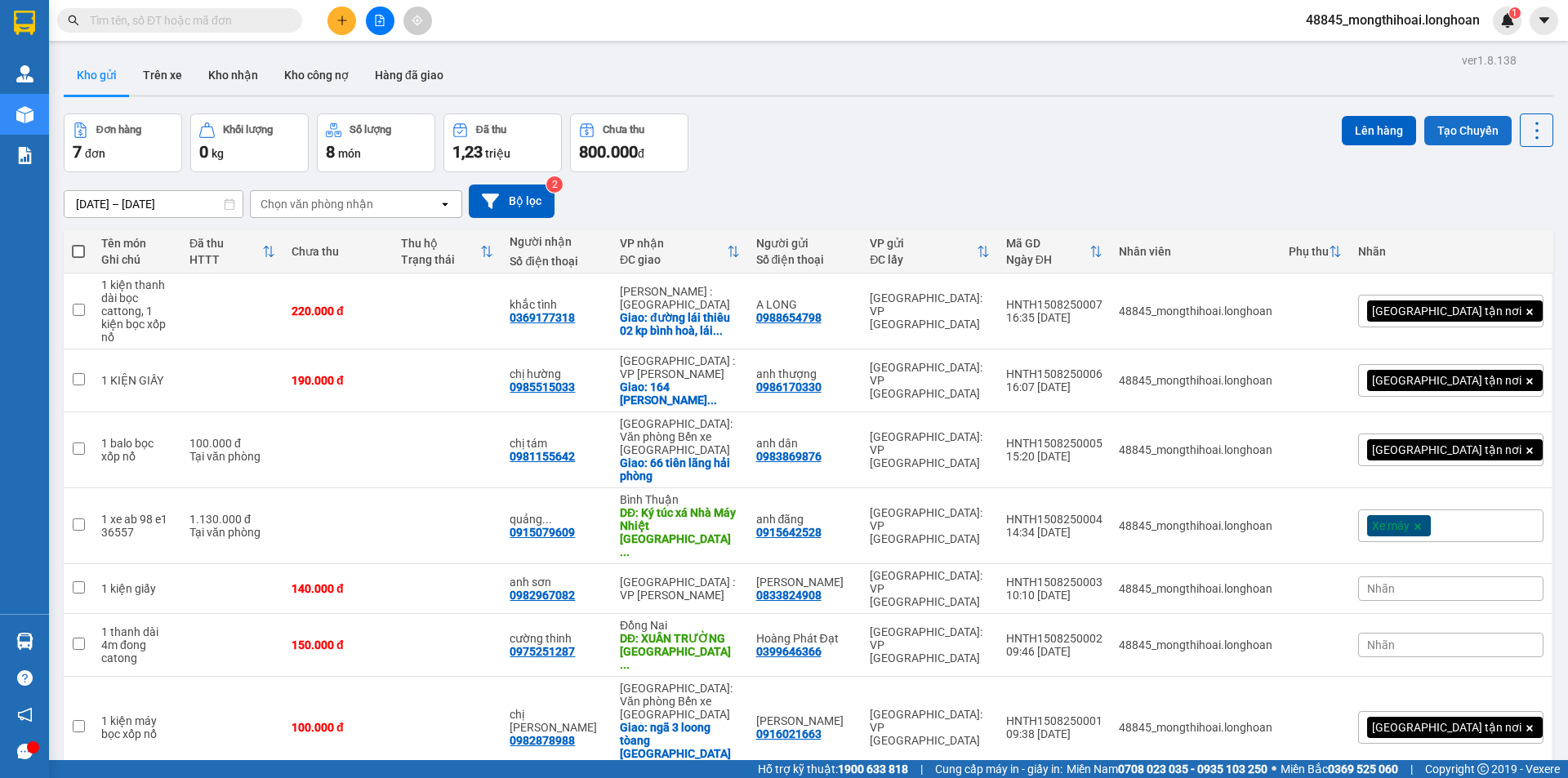
click at [1441, 122] on button "Tạo Chuyến" at bounding box center [1467, 131] width 88 height 29
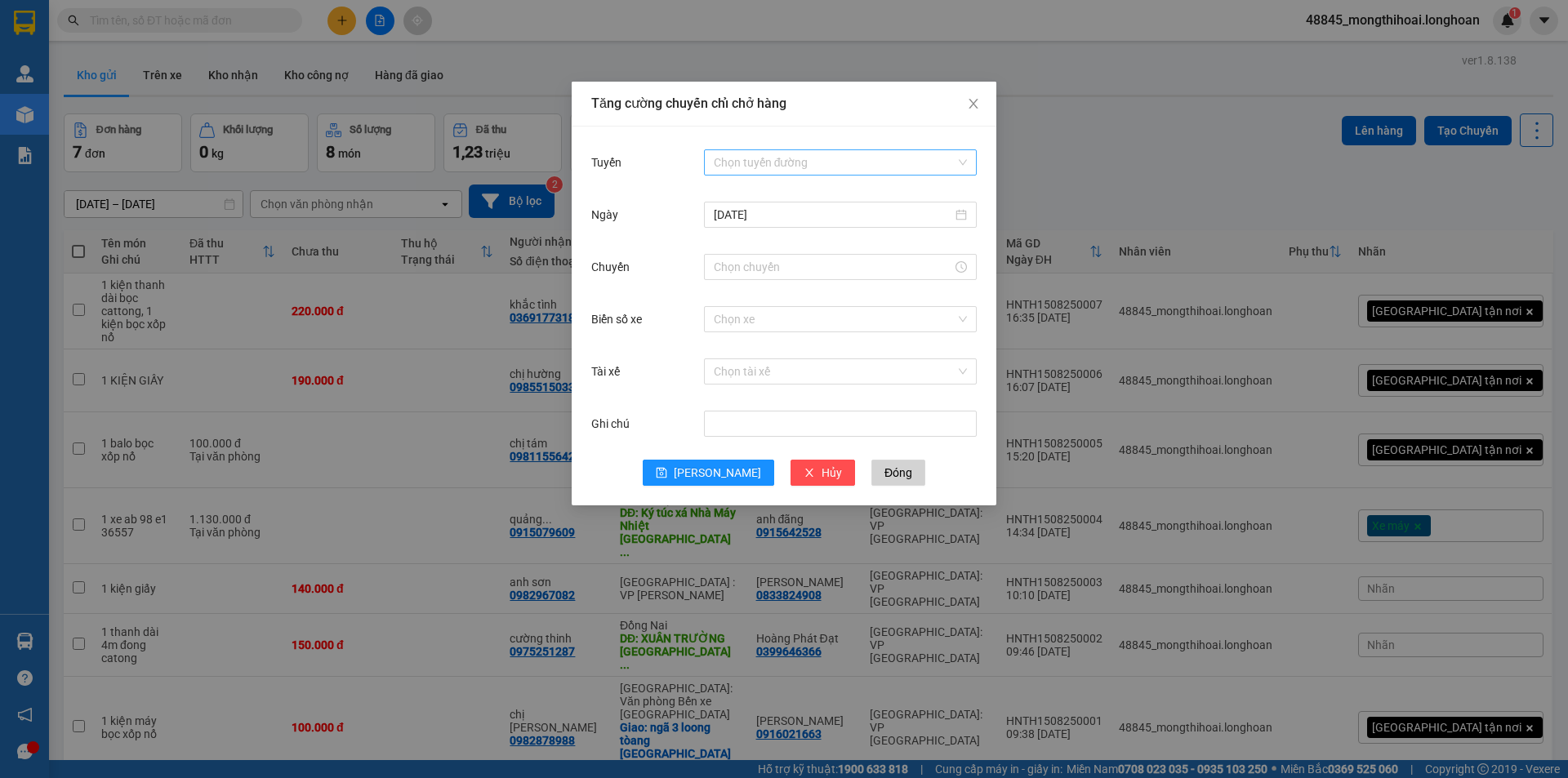
click at [813, 160] on input "Tuyến" at bounding box center [834, 162] width 242 height 24
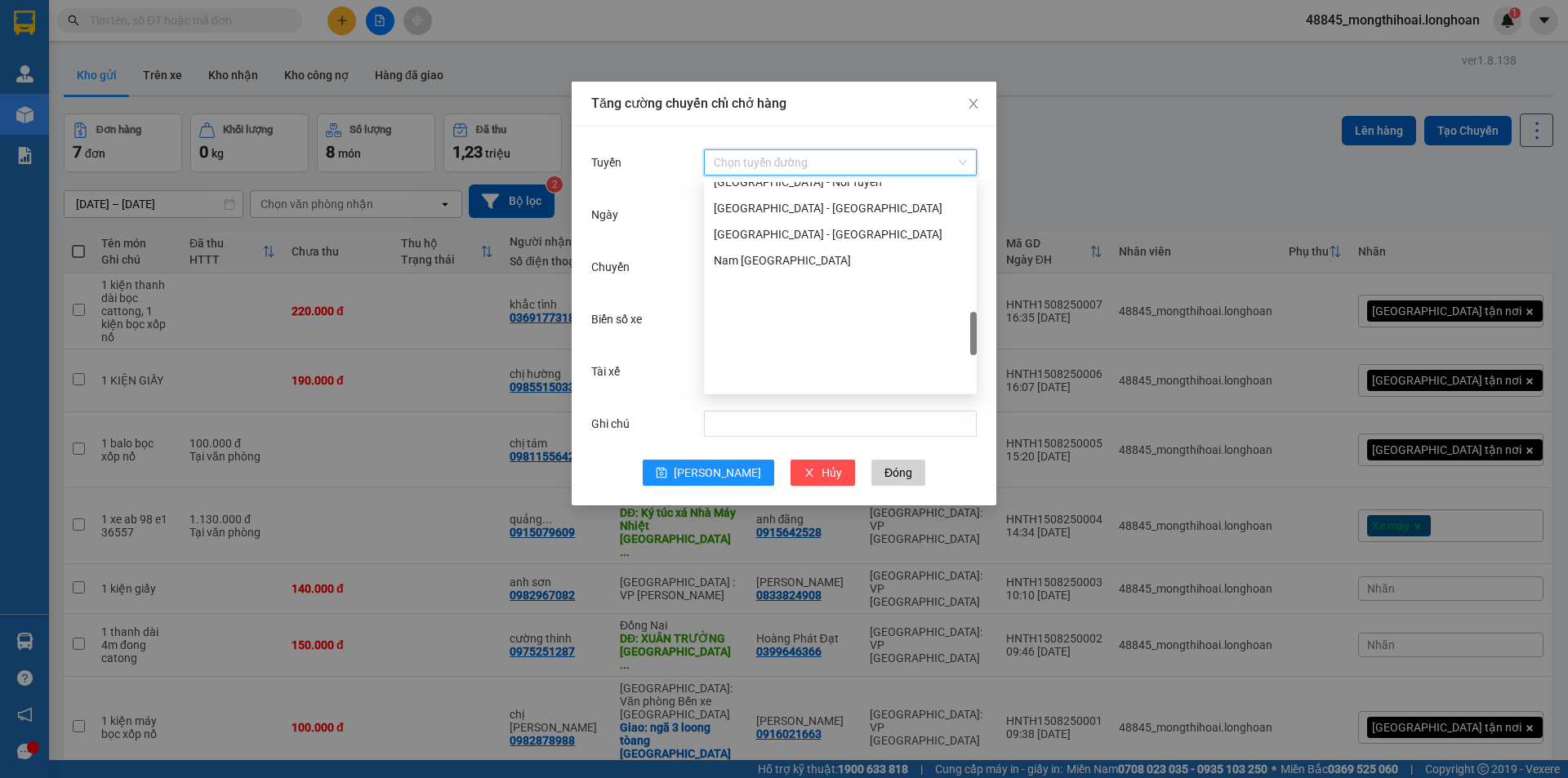
scroll to position [735, 0]
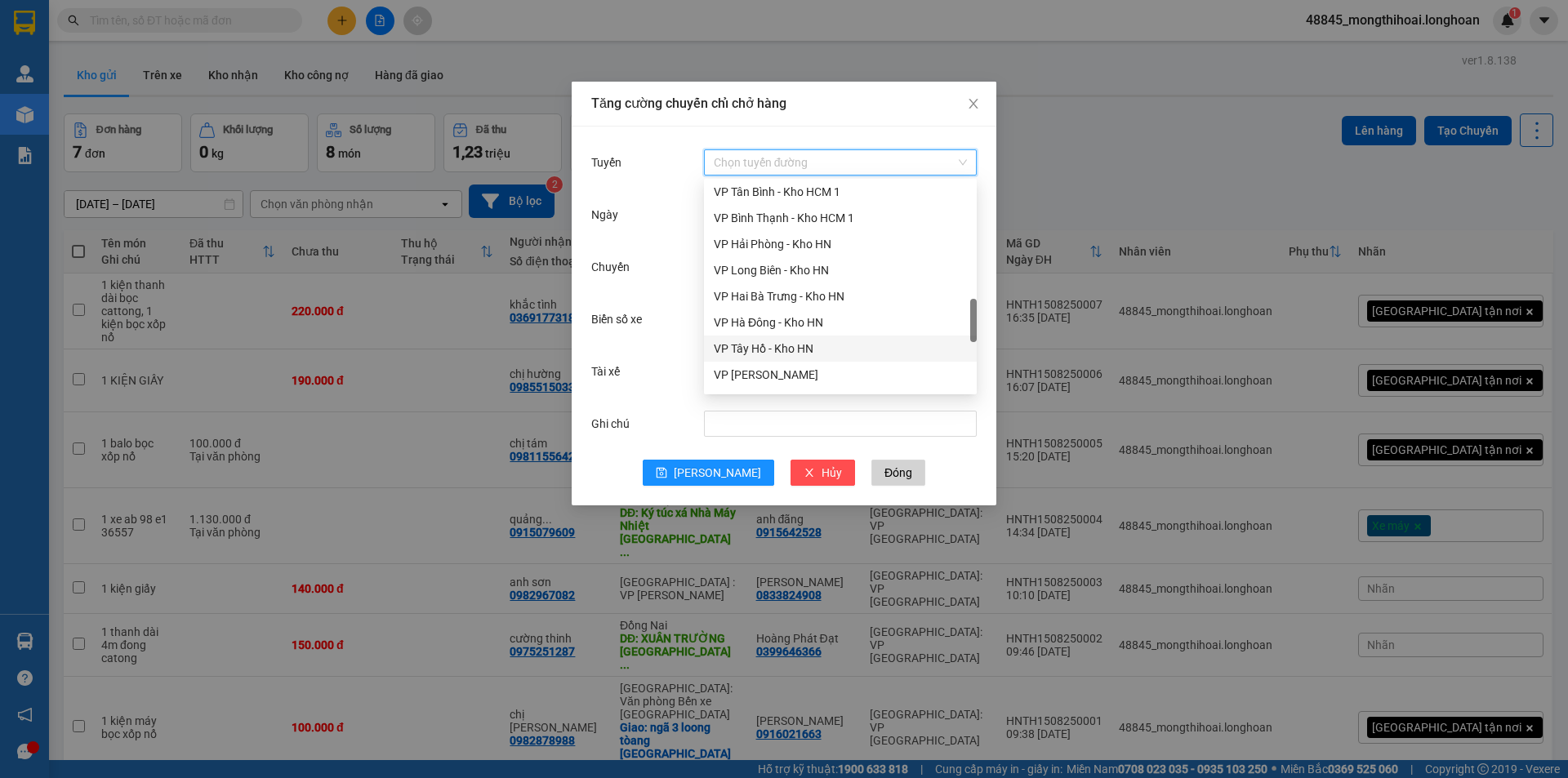
click at [785, 349] on div "VP Tây Hồ - Kho HN" at bounding box center [840, 349] width 253 height 18
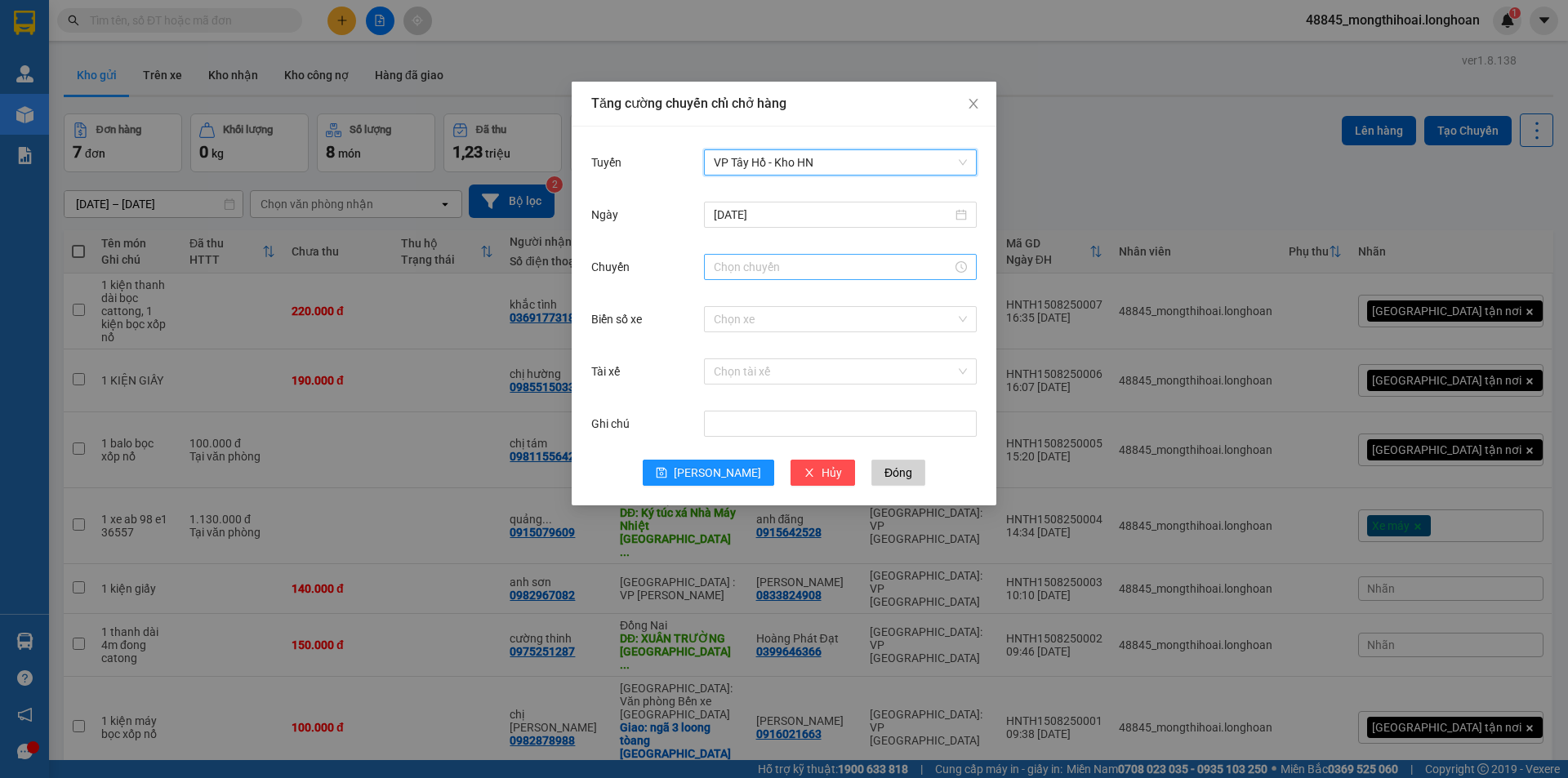
click at [816, 262] on input "Chuyến" at bounding box center [833, 267] width 238 height 18
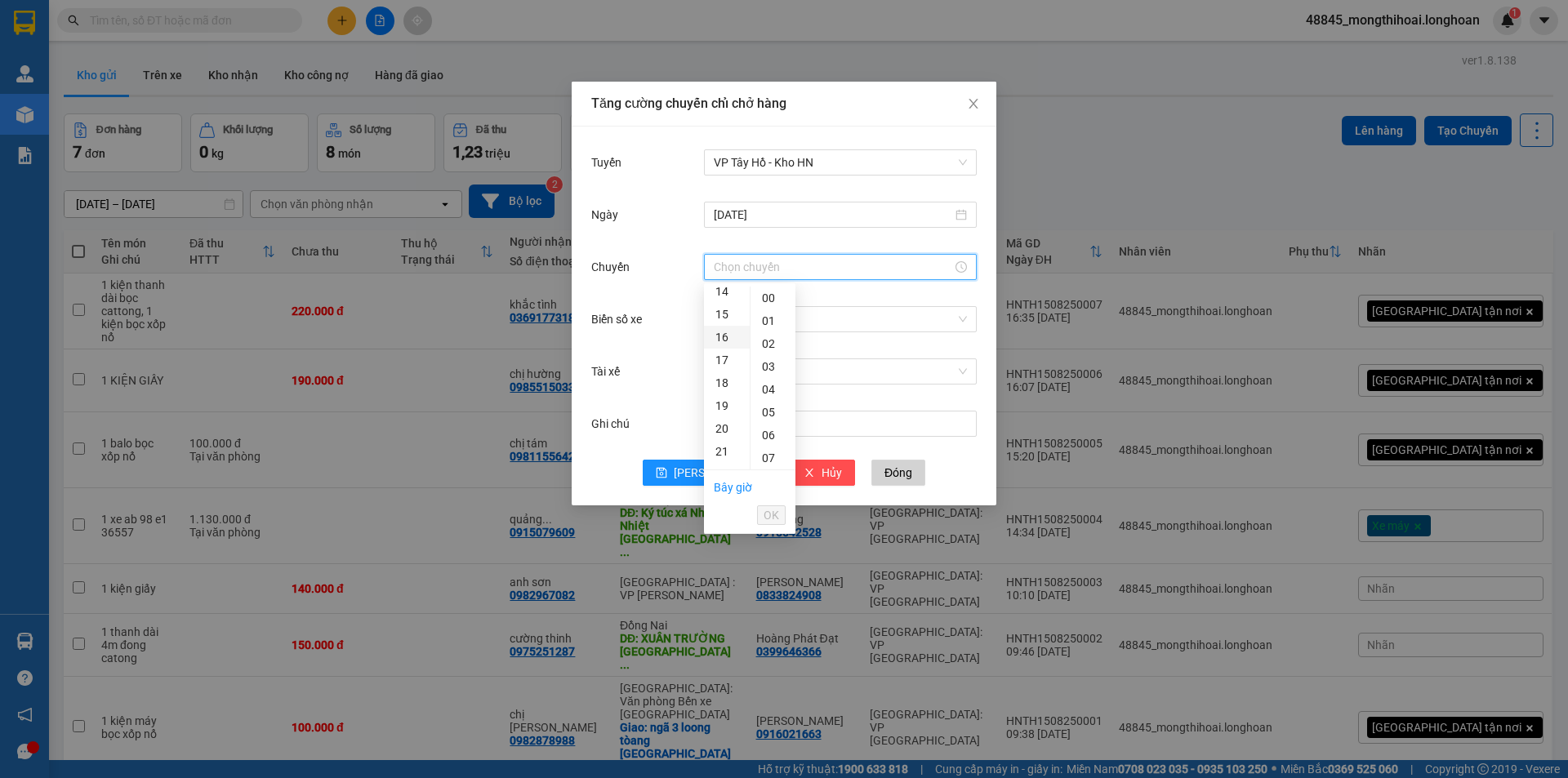
scroll to position [245, 0]
click at [716, 423] on div "16" at bounding box center [727, 419] width 46 height 23
click at [759, 299] on div "50" at bounding box center [773, 297] width 45 height 23
type input "16:50"
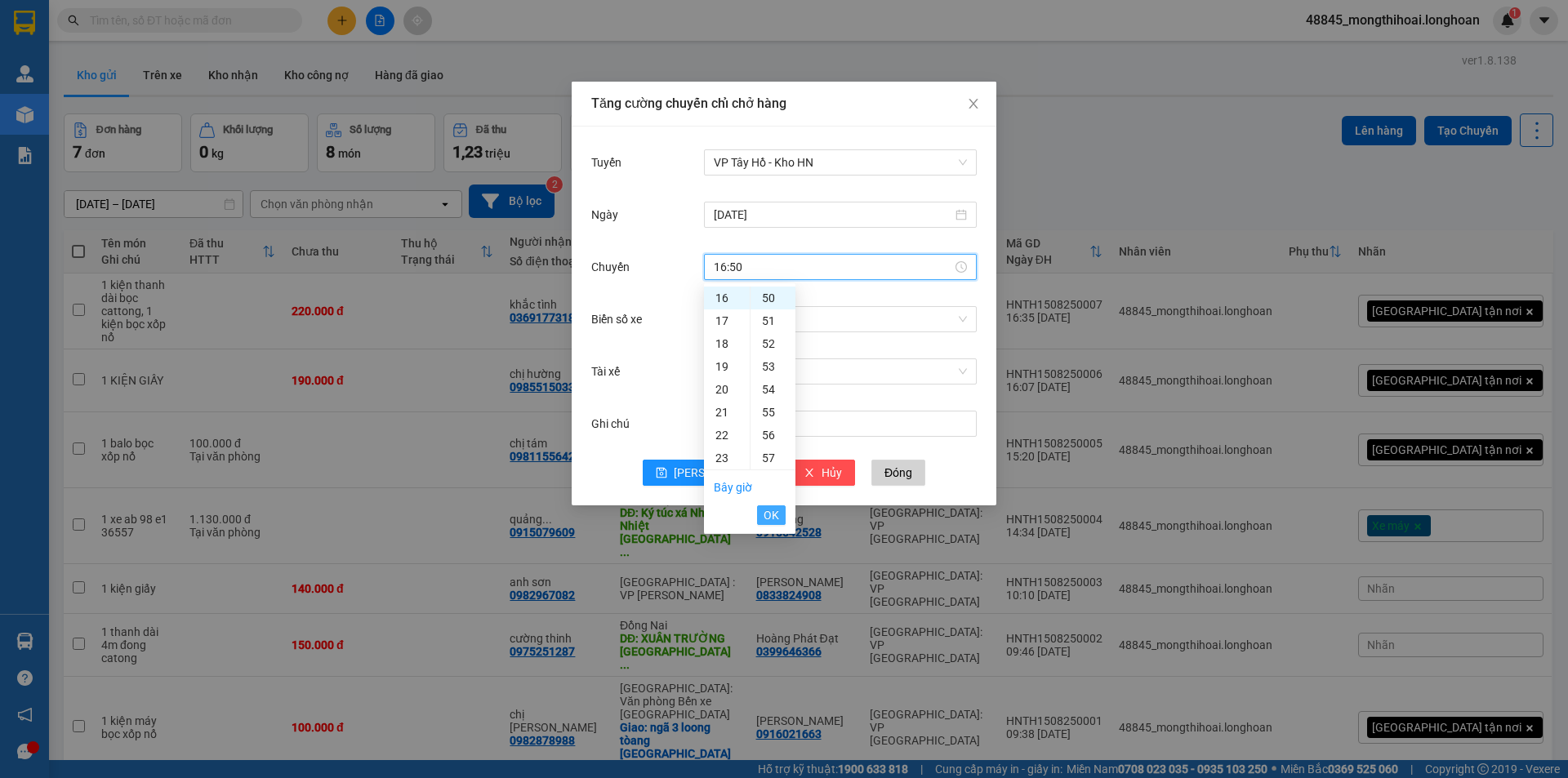
click at [770, 520] on span "OK" at bounding box center [771, 515] width 16 height 18
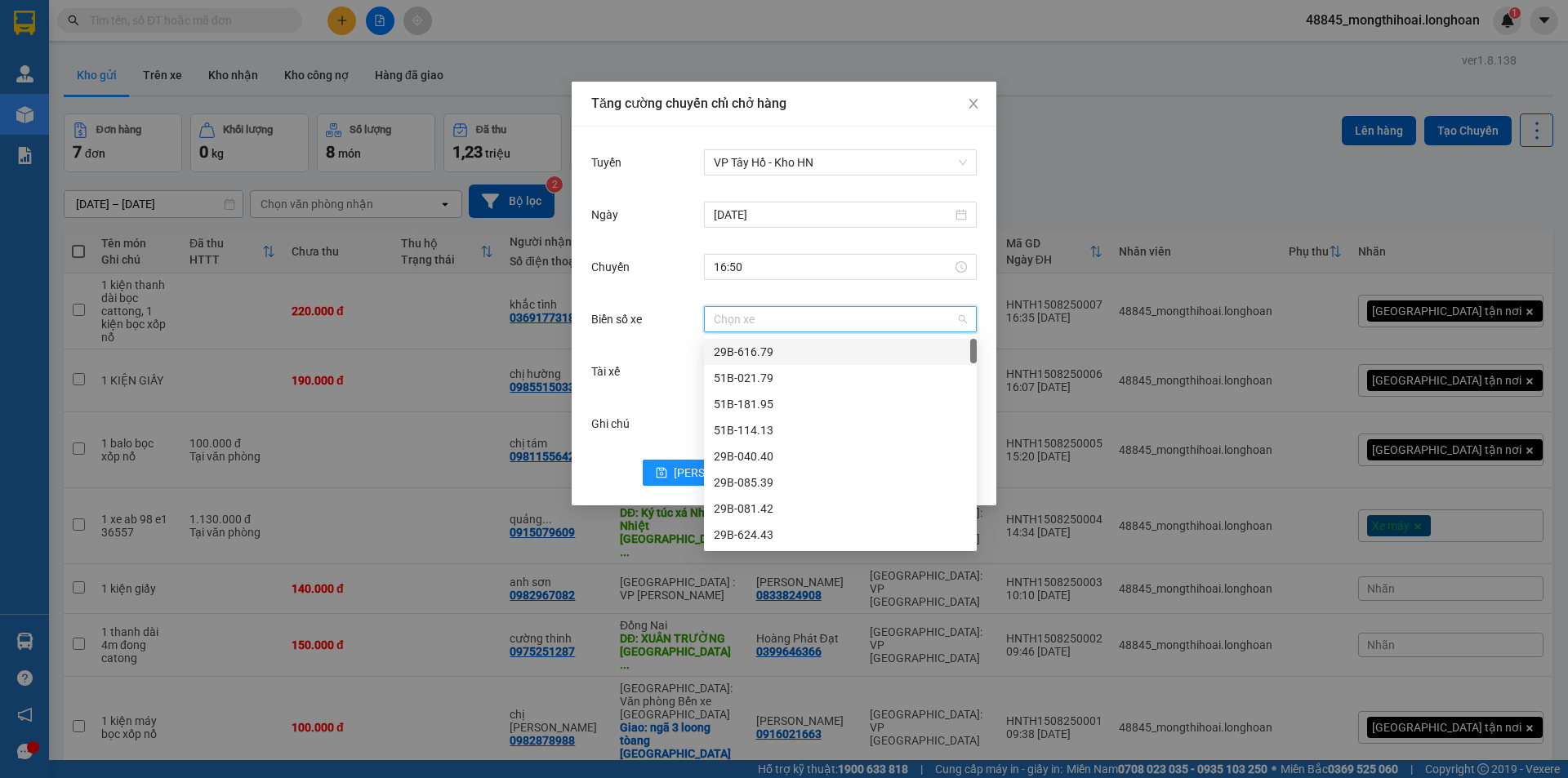
click at [755, 319] on input "Biển số xe" at bounding box center [834, 319] width 242 height 24
type input "45"
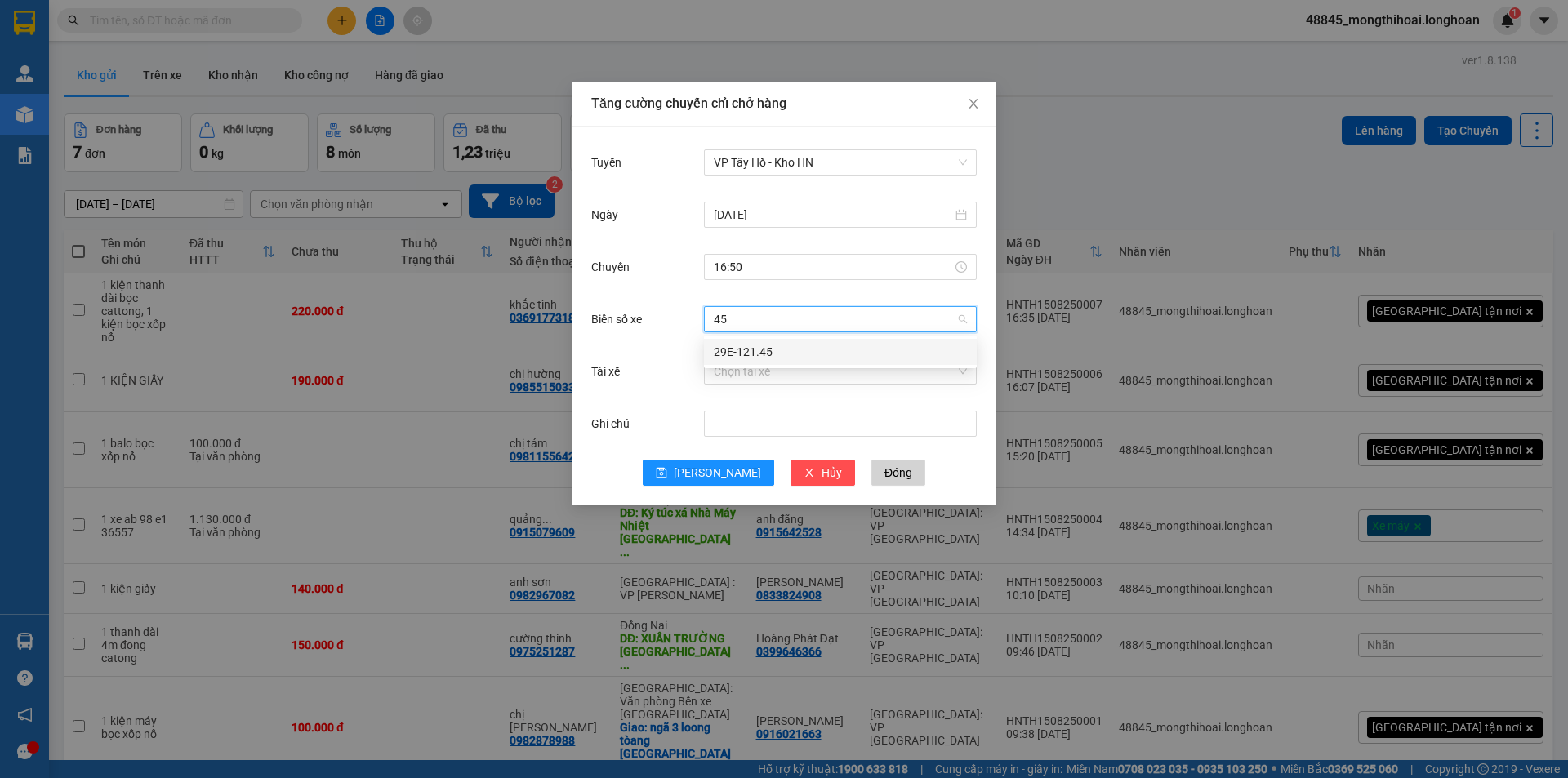
click at [755, 356] on div "29E-121.45" at bounding box center [840, 351] width 253 height 18
click at [768, 371] on input "Tài xế" at bounding box center [834, 371] width 242 height 24
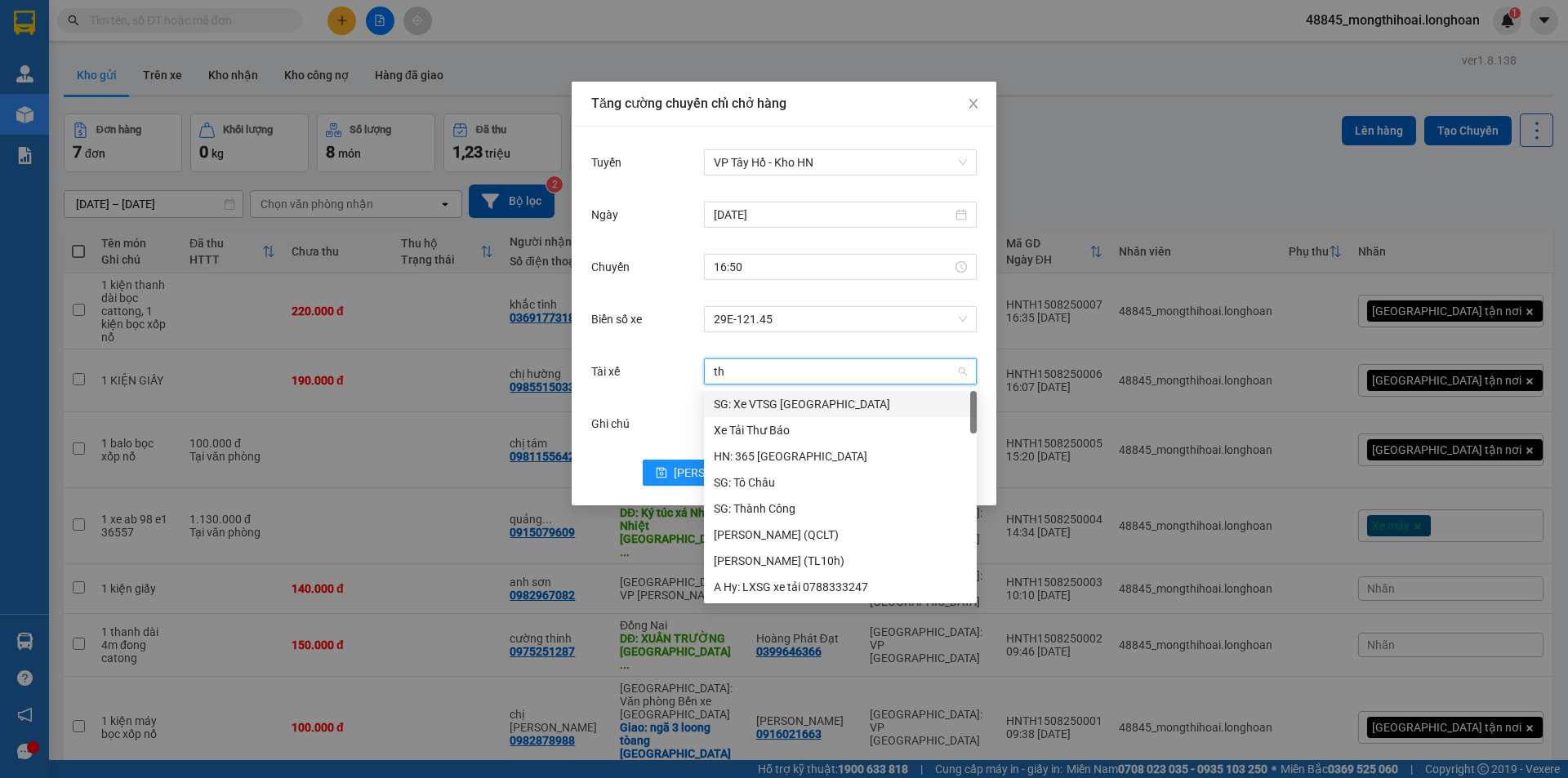
type input "thu"
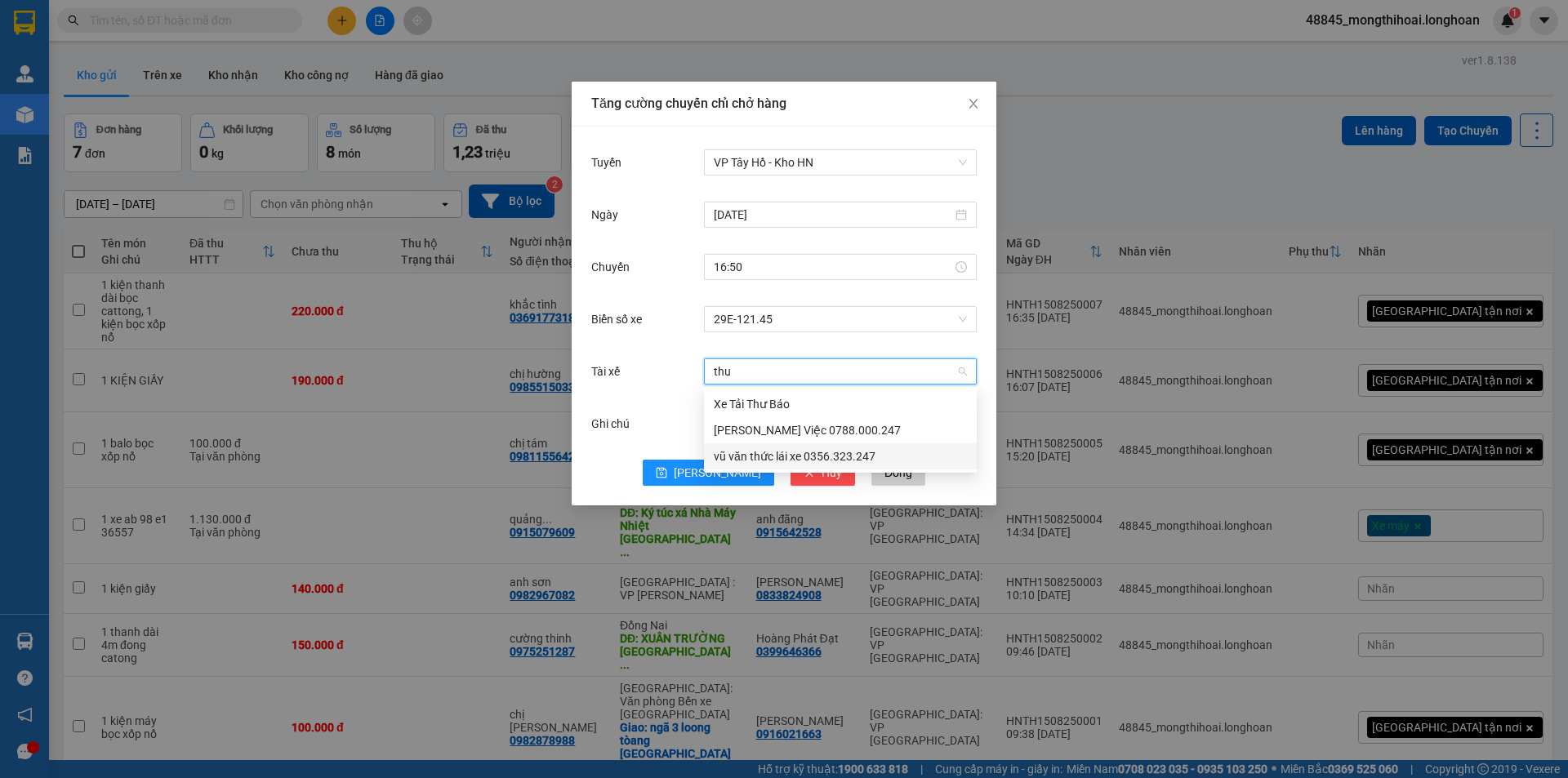
click at [749, 454] on div "vũ văn thức lái xe 0356.323.247" at bounding box center [840, 456] width 253 height 18
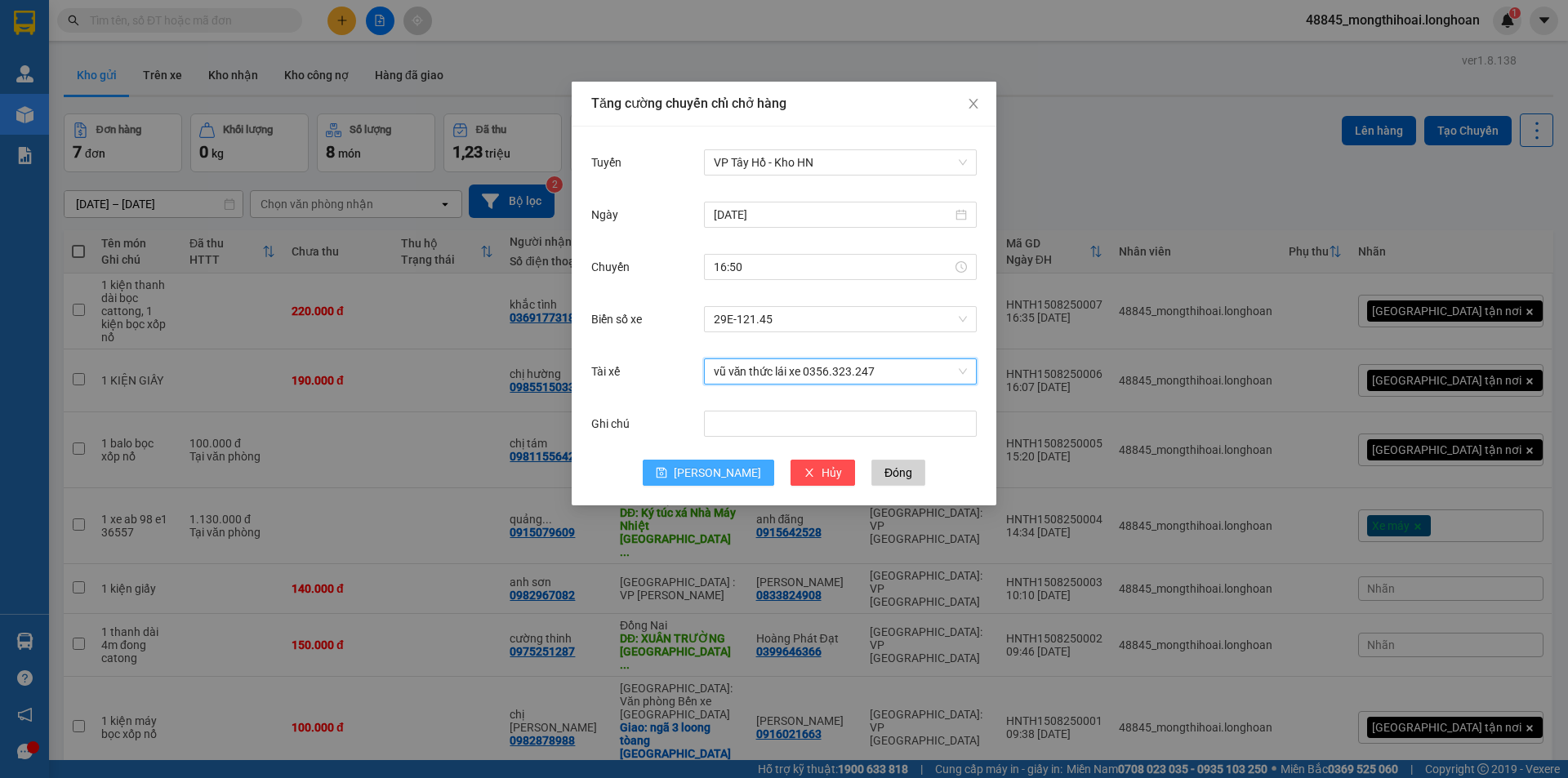
click at [721, 474] on span "Lưu" at bounding box center [717, 473] width 88 height 18
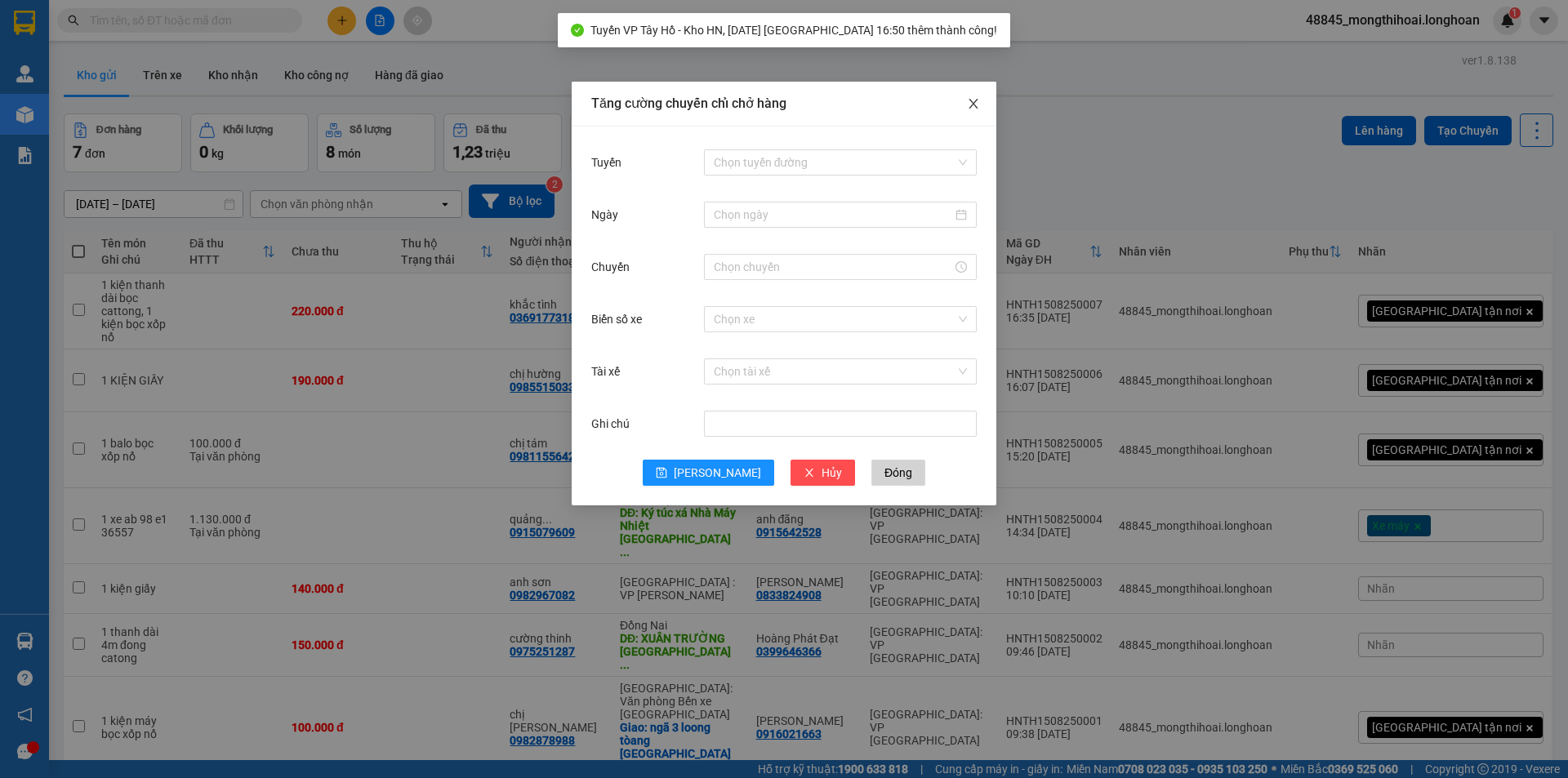
click at [973, 110] on icon "close" at bounding box center [973, 103] width 13 height 13
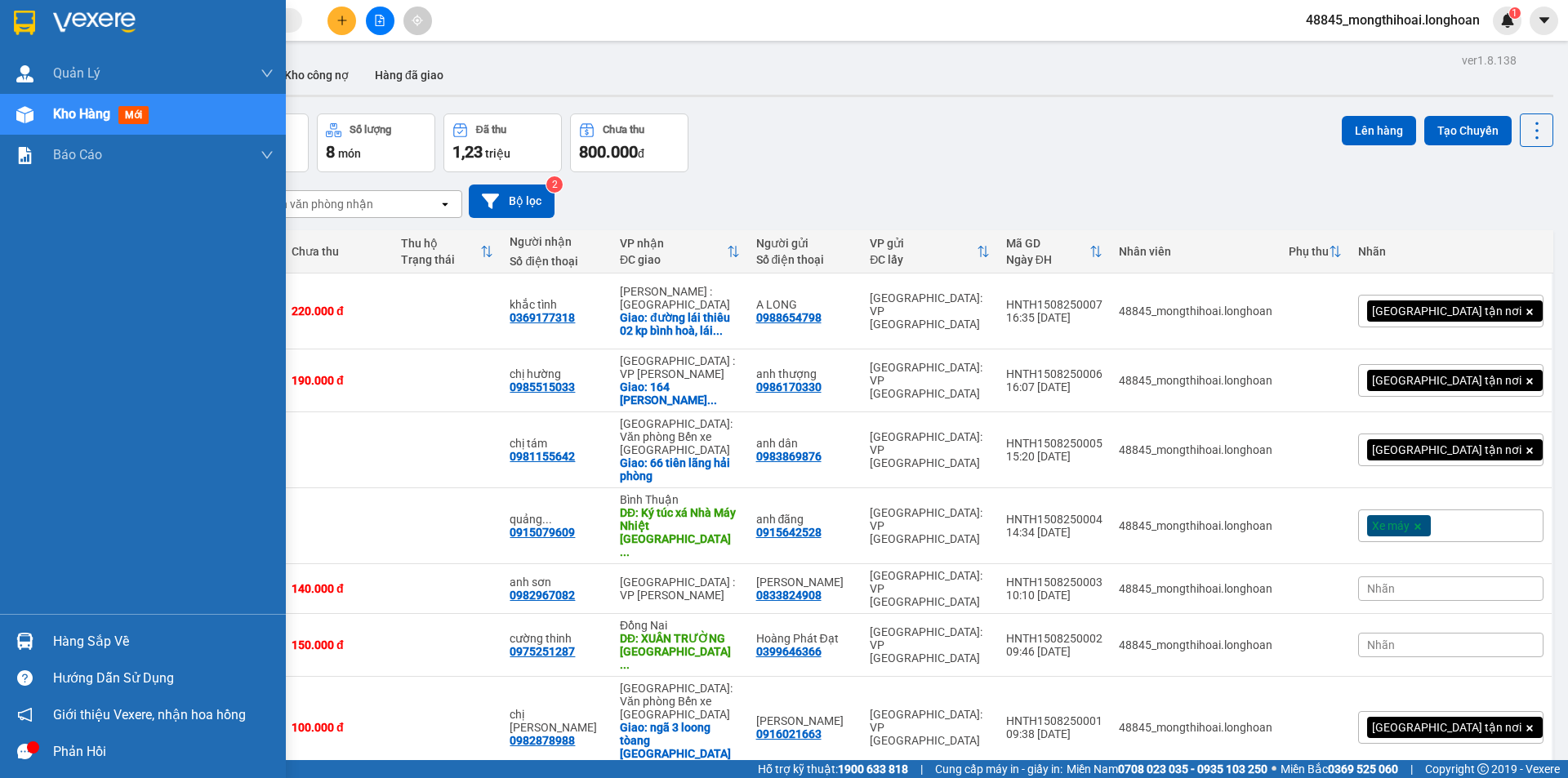
click at [23, 20] on img at bounding box center [24, 23] width 21 height 24
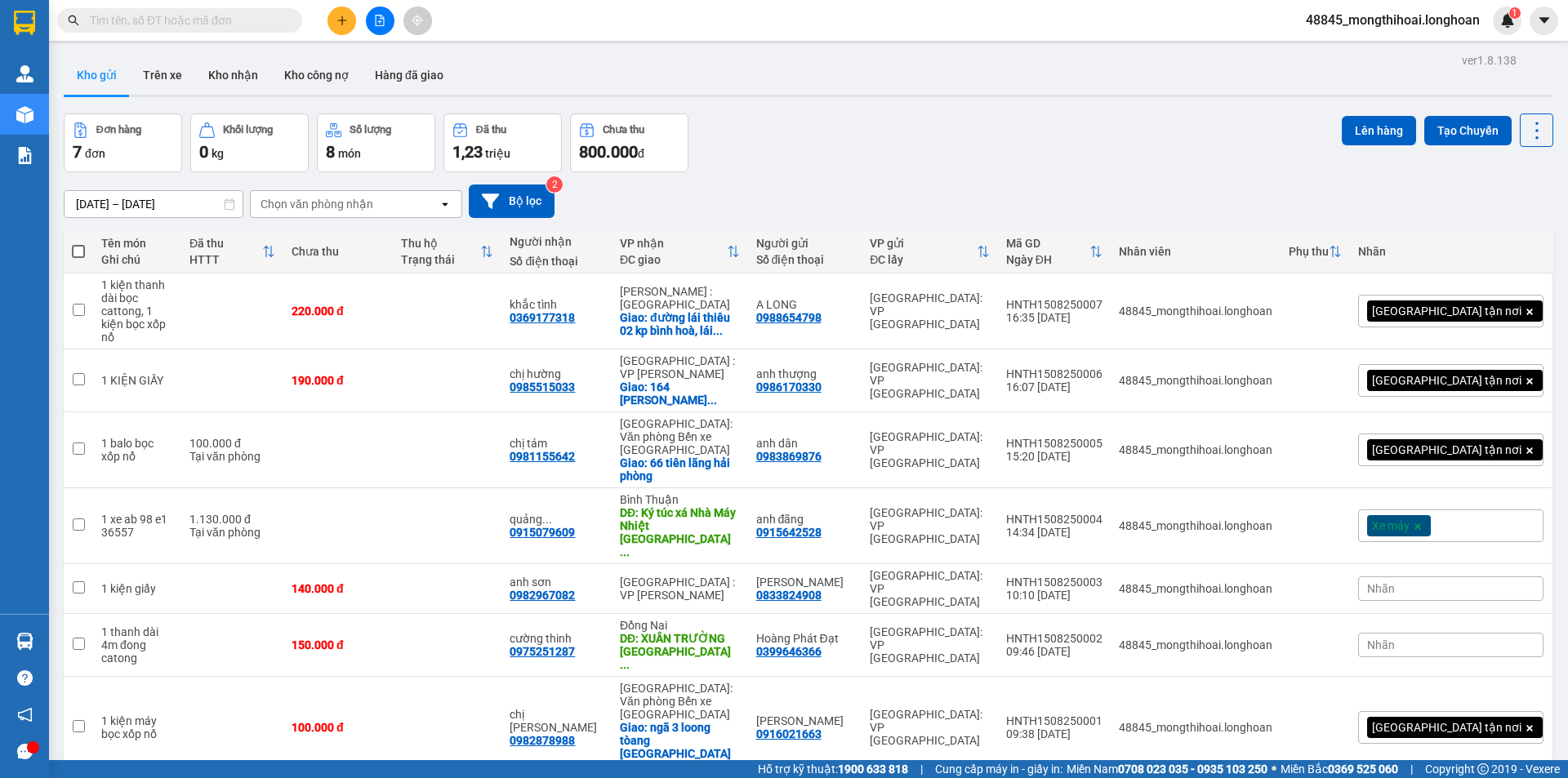
click at [81, 252] on span at bounding box center [78, 251] width 13 height 13
click at [78, 244] on input "checkbox" at bounding box center [78, 244] width 0 height 0
checkbox input "true"
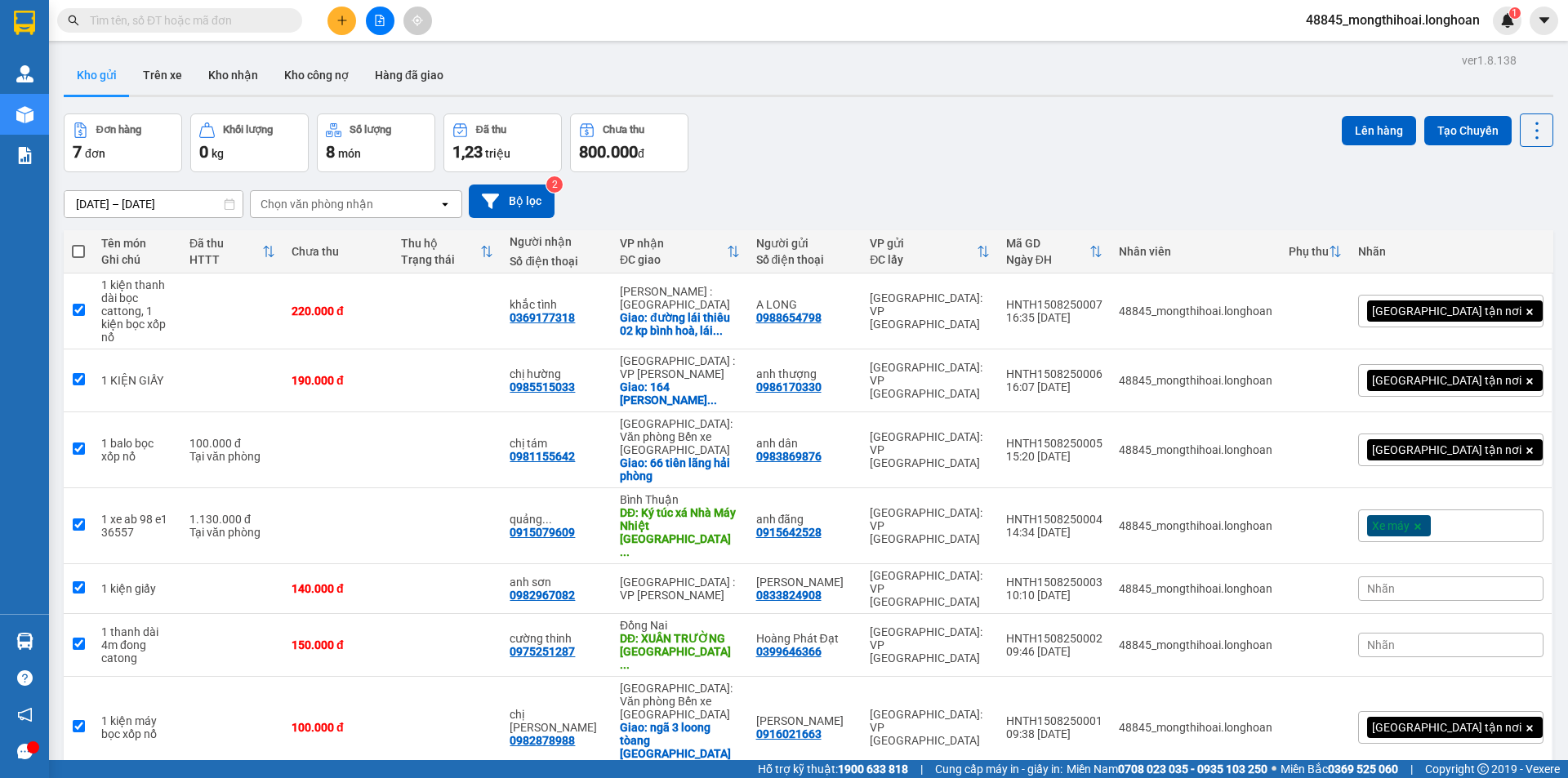
checkbox input "true"
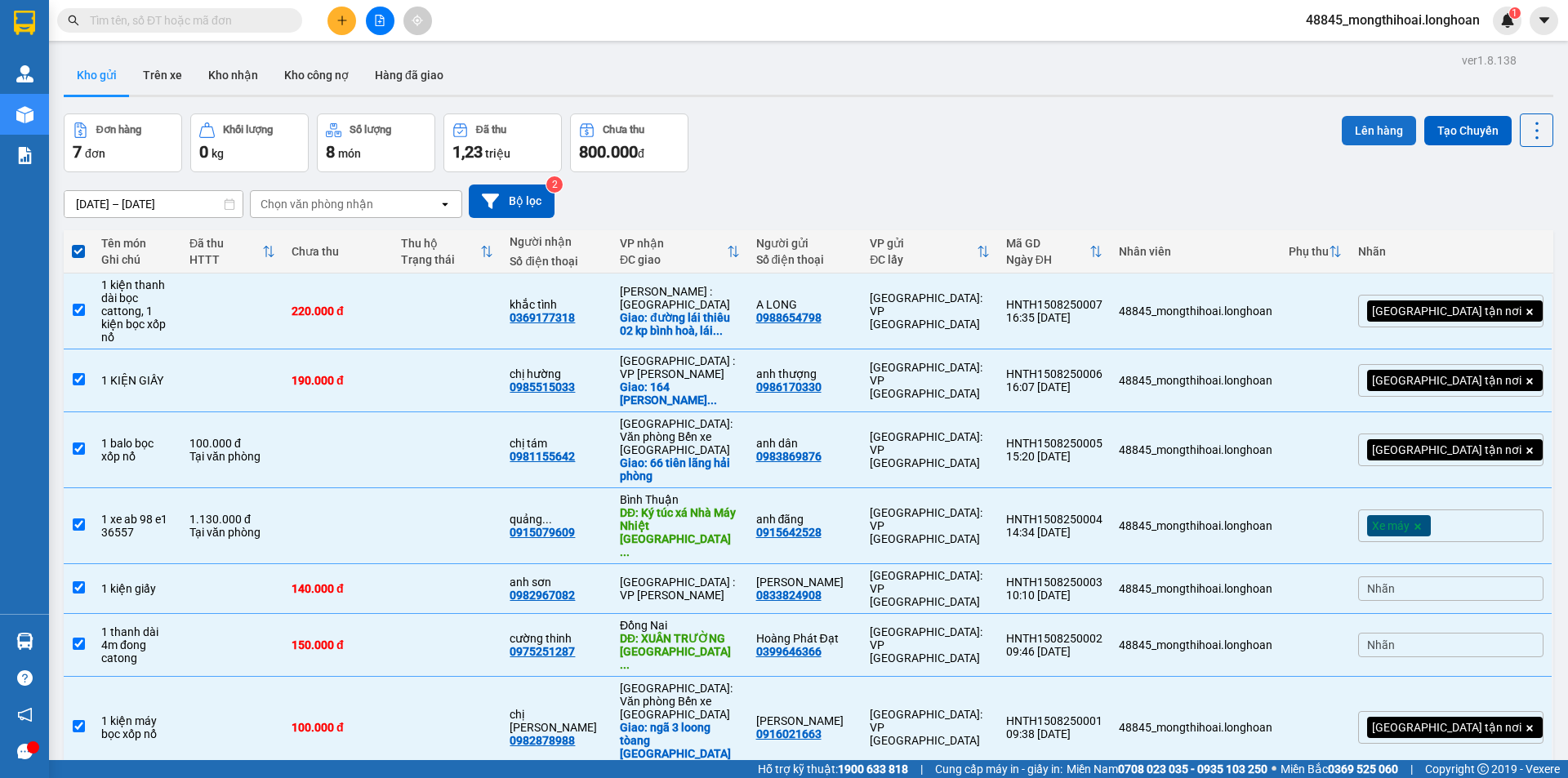
click at [1354, 128] on button "Lên hàng" at bounding box center [1379, 131] width 75 height 29
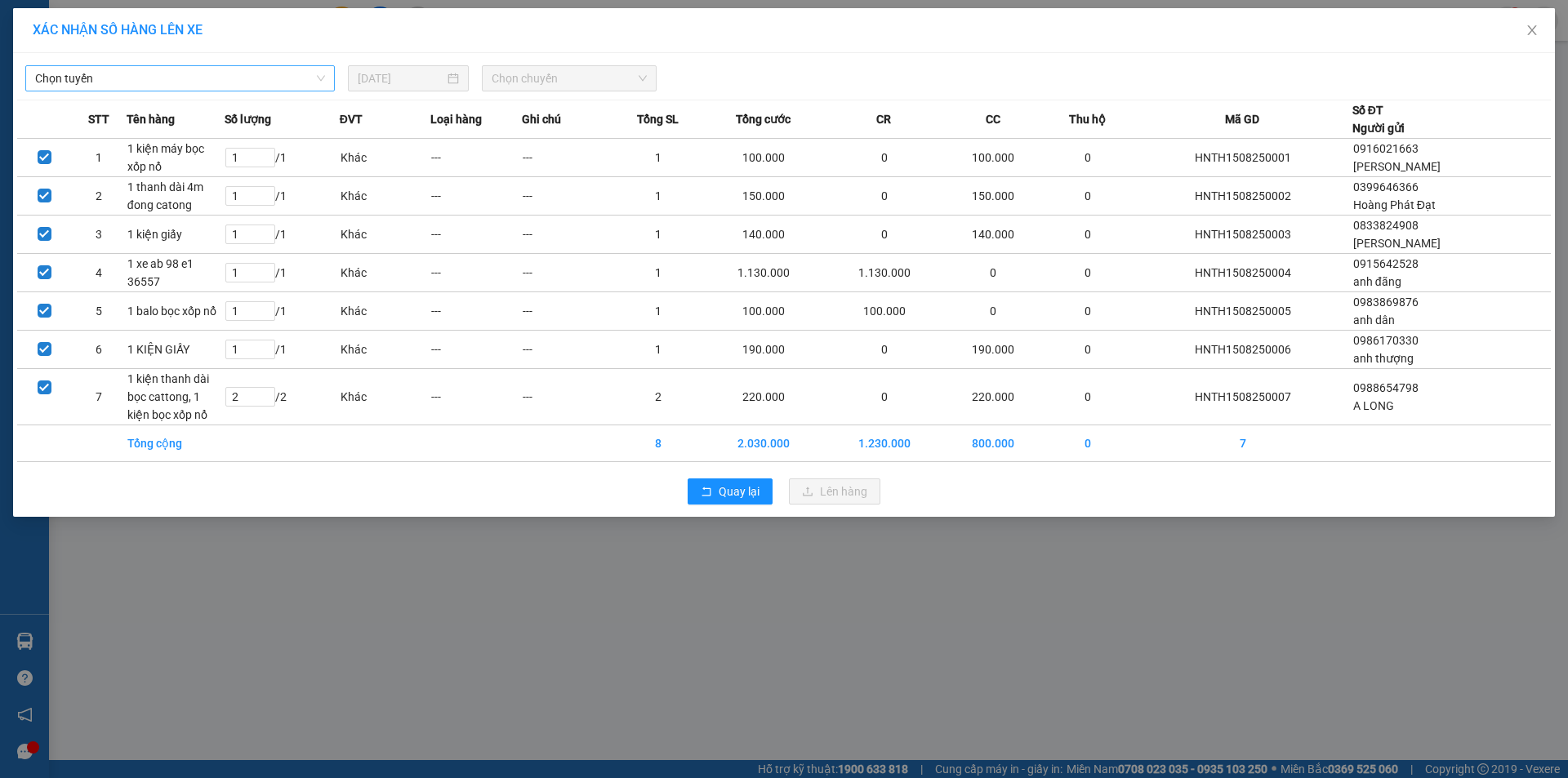
click at [297, 86] on span "Chọn tuyến" at bounding box center [180, 78] width 290 height 24
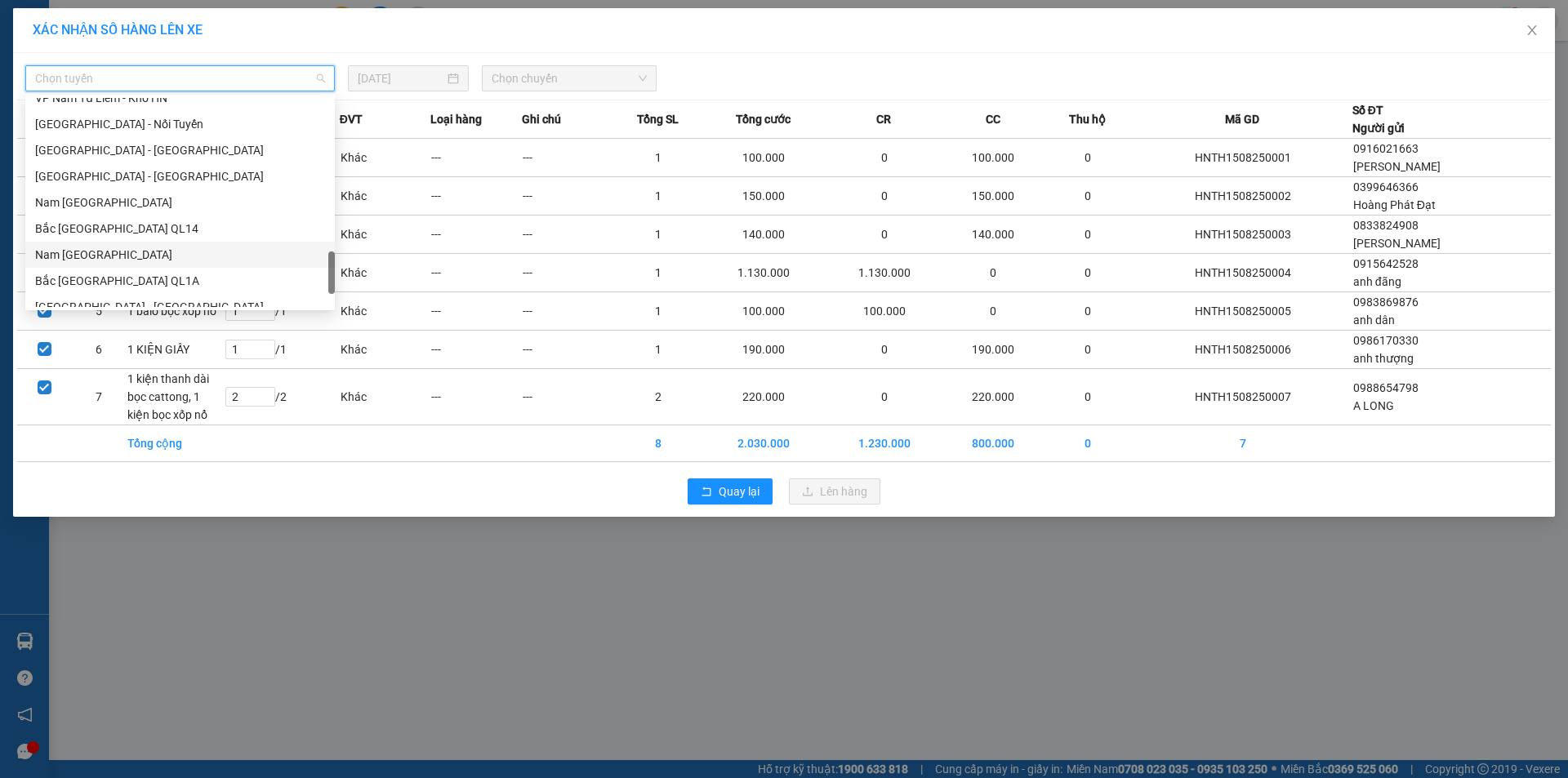
scroll to position [735, 0]
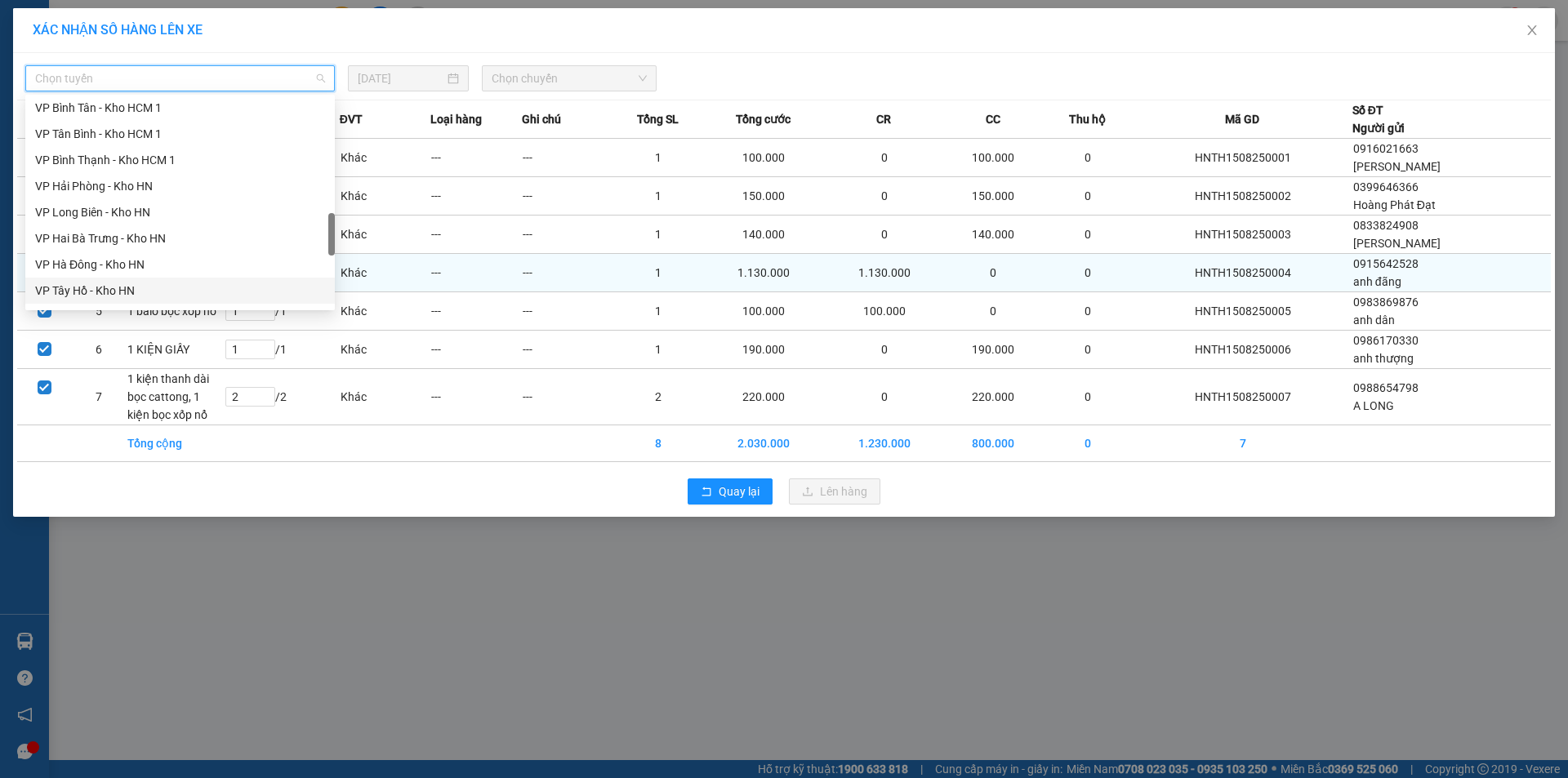
drag, startPoint x: 100, startPoint y: 281, endPoint x: 100, endPoint y: 271, distance: 10.0
click at [99, 281] on div "VP Tây Hồ - Kho HN" at bounding box center [180, 291] width 310 height 26
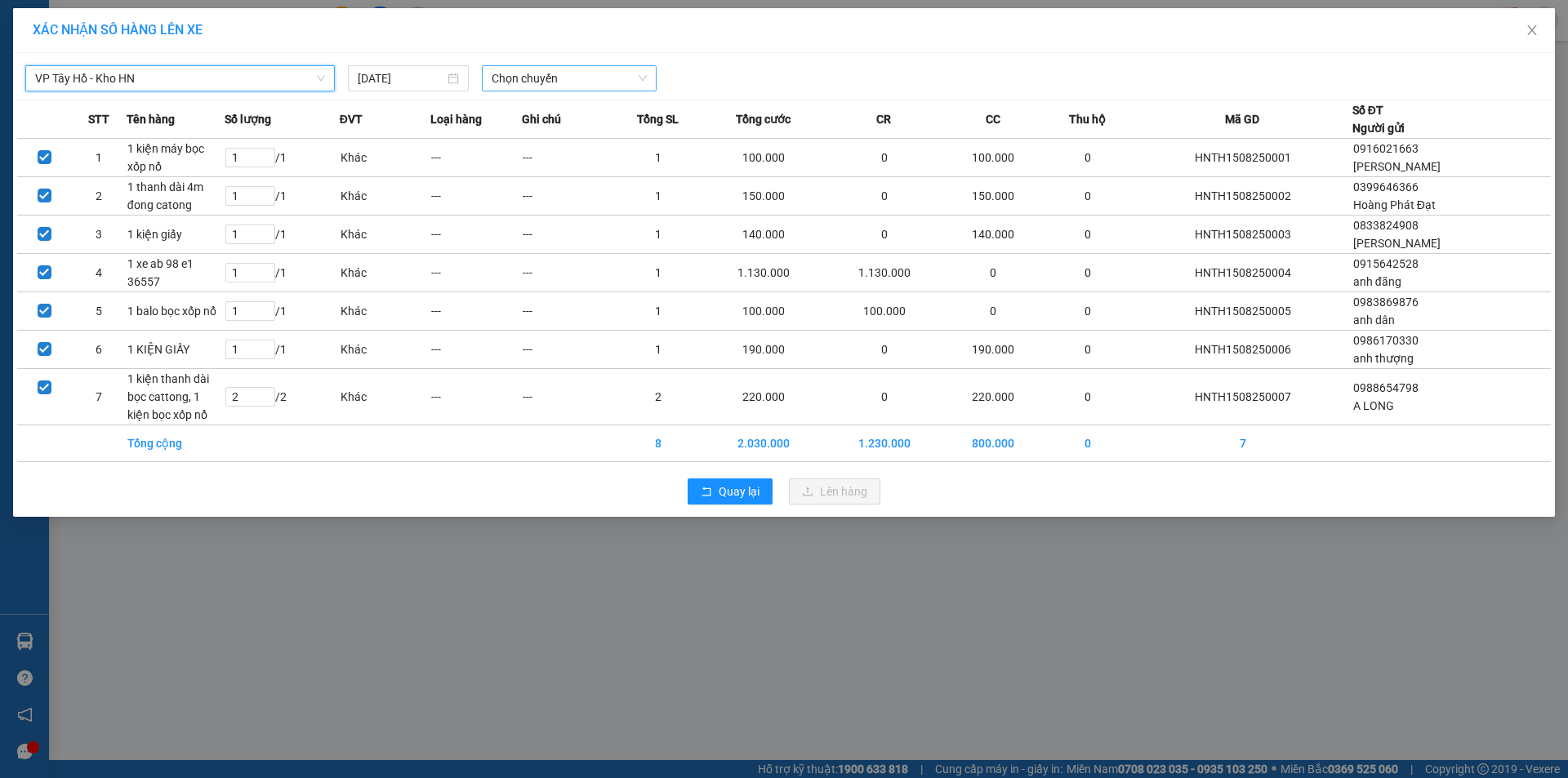
click at [614, 84] on span "Chọn chuyến" at bounding box center [569, 78] width 155 height 24
click at [522, 138] on div "16:50 (TC) - 29E-121.45" at bounding box center [555, 137] width 127 height 18
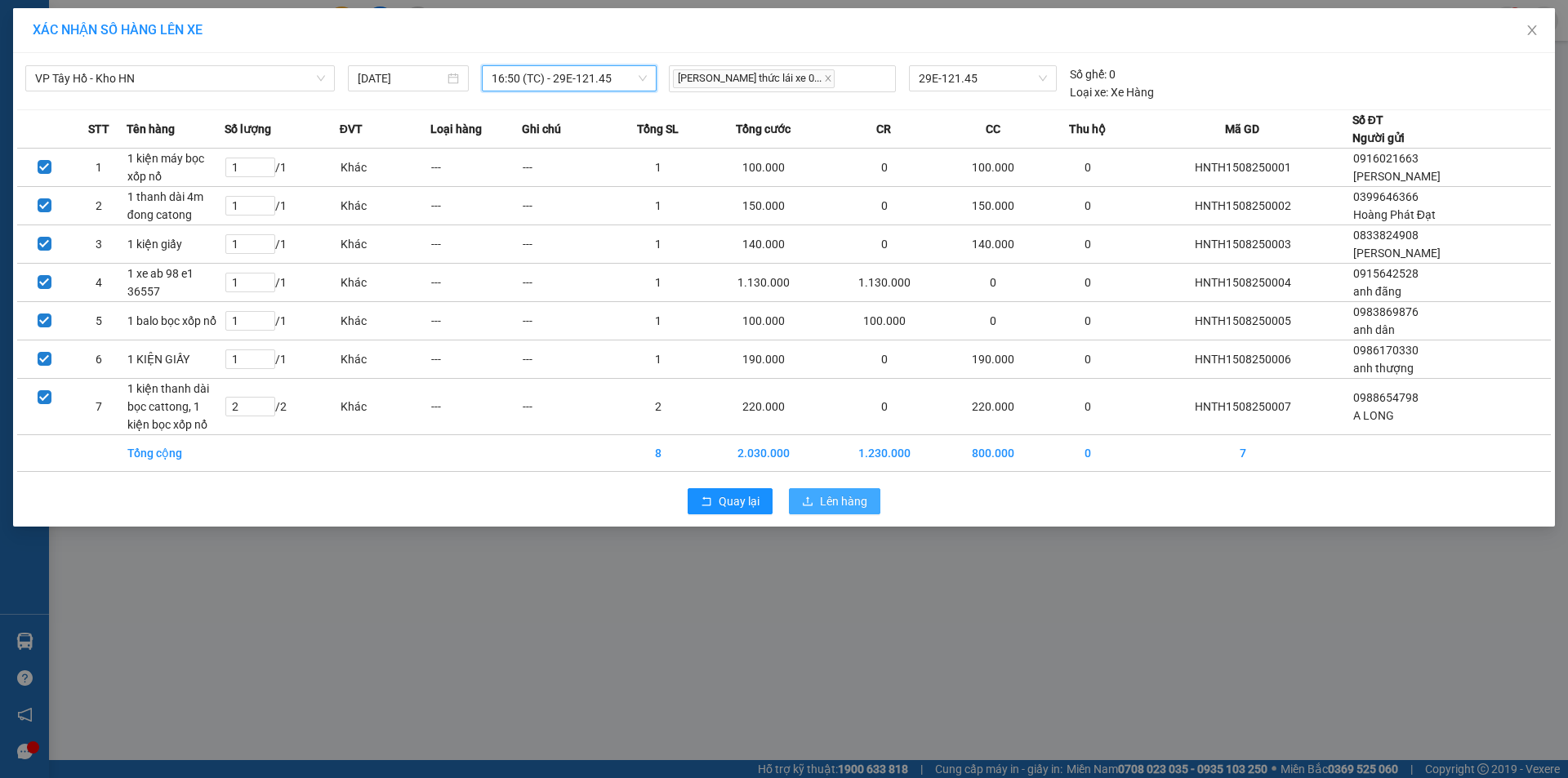
click at [833, 499] on span "Lên hàng" at bounding box center [843, 501] width 48 height 18
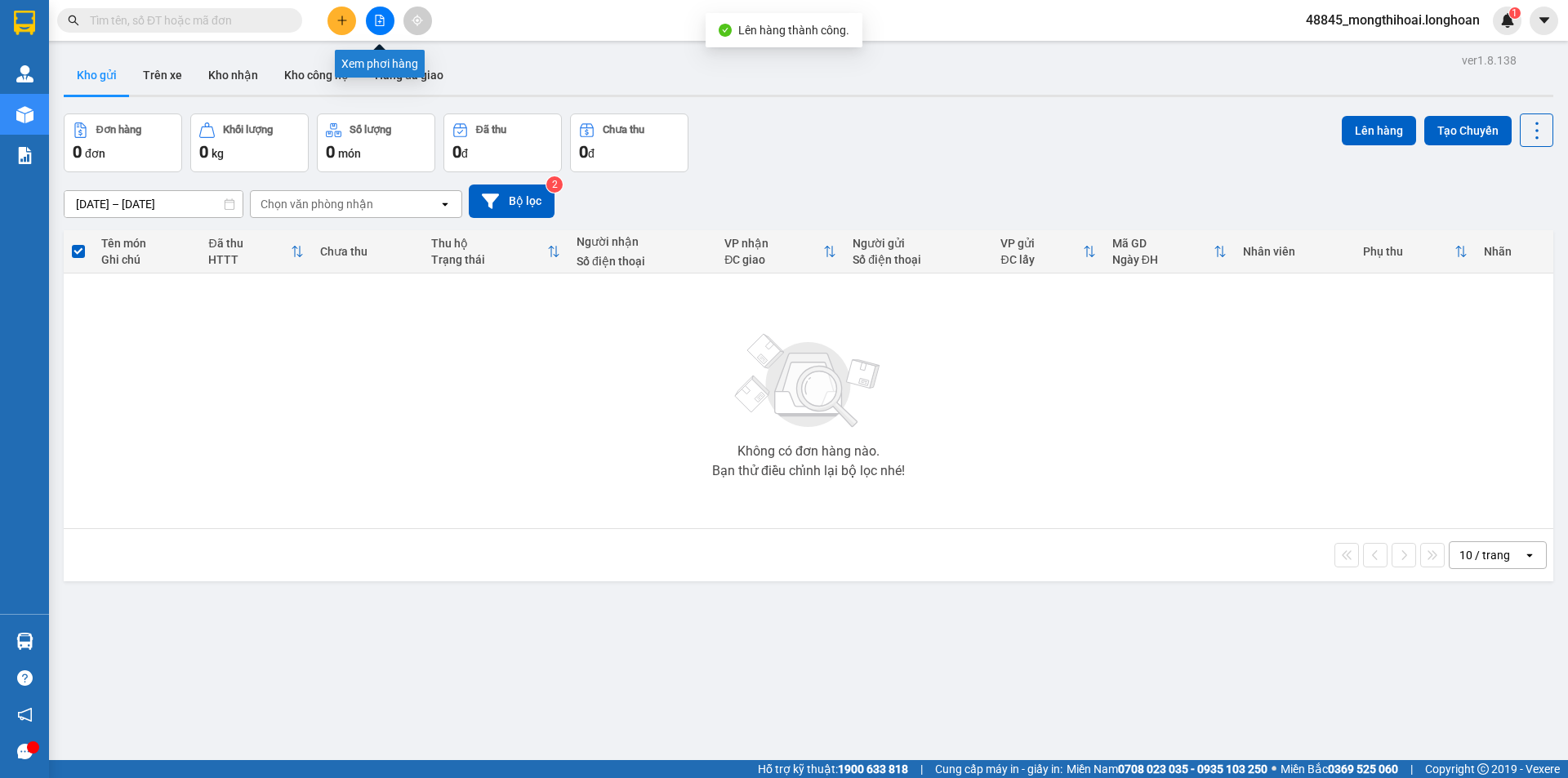
click at [380, 22] on icon "file-add" at bounding box center [380, 20] width 9 height 11
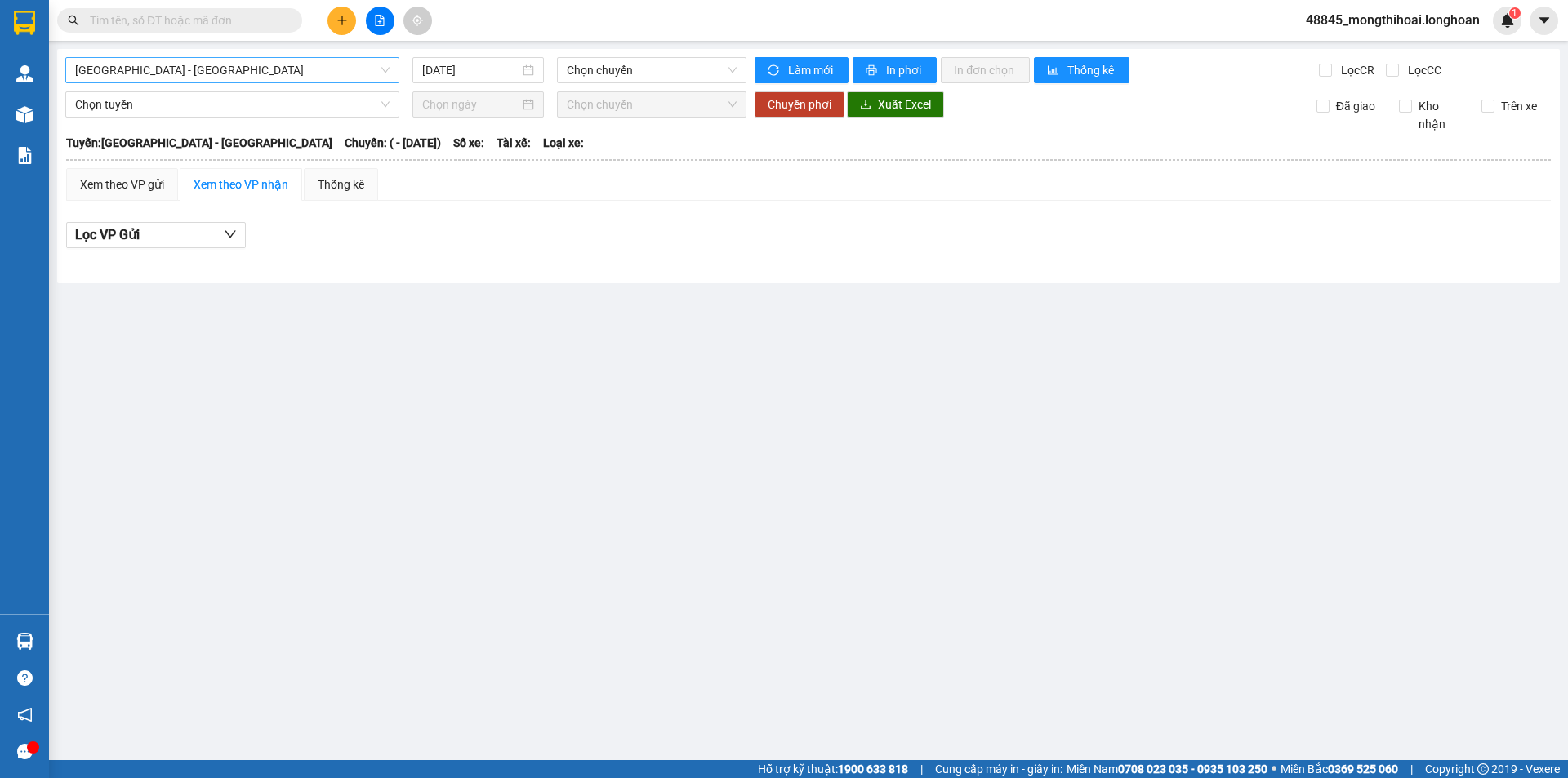
click at [288, 67] on span "Hải Phòng - Hà Nội" at bounding box center [232, 70] width 314 height 24
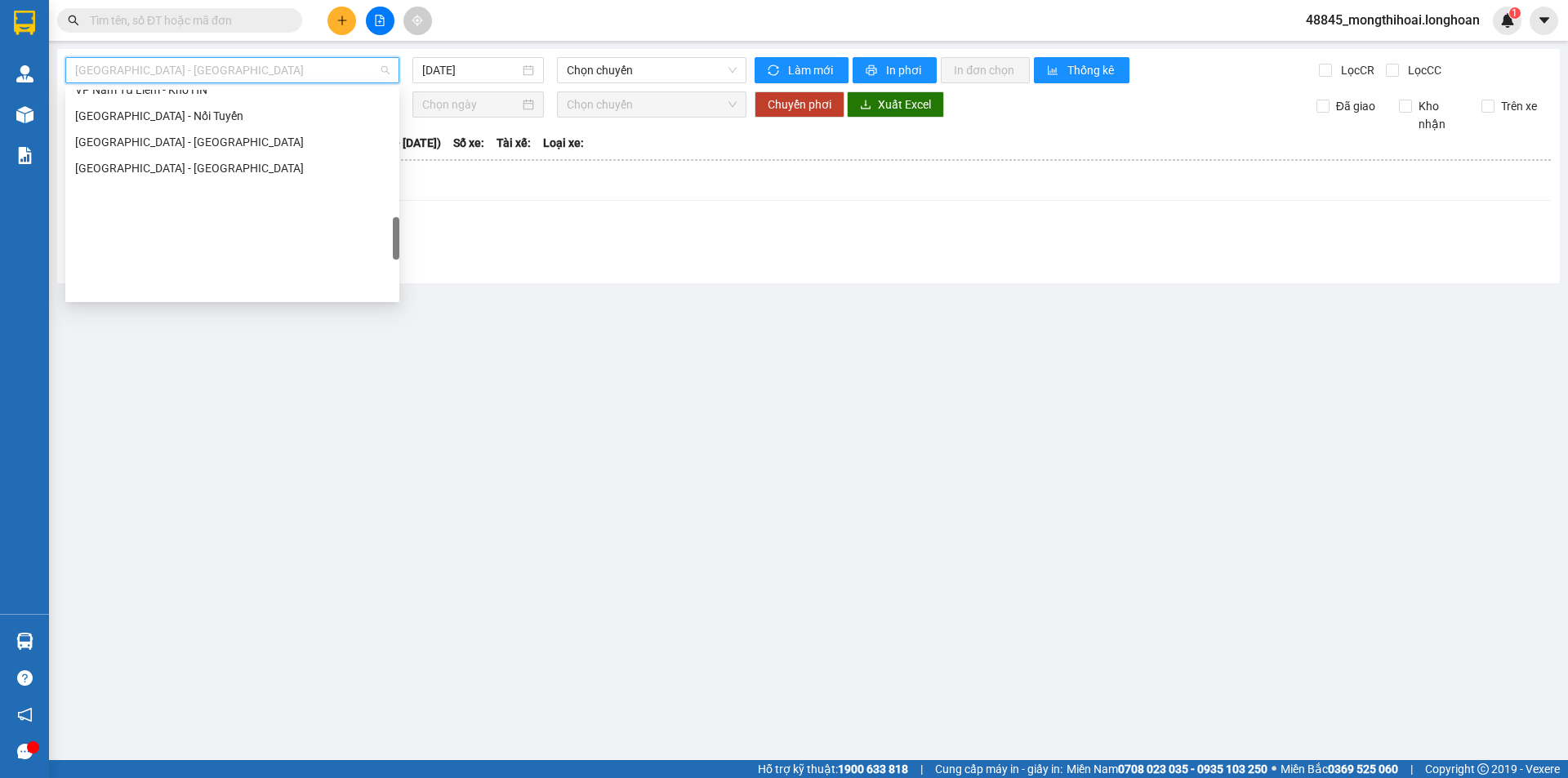
scroll to position [817, 0]
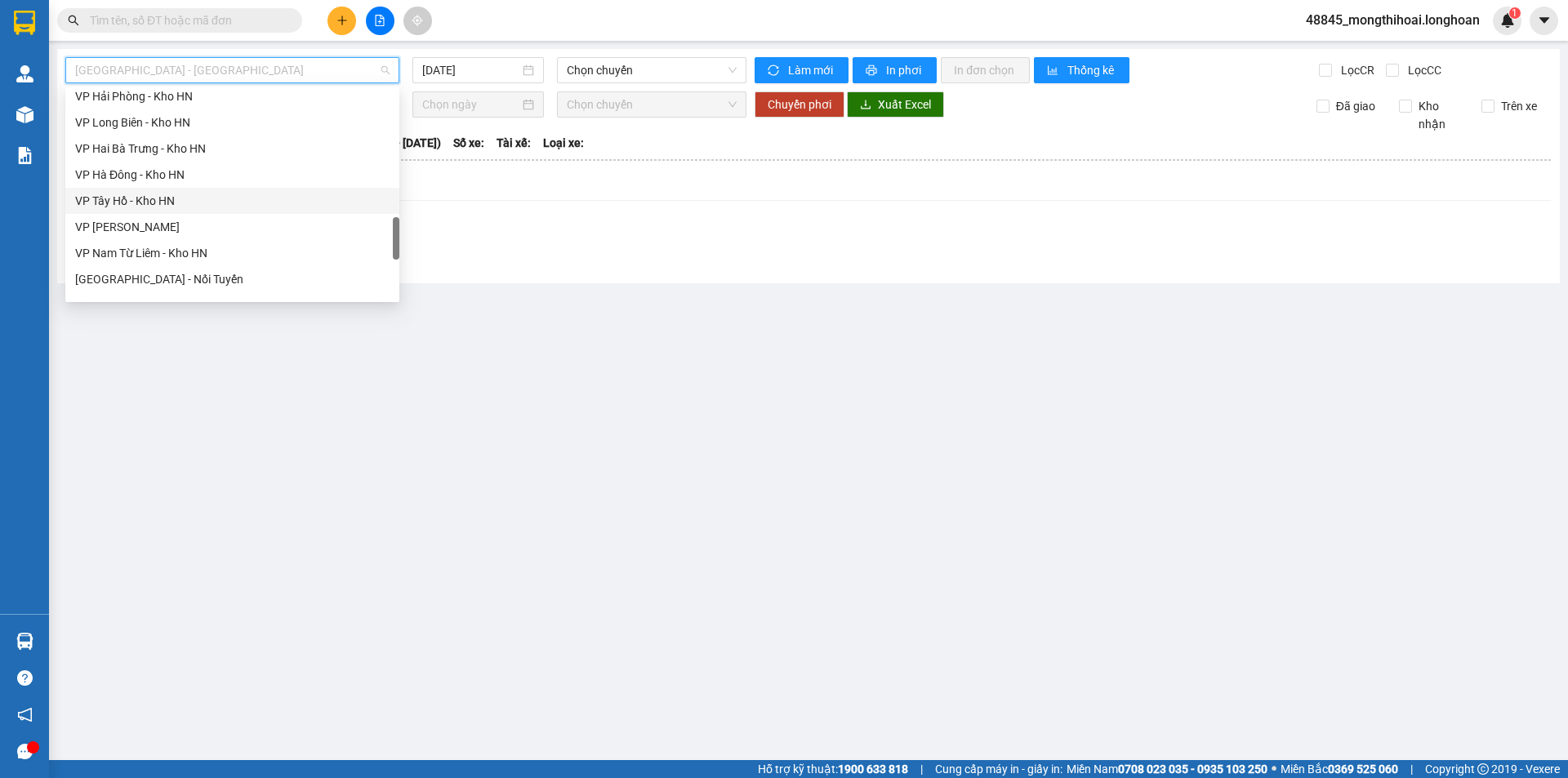
click at [162, 199] on div "VP Tây Hồ - Kho HN" at bounding box center [232, 200] width 314 height 18
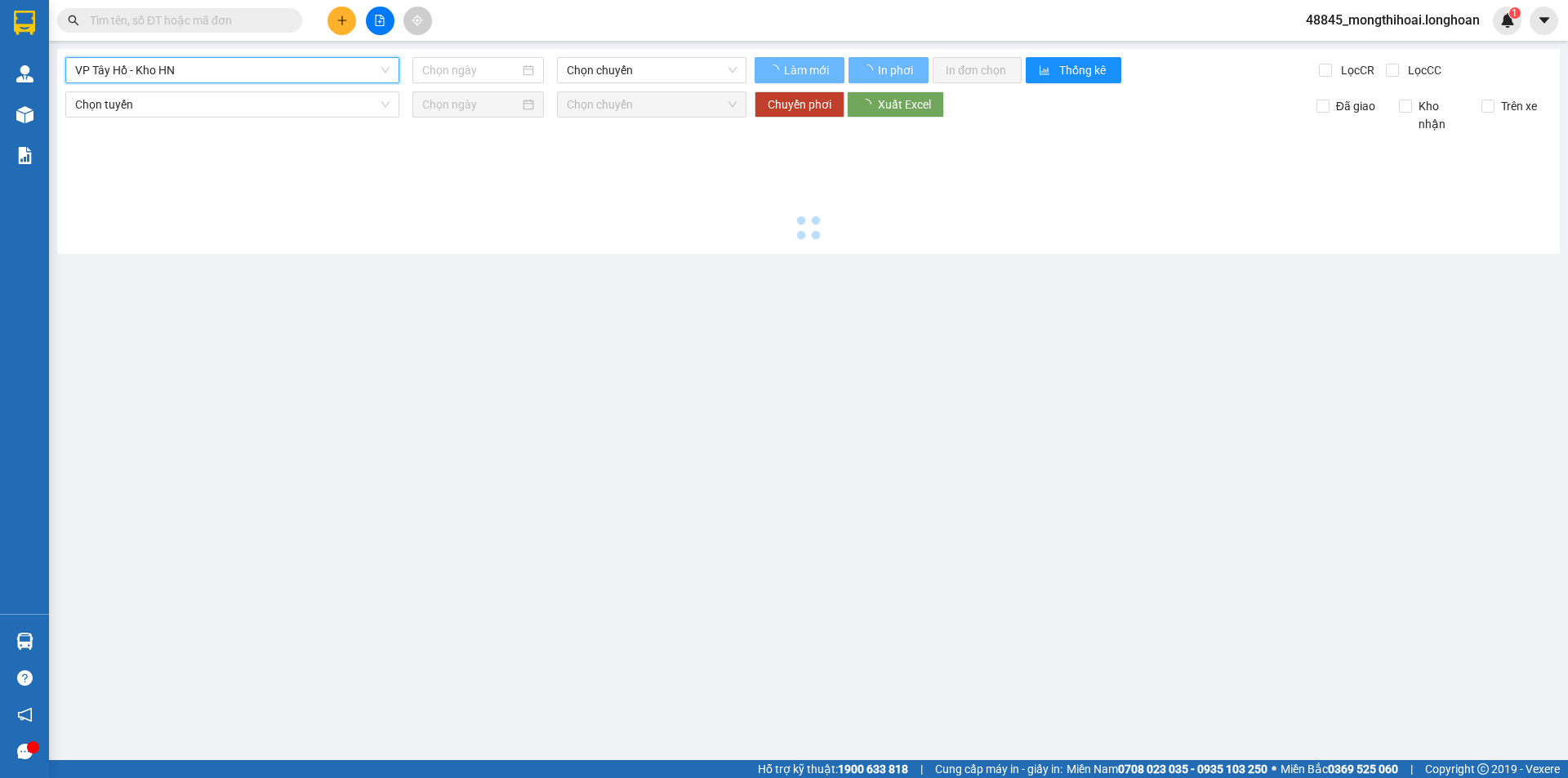
type input "15/08/2025"
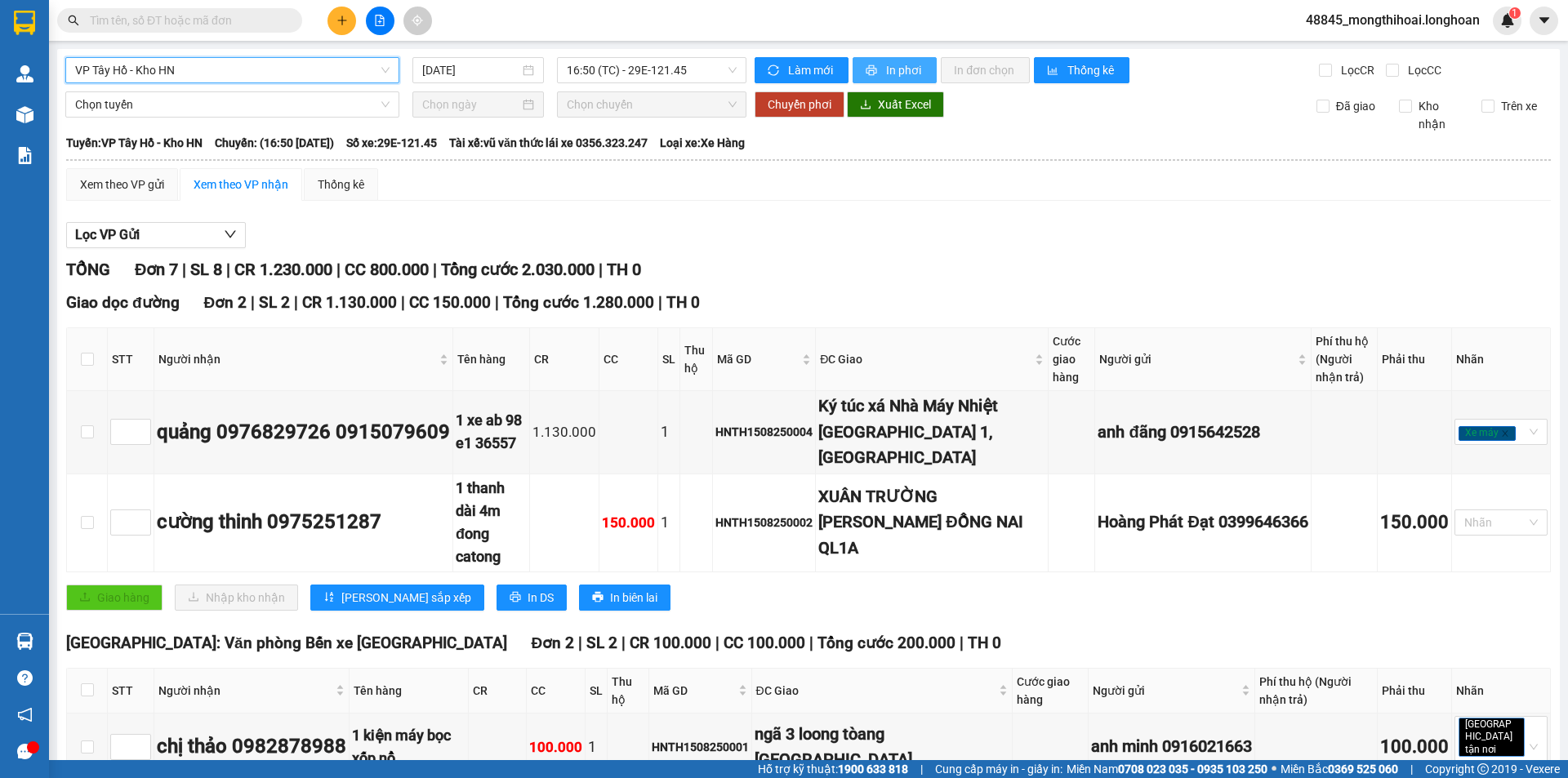
click at [886, 75] on span "In phơi" at bounding box center [905, 70] width 37 height 18
